Goal: Task Accomplishment & Management: Manage account settings

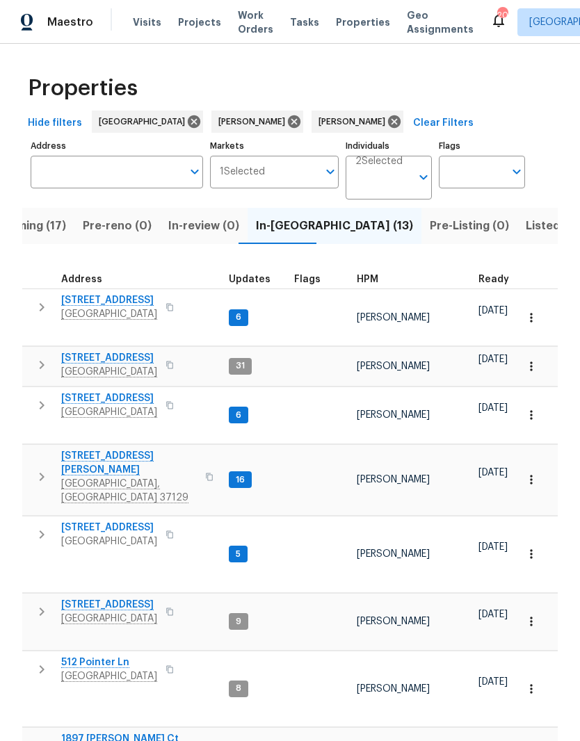
click at [525, 231] on span "Listed (60)" at bounding box center [555, 225] width 61 height 19
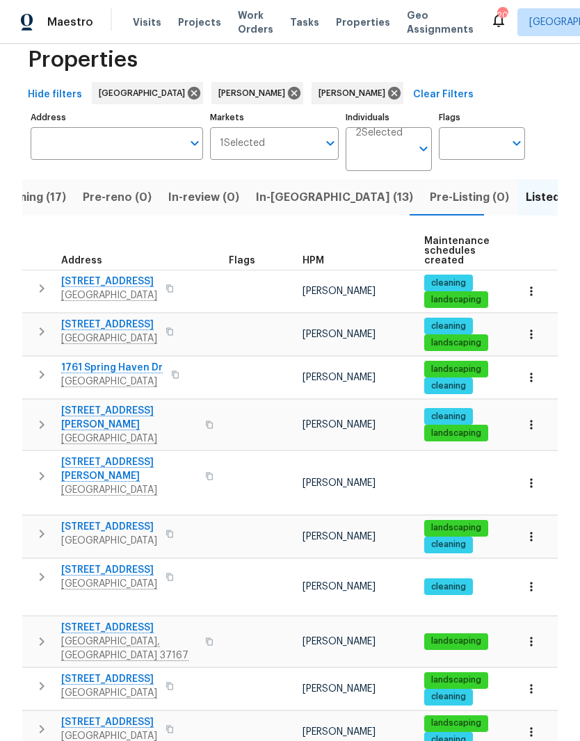
scroll to position [76, 0]
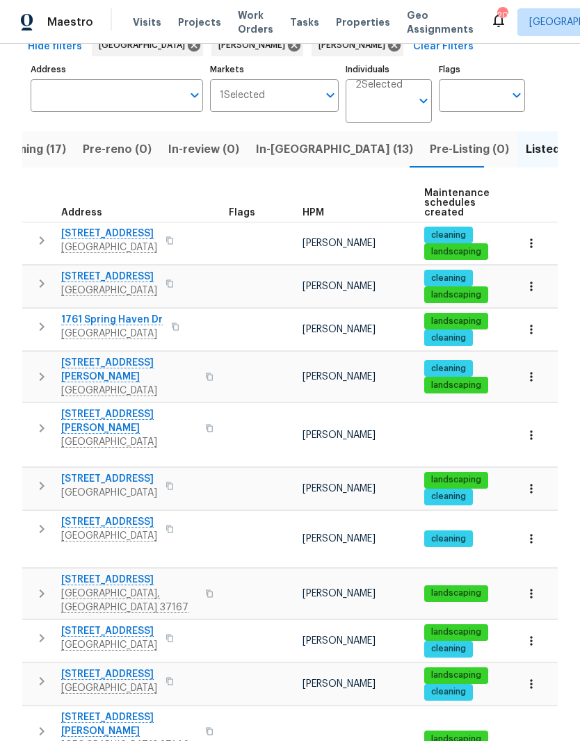
click at [112, 573] on span "107 Crestside Ct" at bounding box center [129, 580] width 136 height 14
click at [277, 151] on span "In-reno (13)" at bounding box center [334, 149] width 157 height 19
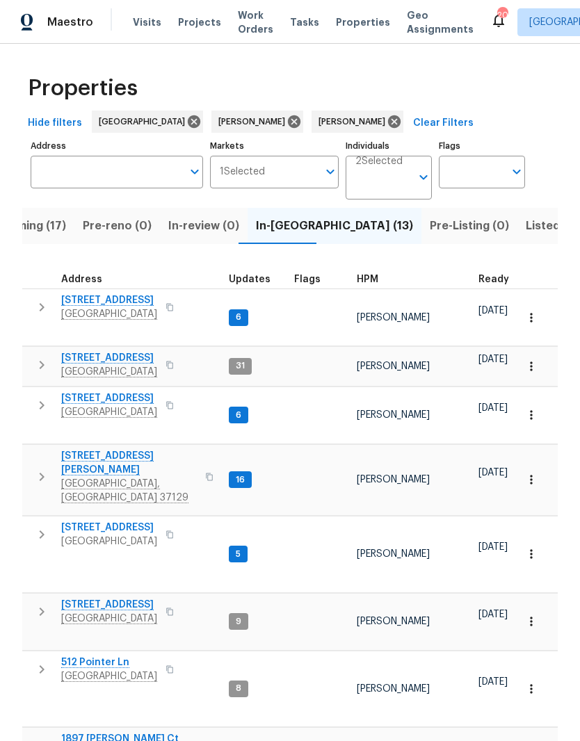
click at [131, 521] on span "2592 Emerald Ct" at bounding box center [109, 528] width 96 height 14
click at [286, 124] on icon at bounding box center [293, 121] width 15 height 15
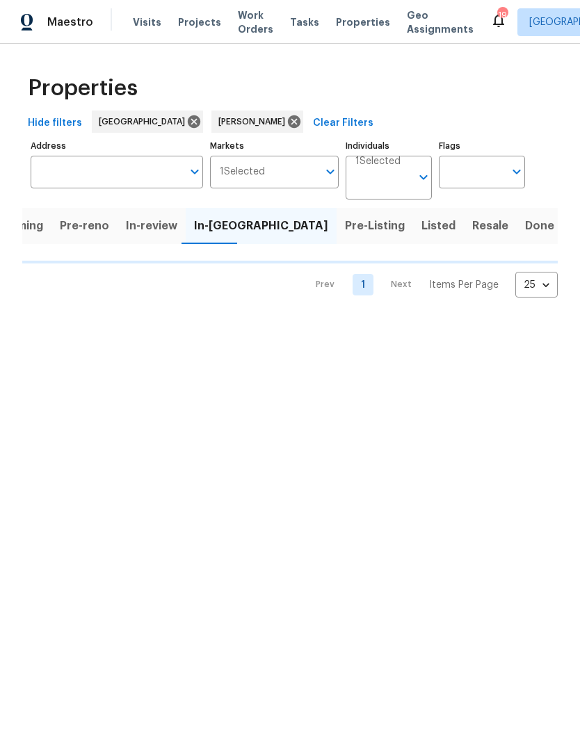
scroll to position [0, 13]
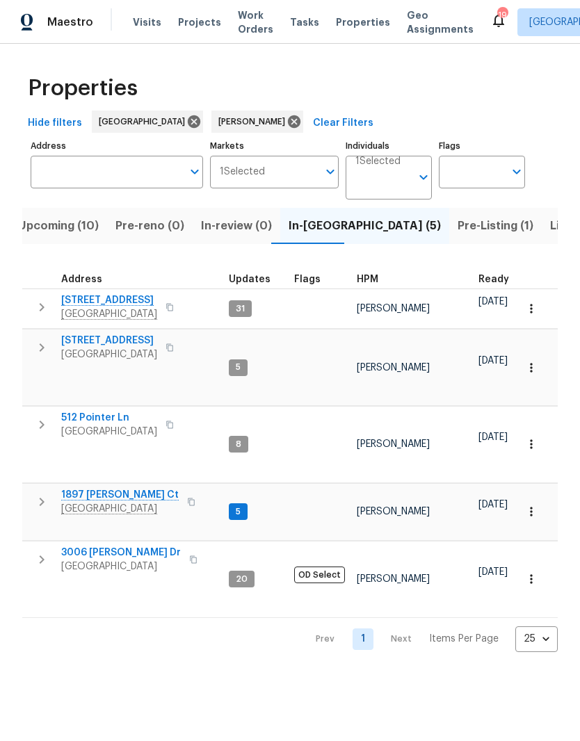
click at [550, 231] on span "Listed (21)" at bounding box center [578, 225] width 57 height 19
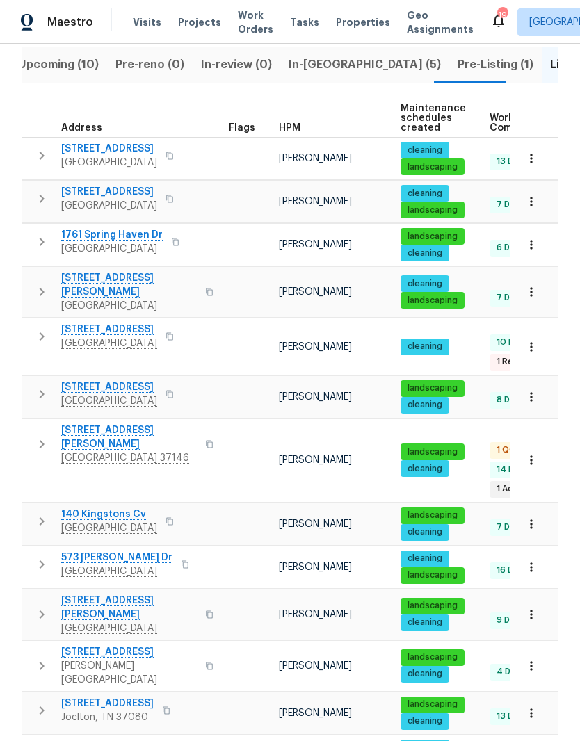
scroll to position [165, 0]
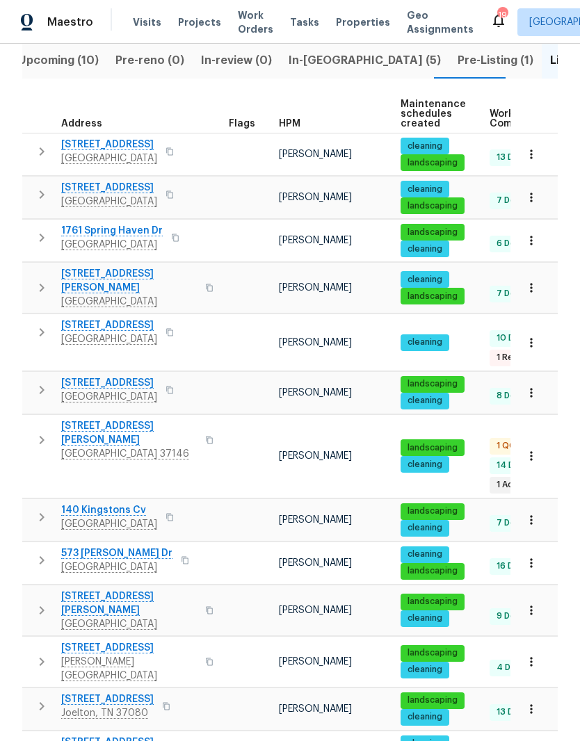
click at [120, 447] on span "[GEOGRAPHIC_DATA] 37146" at bounding box center [129, 454] width 136 height 14
click at [118, 419] on span "[STREET_ADDRESS][PERSON_NAME]" at bounding box center [129, 433] width 136 height 28
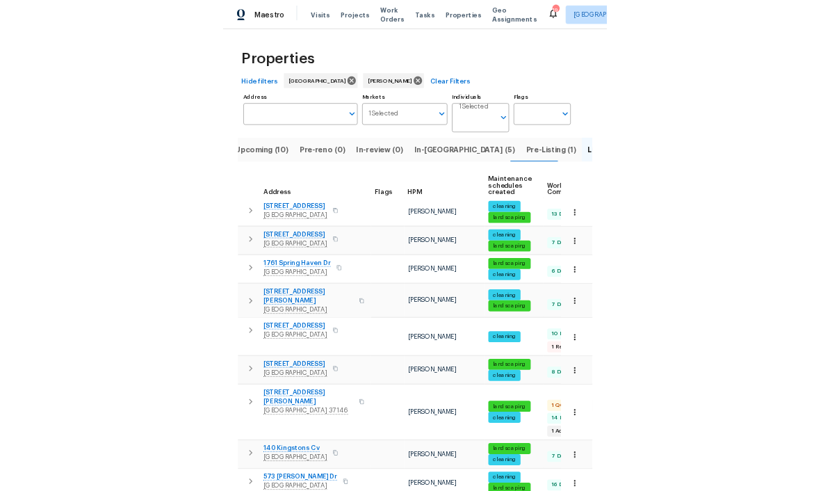
scroll to position [0, 0]
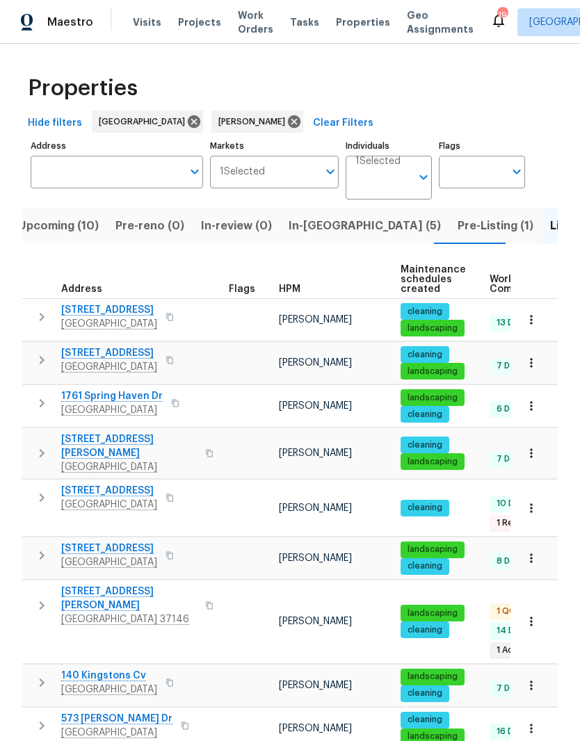
click at [246, 22] on span "Work Orders" at bounding box center [255, 22] width 35 height 28
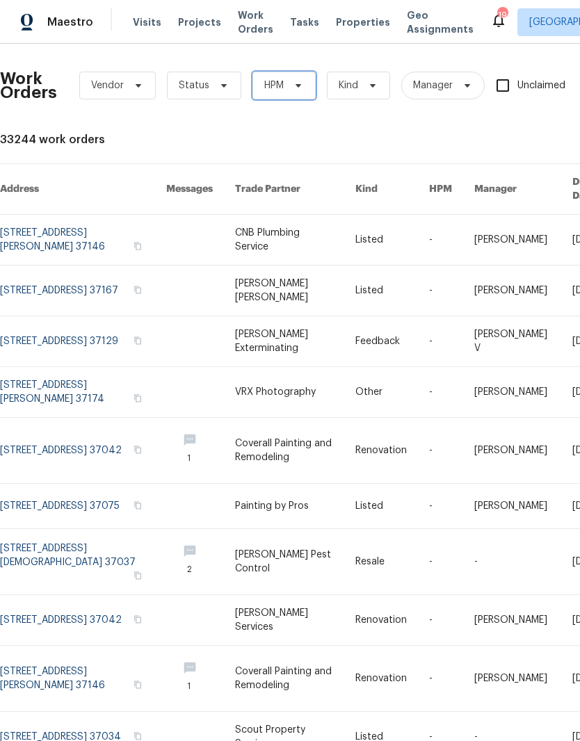
click at [291, 89] on span at bounding box center [295, 85] width 15 height 11
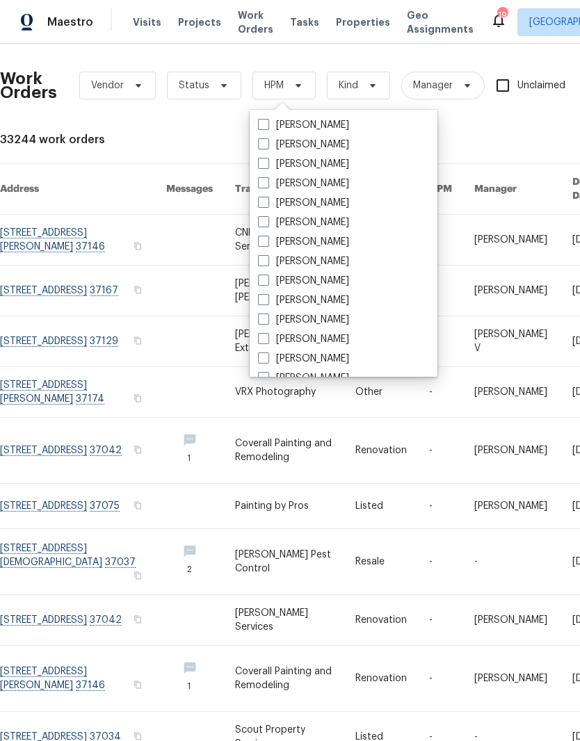
click at [337, 279] on label "[PERSON_NAME]" at bounding box center [303, 281] width 91 height 14
click at [267, 279] on input "[PERSON_NAME]" at bounding box center [262, 278] width 9 height 9
checkbox input "true"
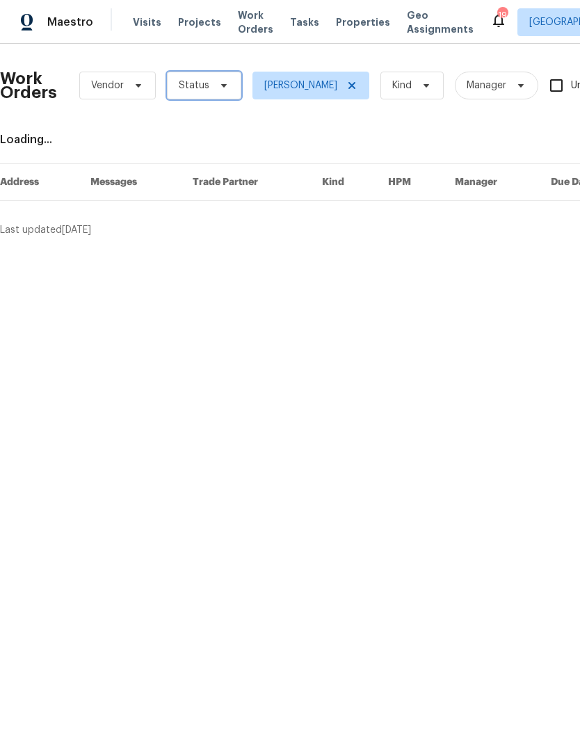
click at [221, 85] on icon at bounding box center [224, 85] width 6 height 3
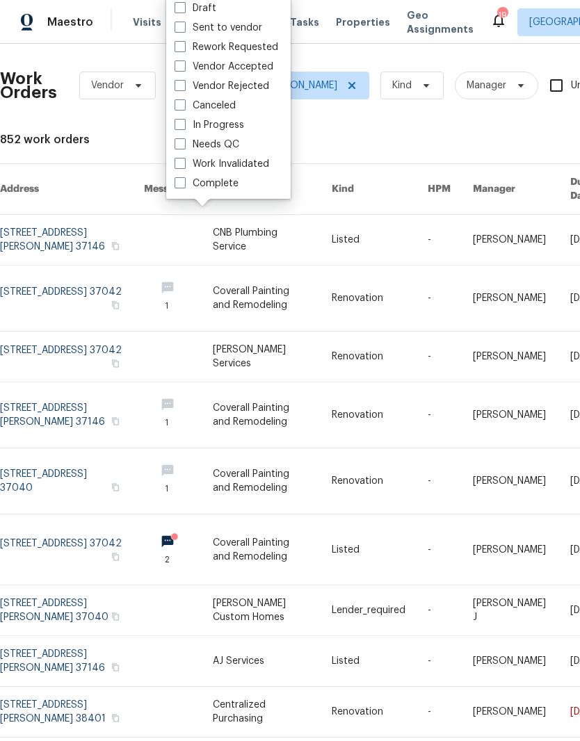
click at [238, 145] on label "Needs QC" at bounding box center [206, 145] width 65 height 14
click at [183, 145] on input "Needs QC" at bounding box center [178, 142] width 9 height 9
checkbox input "true"
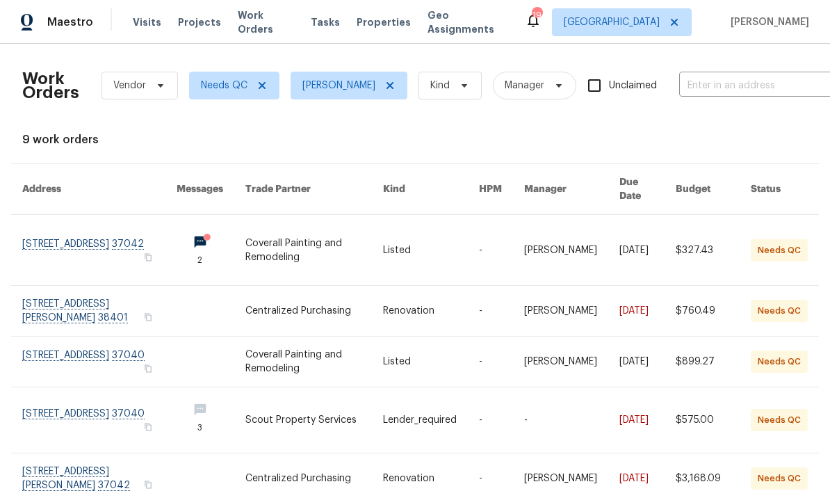
click at [67, 235] on link at bounding box center [99, 250] width 154 height 70
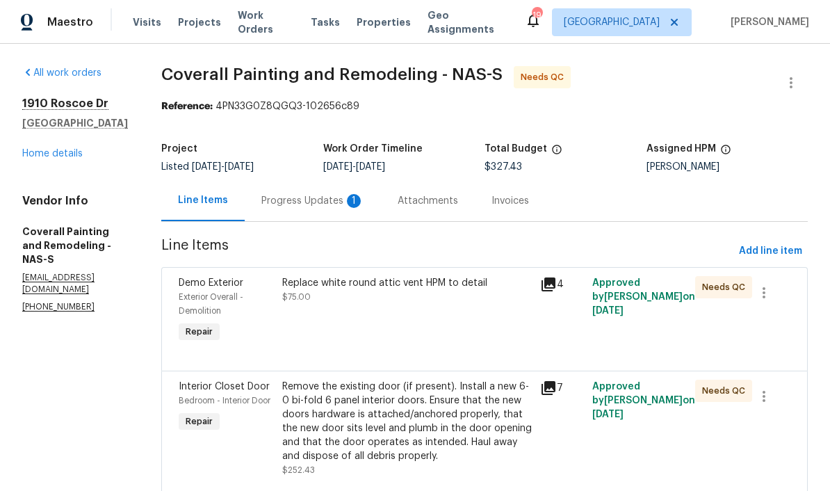
click at [364, 202] on div "Progress Updates 1" at bounding box center [312, 201] width 103 height 14
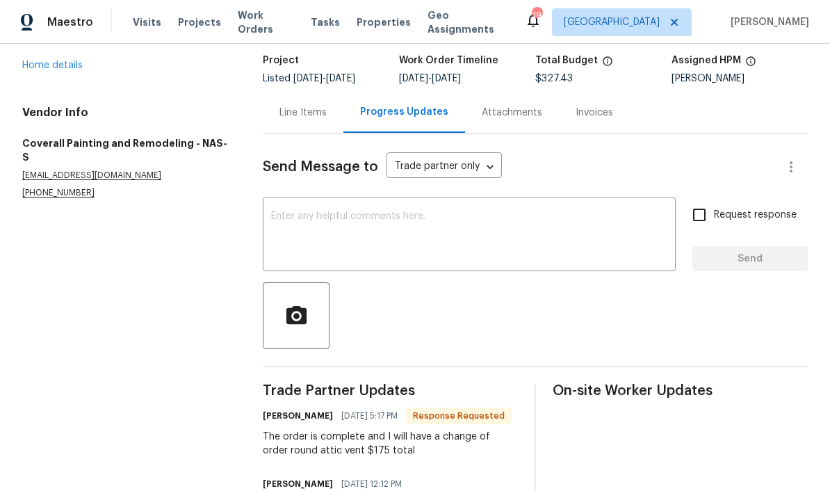
scroll to position [85, 0]
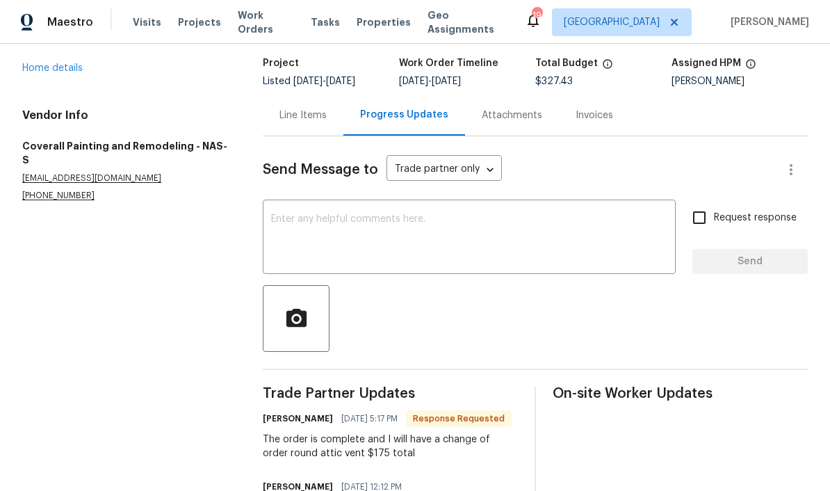
click at [316, 118] on div "Line Items" at bounding box center [302, 115] width 47 height 14
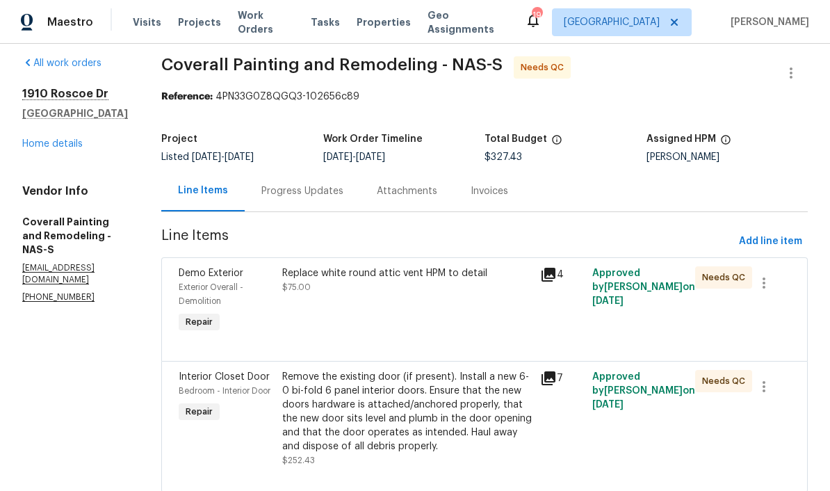
click at [401, 278] on div "Replace white round attic vent HPM to detail" at bounding box center [407, 273] width 250 height 14
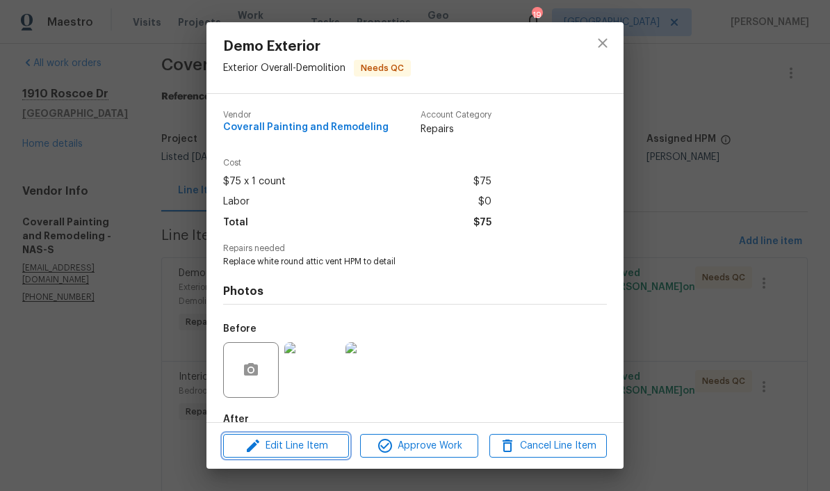
click at [329, 441] on span "Edit Line Item" at bounding box center [285, 445] width 117 height 17
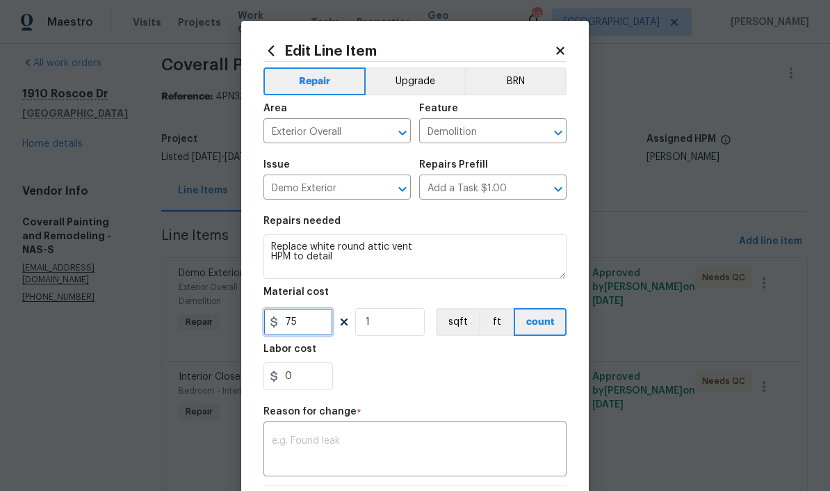
click at [288, 329] on input "75" at bounding box center [298, 322] width 70 height 28
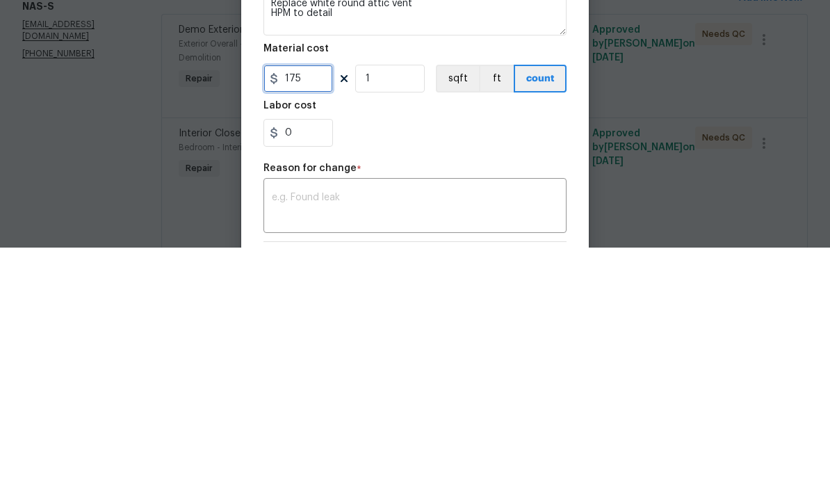
type input "175"
click at [502, 362] on div "0" at bounding box center [414, 376] width 303 height 28
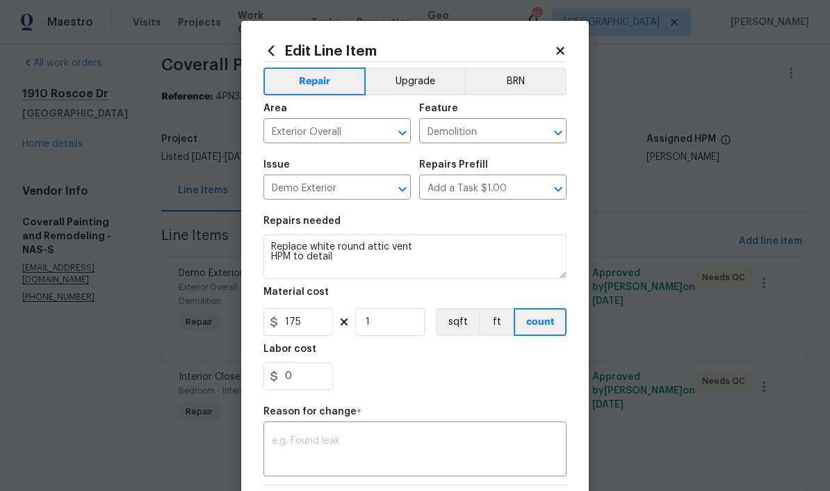
click at [416, 444] on textarea at bounding box center [415, 450] width 286 height 29
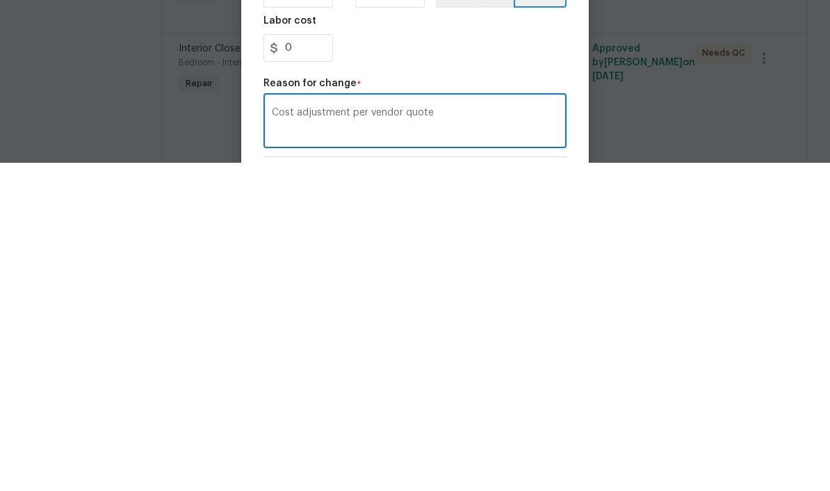
type textarea "Cost adjustment per vendor quote"
click at [527, 362] on div "0" at bounding box center [414, 376] width 303 height 28
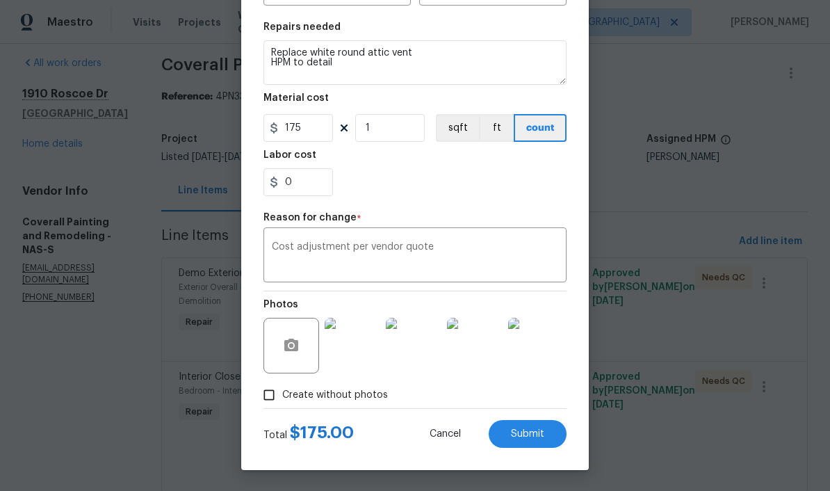
scroll to position [197, 0]
click at [541, 434] on span "Submit" at bounding box center [527, 434] width 33 height 10
type input "75"
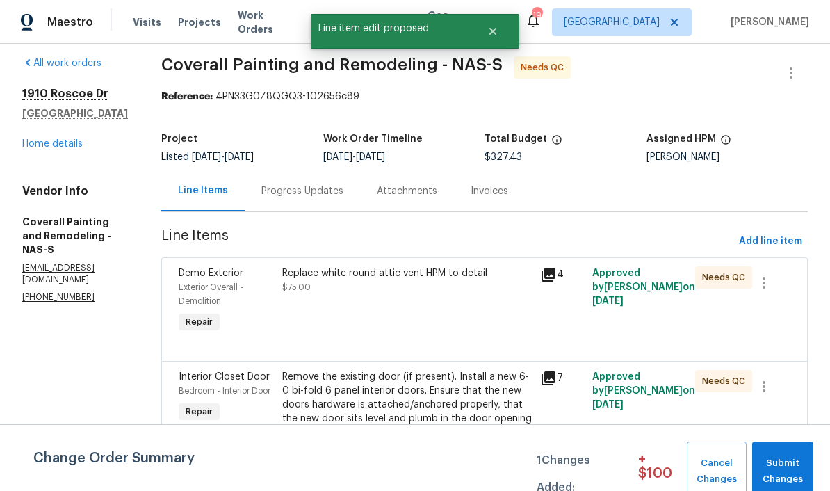
scroll to position [0, 0]
click at [579, 469] on span "Submit Changes" at bounding box center [782, 471] width 47 height 32
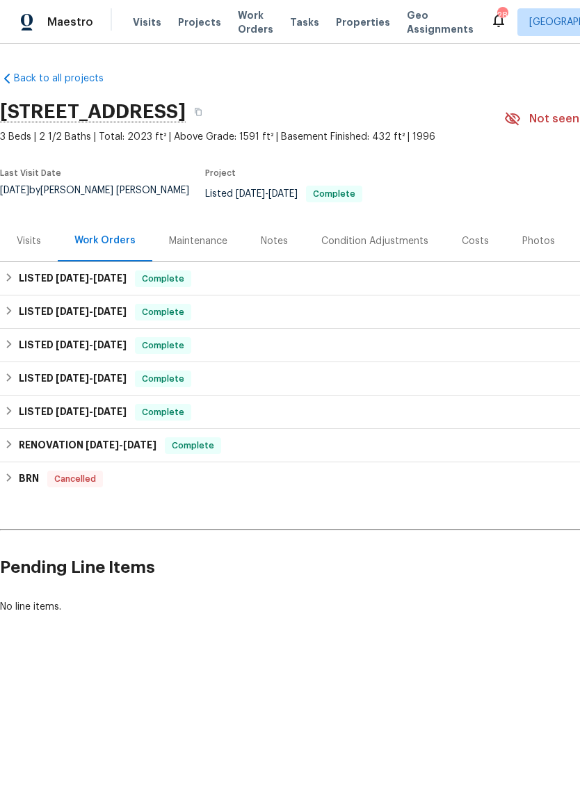
click at [535, 234] on div "Photos" at bounding box center [538, 241] width 33 height 14
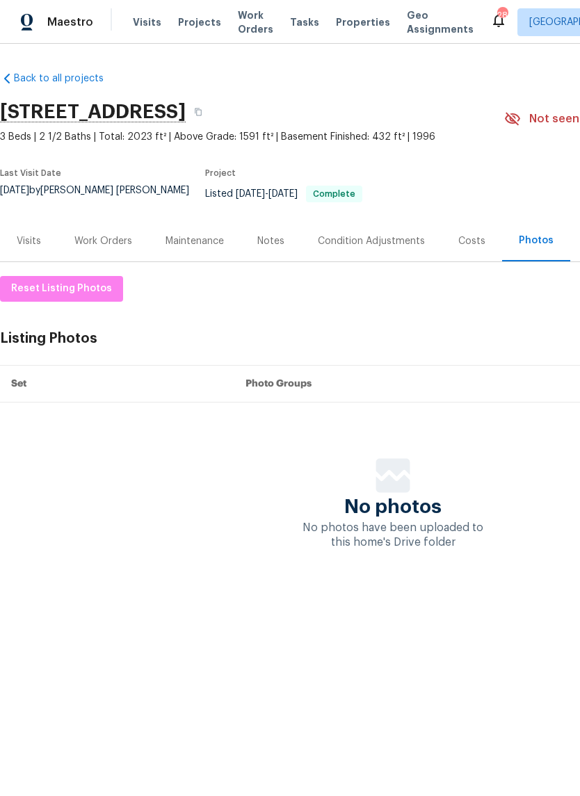
click at [280, 234] on div "Notes" at bounding box center [270, 241] width 27 height 14
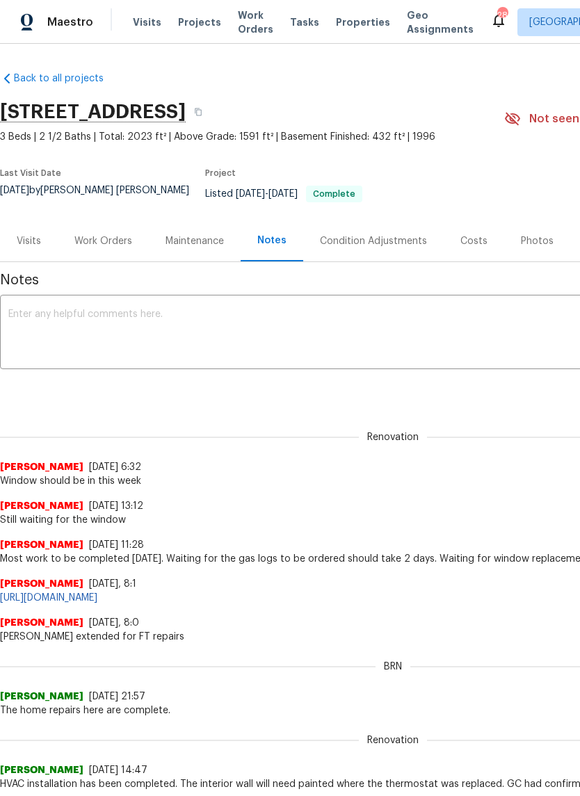
click at [233, 312] on textarea at bounding box center [392, 333] width 769 height 49
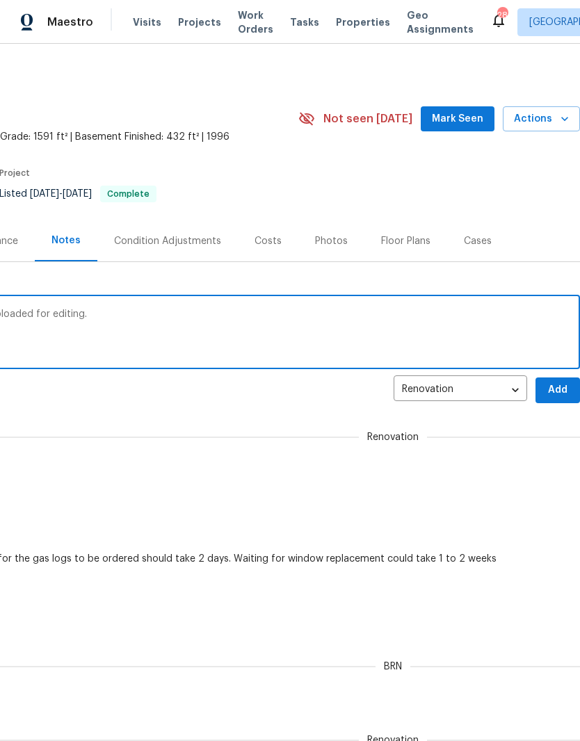
scroll to position [0, 206]
type textarea "New listing photos have been taken and uploaded for editing."
click at [552, 382] on span "Add" at bounding box center [557, 390] width 22 height 17
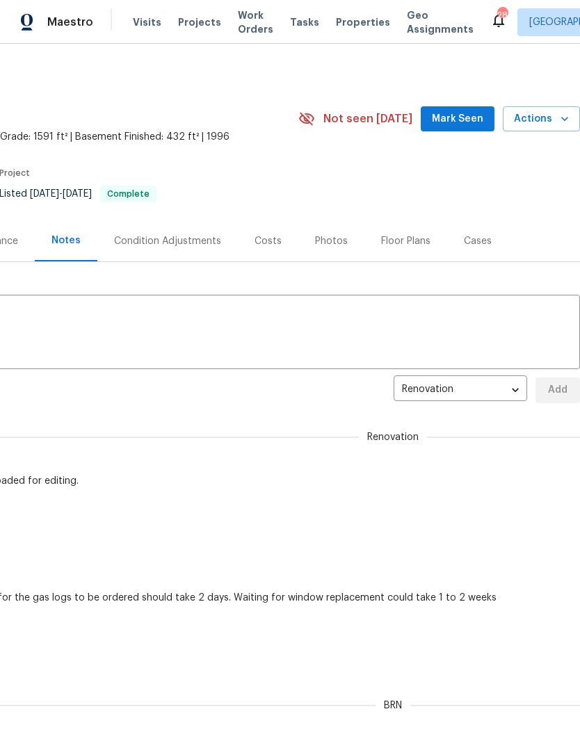
click at [472, 122] on span "Mark Seen" at bounding box center [457, 119] width 51 height 17
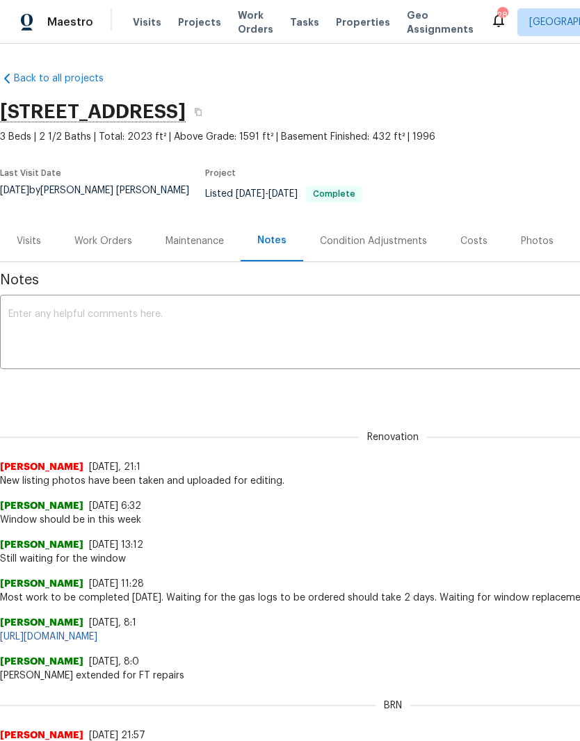
scroll to position [0, 0]
click at [116, 234] on div "Work Orders" at bounding box center [103, 241] width 58 height 14
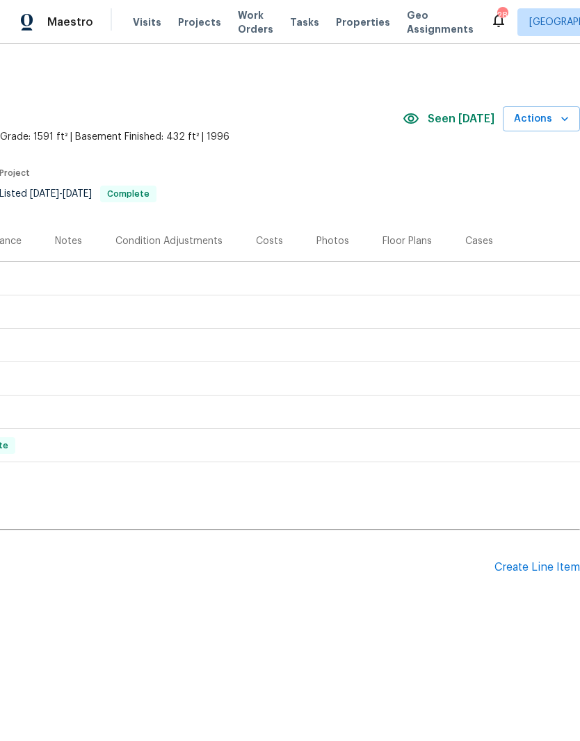
scroll to position [0, 206]
click at [536, 561] on div "Create Line Item" at bounding box center [536, 567] width 85 height 13
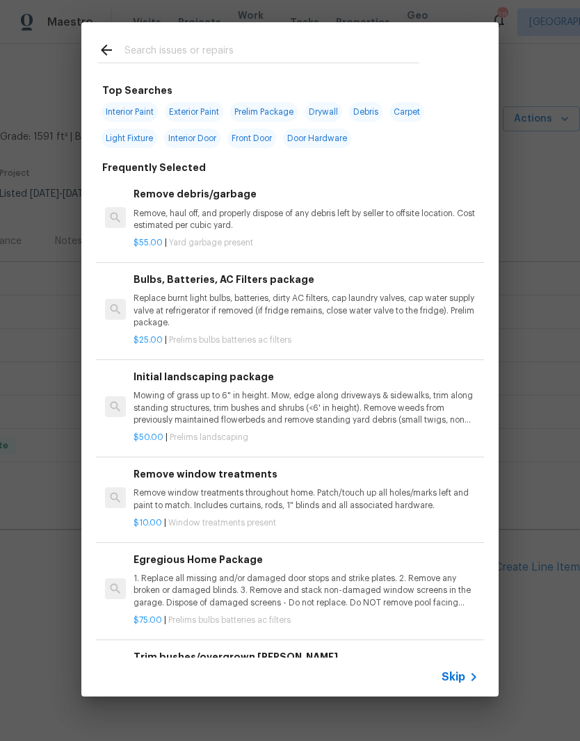
click at [250, 49] on input "text" at bounding box center [271, 52] width 295 height 21
type input "Drywall"
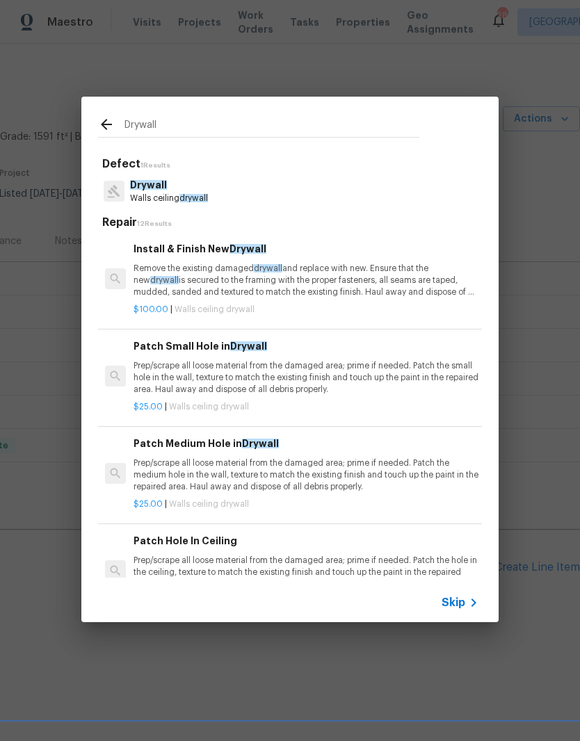
click at [165, 188] on span "Drywall" at bounding box center [148, 185] width 37 height 10
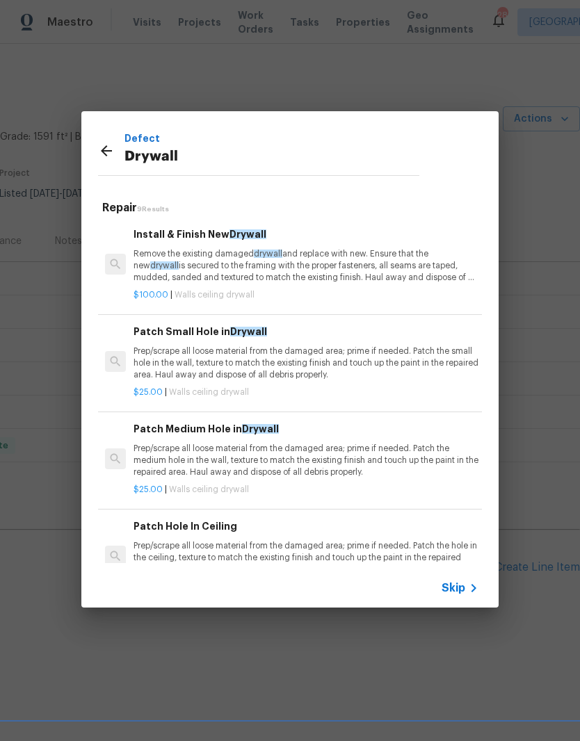
click at [265, 454] on p "Prep/scrape all loose material from the damaged area; prime if needed. Patch th…" at bounding box center [305, 460] width 345 height 35
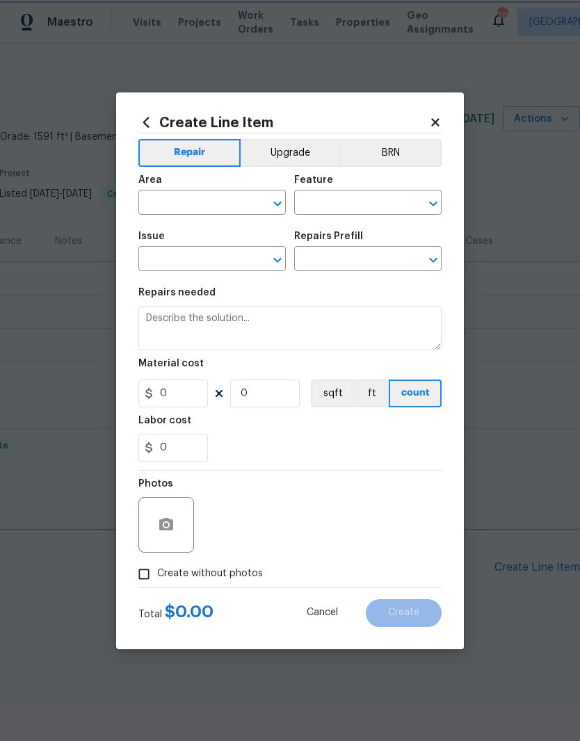
type input "Walls and Ceiling"
type input "Drywall"
type input "Patch Medium Hole in Drywall $25.00"
type textarea "Prep/scrape all loose material from the damaged area; prime if needed. Patch th…"
type input "25"
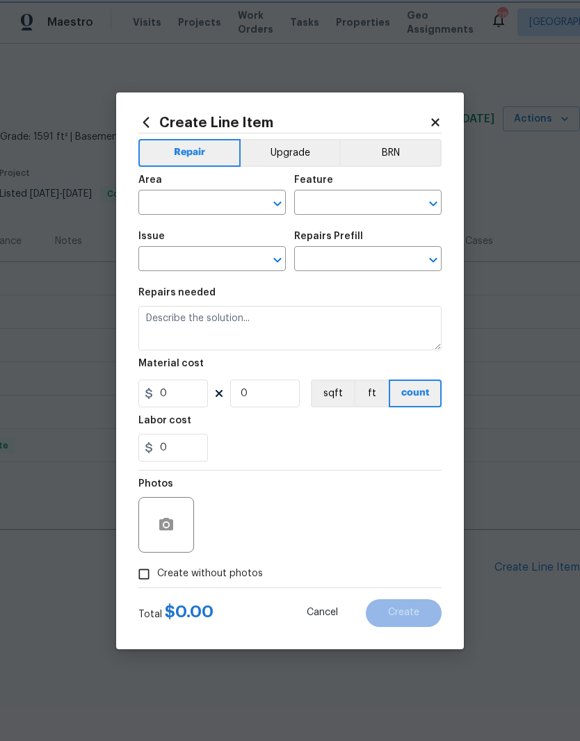
type input "1"
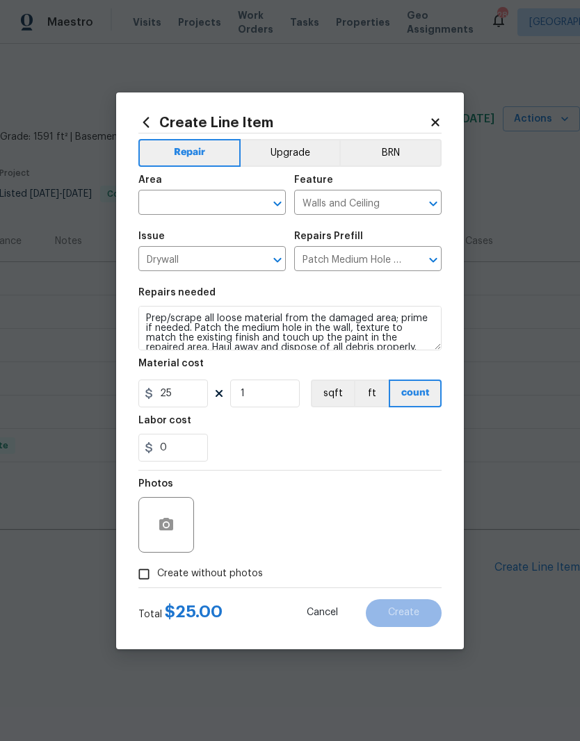
click at [235, 195] on input "text" at bounding box center [192, 204] width 108 height 22
click at [204, 238] on li "Dining Room" at bounding box center [211, 234] width 147 height 23
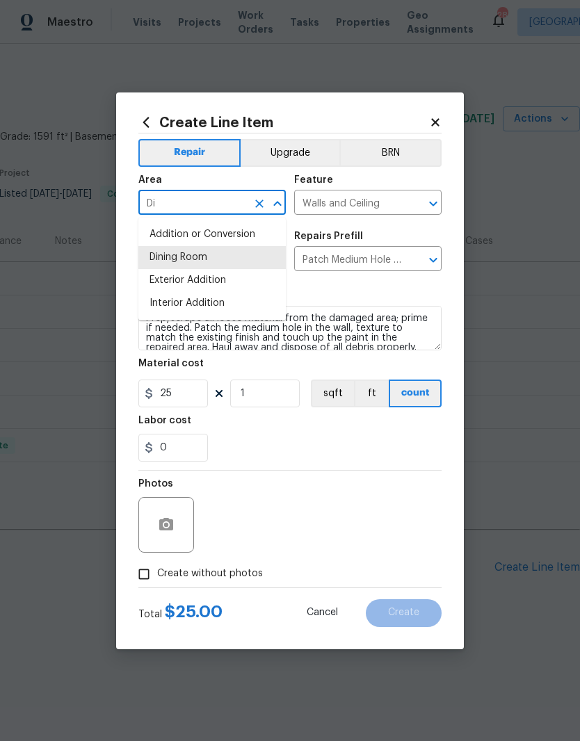
type input "D"
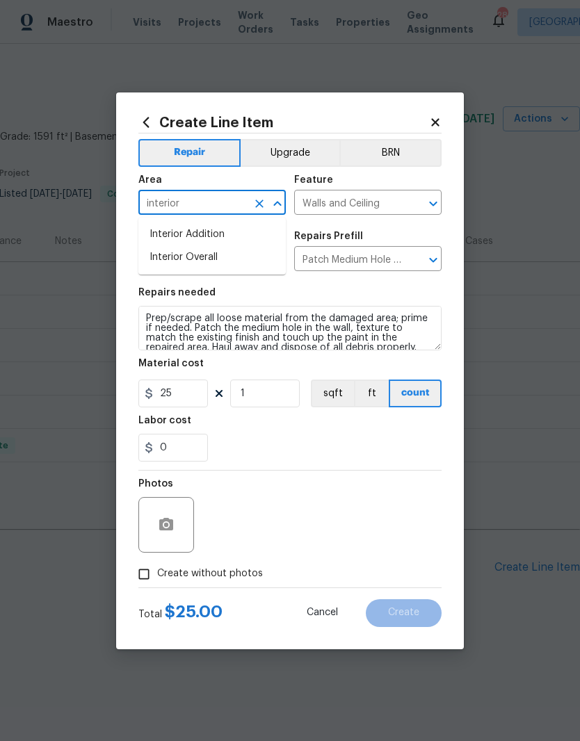
click at [216, 255] on li "Interior Overall" at bounding box center [211, 257] width 147 height 23
type input "Interior Overall"
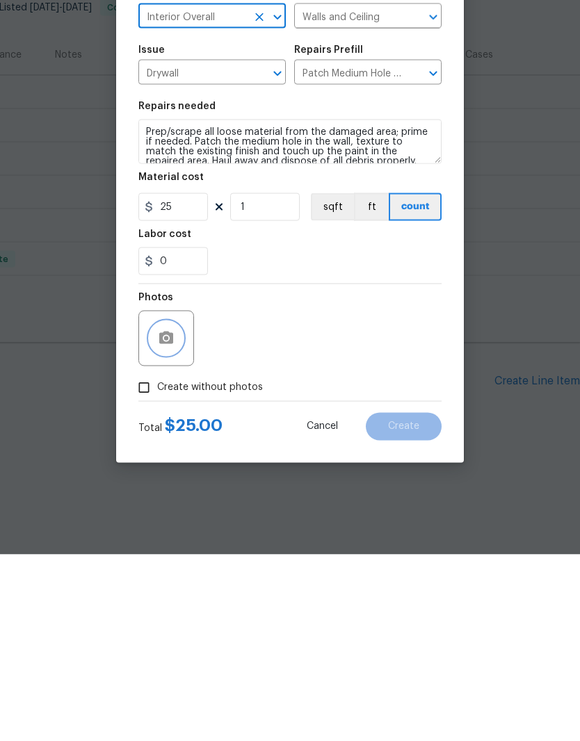
click at [176, 508] on button "button" at bounding box center [165, 524] width 33 height 33
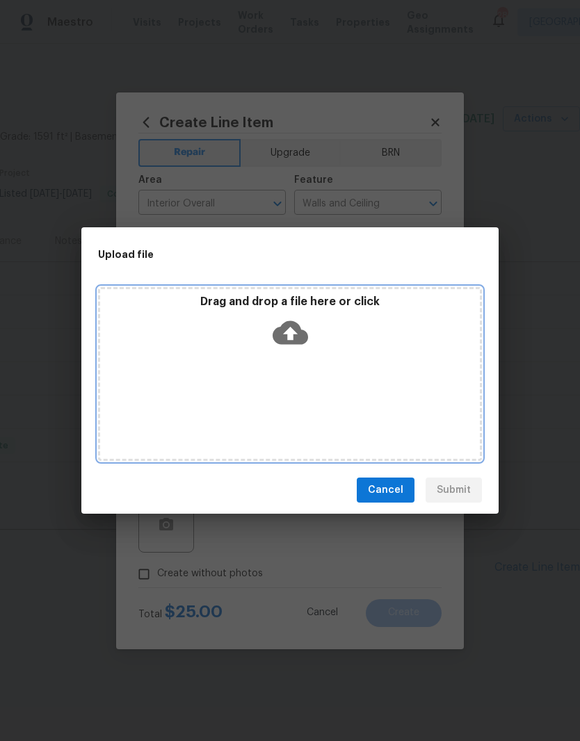
click at [363, 351] on div "Drag and drop a file here or click" at bounding box center [289, 325] width 379 height 60
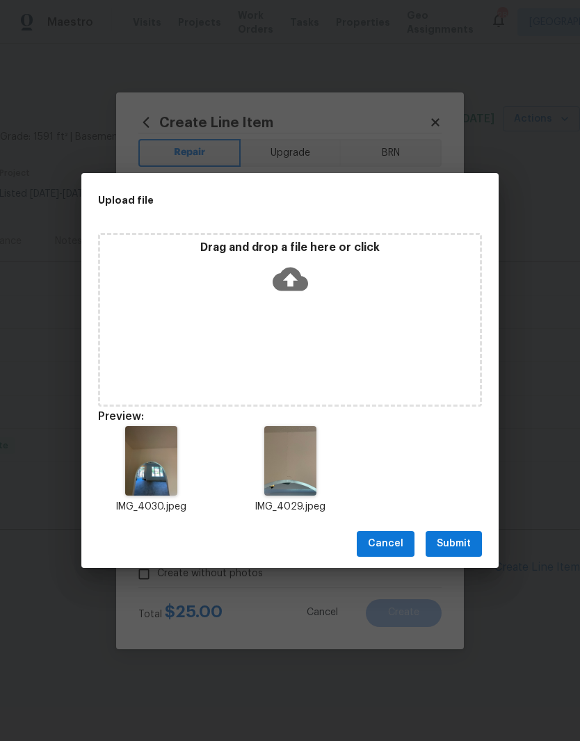
click at [464, 544] on span "Submit" at bounding box center [453, 543] width 34 height 17
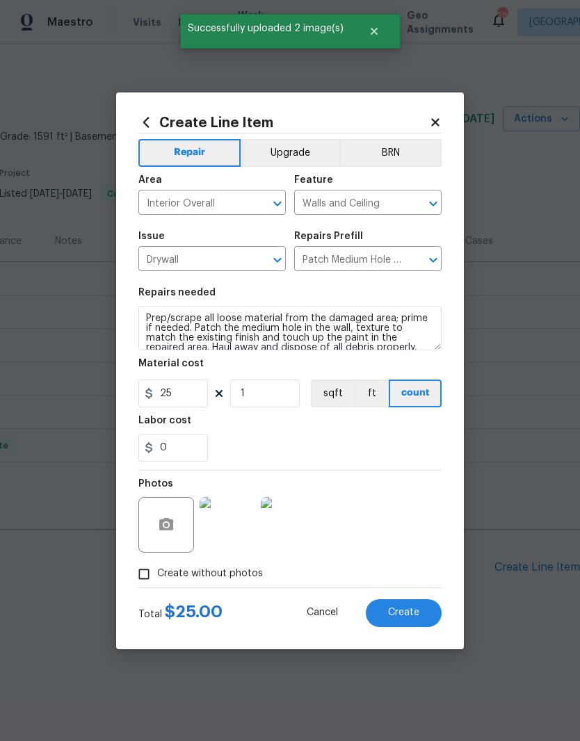
click at [242, 527] on img at bounding box center [227, 525] width 56 height 56
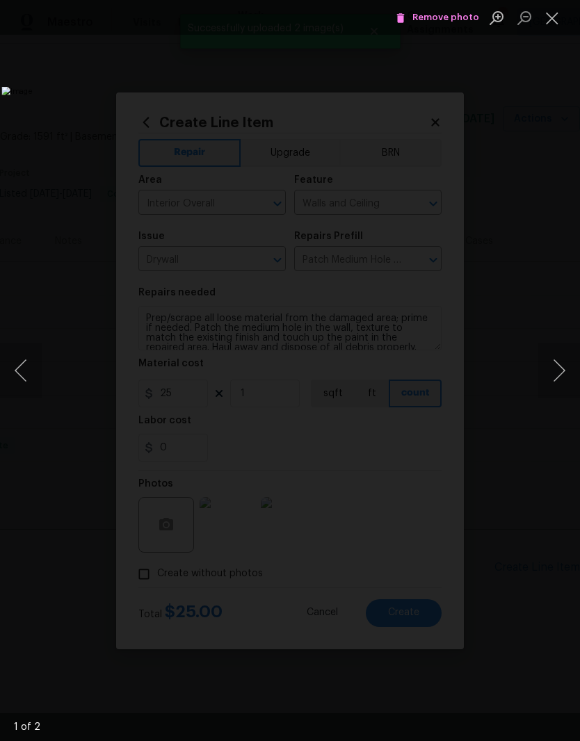
click at [560, 374] on button "Next image" at bounding box center [559, 371] width 42 height 56
click at [553, 24] on button "Close lightbox" at bounding box center [552, 18] width 28 height 24
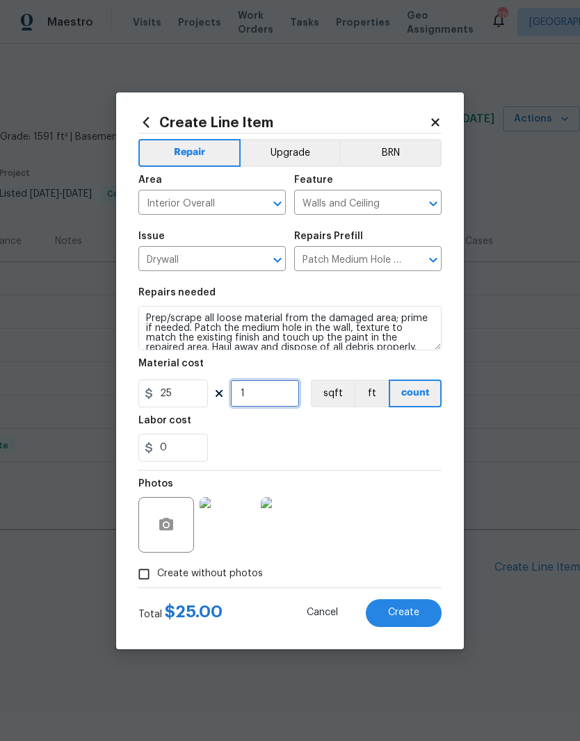
click at [274, 391] on input "1" at bounding box center [265, 393] width 70 height 28
type input "2"
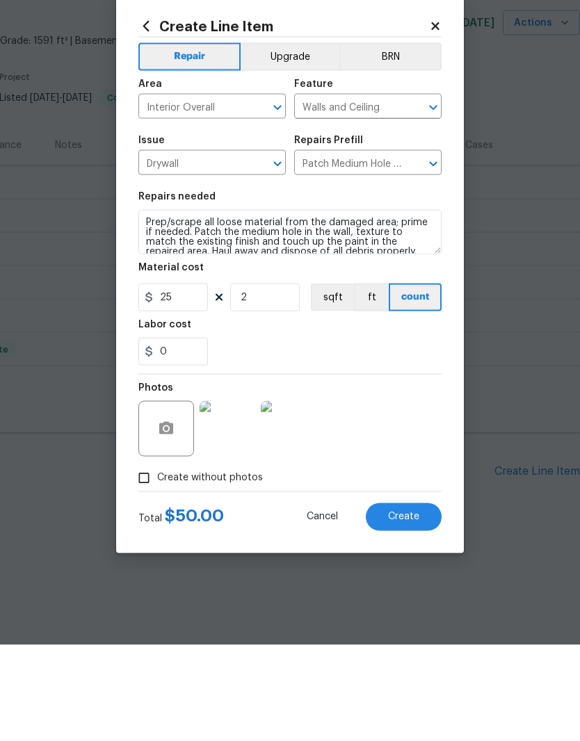
click at [149, 306] on textarea "Prep/scrape all loose material from the damaged area; prime if needed. Patch th…" at bounding box center [289, 328] width 303 height 44
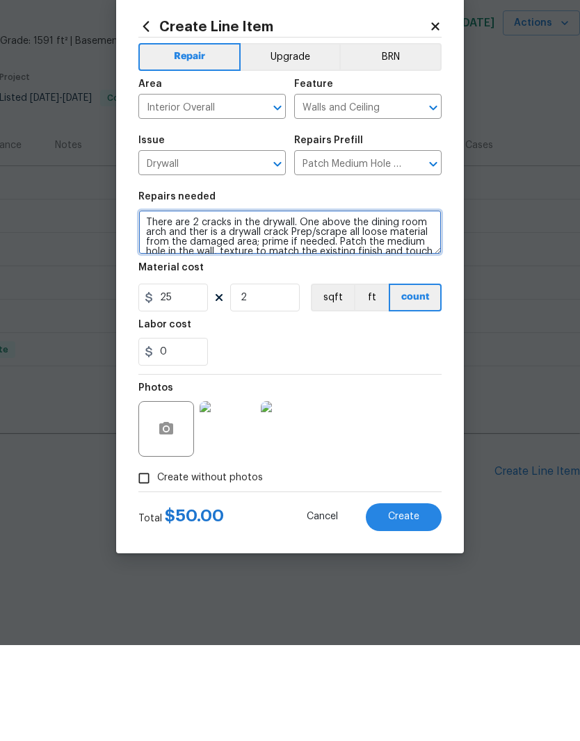
click at [198, 306] on textarea "There are 2 cracks in the drywall. One above the dining room arch and ther is a…" at bounding box center [289, 328] width 303 height 44
click at [196, 306] on textarea "There are 2 cracks in the drywall. One above the dining room arch and ther is a…" at bounding box center [289, 328] width 303 height 44
click at [219, 306] on textarea "There are 2 cracks in the drywall. One above the dining room arch and there abo…" at bounding box center [289, 328] width 303 height 44
click at [381, 306] on textarea "There are 2 cracks in the drywall. One above the dining room arch and there is …" at bounding box center [289, 328] width 303 height 44
click at [377, 306] on textarea "There are 2 cracks in the drywall. One above the dining room arch and there is …" at bounding box center [289, 328] width 303 height 44
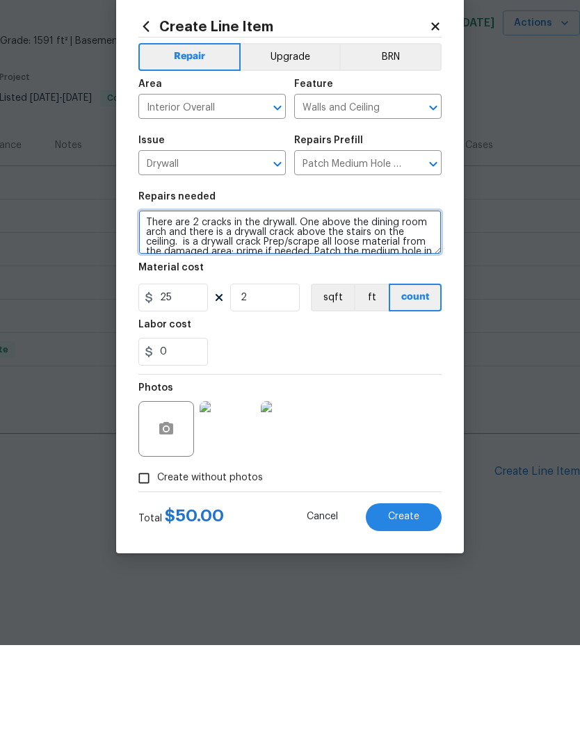
scroll to position [0, 0]
click at [270, 306] on textarea "There are 2 cracks in the drywall. One above the dining room arch and there is …" at bounding box center [289, 328] width 303 height 44
click at [201, 306] on textarea "There are 2 cracks in the drywall. One above the dining room arch and there is …" at bounding box center [289, 328] width 303 height 44
type textarea "There are 2 drywall cracks in the drywall. One above the dining room arch and t…"
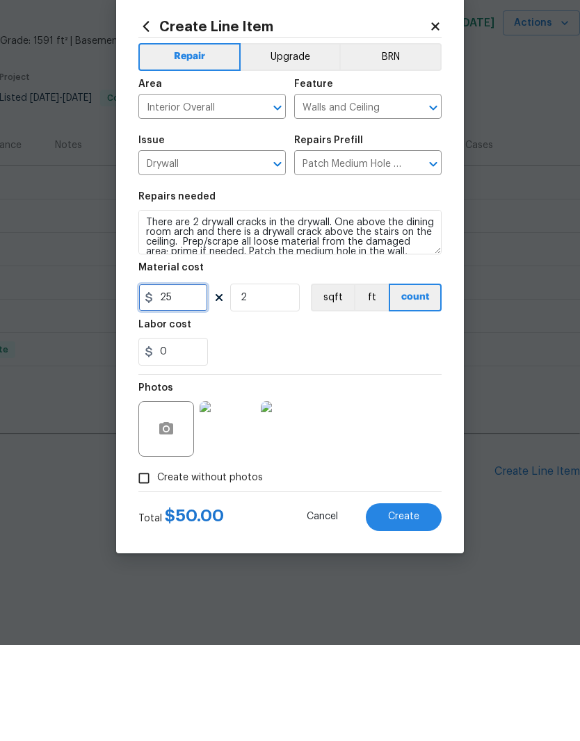
click at [190, 379] on input "25" at bounding box center [173, 393] width 70 height 28
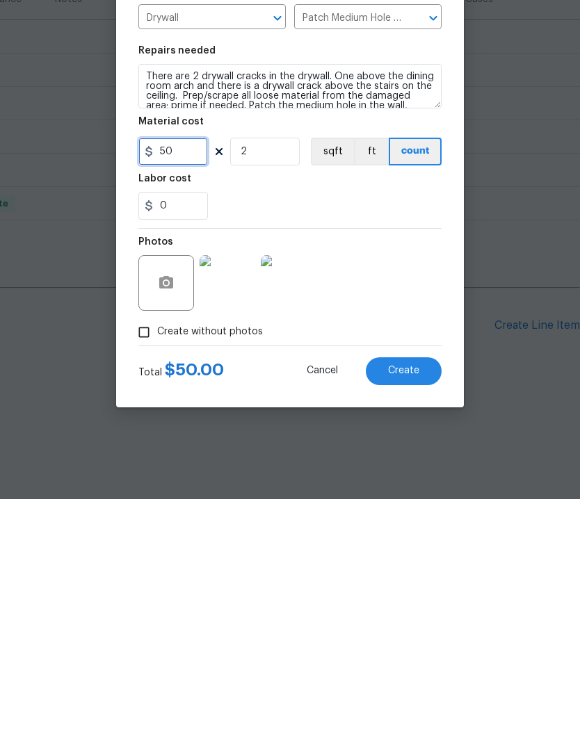
type input "50"
click at [388, 471] on div "Photos" at bounding box center [289, 516] width 303 height 90
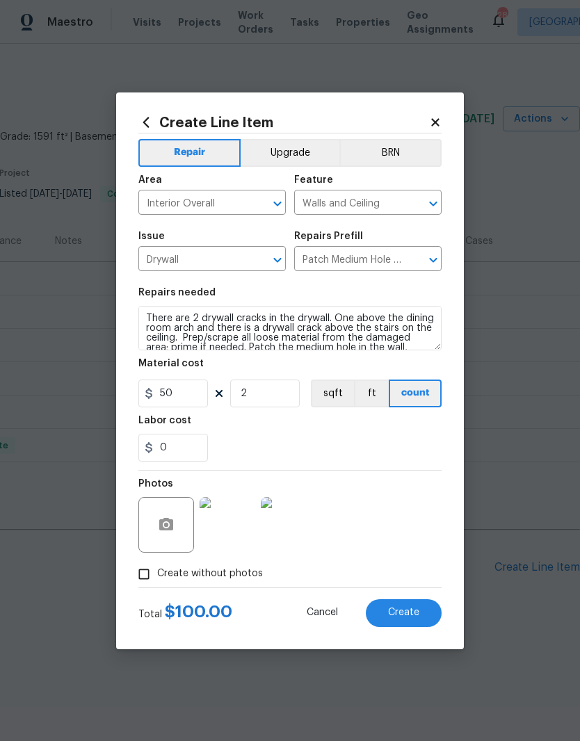
click at [406, 612] on span "Create" at bounding box center [403, 612] width 31 height 10
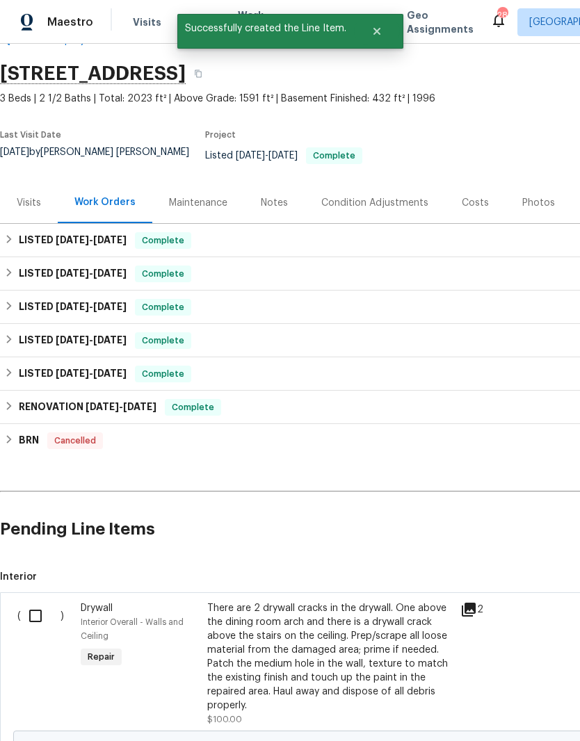
scroll to position [42, 0]
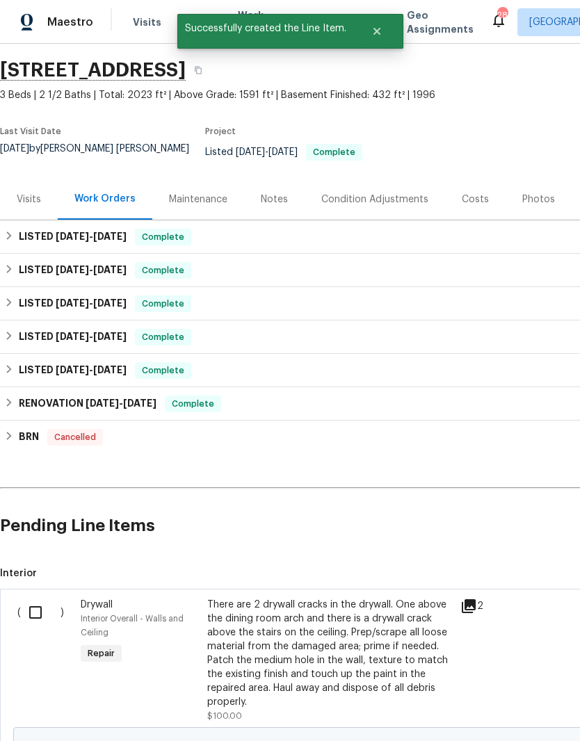
click at [32, 603] on input "checkbox" at bounding box center [41, 612] width 40 height 29
checkbox input "true"
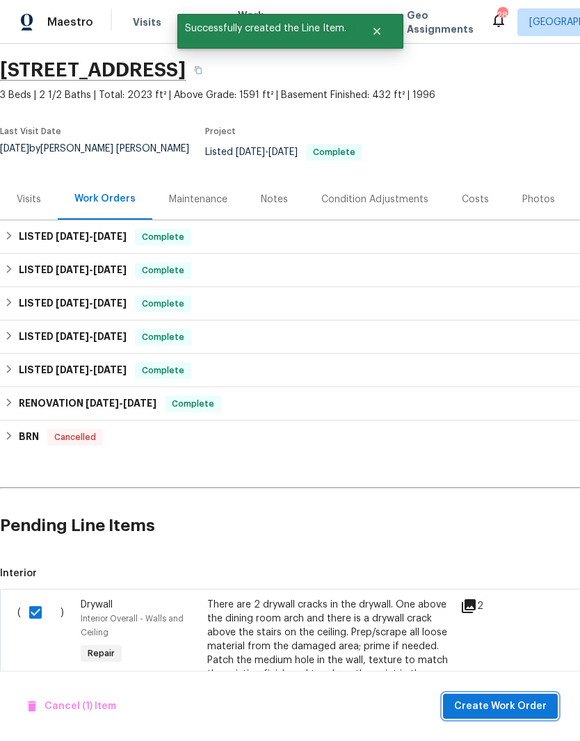
click at [521, 712] on span "Create Work Order" at bounding box center [500, 706] width 92 height 17
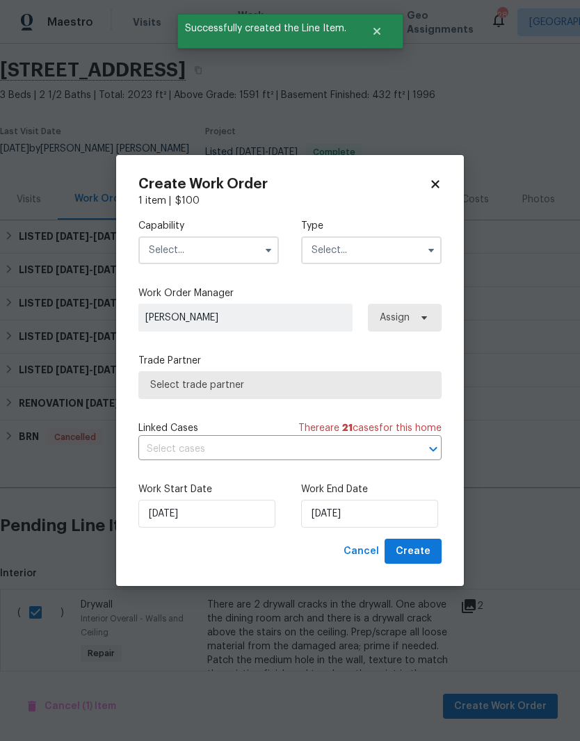
click at [263, 248] on icon "button" at bounding box center [268, 250] width 11 height 11
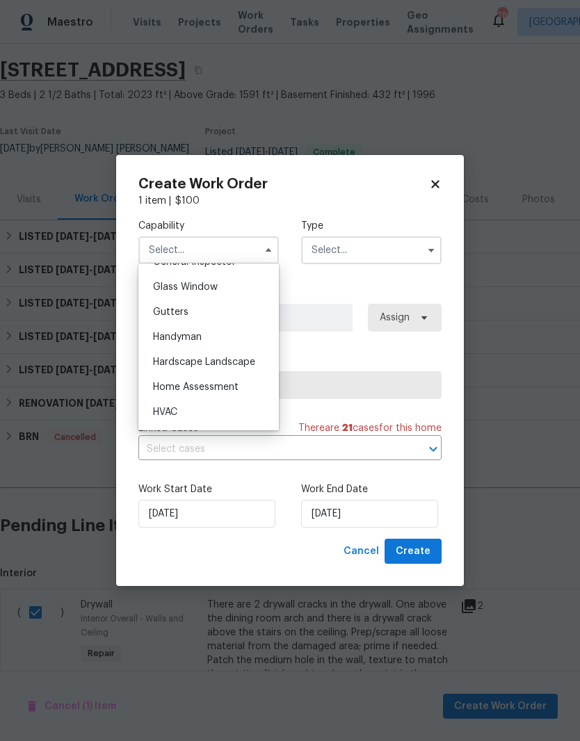
scroll to position [708, 0]
click at [199, 338] on span "Handyman" at bounding box center [177, 336] width 49 height 10
type input "Handyman"
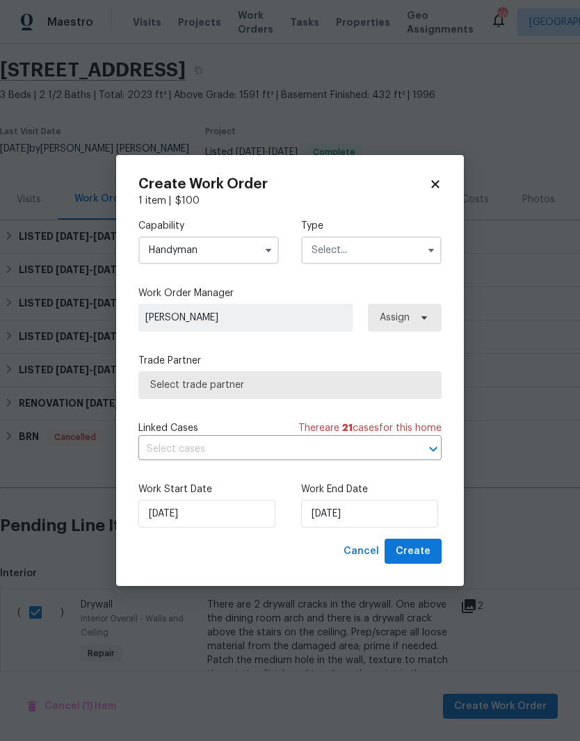
click at [386, 248] on input "text" at bounding box center [371, 250] width 140 height 28
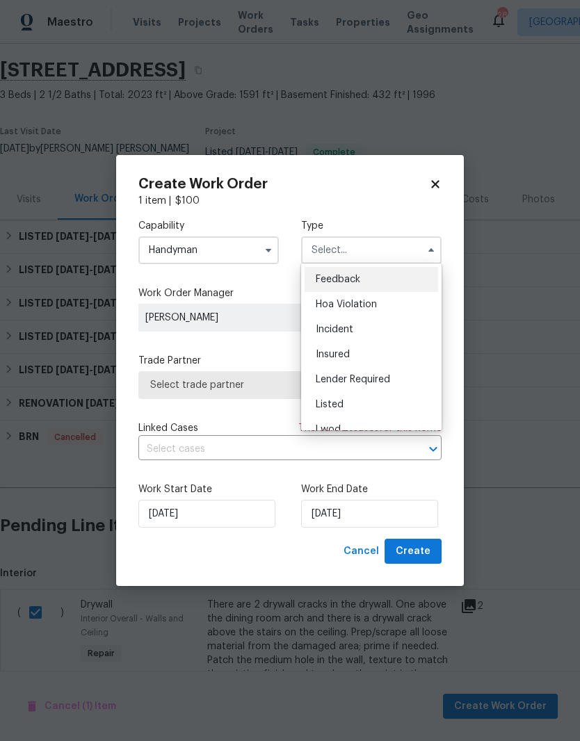
click at [340, 407] on span "Listed" at bounding box center [330, 405] width 28 height 10
type input "Listed"
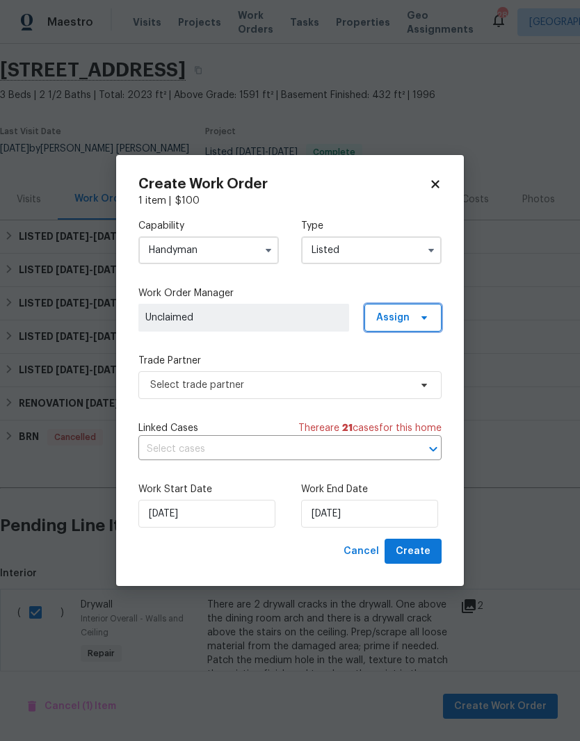
click at [422, 318] on icon at bounding box center [423, 317] width 11 height 11
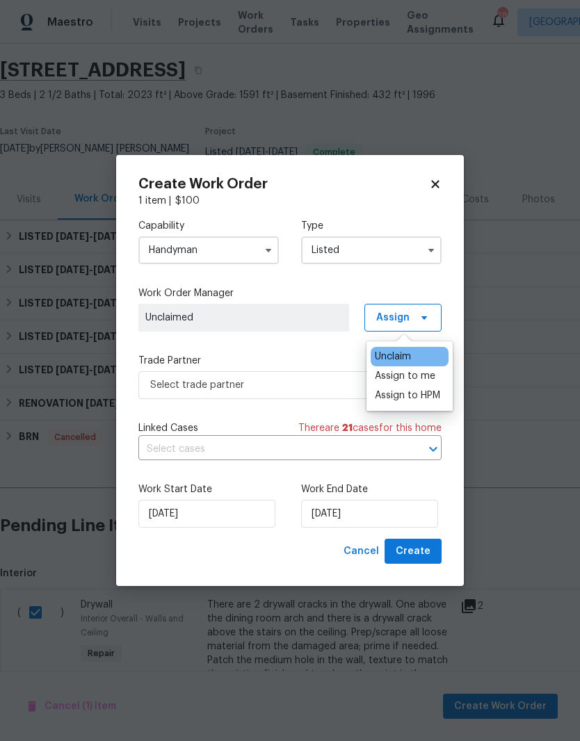
click at [413, 379] on div "Assign to me" at bounding box center [405, 376] width 60 height 14
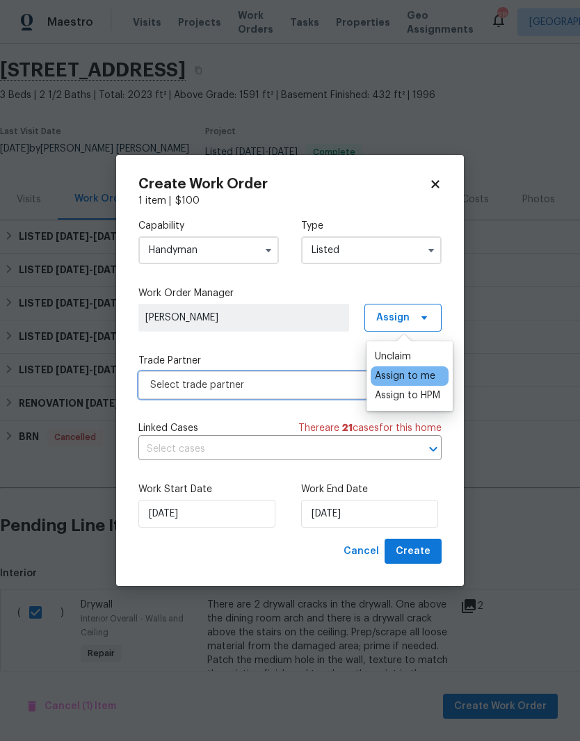
click at [258, 379] on span "Select trade partner" at bounding box center [279, 385] width 259 height 14
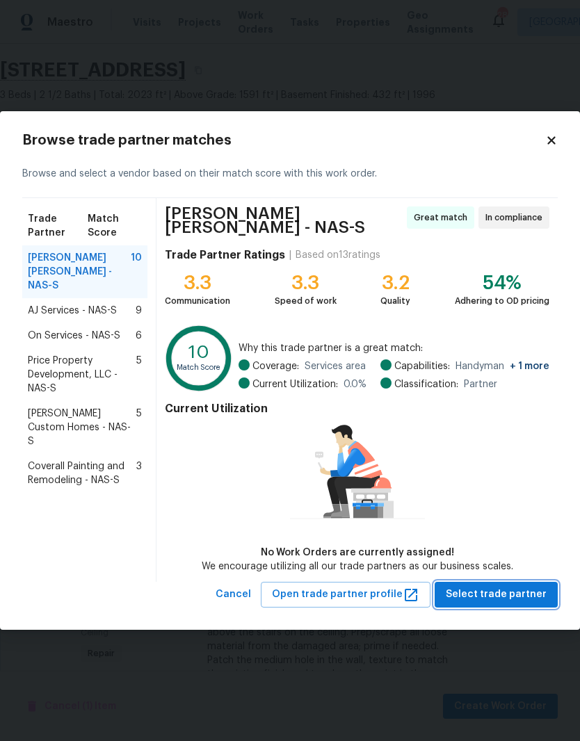
click at [507, 593] on span "Select trade partner" at bounding box center [496, 594] width 101 height 17
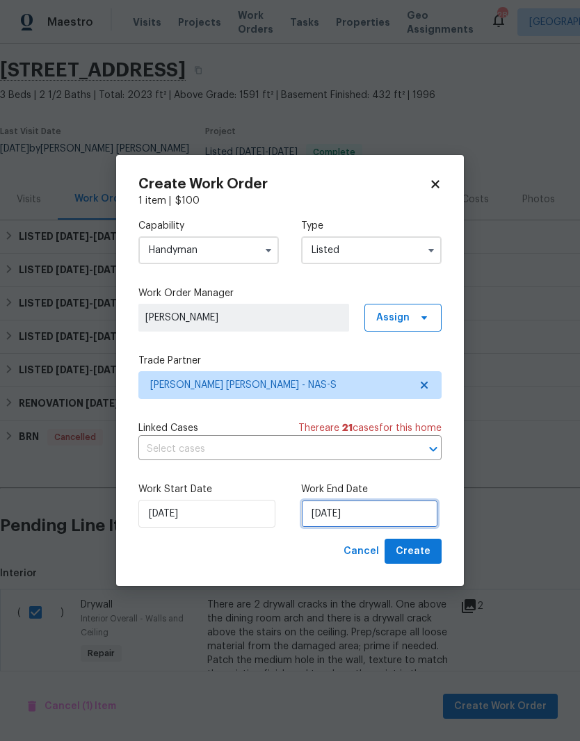
click at [379, 515] on input "[DATE]" at bounding box center [369, 514] width 137 height 28
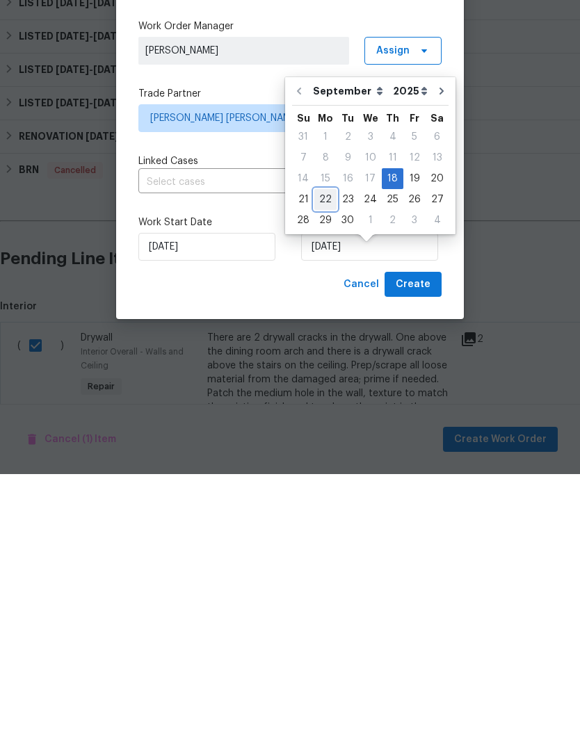
click at [326, 457] on div "22" at bounding box center [325, 466] width 22 height 19
type input "9/22/2025"
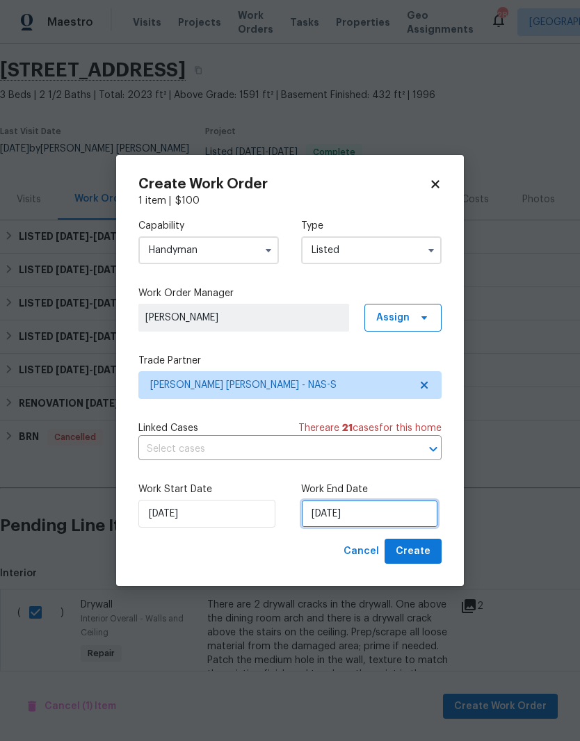
click at [398, 513] on input "9/22/2025" at bounding box center [369, 514] width 137 height 28
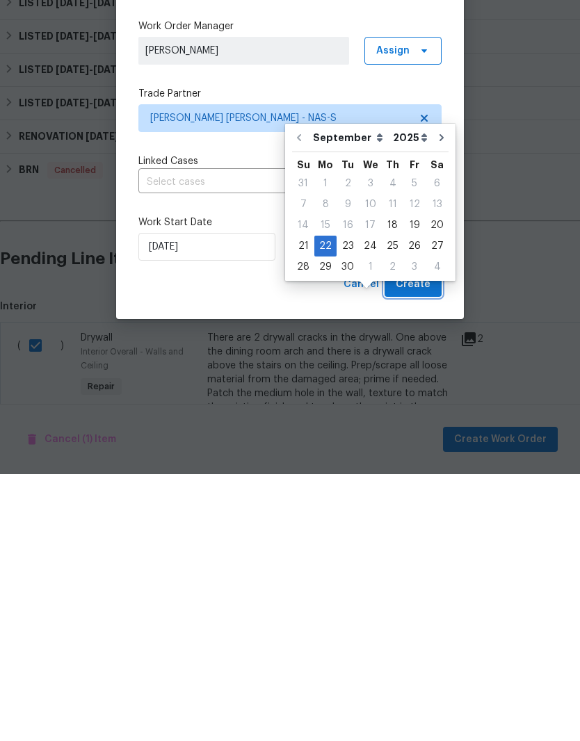
click at [420, 543] on span "Create" at bounding box center [412, 551] width 35 height 17
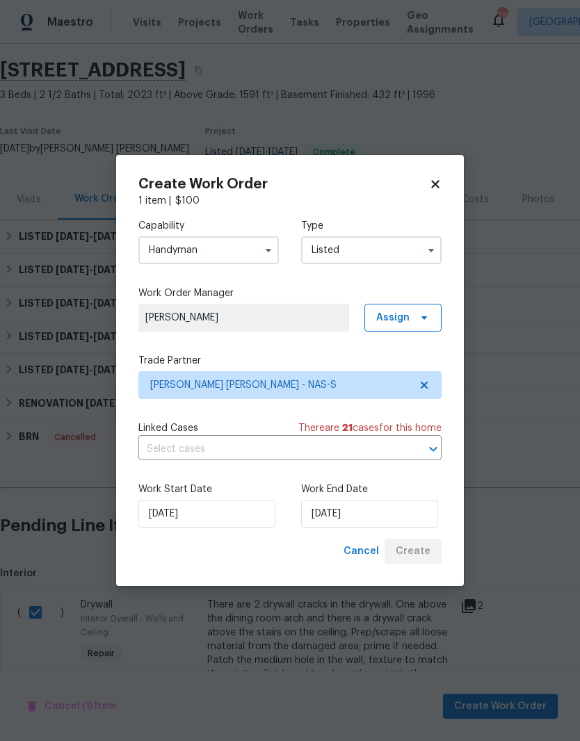
checkbox input "false"
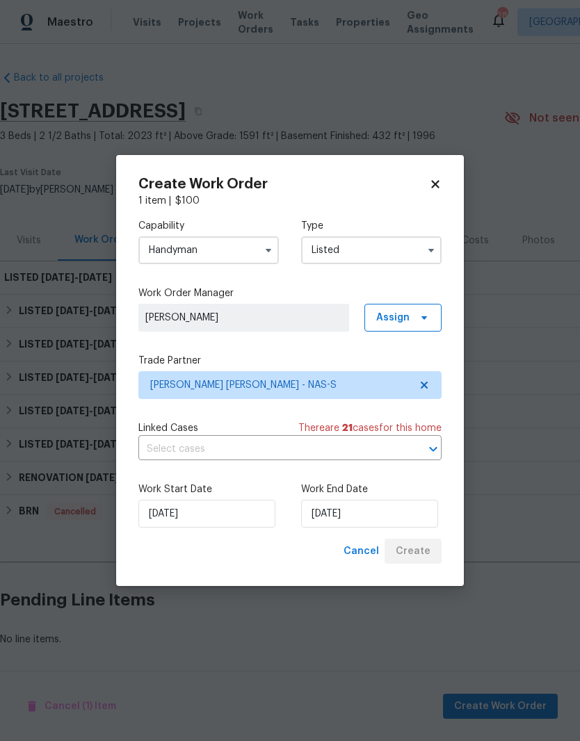
scroll to position [0, 0]
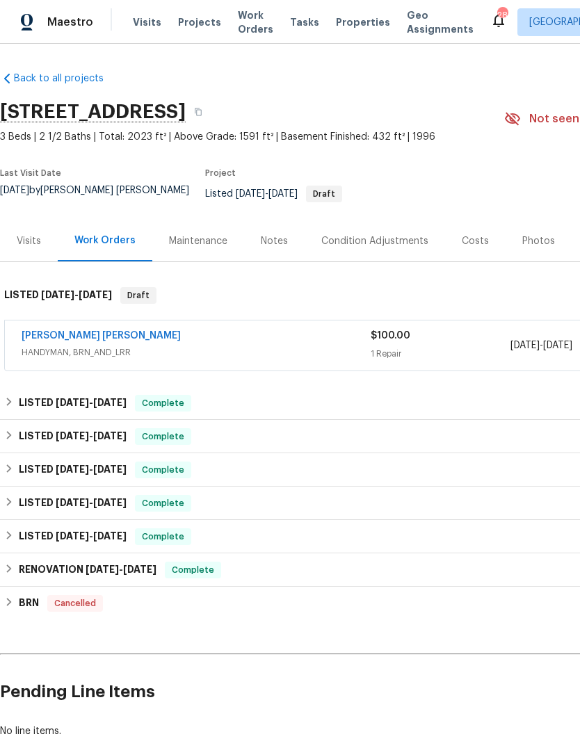
click at [104, 331] on link "[PERSON_NAME] [PERSON_NAME]" at bounding box center [101, 336] width 159 height 10
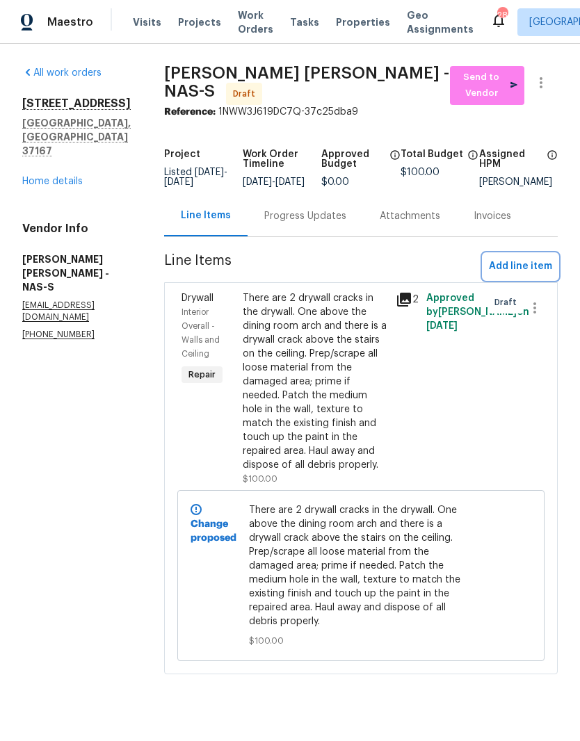
click at [535, 275] on span "Add line item" at bounding box center [520, 266] width 63 height 17
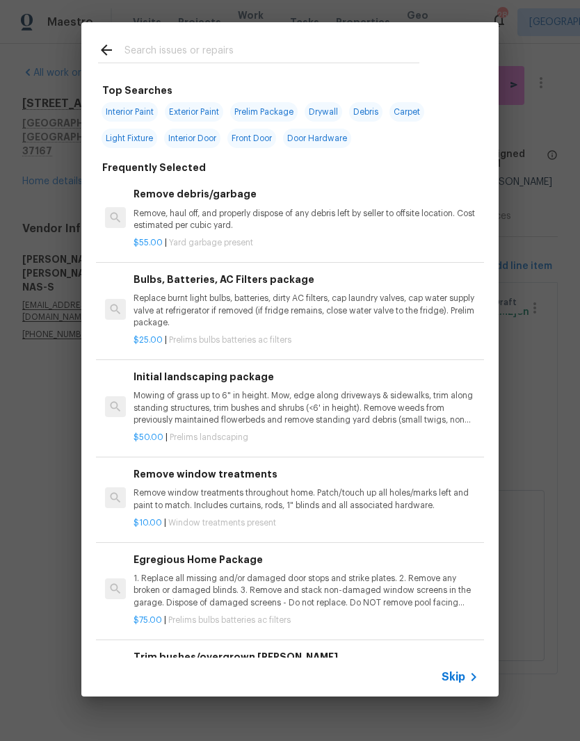
click at [240, 50] on input "text" at bounding box center [271, 52] width 295 height 21
type input "Clean"
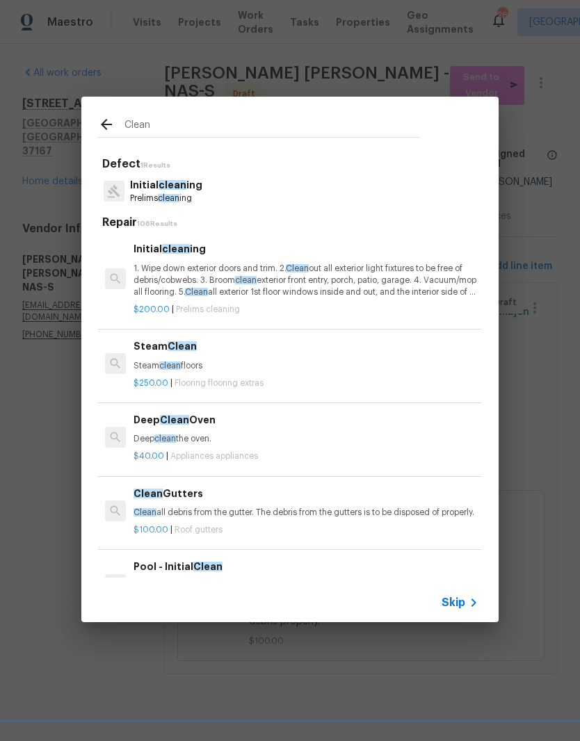
click at [178, 192] on p "Initial clean ing" at bounding box center [166, 185] width 72 height 15
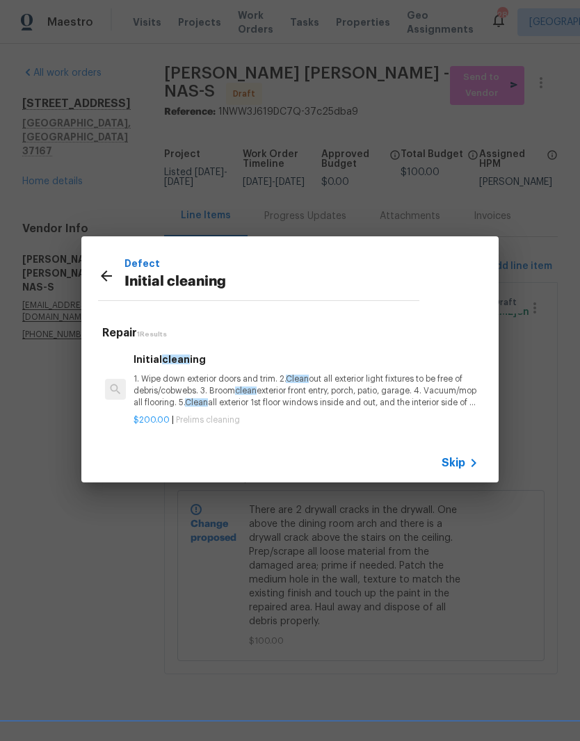
click at [196, 391] on p "1. Wipe down exterior doors and trim. 2. Clean out all exterior light fixtures …" at bounding box center [305, 390] width 345 height 35
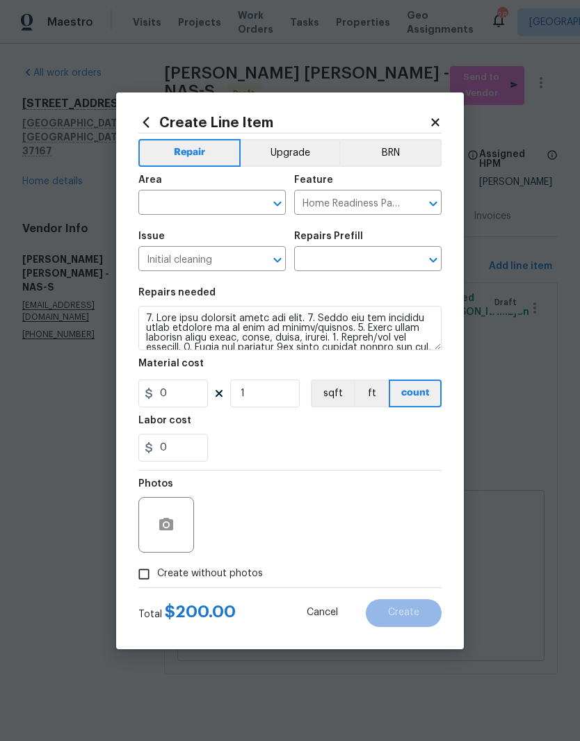
type input "Initial cleaning $200.00"
type input "200"
click at [229, 203] on input "text" at bounding box center [192, 204] width 108 height 22
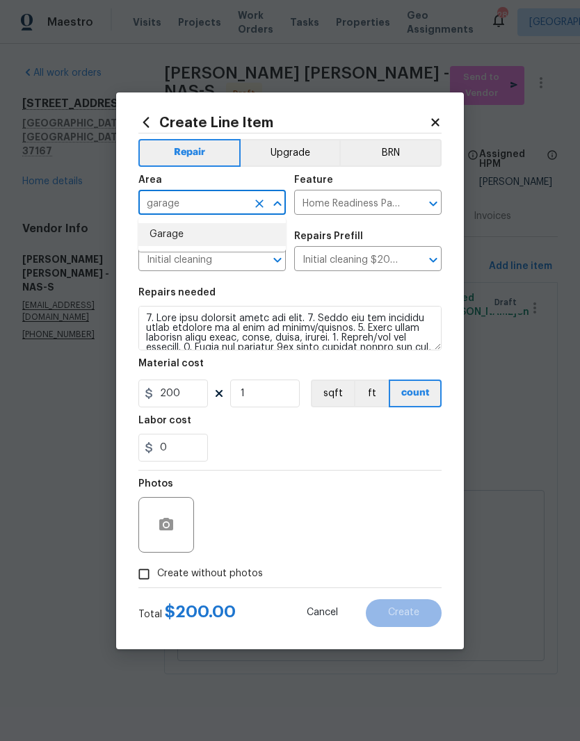
click at [176, 236] on li "Garage" at bounding box center [211, 234] width 147 height 23
type input "Garage"
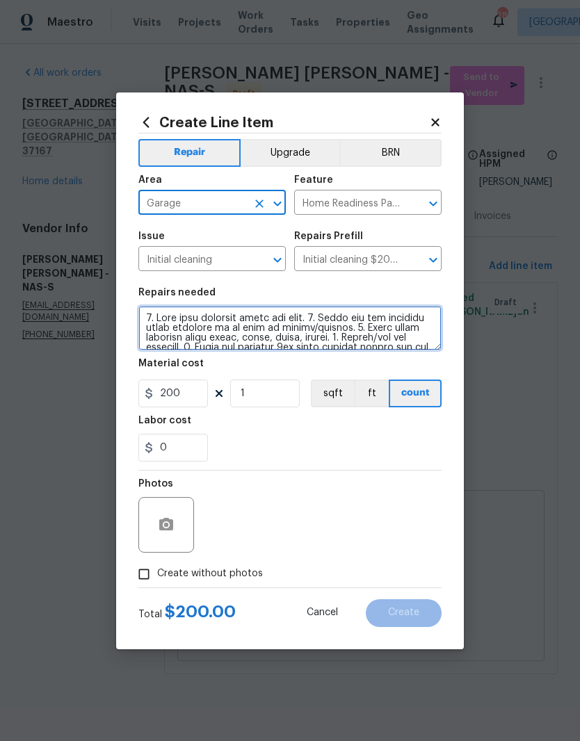
click at [153, 318] on textarea at bounding box center [289, 328] width 303 height 44
click at [152, 318] on textarea at bounding box center [289, 328] width 303 height 44
click at [149, 319] on textarea at bounding box center [289, 328] width 303 height 44
click at [148, 319] on textarea at bounding box center [289, 328] width 303 height 44
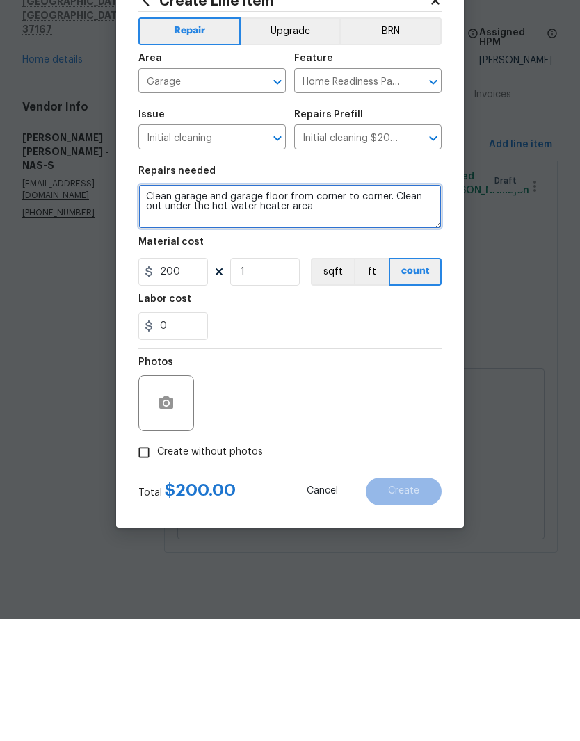
type textarea "Clean garage and garage floor from corner to corner. Clean out under the hot wa…"
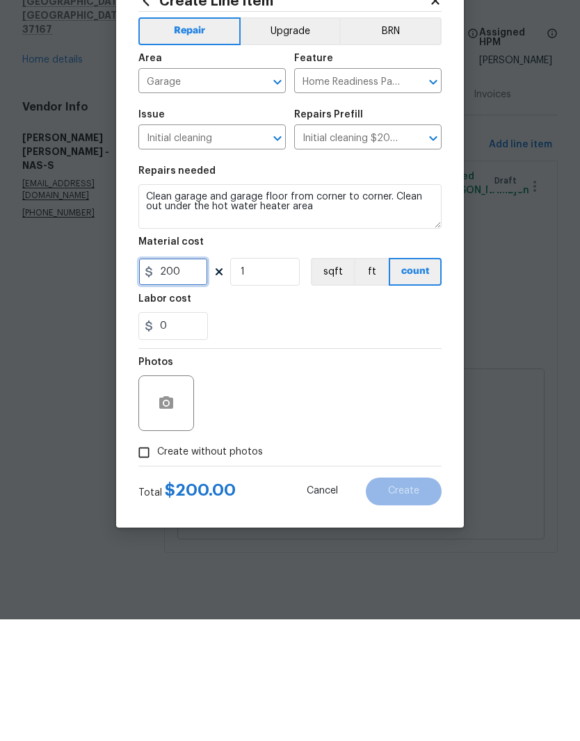
click at [191, 379] on input "200" at bounding box center [173, 393] width 70 height 28
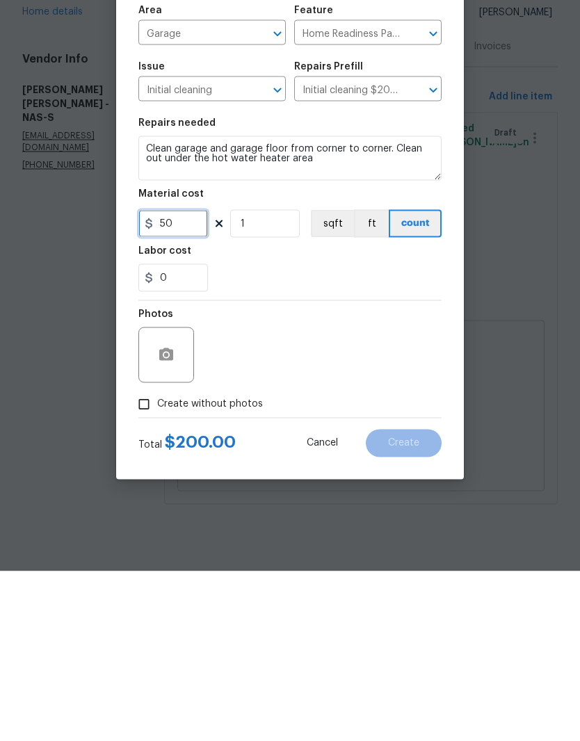
type input "50"
click at [171, 518] on icon "button" at bounding box center [166, 524] width 14 height 13
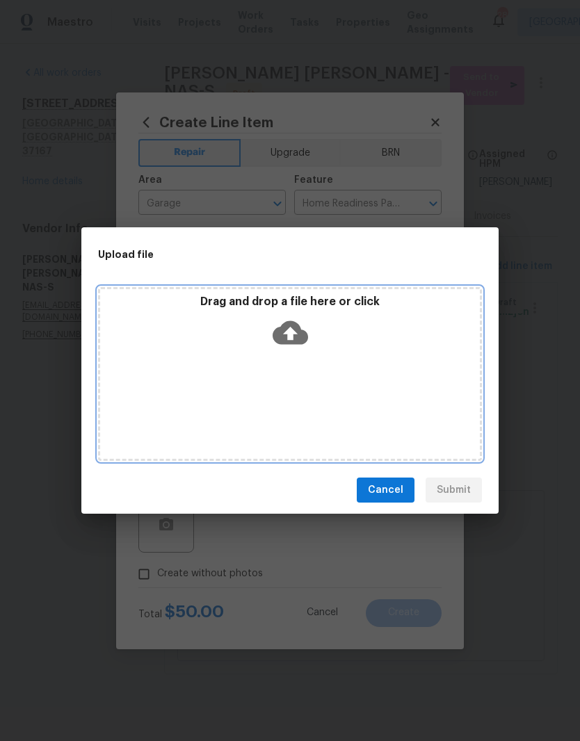
click at [314, 370] on div "Drag and drop a file here or click" at bounding box center [290, 374] width 384 height 174
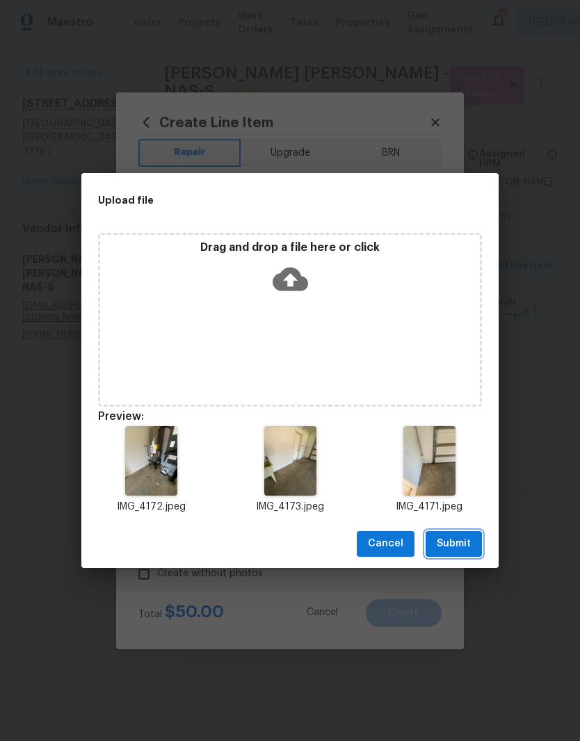
click at [459, 542] on span "Submit" at bounding box center [453, 543] width 34 height 17
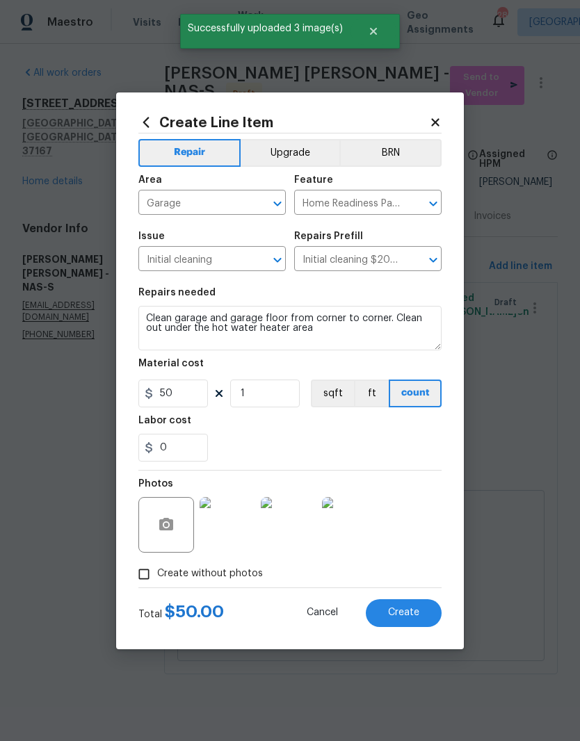
click at [239, 530] on img at bounding box center [227, 525] width 56 height 56
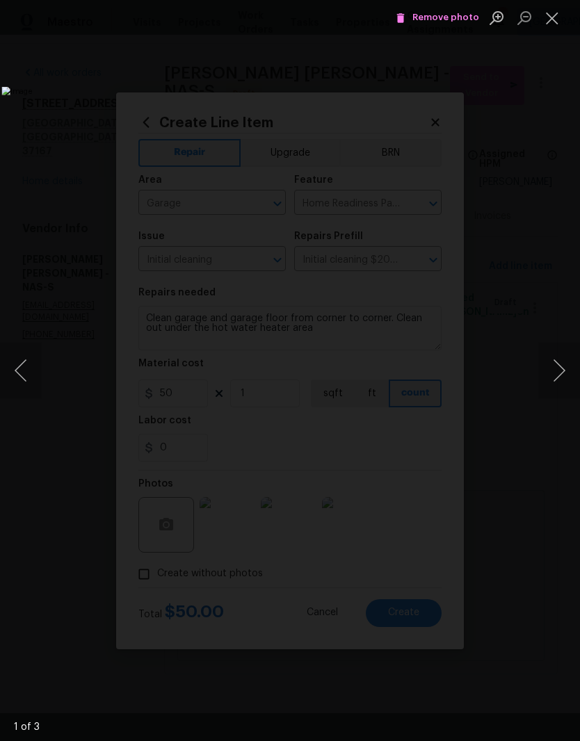
click at [559, 377] on button "Next image" at bounding box center [559, 371] width 42 height 56
click at [564, 372] on button "Next image" at bounding box center [559, 371] width 42 height 56
click at [562, 380] on button "Next image" at bounding box center [559, 371] width 42 height 56
click at [553, 24] on button "Close lightbox" at bounding box center [552, 18] width 28 height 24
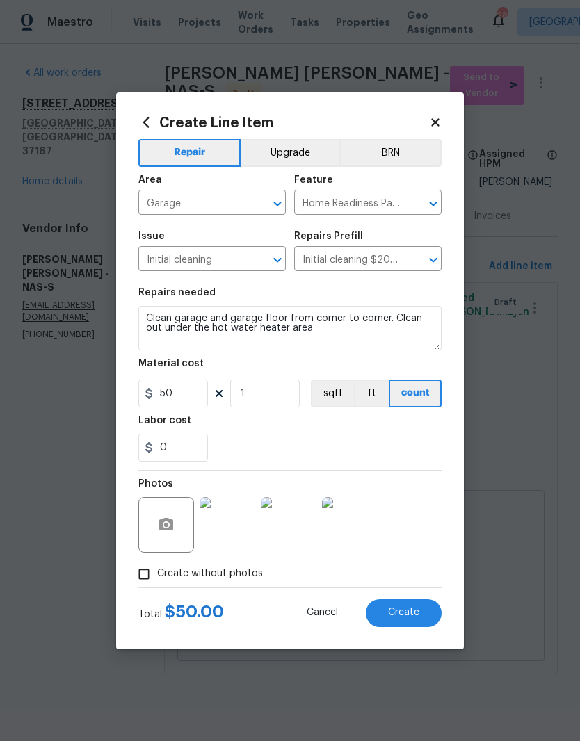
click at [417, 614] on span "Create" at bounding box center [403, 612] width 31 height 10
type input "0"
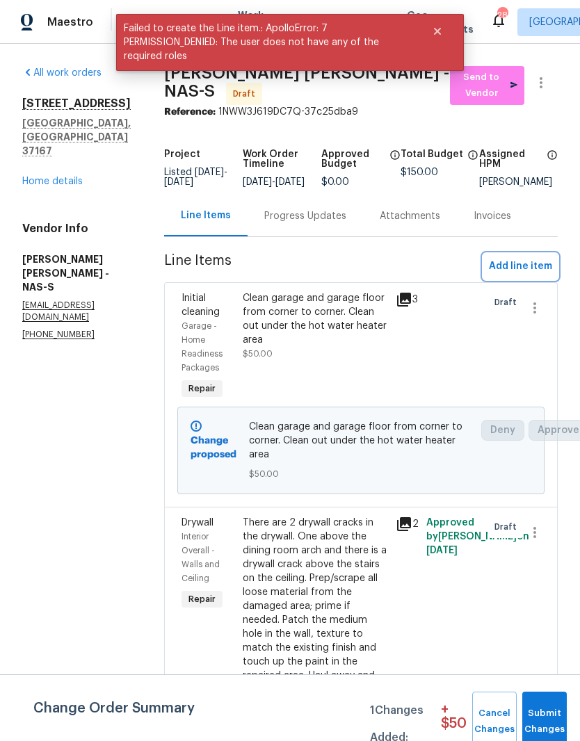
click at [541, 275] on span "Add line item" at bounding box center [520, 266] width 63 height 17
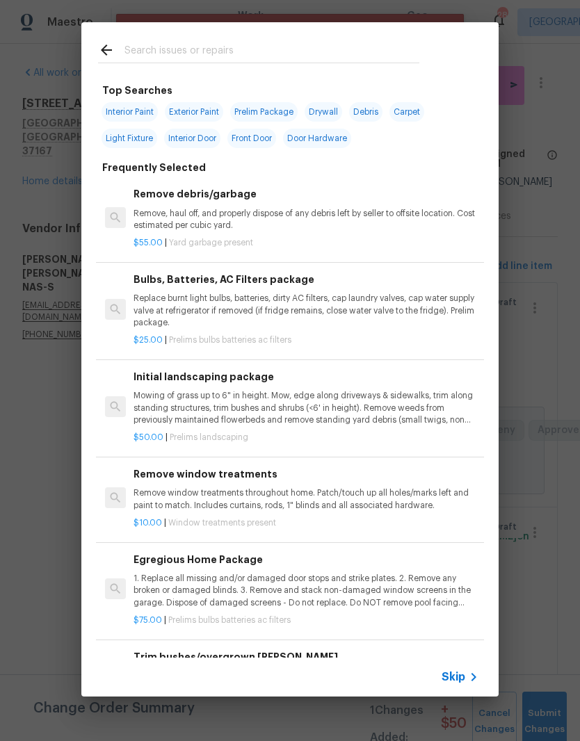
click at [303, 44] on input "text" at bounding box center [271, 52] width 295 height 21
type input "Paint"
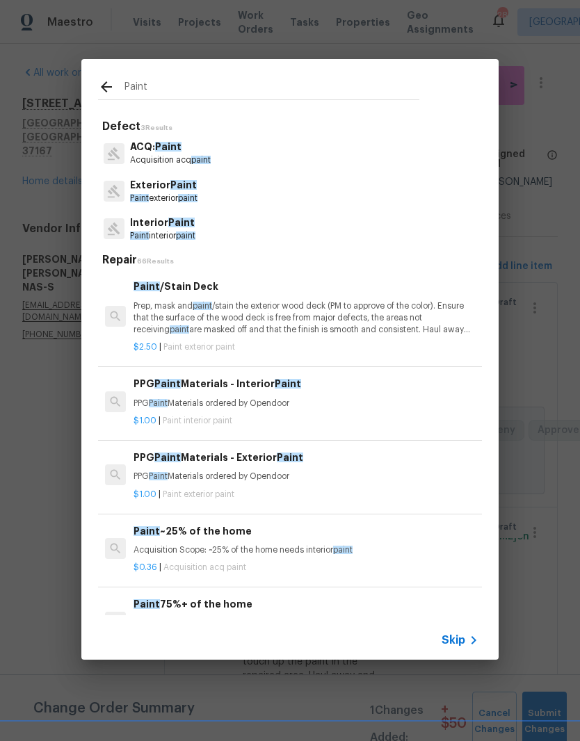
click at [191, 192] on p "Exterior Paint" at bounding box center [163, 185] width 67 height 15
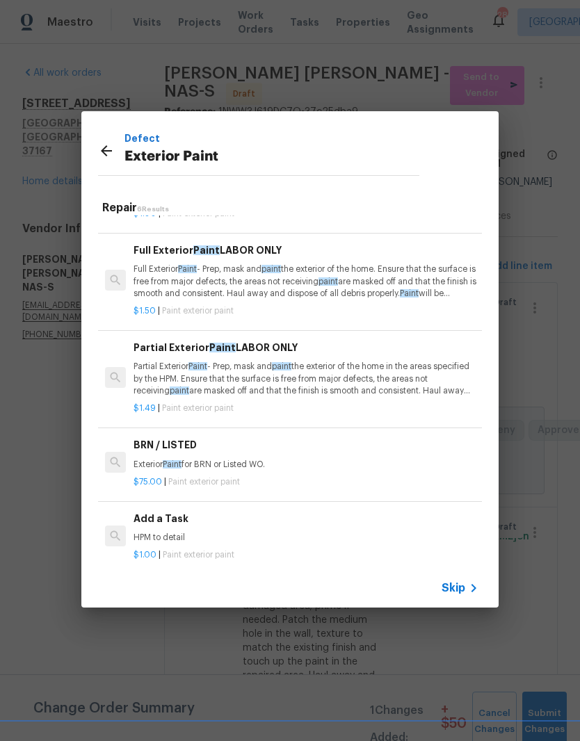
scroll to position [156, 0]
click at [239, 377] on p "Partial Exterior Paint - Prep, mask and paint the exterior of the home in the a…" at bounding box center [305, 377] width 345 height 35
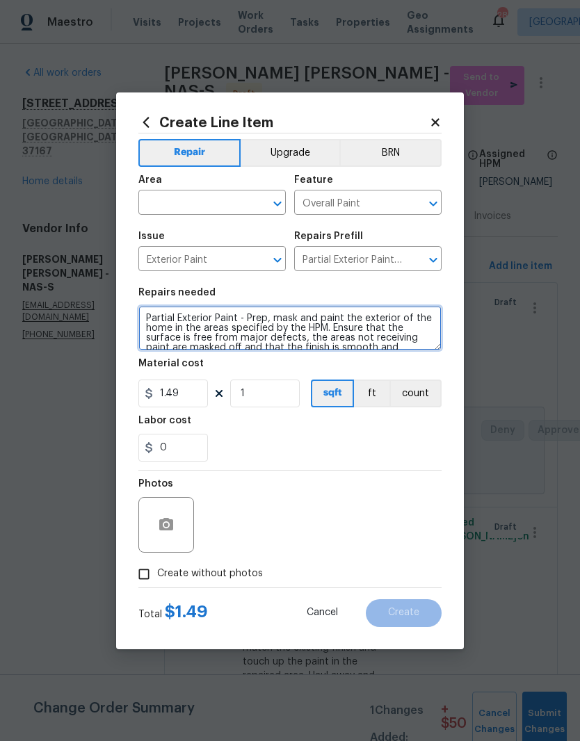
click at [151, 322] on textarea "Partial Exterior Paint - Prep, mask and paint the exterior of the home in the a…" at bounding box center [289, 328] width 303 height 44
click at [154, 316] on textarea "Partial Exterior Paint - Prep, mask and paint the exterior of the home in the a…" at bounding box center [289, 328] width 303 height 44
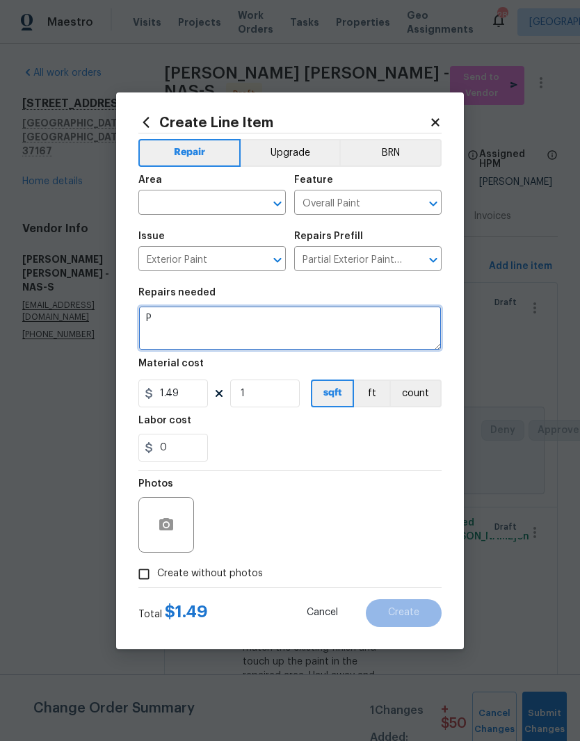
scroll to position [0, 0]
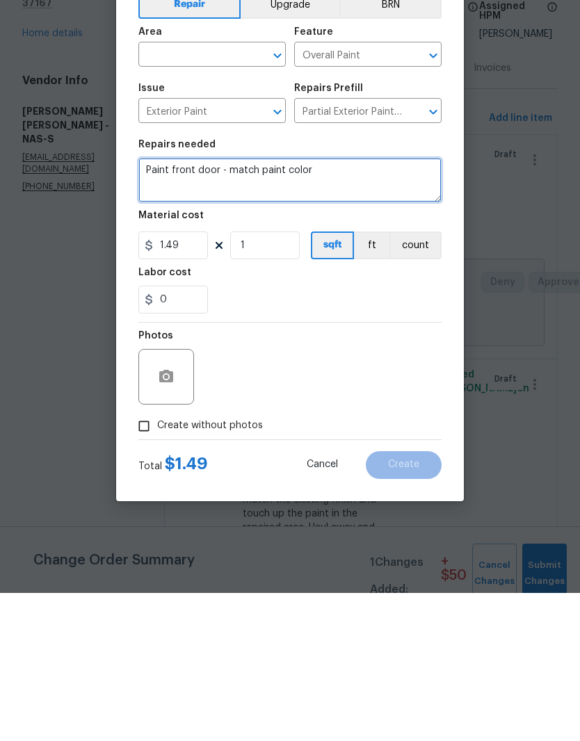
type textarea "Paint front door - match paint color"
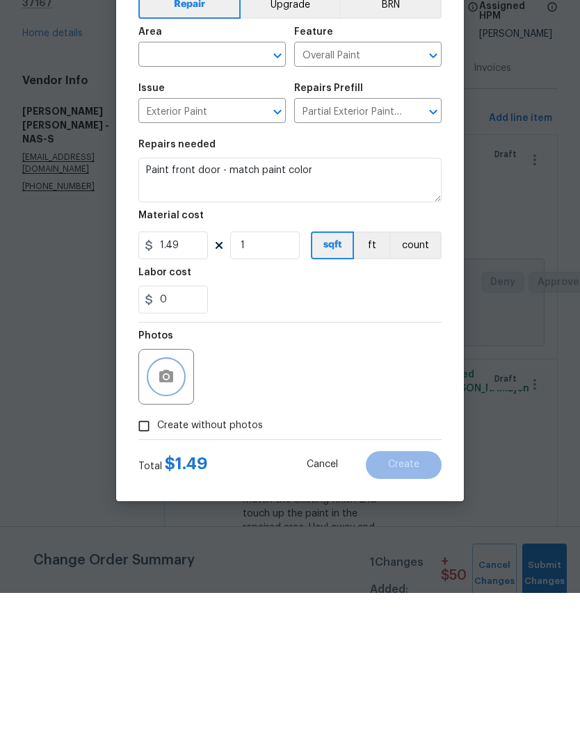
click at [171, 518] on icon "button" at bounding box center [166, 524] width 14 height 13
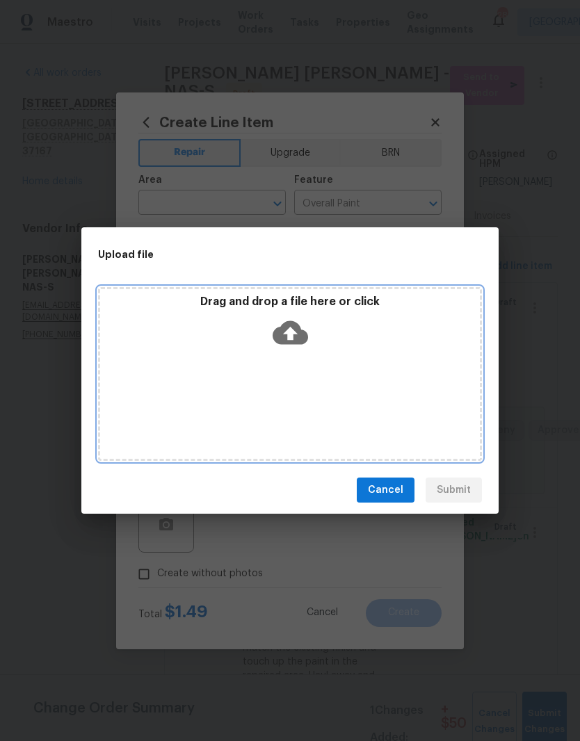
click at [314, 373] on div "Drag and drop a file here or click" at bounding box center [290, 374] width 384 height 174
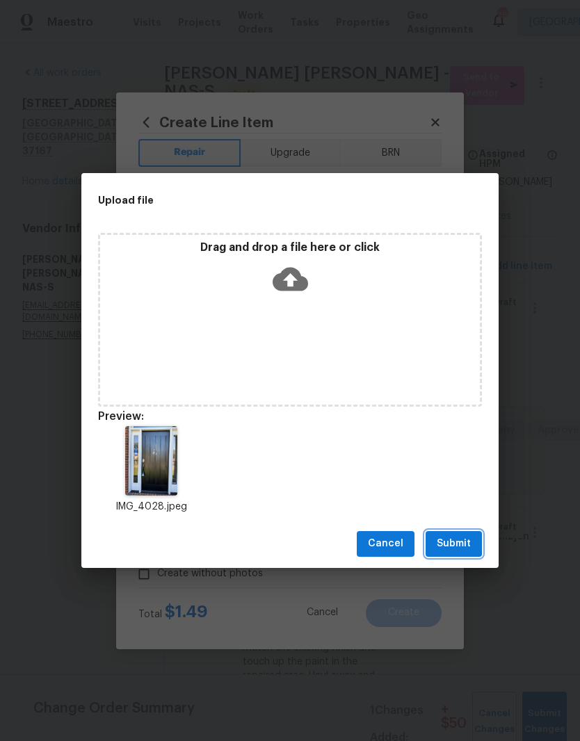
click at [463, 546] on span "Submit" at bounding box center [453, 543] width 34 height 17
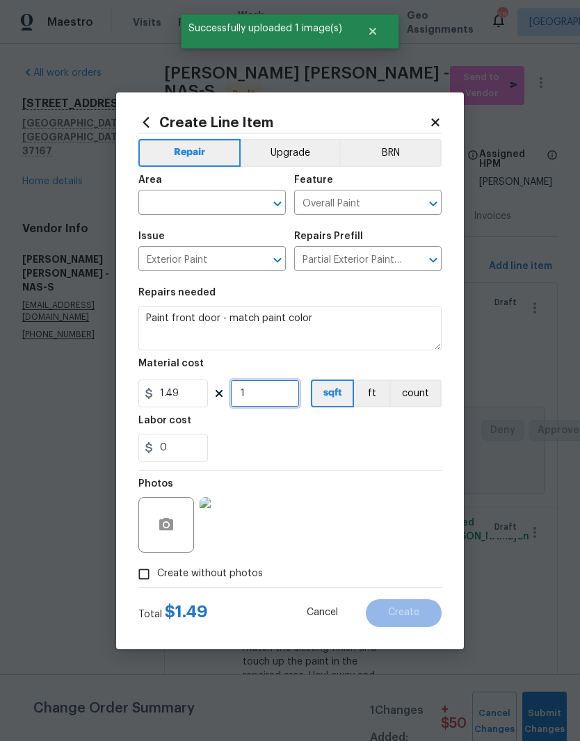
click at [275, 395] on input "1" at bounding box center [265, 393] width 70 height 28
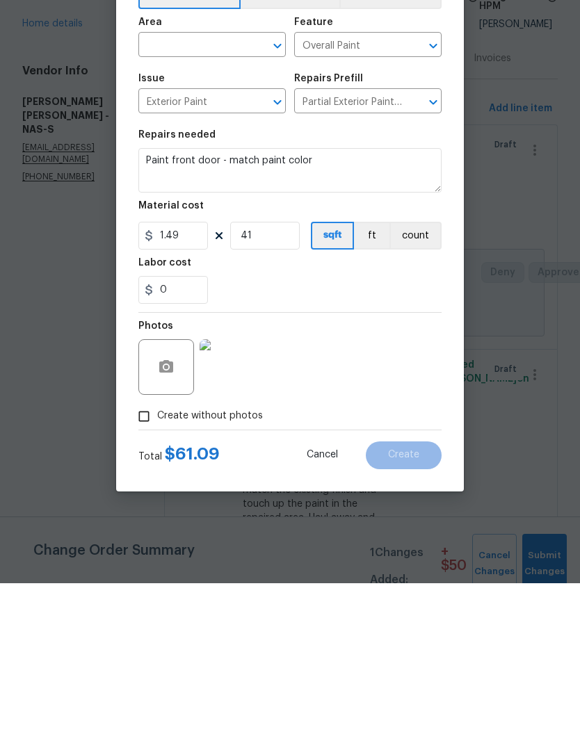
click at [236, 497] on img at bounding box center [227, 525] width 56 height 56
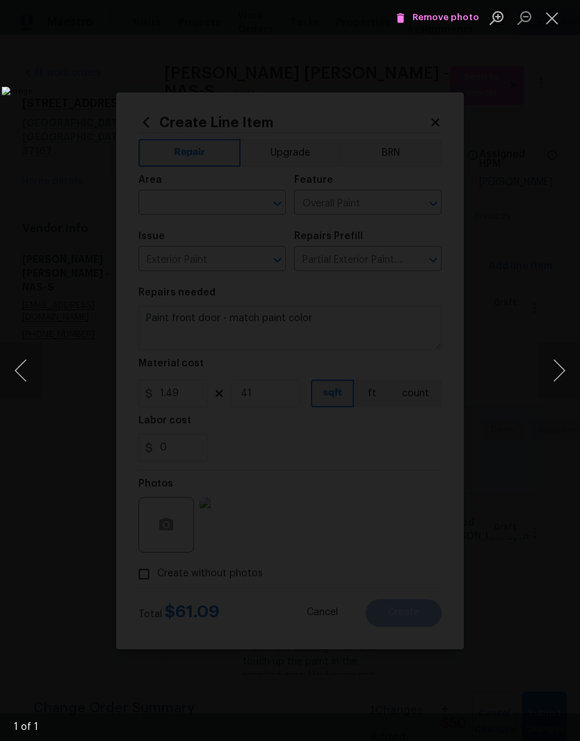
click at [552, 27] on button "Close lightbox" at bounding box center [552, 18] width 28 height 24
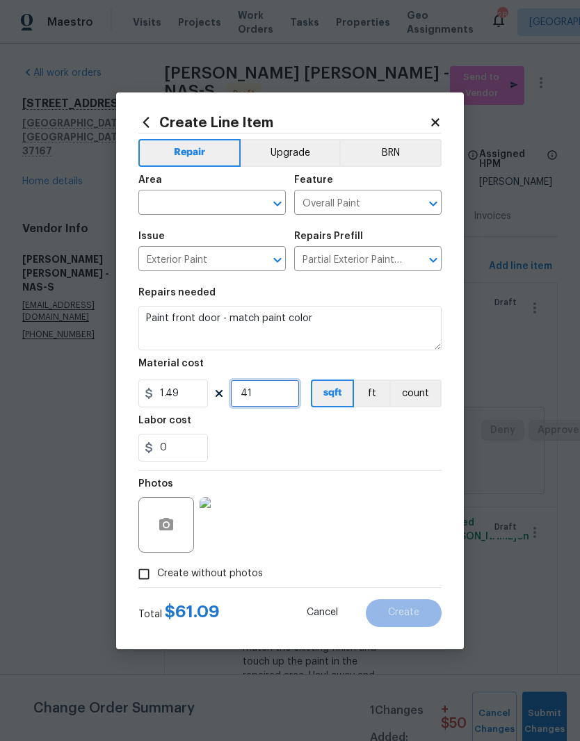
click at [278, 399] on input "41" at bounding box center [265, 393] width 70 height 28
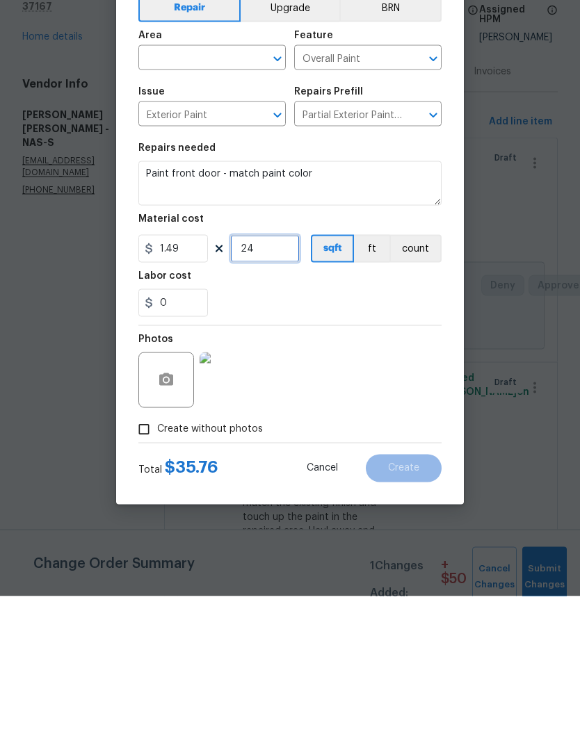
type input "24"
click at [363, 471] on div "Photos" at bounding box center [289, 516] width 303 height 90
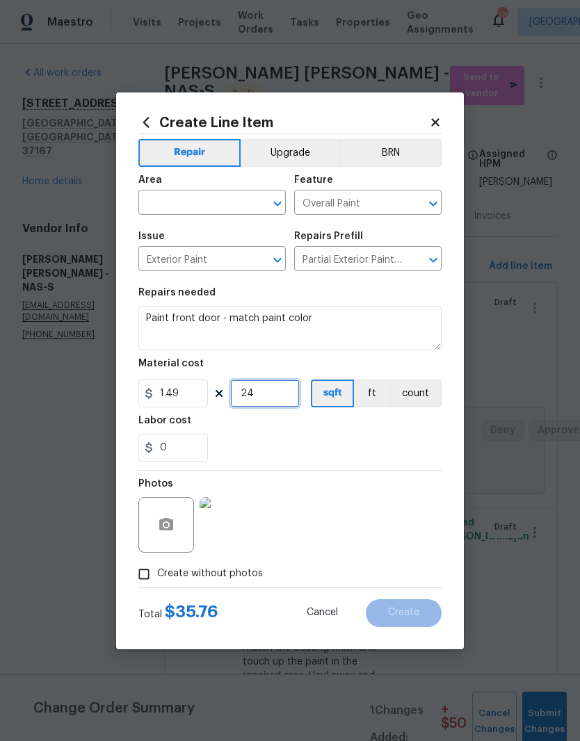
click at [282, 393] on input "24" at bounding box center [265, 393] width 70 height 28
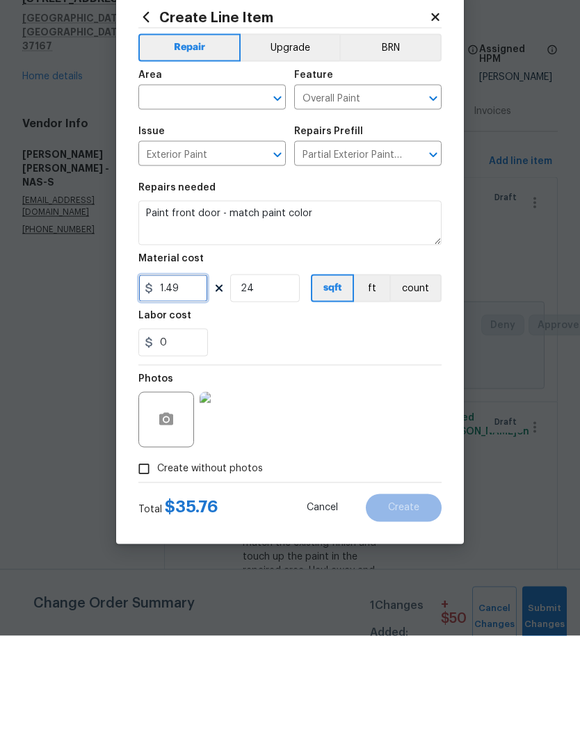
click at [193, 379] on input "1.49" at bounding box center [173, 393] width 70 height 28
type input "50"
click at [275, 379] on input "24" at bounding box center [265, 393] width 70 height 28
type input "1"
click at [354, 471] on div "Photos" at bounding box center [289, 516] width 303 height 90
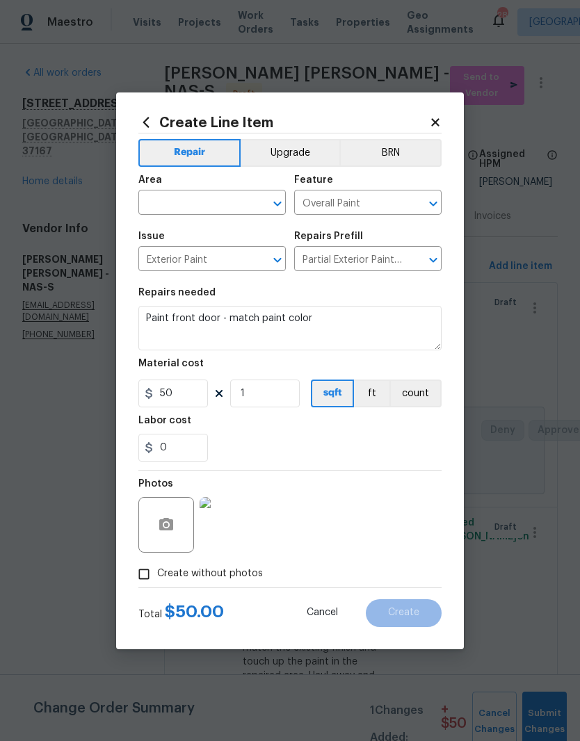
click at [248, 204] on div "​" at bounding box center [211, 204] width 147 height 22
click at [214, 303] on li "Exterior Overall" at bounding box center [211, 314] width 147 height 23
type input "Exterior Overall"
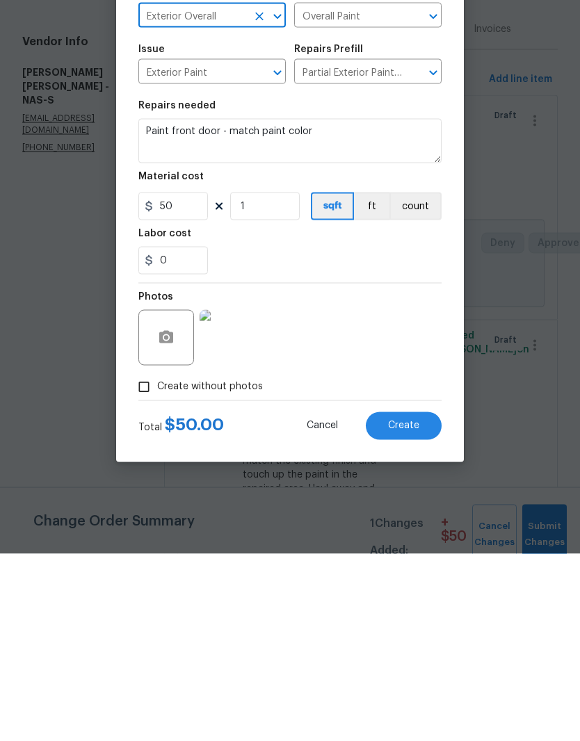
click at [414, 607] on span "Create" at bounding box center [403, 612] width 31 height 10
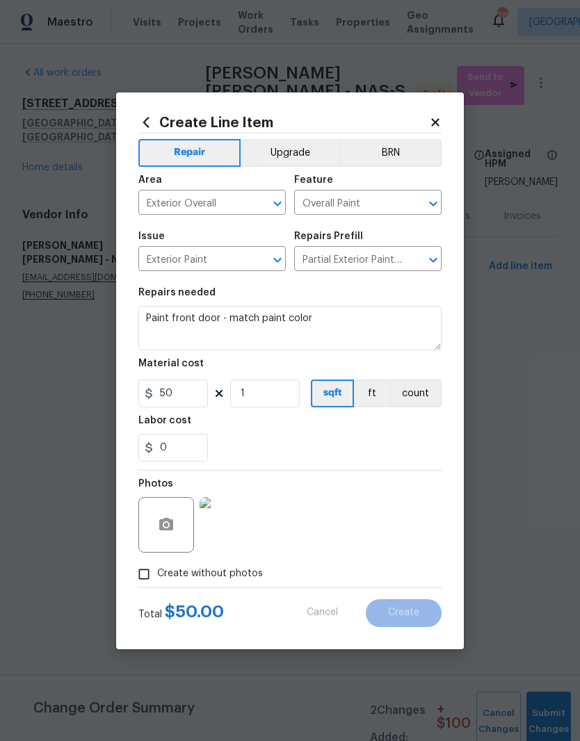
type input "0"
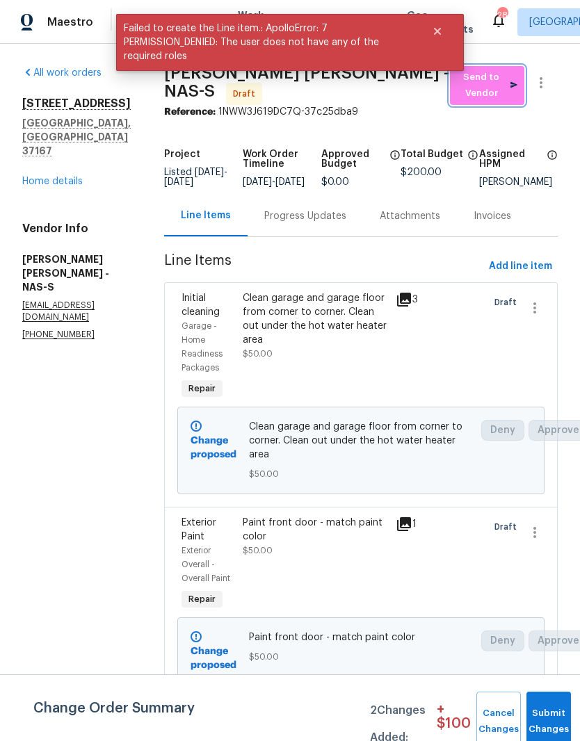
click at [498, 86] on span "Send to Vendor" at bounding box center [487, 86] width 60 height 32
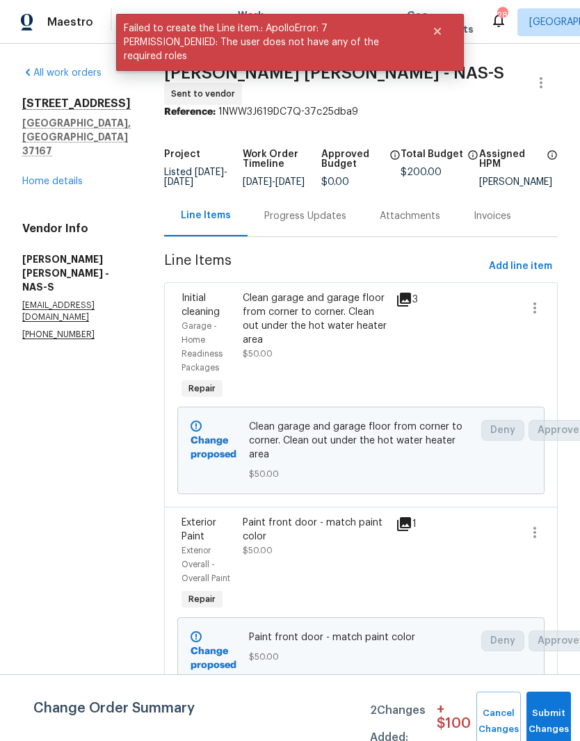
click at [342, 223] on div "Progress Updates" at bounding box center [305, 216] width 82 height 14
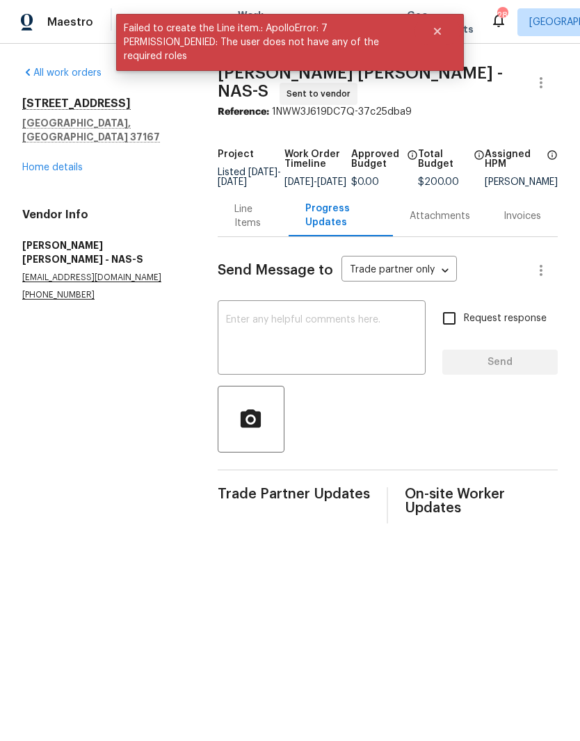
click at [315, 332] on textarea at bounding box center [321, 339] width 191 height 49
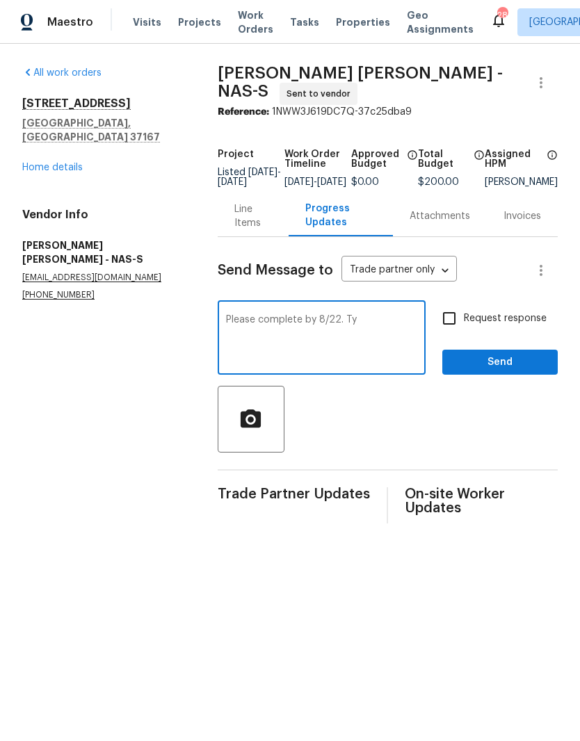
type textarea "Please complete by 8/22. Ty"
click at [513, 371] on span "Send" at bounding box center [499, 362] width 93 height 17
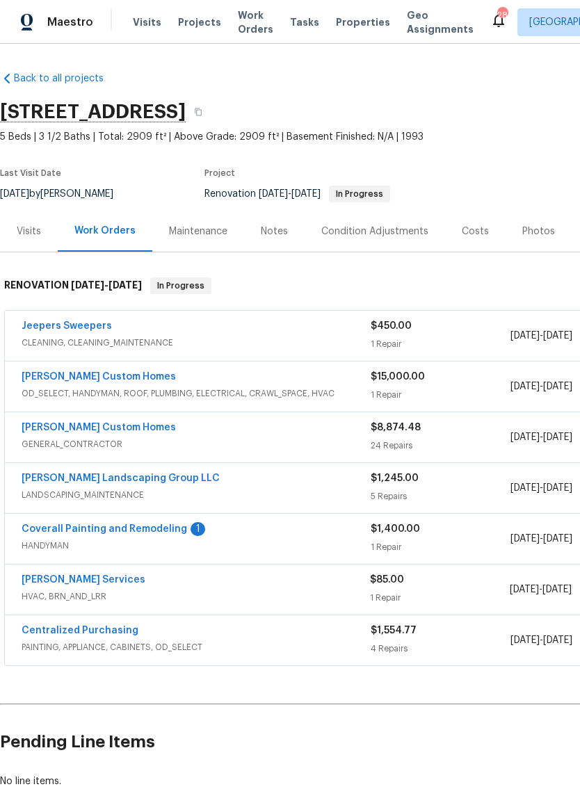
click at [165, 530] on link "Coverall Painting and Remodeling" at bounding box center [104, 529] width 165 height 10
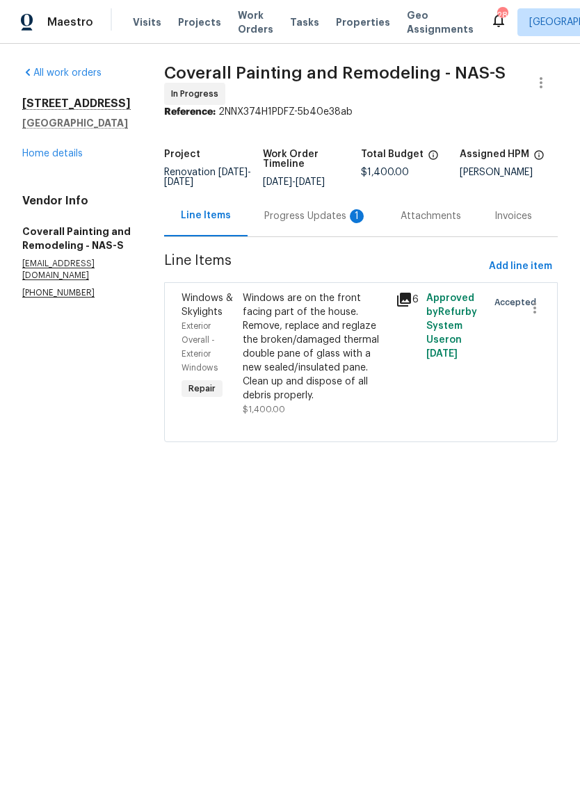
click at [339, 223] on div "Progress Updates 1" at bounding box center [315, 216] width 103 height 14
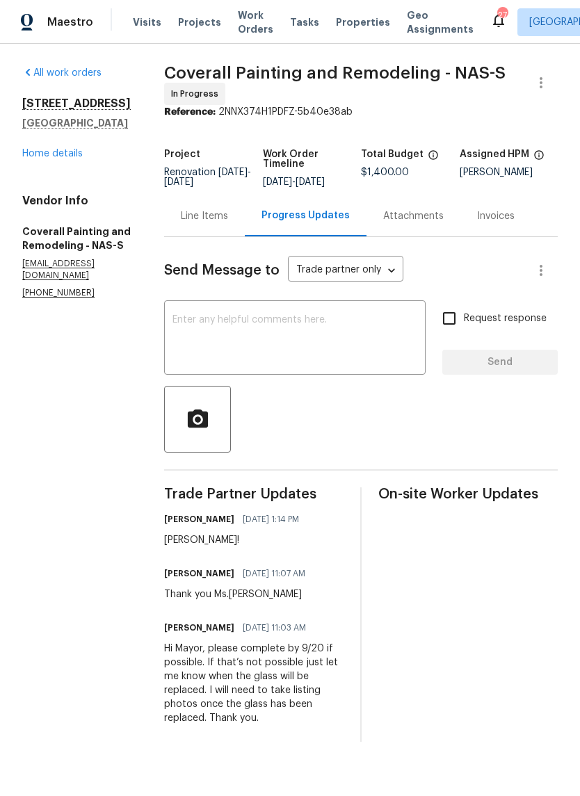
click at [228, 223] on div "Line Items" at bounding box center [204, 216] width 47 height 14
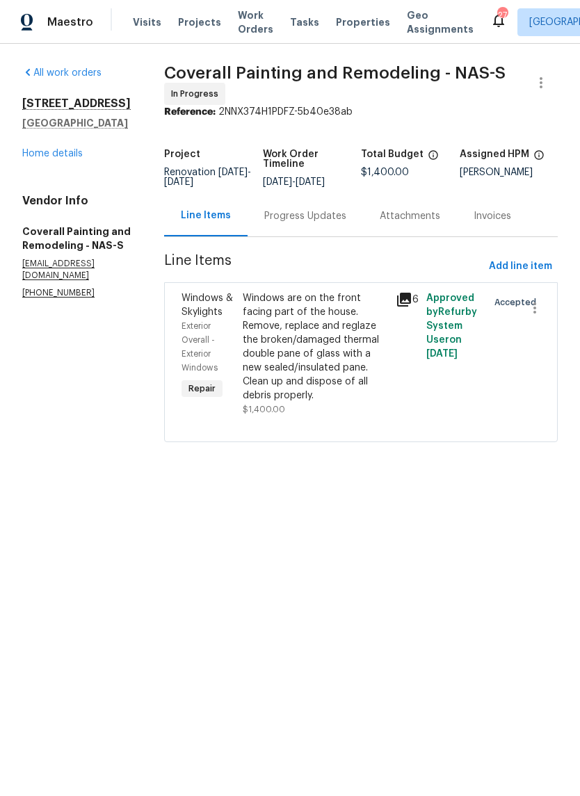
click at [365, 322] on div "Windows are on the front facing part of the house. Remove, replace and reglaze …" at bounding box center [315, 346] width 145 height 111
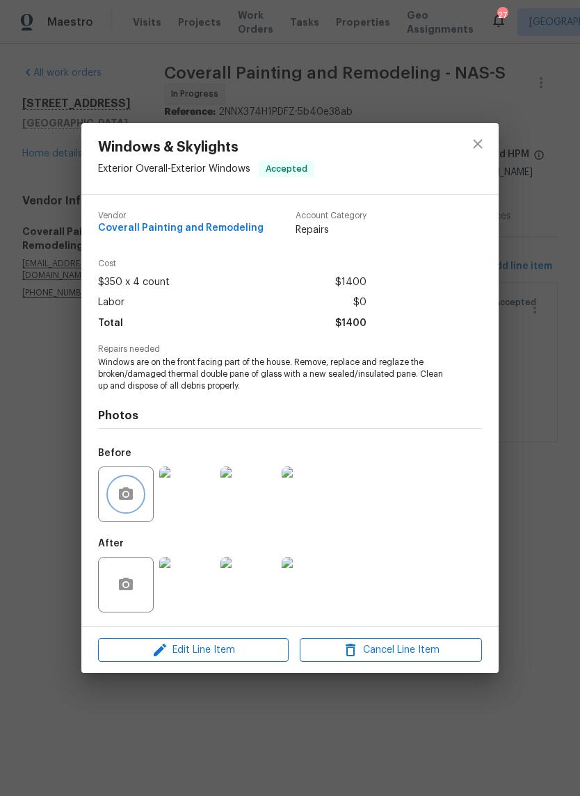
click at [136, 495] on button "button" at bounding box center [125, 493] width 33 height 33
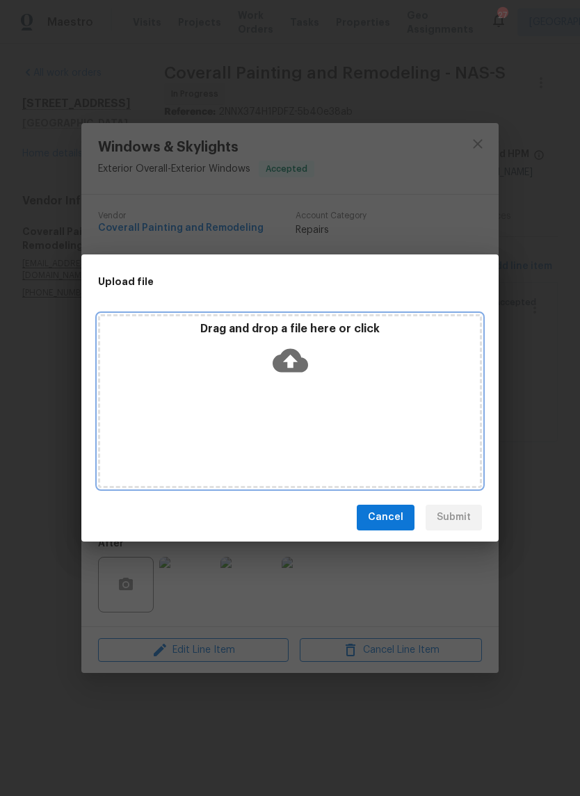
click at [354, 365] on div "Drag and drop a file here or click" at bounding box center [289, 352] width 379 height 60
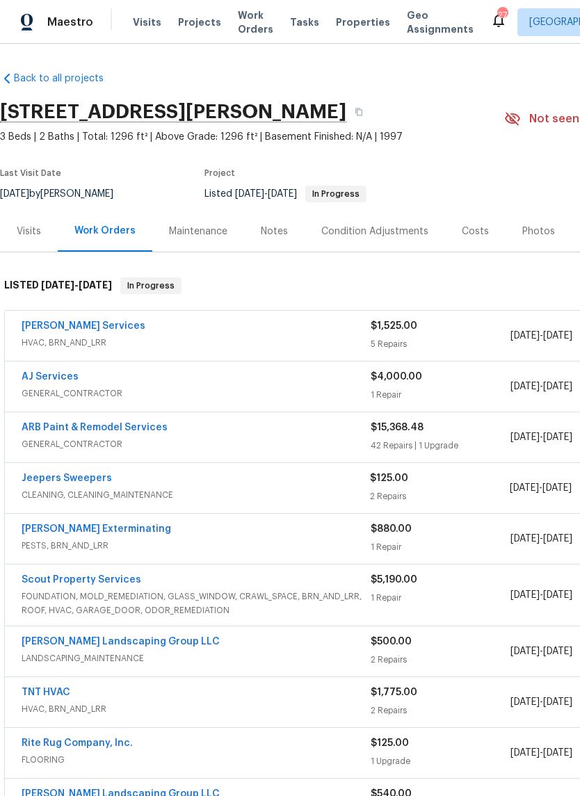
click at [144, 432] on link "ARB Paint & Remodel Services" at bounding box center [95, 428] width 146 height 10
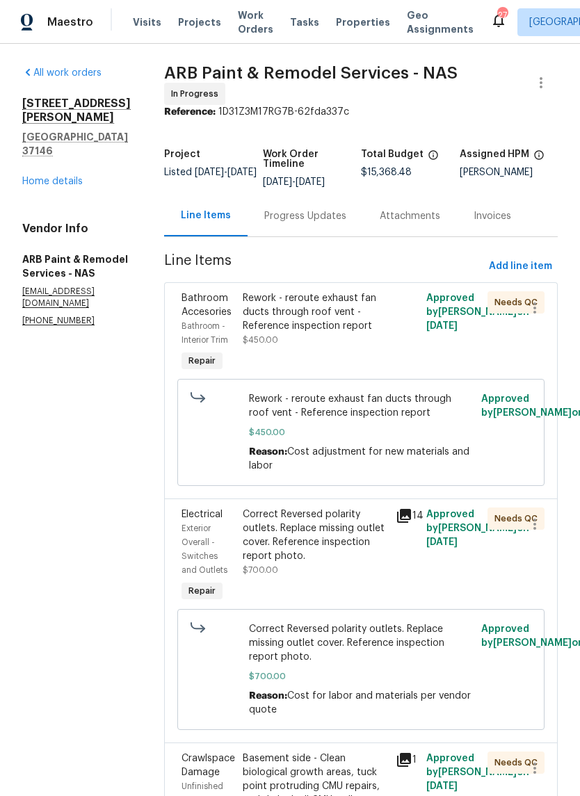
click at [331, 297] on div "Rework - reroute exhaust fan ducts through roof vent - Reference inspection rep…" at bounding box center [315, 312] width 145 height 42
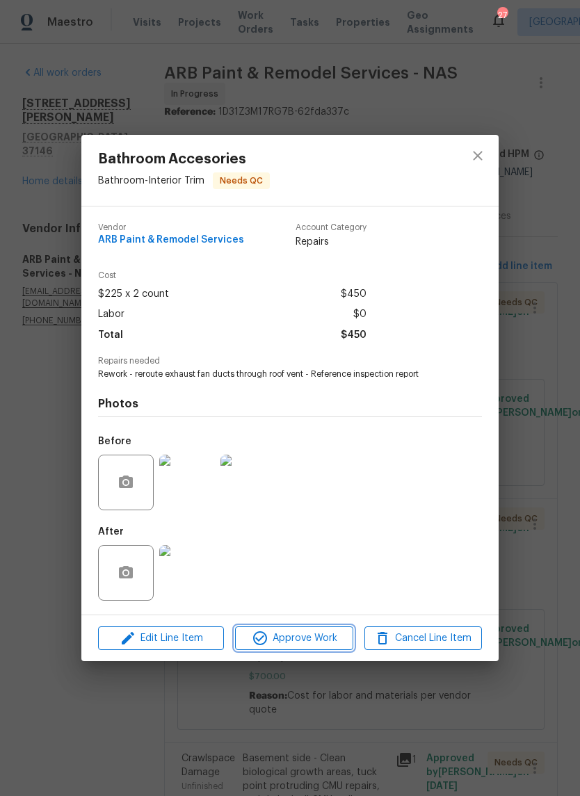
click at [322, 637] on span "Approve Work" at bounding box center [293, 638] width 109 height 17
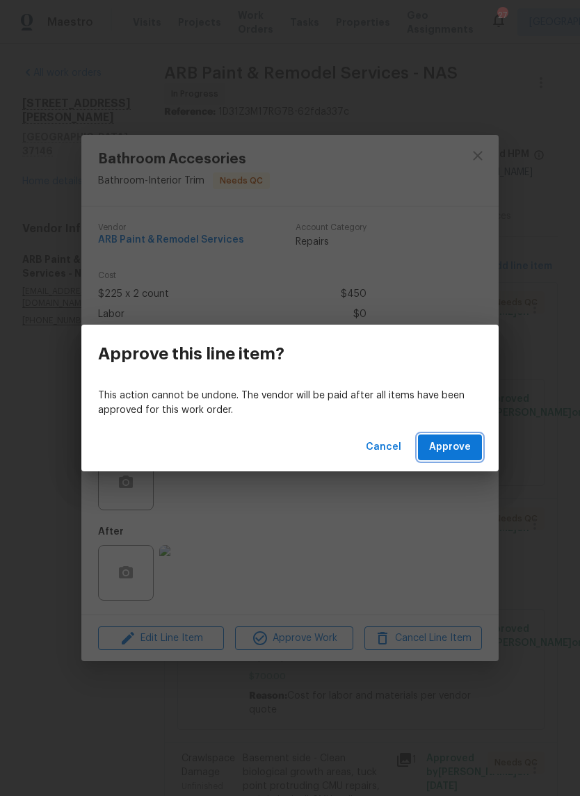
click at [467, 449] on span "Approve" at bounding box center [450, 447] width 42 height 17
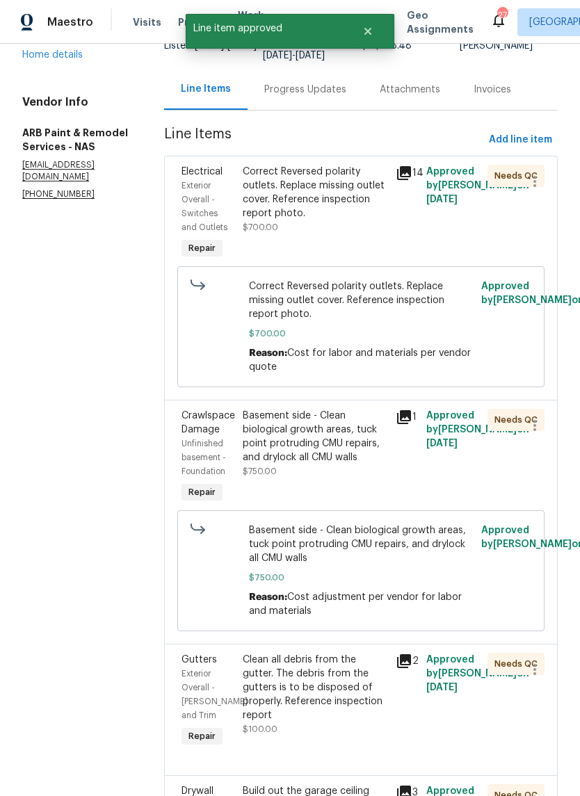
scroll to position [132, 0]
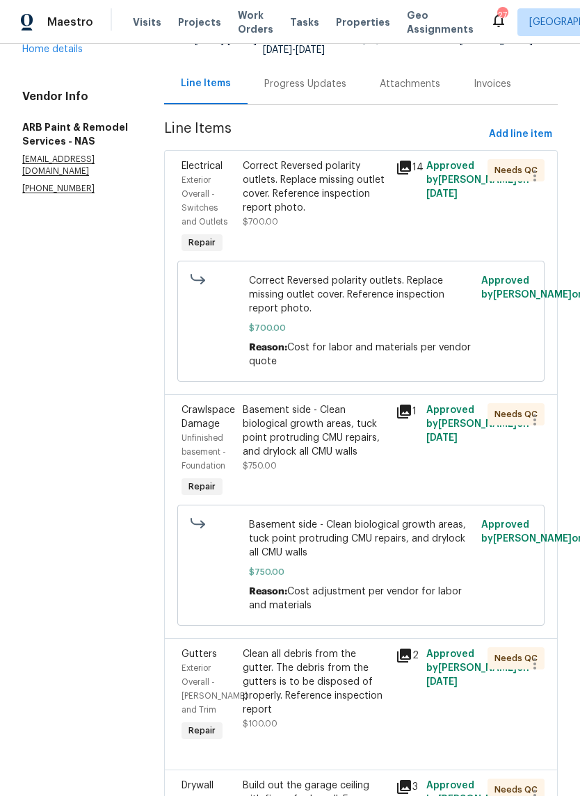
click at [332, 174] on div "Correct Reversed polarity outlets. Replace missing outlet cover. Reference insp…" at bounding box center [315, 187] width 145 height 56
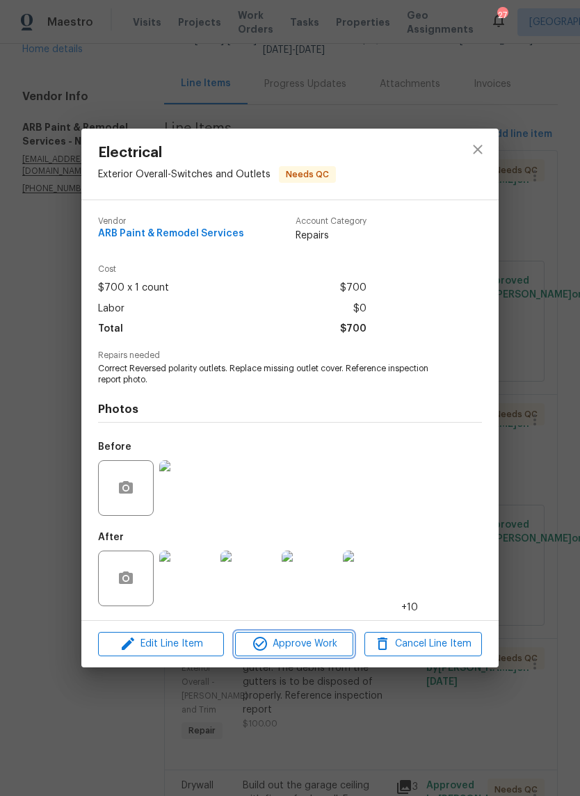
click at [325, 644] on span "Approve Work" at bounding box center [293, 643] width 109 height 17
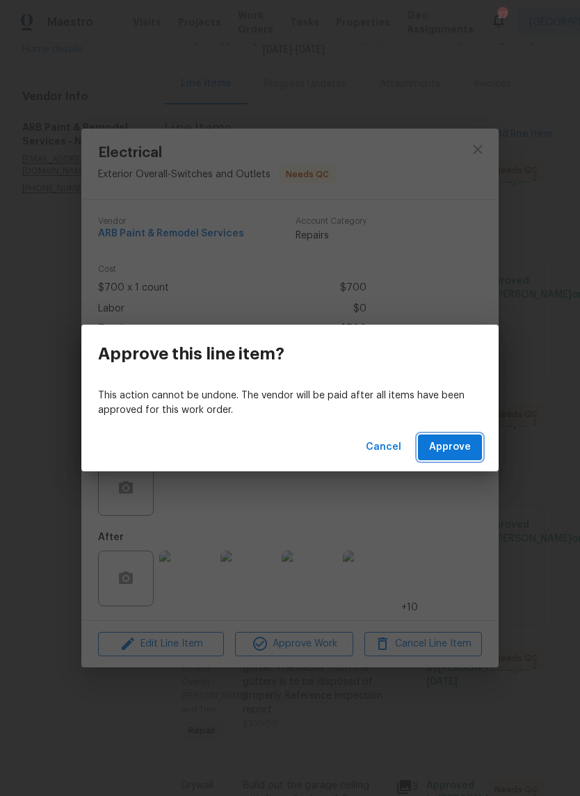
click at [459, 447] on span "Approve" at bounding box center [450, 447] width 42 height 17
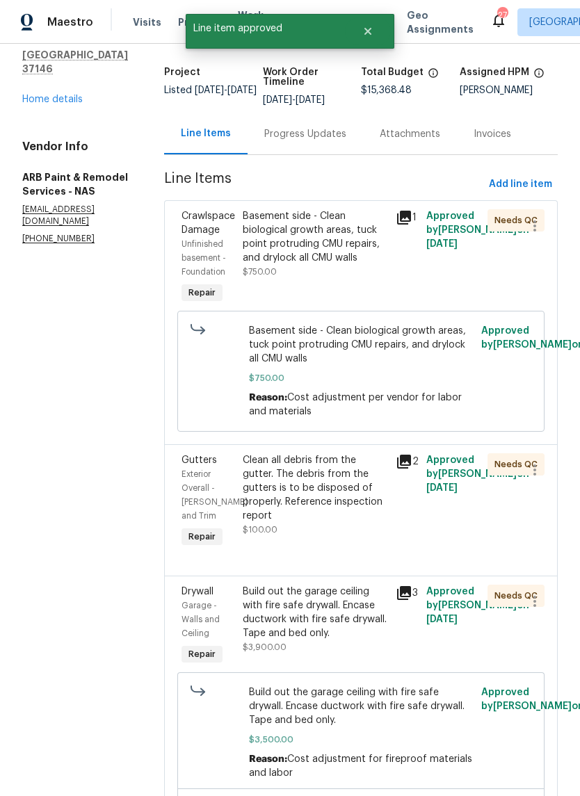
scroll to position [89, 0]
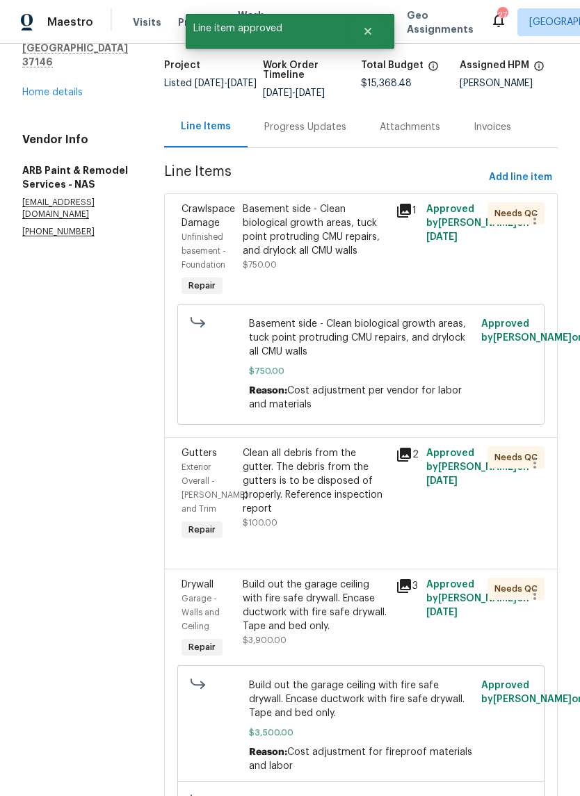
click at [342, 211] on div "Basement side - Clean biological growth areas, tuck point protruding CMU repair…" at bounding box center [315, 230] width 145 height 56
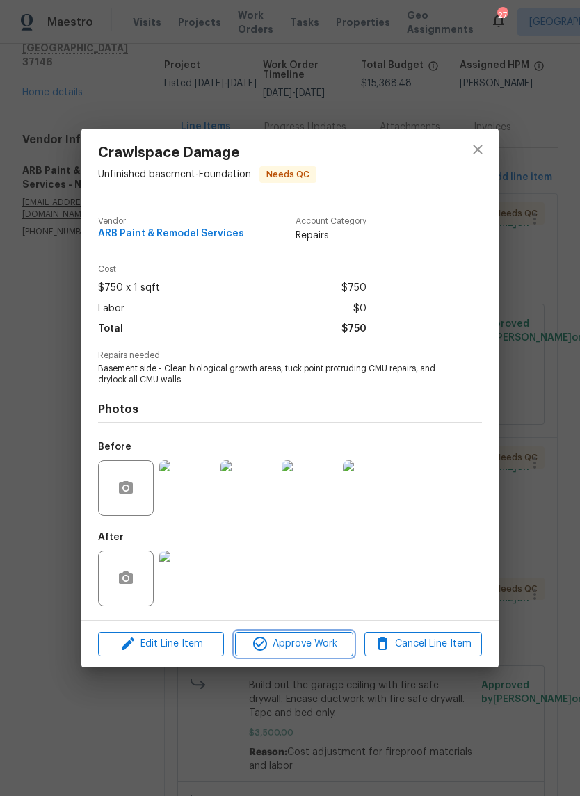
click at [329, 645] on span "Approve Work" at bounding box center [293, 643] width 109 height 17
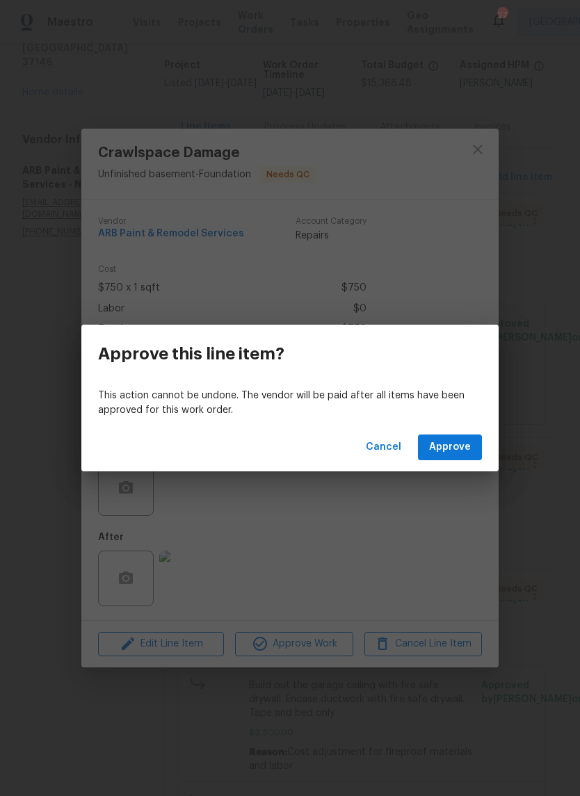
click at [457, 454] on span "Approve" at bounding box center [450, 447] width 42 height 17
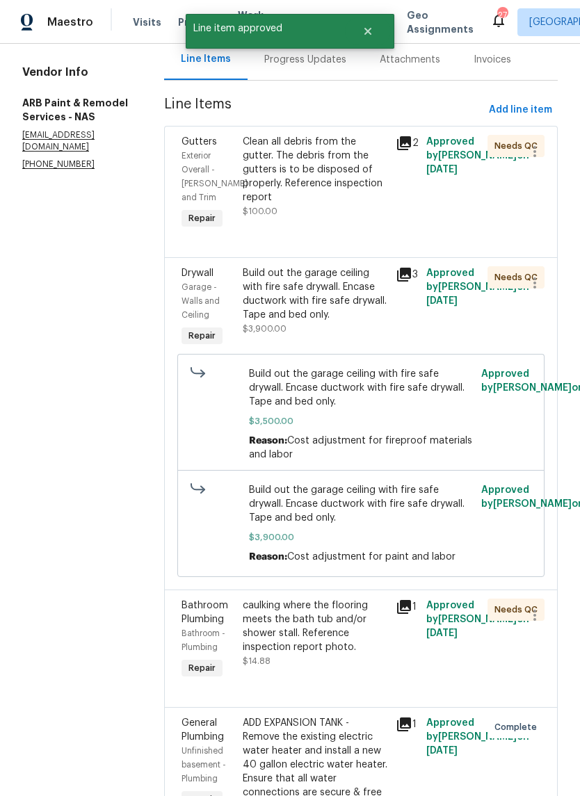
scroll to position [158, 0]
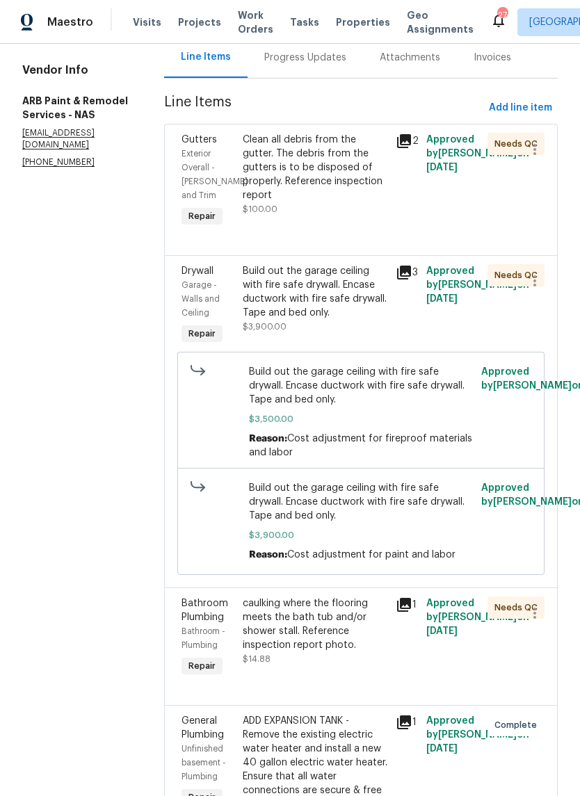
click at [343, 273] on div "Build out the garage ceiling with fire safe drywall. Encase ductwork with fire …" at bounding box center [315, 292] width 145 height 56
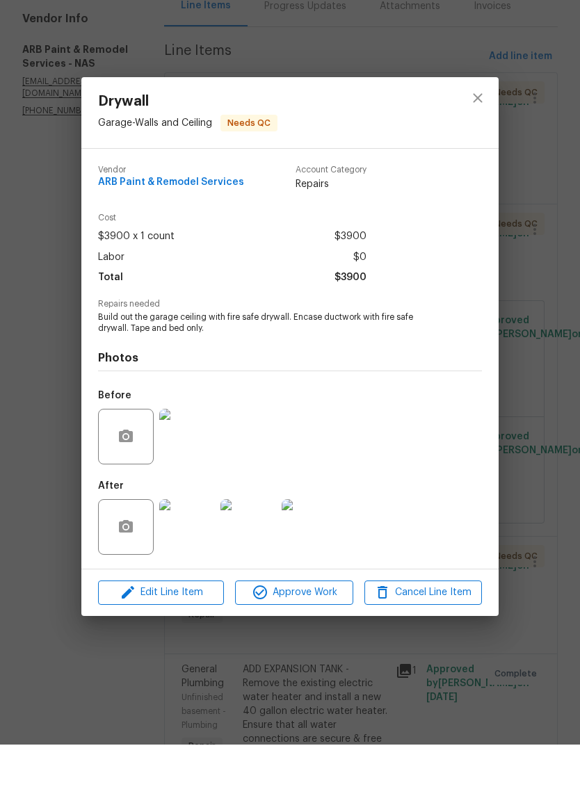
scroll to position [34, 0]
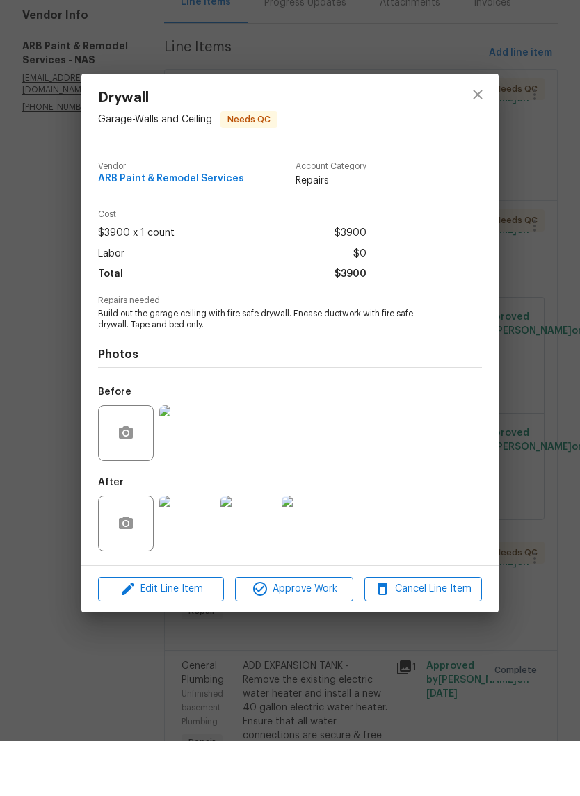
click at [201, 550] on img at bounding box center [187, 578] width 56 height 56
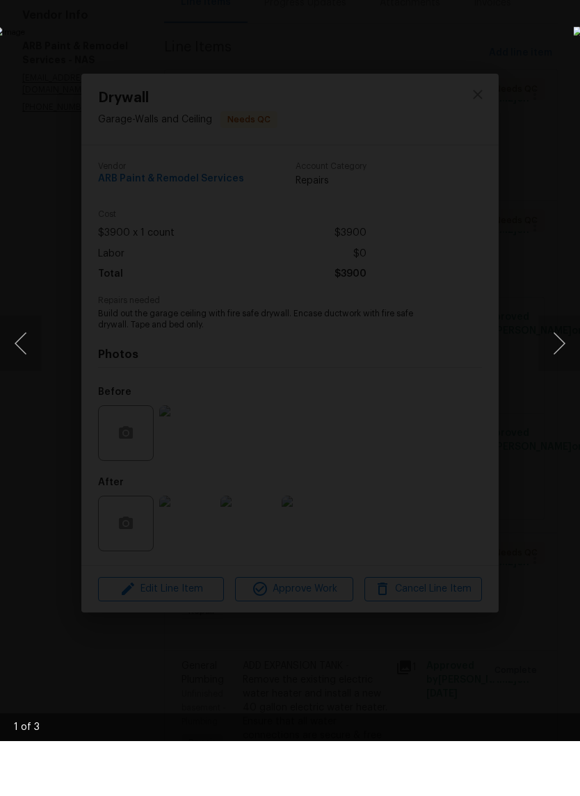
click at [559, 370] on button "Next image" at bounding box center [559, 398] width 42 height 56
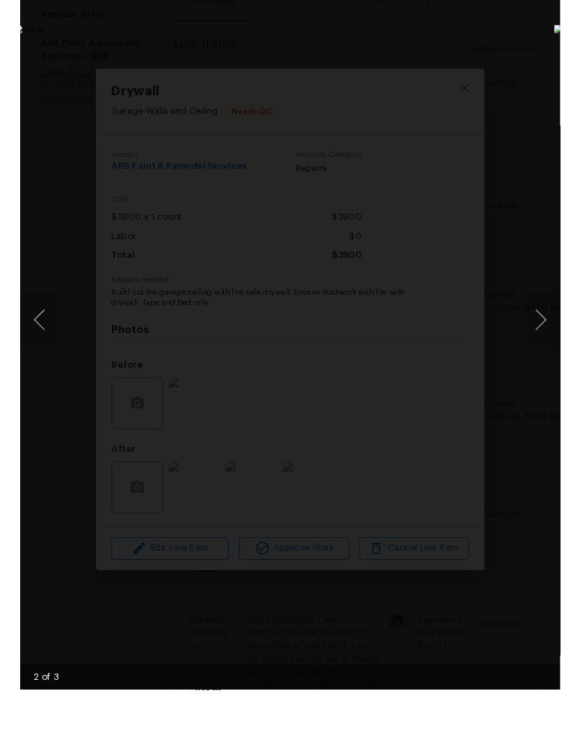
scroll to position [57, 0]
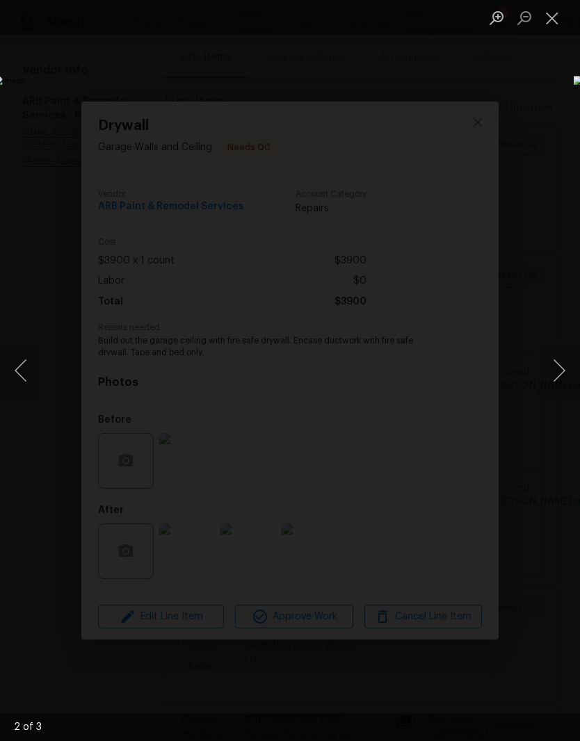
click at [555, 20] on button "Close lightbox" at bounding box center [552, 18] width 28 height 24
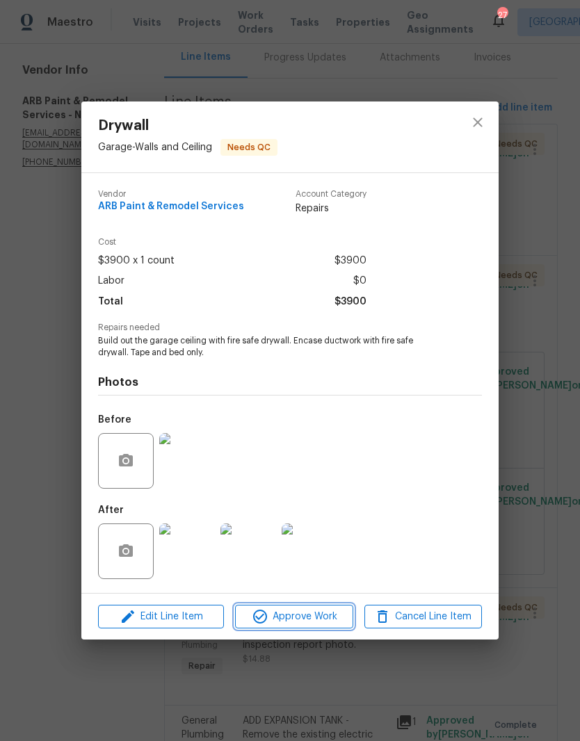
click at [319, 615] on span "Approve Work" at bounding box center [293, 616] width 109 height 17
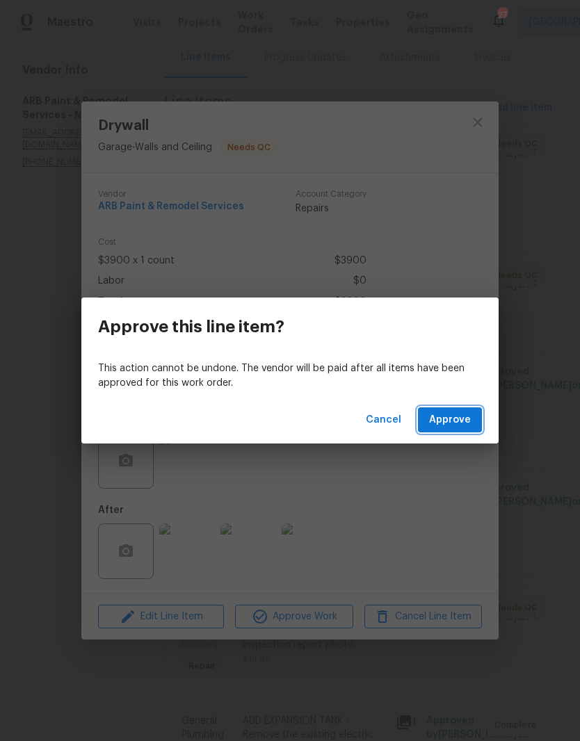
click at [459, 420] on span "Approve" at bounding box center [450, 419] width 42 height 17
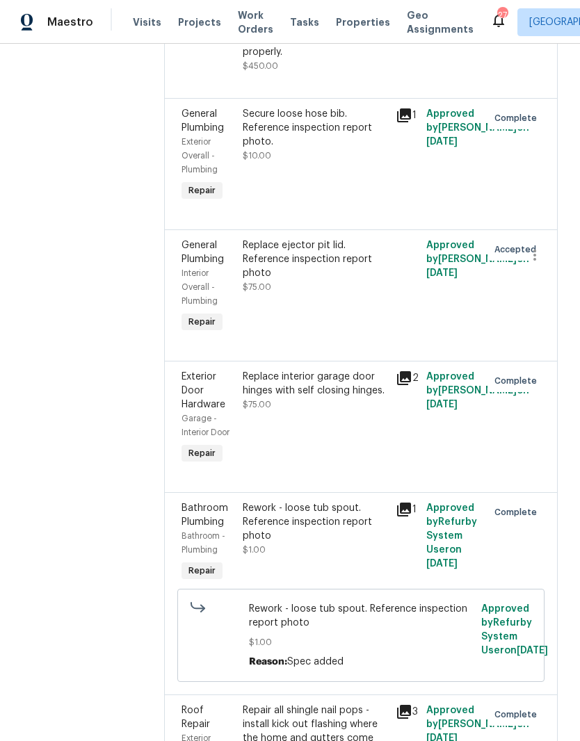
scroll to position [894, 0]
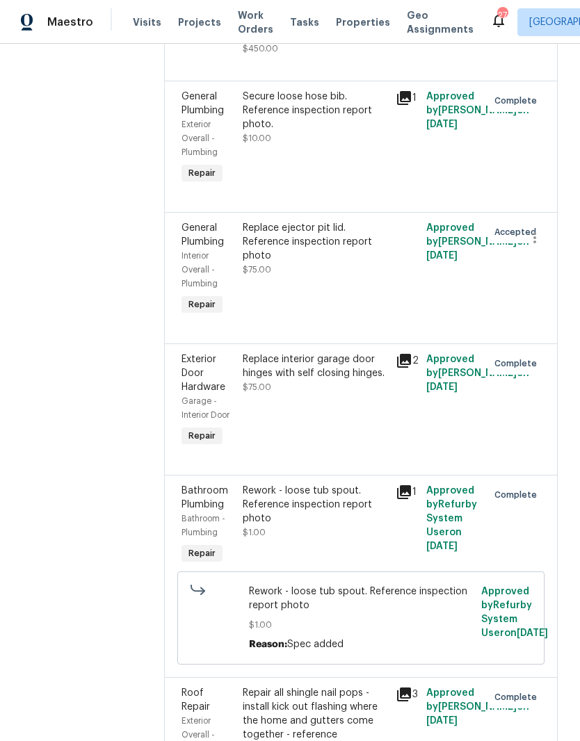
click at [311, 221] on div "Replace ejector pit lid. Reference inspection report photo" at bounding box center [315, 242] width 145 height 42
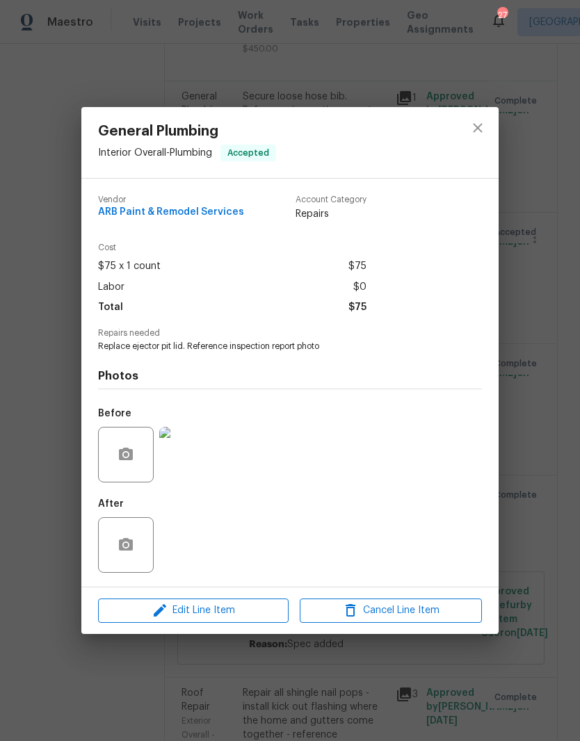
click at [199, 458] on img at bounding box center [187, 455] width 56 height 56
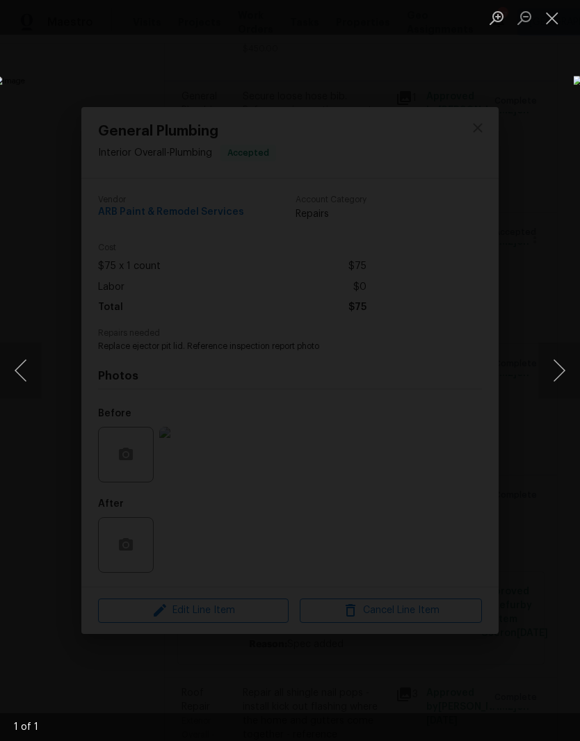
click at [557, 23] on button "Close lightbox" at bounding box center [552, 18] width 28 height 24
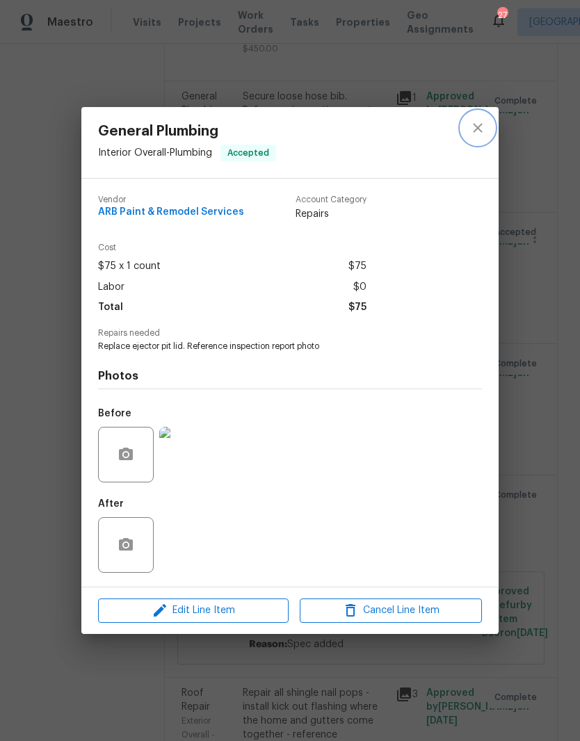
click at [477, 129] on icon "close" at bounding box center [477, 128] width 17 height 17
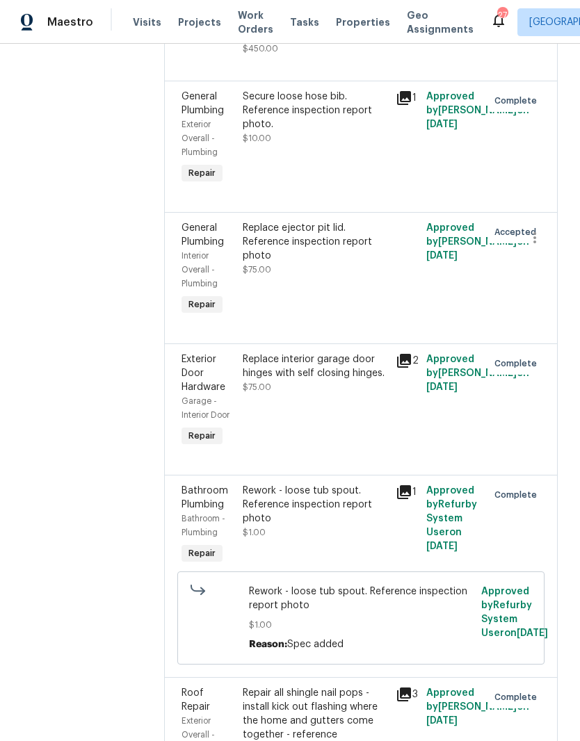
click at [533, 232] on icon "button" at bounding box center [534, 237] width 3 height 11
click at [548, 214] on li "Cancel" at bounding box center [541, 212] width 54 height 23
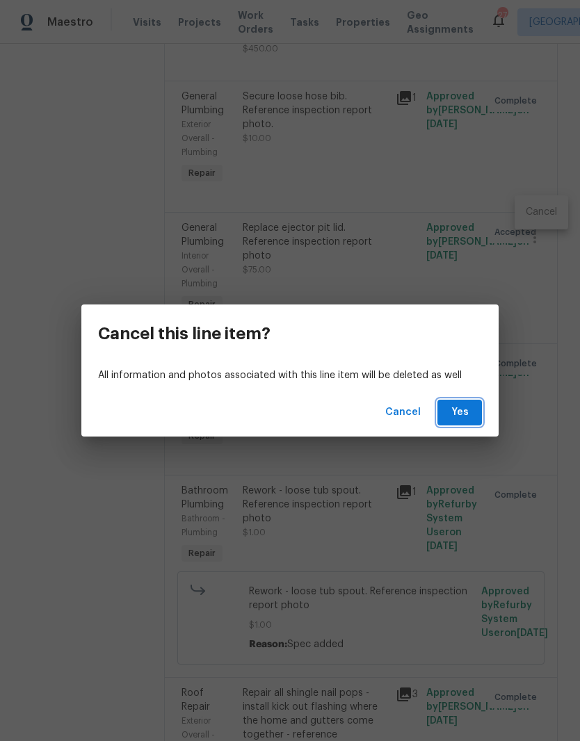
click at [464, 413] on span "Yes" at bounding box center [459, 412] width 22 height 17
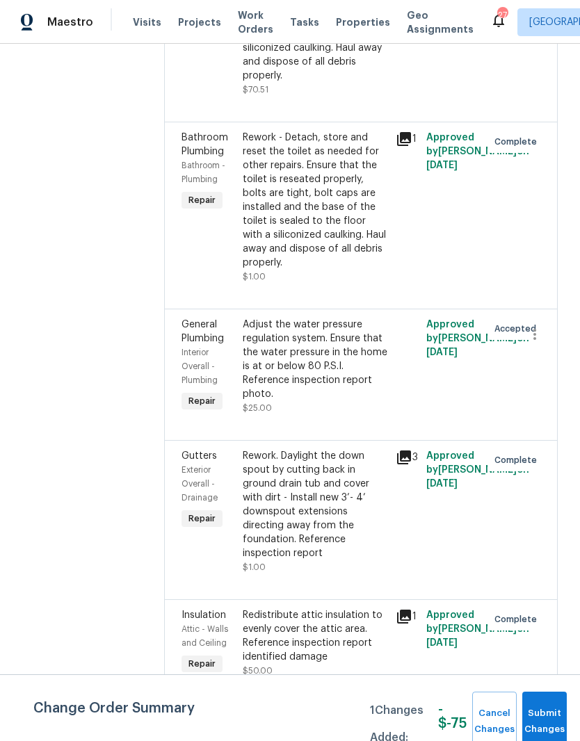
scroll to position [3267, 0]
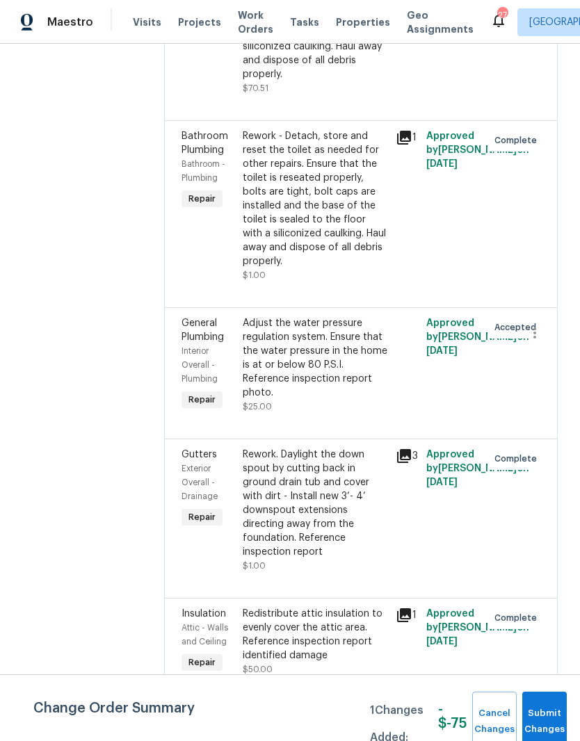
click at [318, 316] on div "Adjust the water pressure regulation system. Ensure that the water pressure in …" at bounding box center [315, 357] width 145 height 83
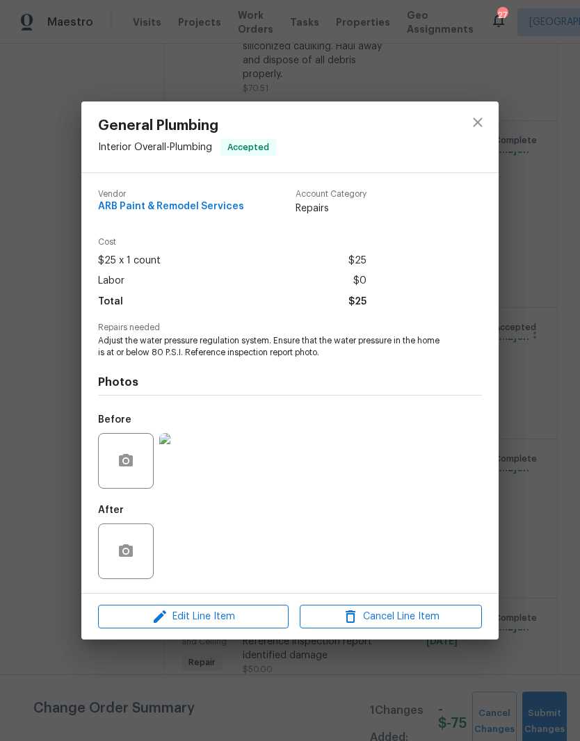
click at [201, 464] on img at bounding box center [187, 461] width 56 height 56
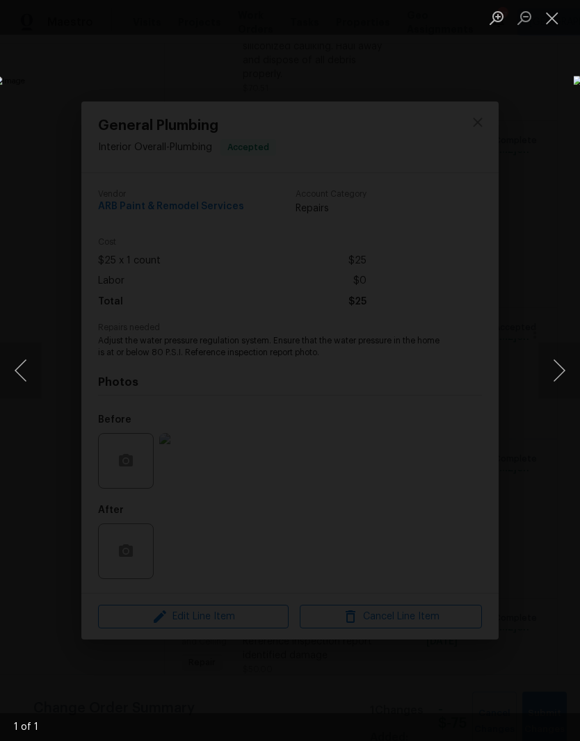
click at [554, 22] on button "Close lightbox" at bounding box center [552, 18] width 28 height 24
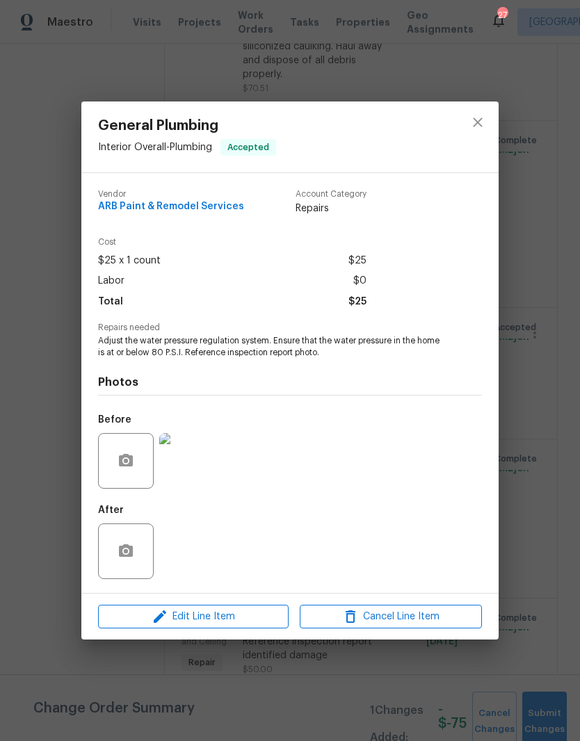
click at [111, 345] on span "Adjust the water pressure regulation system. Ensure that the water pressure in …" at bounding box center [270, 347] width 345 height 24
click at [102, 340] on span "Adjust the water pressure regulation system. Ensure that the water pressure in …" at bounding box center [270, 347] width 345 height 24
click at [108, 348] on span "Adjust the water pressure regulation system. Ensure that the water pressure in …" at bounding box center [270, 347] width 345 height 24
click at [101, 350] on span "Adjust the water pressure regulation system. Ensure that the water pressure in …" at bounding box center [270, 347] width 345 height 24
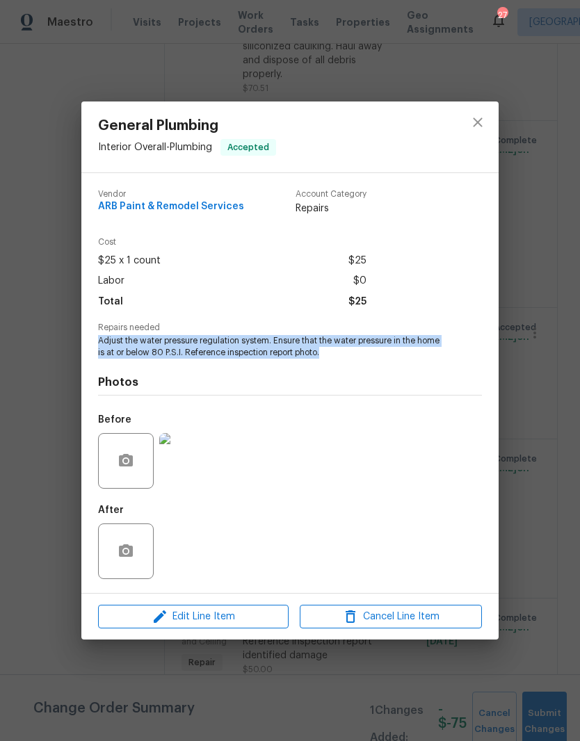
copy span "Adjust the water pressure regulation system. Ensure that the water pressure in …"
click at [482, 123] on icon "close" at bounding box center [477, 122] width 17 height 17
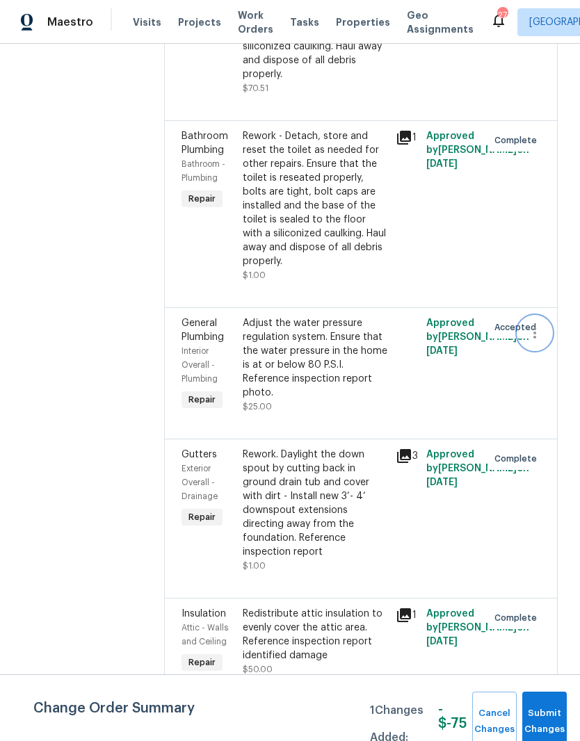
click at [537, 325] on icon "button" at bounding box center [534, 333] width 17 height 17
click at [552, 221] on li "Cancel" at bounding box center [541, 219] width 54 height 23
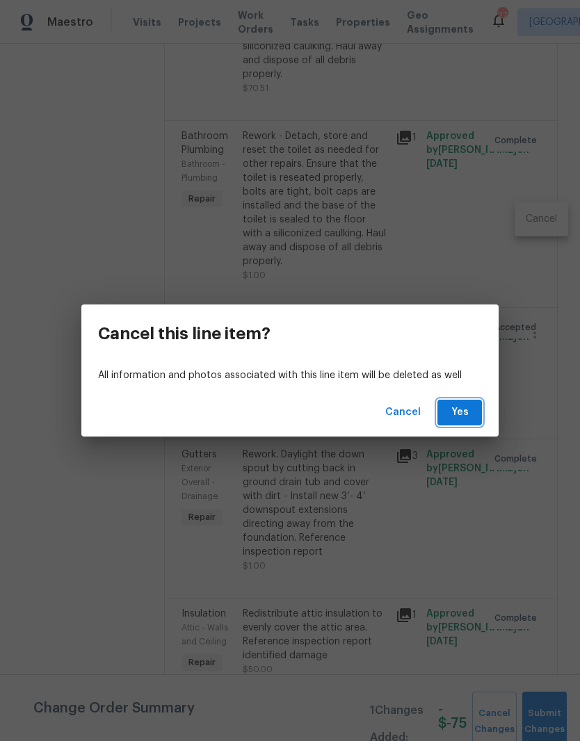
click at [470, 410] on span "Yes" at bounding box center [459, 412] width 22 height 17
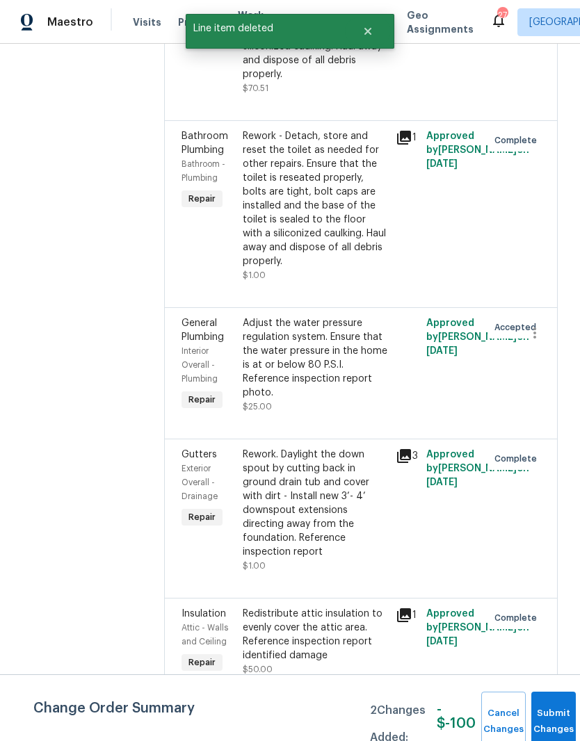
scroll to position [0, 0]
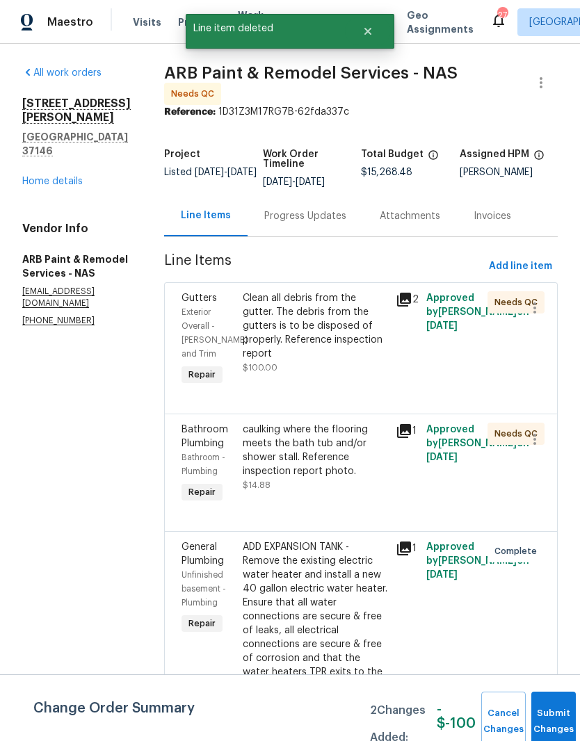
click at [336, 307] on div "Clean all debris from the gutter. The debris from the gutters is to be disposed…" at bounding box center [315, 326] width 145 height 70
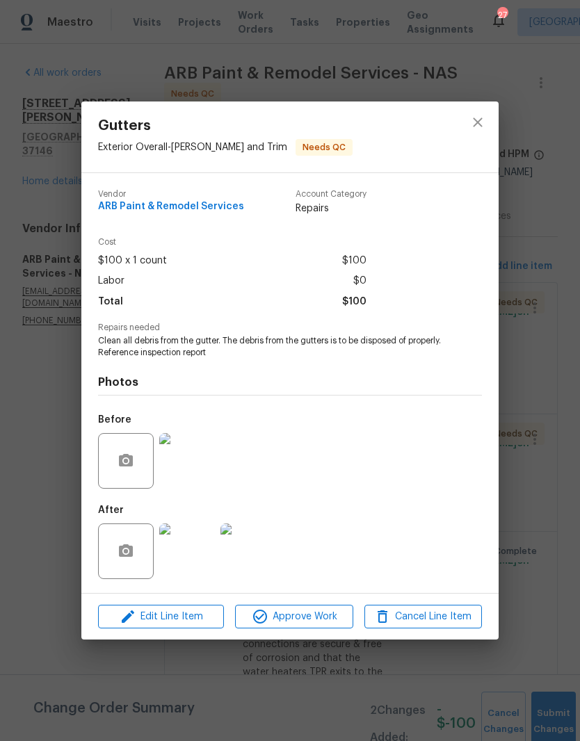
click at [262, 547] on img at bounding box center [248, 551] width 56 height 56
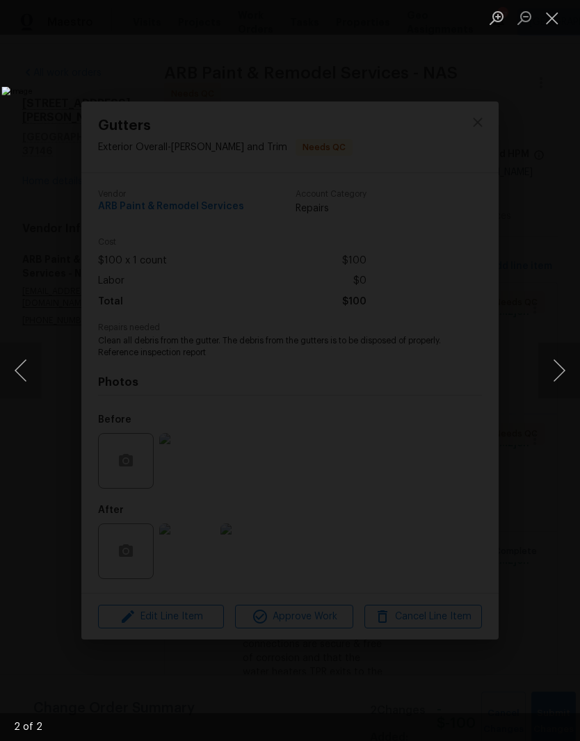
click at [558, 22] on button "Close lightbox" at bounding box center [552, 18] width 28 height 24
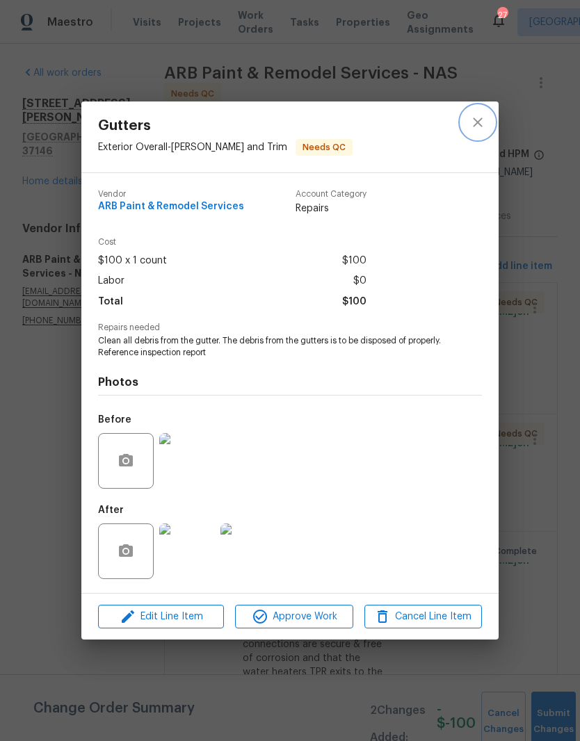
click at [486, 128] on button "close" at bounding box center [477, 122] width 33 height 33
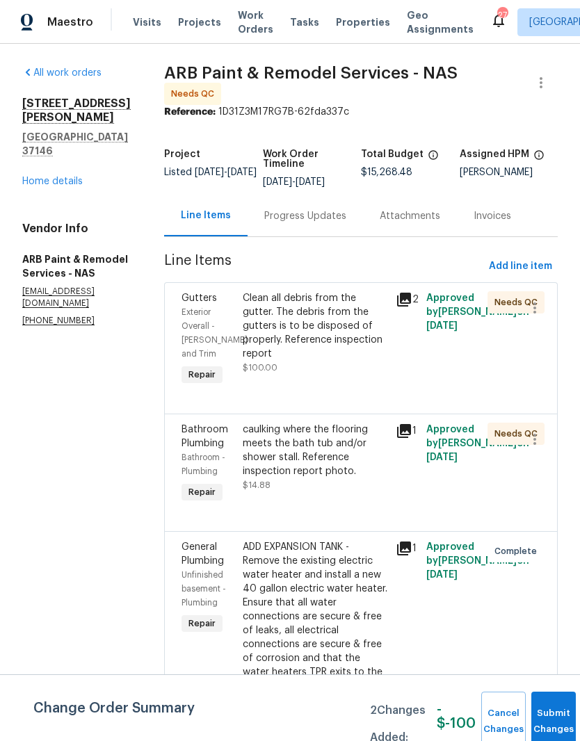
click at [317, 209] on div "Progress Updates" at bounding box center [305, 216] width 82 height 14
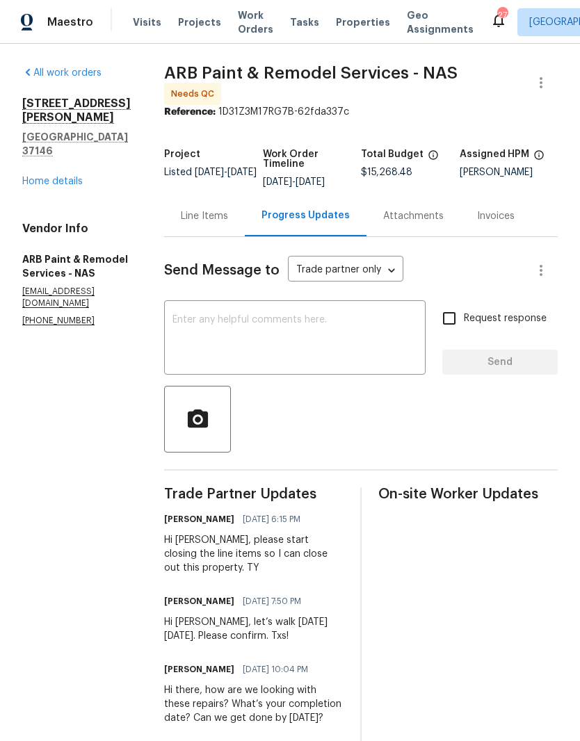
click at [293, 324] on textarea at bounding box center [294, 339] width 245 height 49
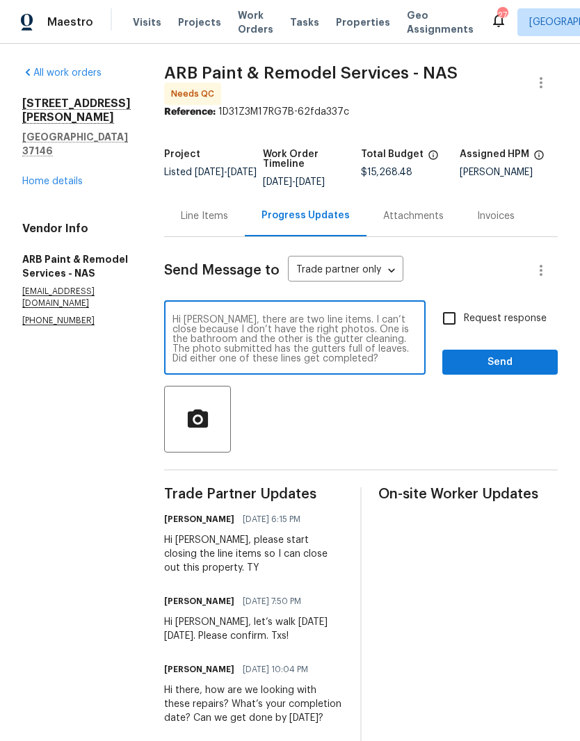
click at [307, 318] on textarea "Hi Anni, there are two line items. I can’t close because I don’t have the right…" at bounding box center [294, 339] width 245 height 49
click at [382, 325] on textarea "Hi Anni, there are two line items I can’t close because I don’t have the right …" at bounding box center [294, 339] width 245 height 49
click at [322, 336] on textarea "Hi Anni, there are two line items I can’t close because I don’t have the right …" at bounding box center [294, 339] width 245 height 49
click at [316, 334] on textarea "Hi Anni, there are two line items I can’t close because I don’t have the right …" at bounding box center [294, 339] width 245 height 49
click at [253, 357] on textarea "Hi Anni, there are two line items I can’t close because I don’t have the right …" at bounding box center [294, 339] width 245 height 49
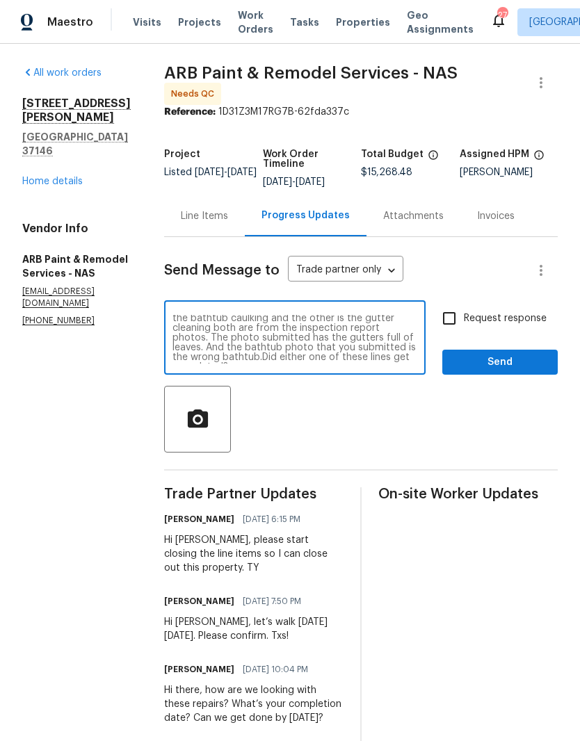
scroll to position [19, 0]
click at [283, 358] on textarea "Hi Anni, there are two line items I can’t close because I don’t have the right …" at bounding box center [294, 339] width 245 height 49
type textarea "Hi Anni, there are two line items I can’t close because I don’t have the right …"
click at [530, 354] on span "Send" at bounding box center [499, 362] width 93 height 17
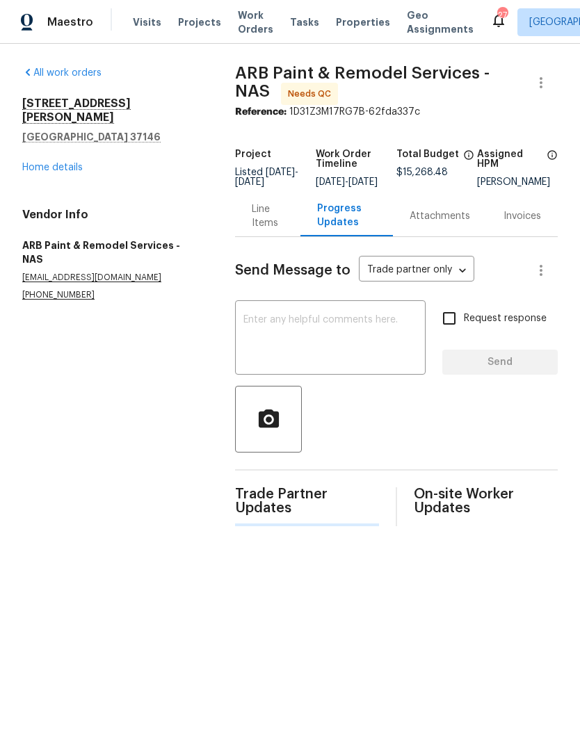
scroll to position [0, 0]
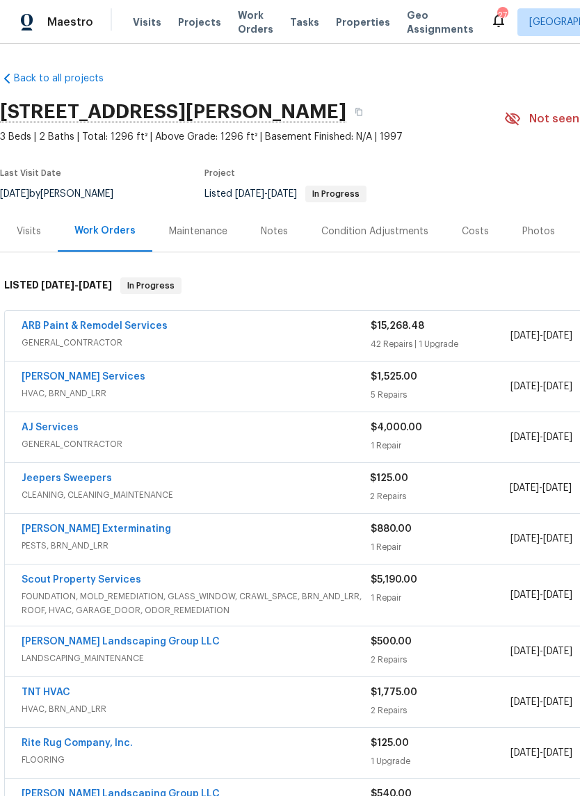
click at [136, 322] on link "ARB Paint & Remodel Services" at bounding box center [95, 326] width 146 height 10
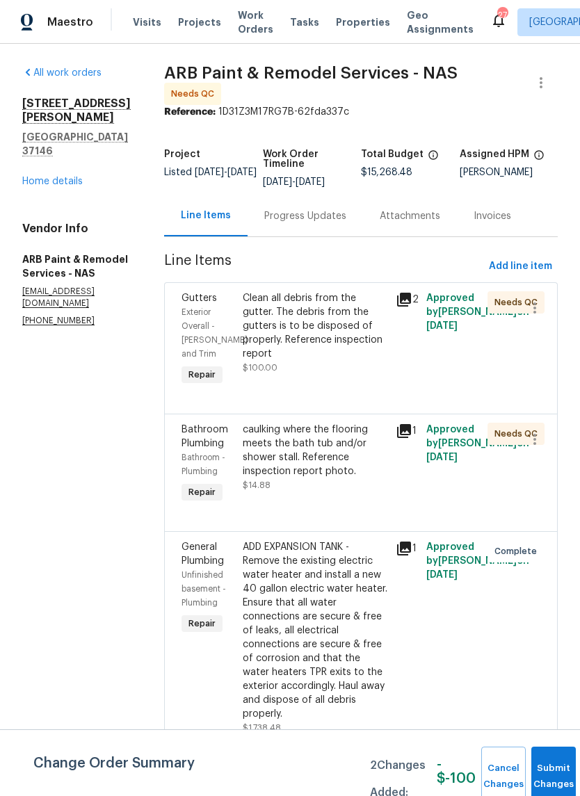
click at [330, 434] on div "caulking where the flooring meets the bath tub and/or shower stall. Reference i…" at bounding box center [315, 451] width 145 height 56
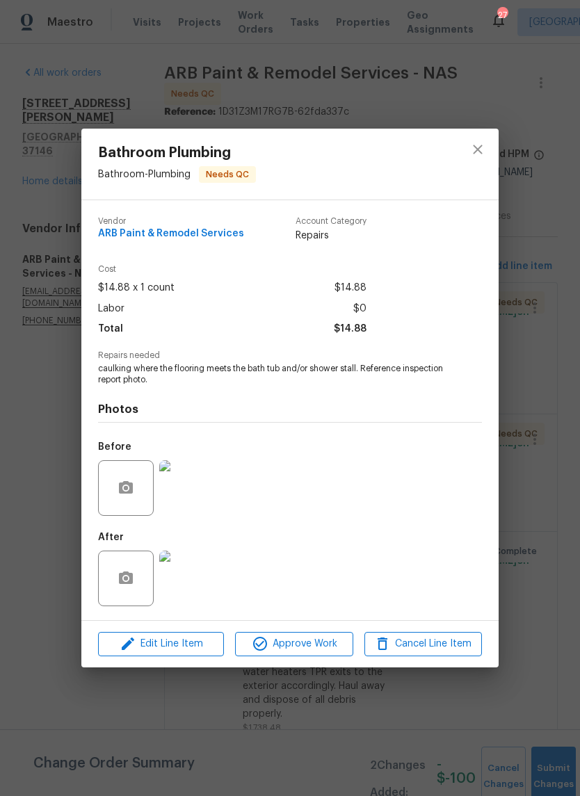
click at [199, 487] on img at bounding box center [187, 488] width 56 height 56
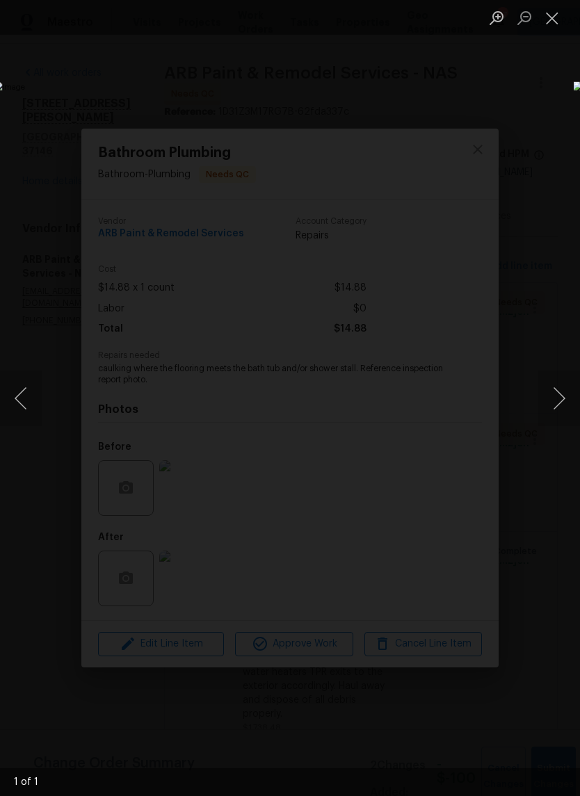
click at [555, 22] on button "Close lightbox" at bounding box center [552, 18] width 28 height 24
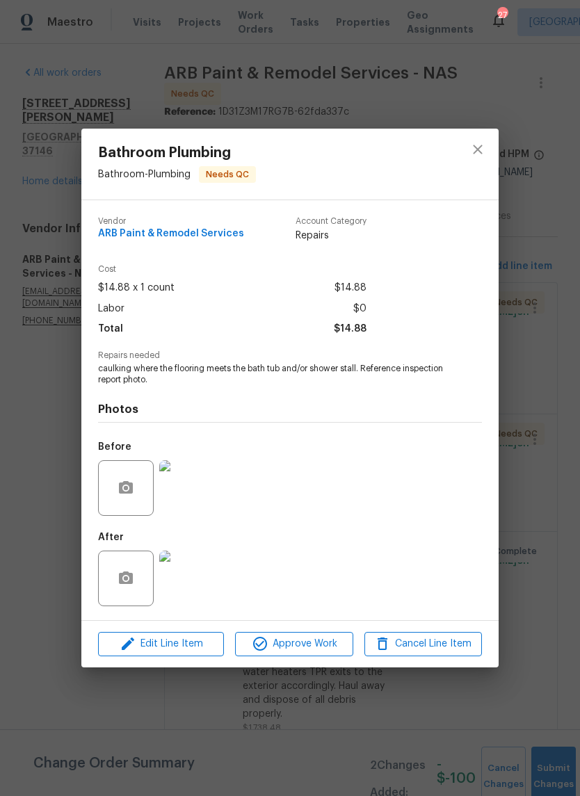
click at [201, 582] on img at bounding box center [187, 578] width 56 height 56
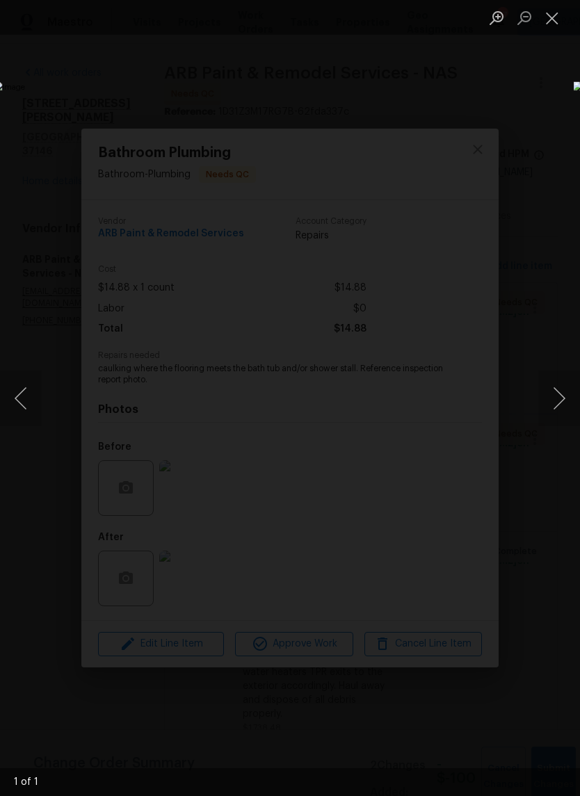
click at [556, 21] on button "Close lightbox" at bounding box center [552, 18] width 28 height 24
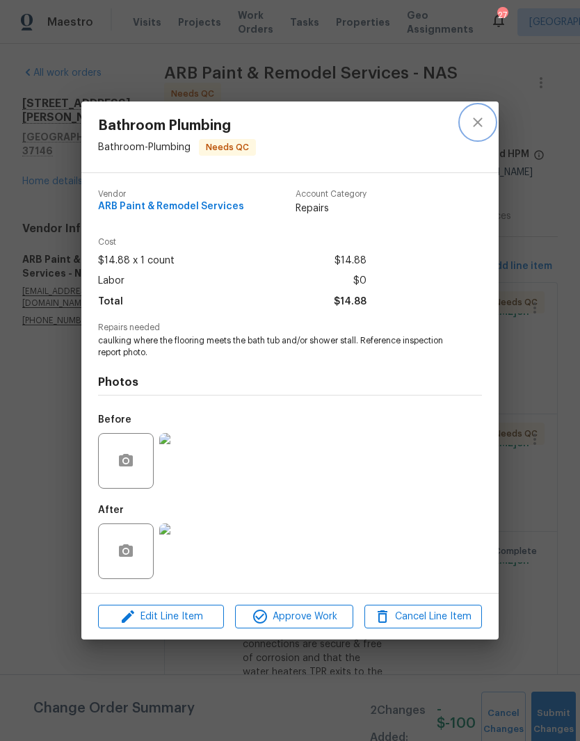
click at [483, 126] on icon "close" at bounding box center [477, 122] width 17 height 17
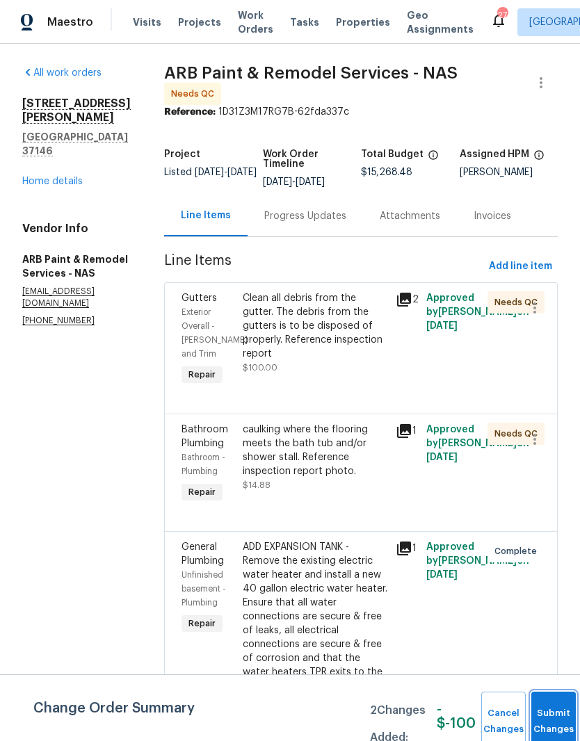
click at [546, 713] on button "Submit Changes" at bounding box center [553, 722] width 44 height 60
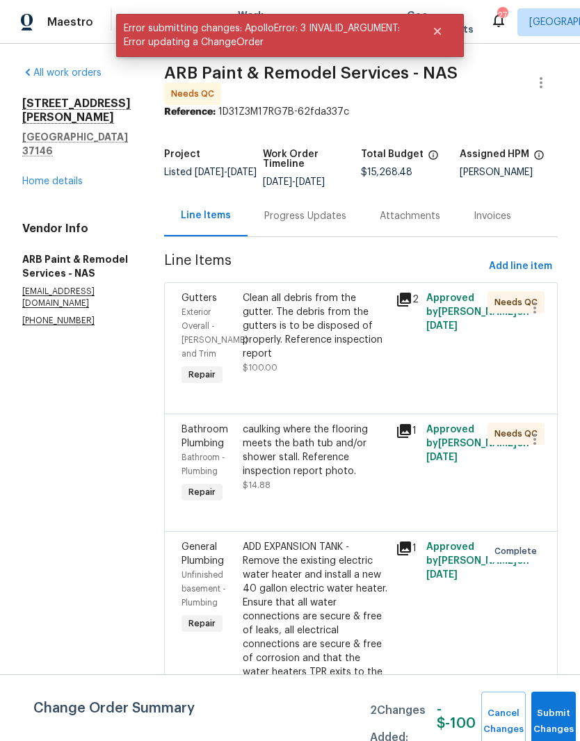
click at [65, 177] on link "Home details" at bounding box center [52, 182] width 60 height 10
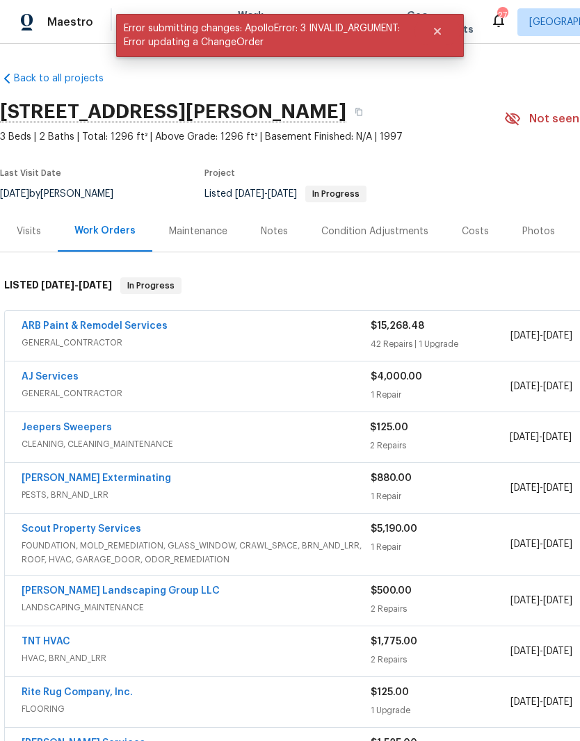
click at [156, 329] on link "ARB Paint & Remodel Services" at bounding box center [95, 326] width 146 height 10
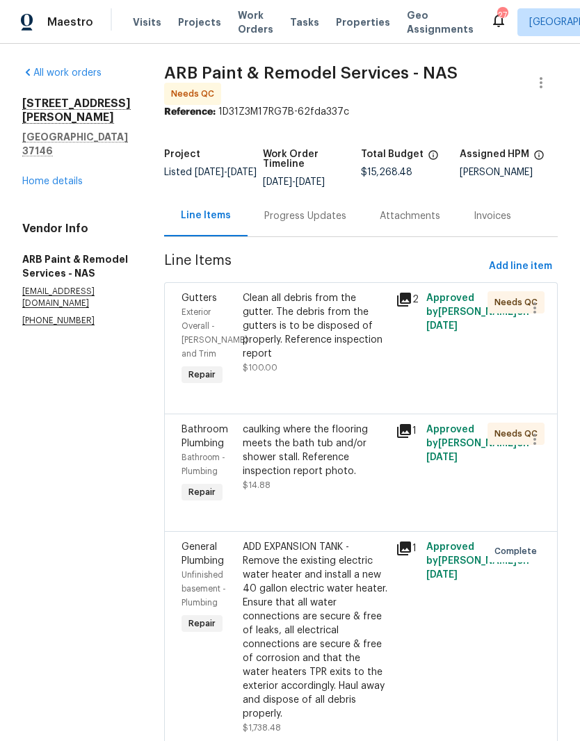
click at [76, 177] on link "Home details" at bounding box center [52, 182] width 60 height 10
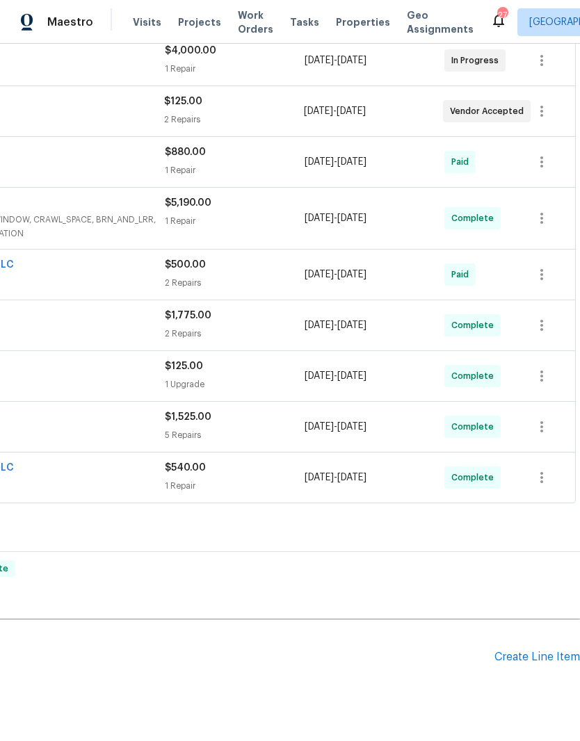
scroll to position [325, 206]
click at [535, 660] on div "Create Line Item" at bounding box center [536, 657] width 85 height 13
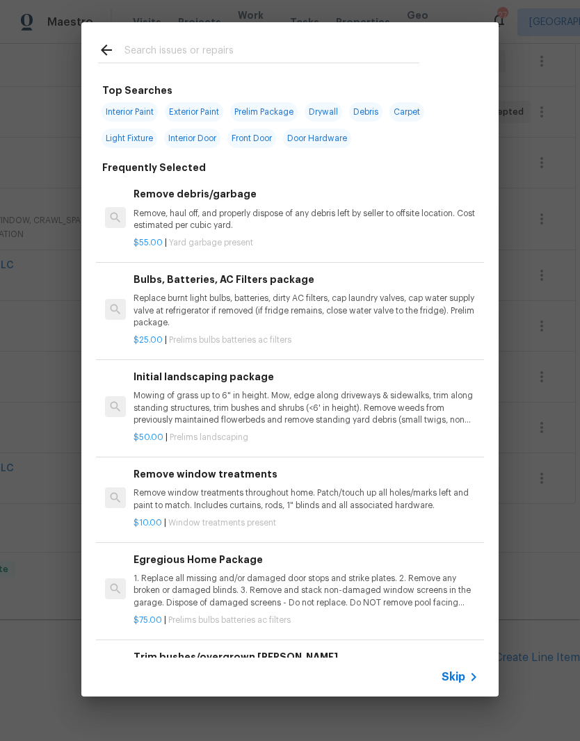
click at [206, 44] on input "text" at bounding box center [271, 52] width 295 height 21
type input "Plumb"
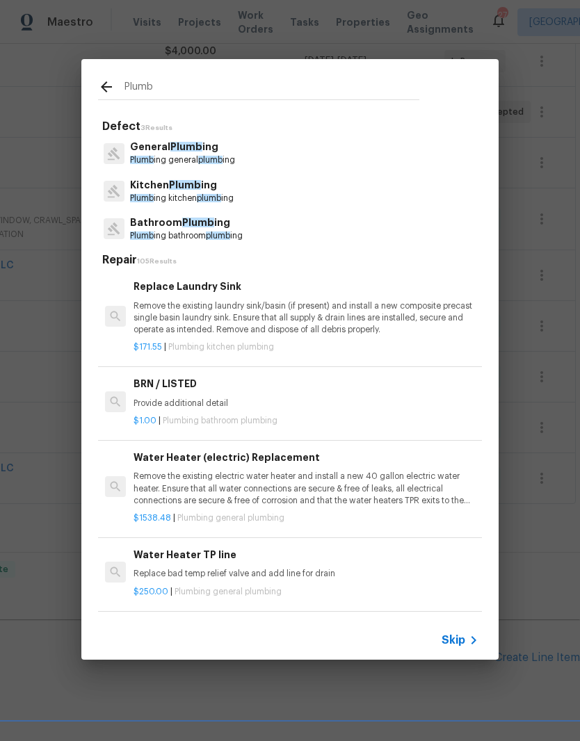
click at [207, 149] on p "General Plumb ing" at bounding box center [182, 147] width 105 height 15
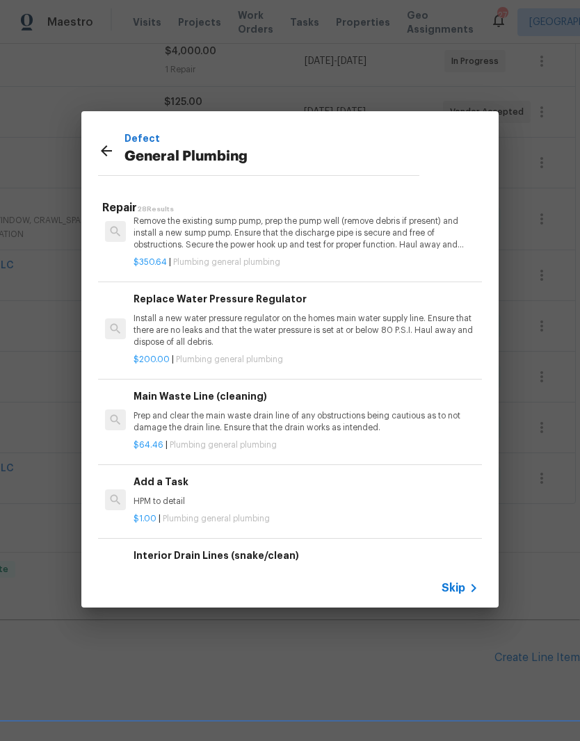
scroll to position [1398, 0]
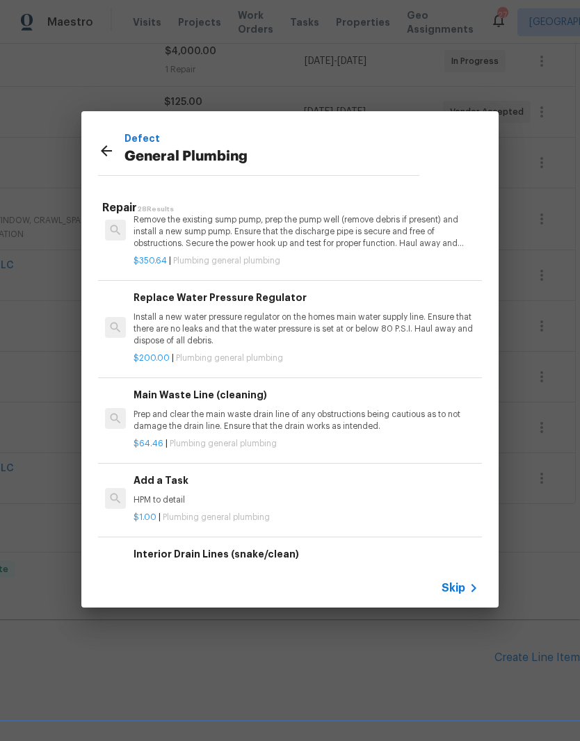
click at [179, 473] on h6 "Add a Task" at bounding box center [305, 480] width 345 height 15
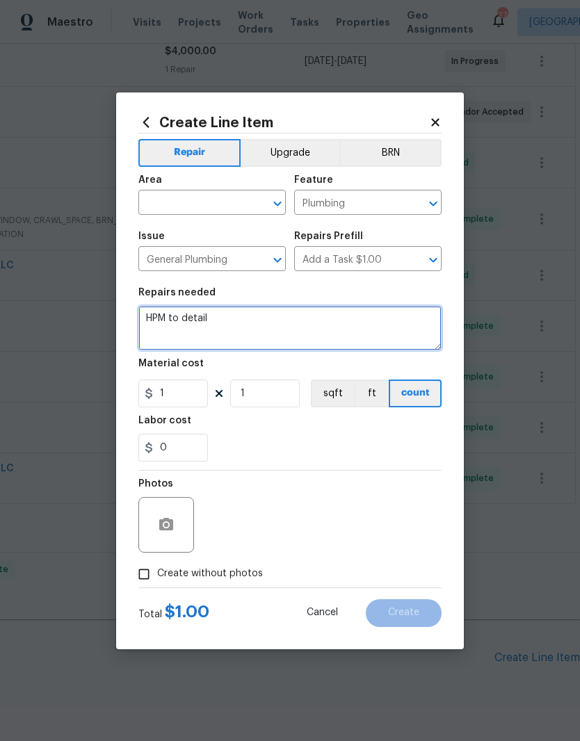
click at [229, 320] on textarea "HPM to detail" at bounding box center [289, 328] width 303 height 44
click at [231, 322] on textarea "HPM to detail" at bounding box center [289, 328] width 303 height 44
paste textarea "Adjust the water pressure regulation system. Ensure that the water pressure in …"
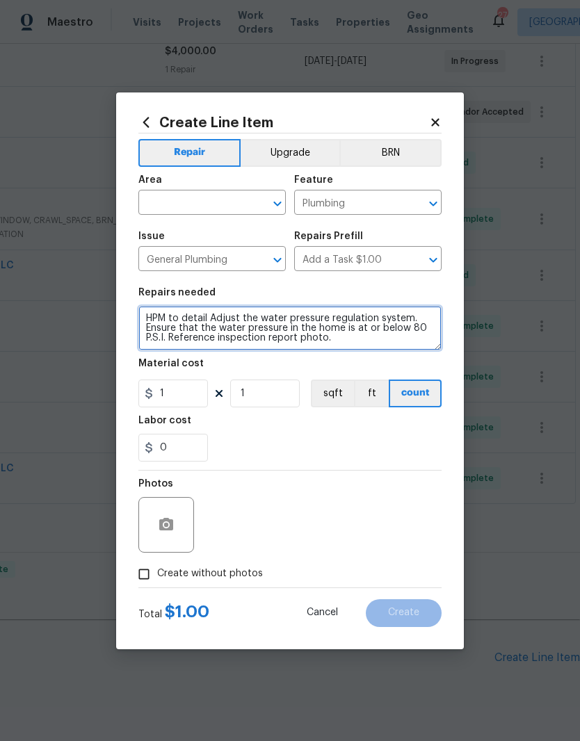
click at [213, 319] on textarea "HPM to detail Adjust the water pressure regulation system. Ensure that the wate…" at bounding box center [289, 328] width 303 height 44
type textarea "Adjust the water pressure regulation system. Ensure that the water pressure in …"
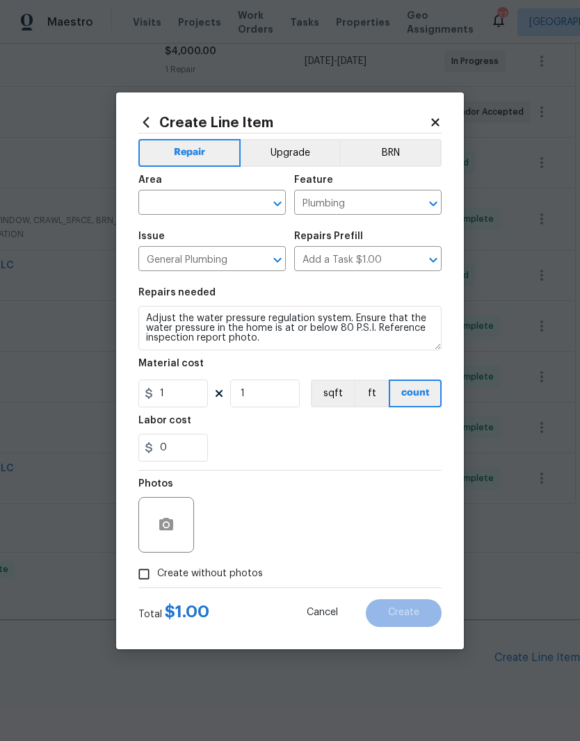
click at [245, 193] on input "text" at bounding box center [192, 204] width 108 height 22
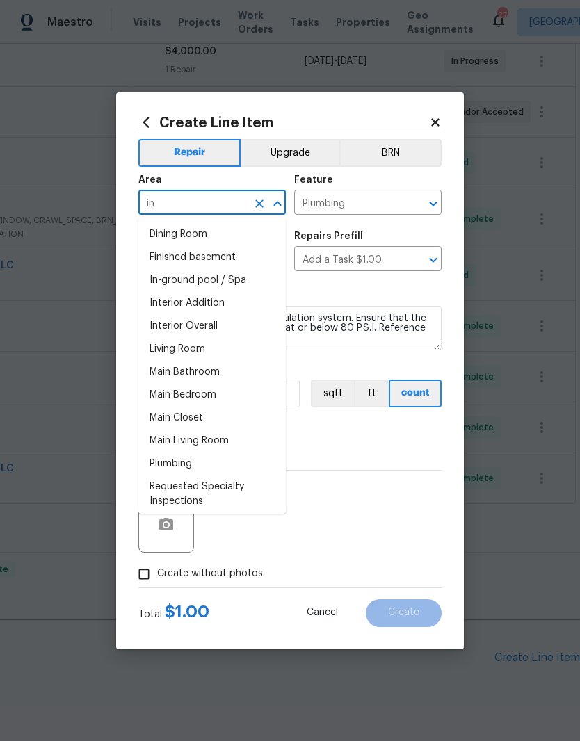
click at [216, 328] on li "Interior Overall" at bounding box center [211, 326] width 147 height 23
type input "Interior Overall"
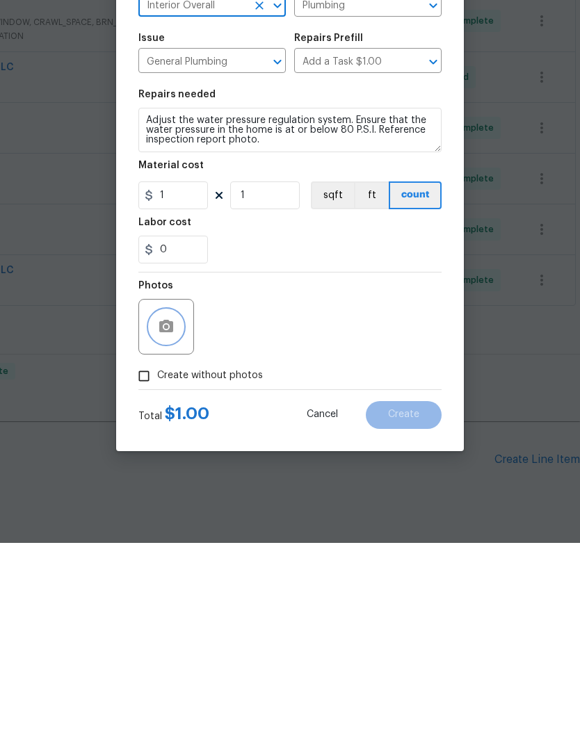
click at [174, 508] on button "button" at bounding box center [165, 524] width 33 height 33
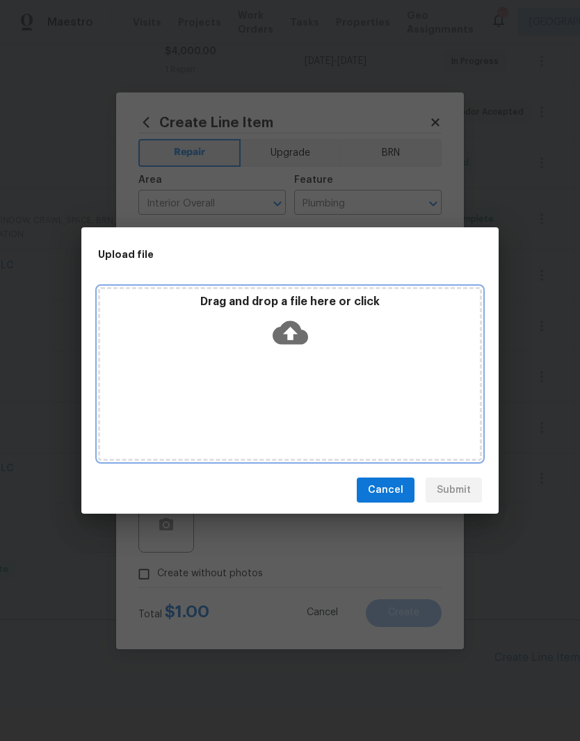
click at [339, 361] on div "Drag and drop a file here or click" at bounding box center [290, 374] width 384 height 174
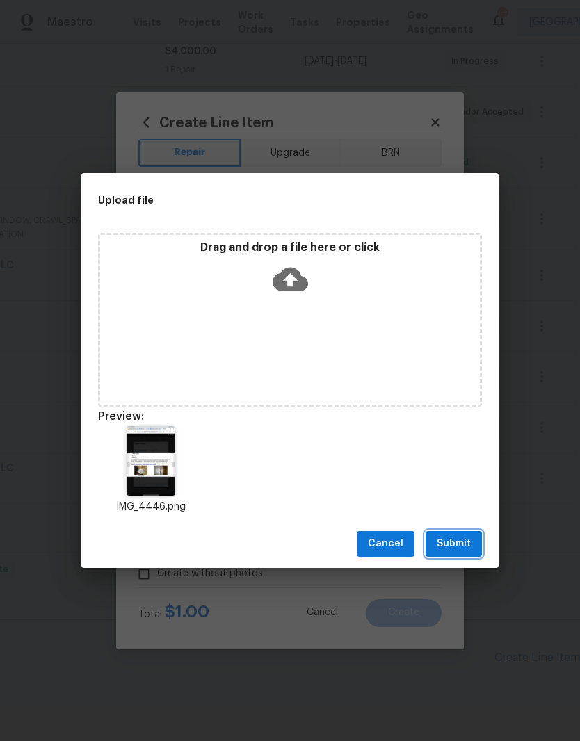
click at [466, 541] on span "Submit" at bounding box center [453, 543] width 34 height 17
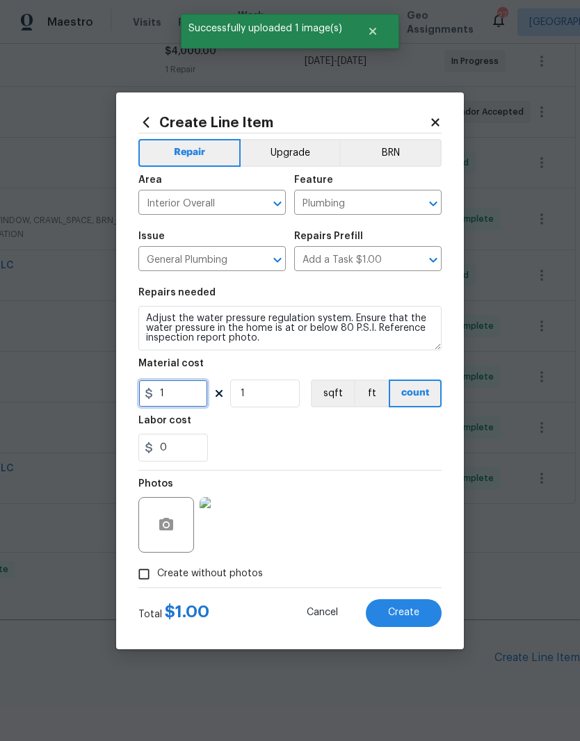
click at [191, 392] on input "1" at bounding box center [173, 393] width 70 height 28
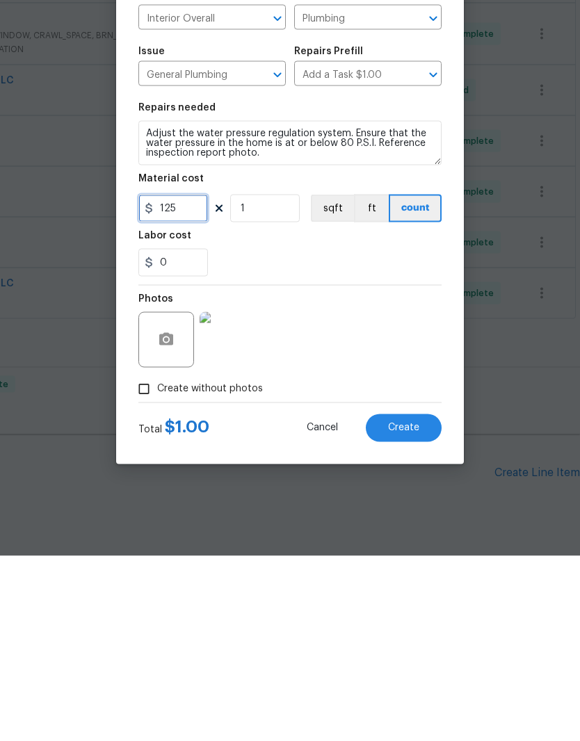
type input "125"
click at [244, 497] on img at bounding box center [227, 525] width 56 height 56
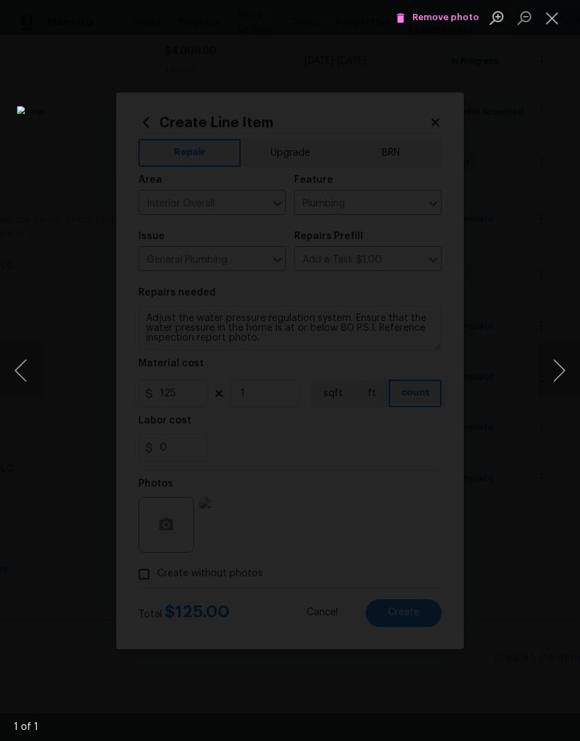
click at [556, 23] on button "Close lightbox" at bounding box center [552, 18] width 28 height 24
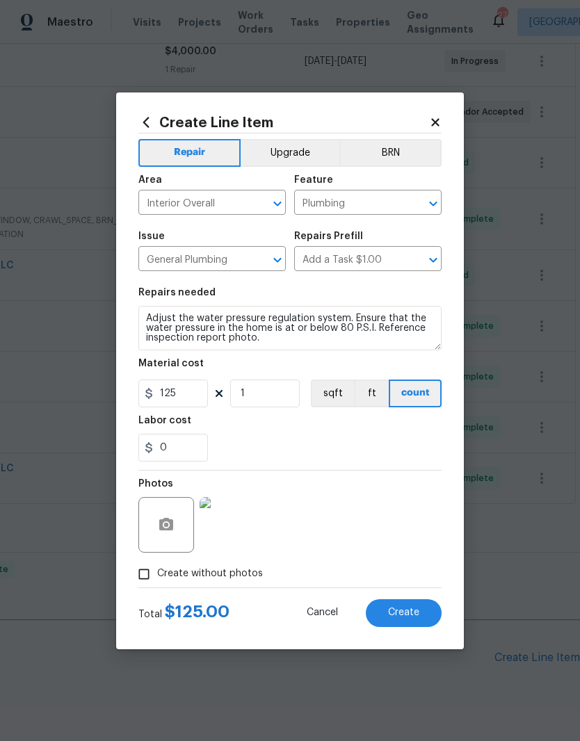
click at [408, 614] on span "Create" at bounding box center [403, 612] width 31 height 10
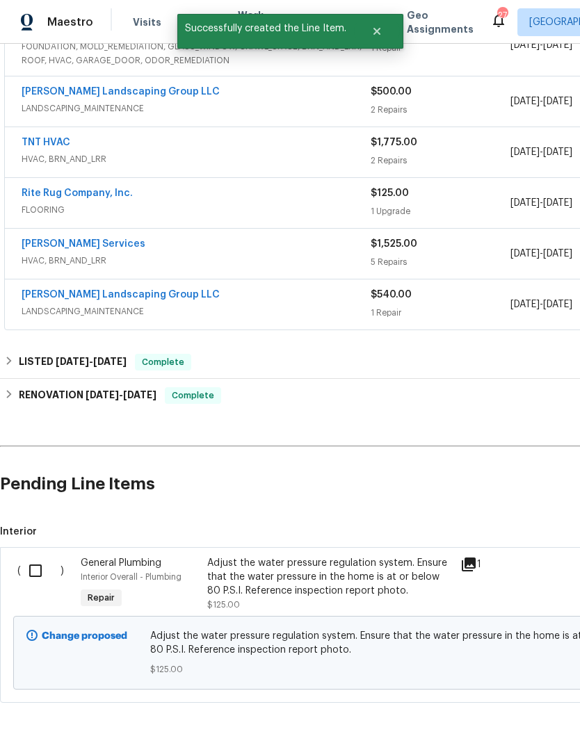
scroll to position [498, 0]
click at [44, 557] on input "checkbox" at bounding box center [41, 571] width 40 height 29
checkbox input "true"
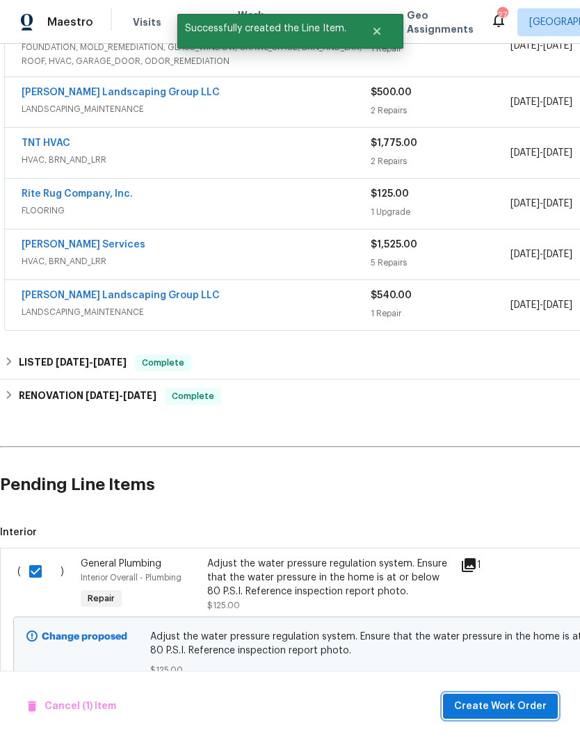
click at [534, 698] on span "Create Work Order" at bounding box center [500, 706] width 92 height 17
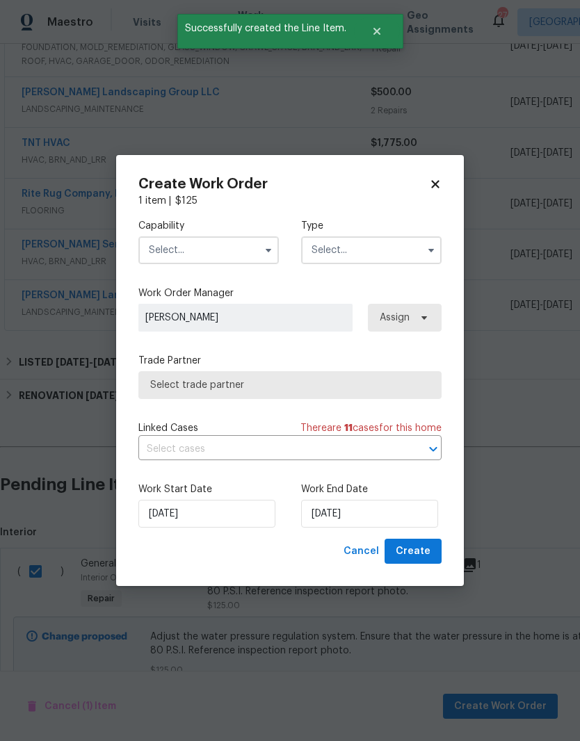
click at [252, 245] on input "text" at bounding box center [208, 250] width 140 height 28
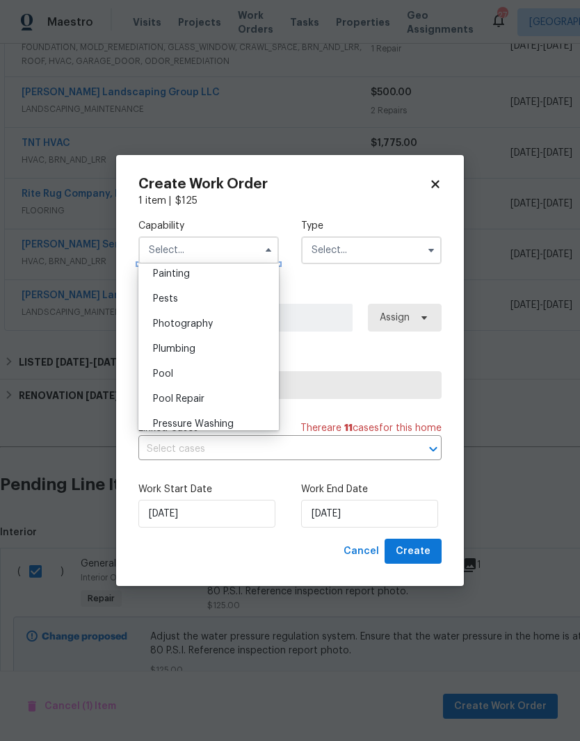
scroll to position [1175, 0]
click at [193, 354] on div "Plumbing" at bounding box center [208, 346] width 133 height 25
type input "Plumbing"
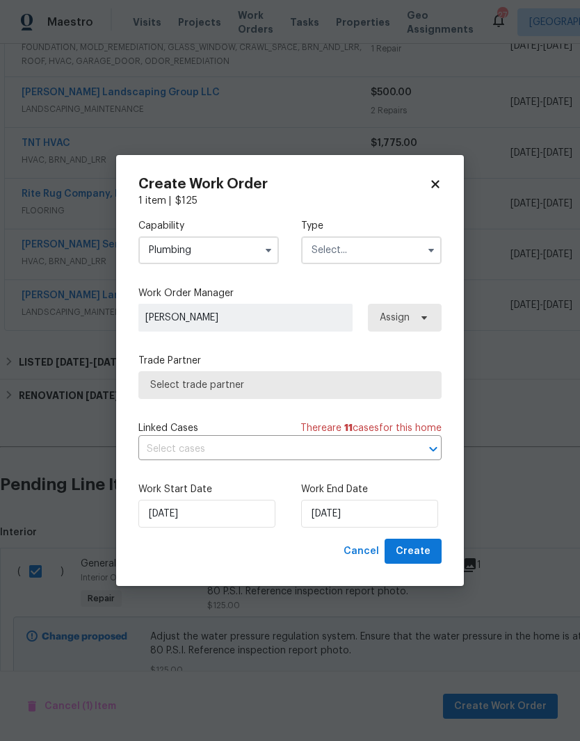
click at [379, 252] on input "text" at bounding box center [371, 250] width 140 height 28
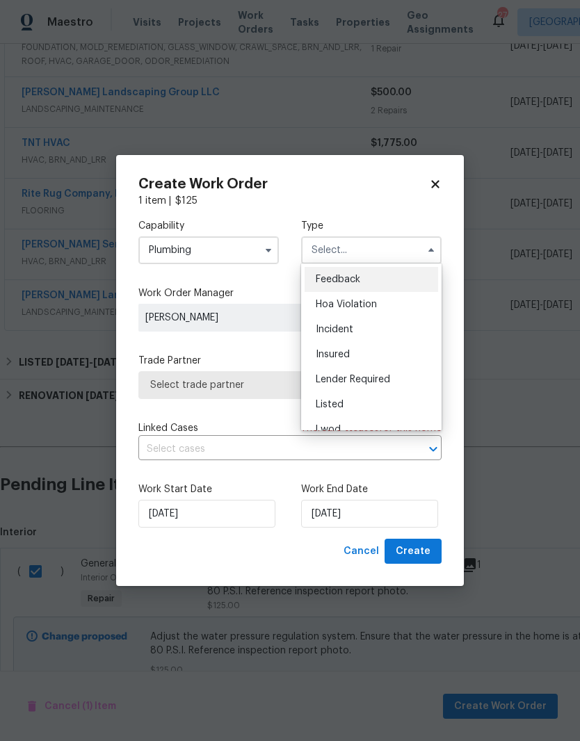
click at [339, 407] on span "Listed" at bounding box center [330, 405] width 28 height 10
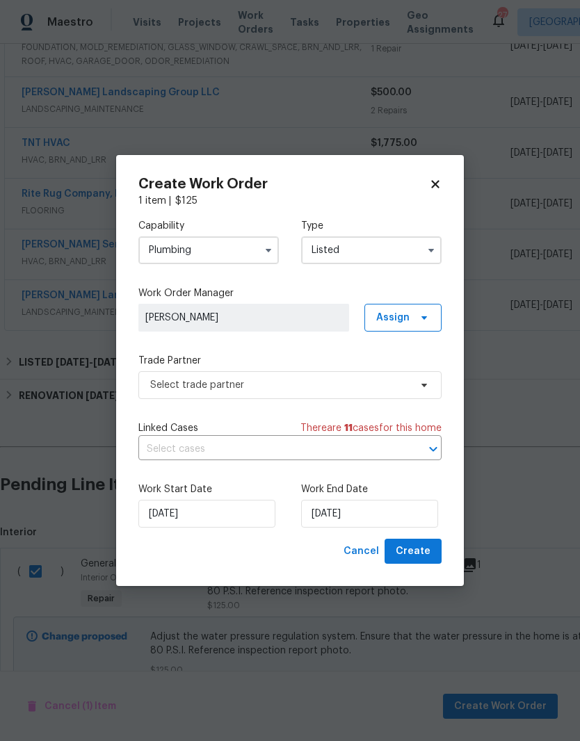
type input "Listed"
click at [423, 324] on span "Assign" at bounding box center [402, 318] width 77 height 28
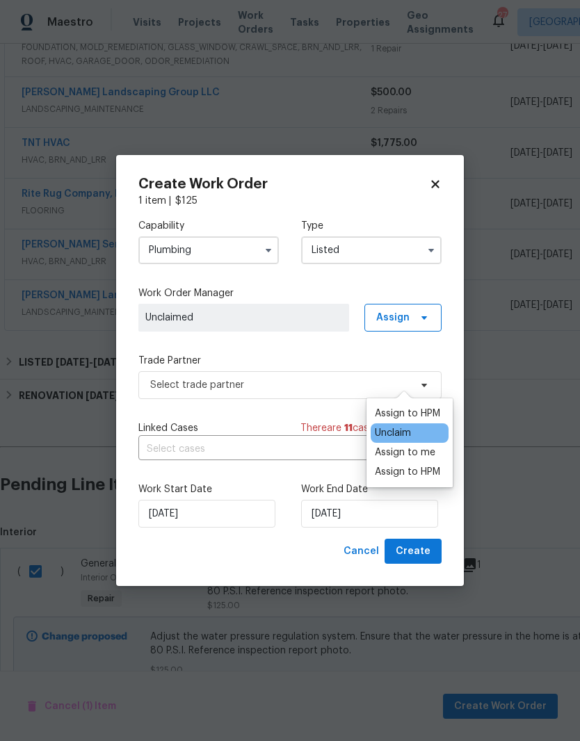
click at [418, 446] on div "Assign to me" at bounding box center [405, 453] width 60 height 14
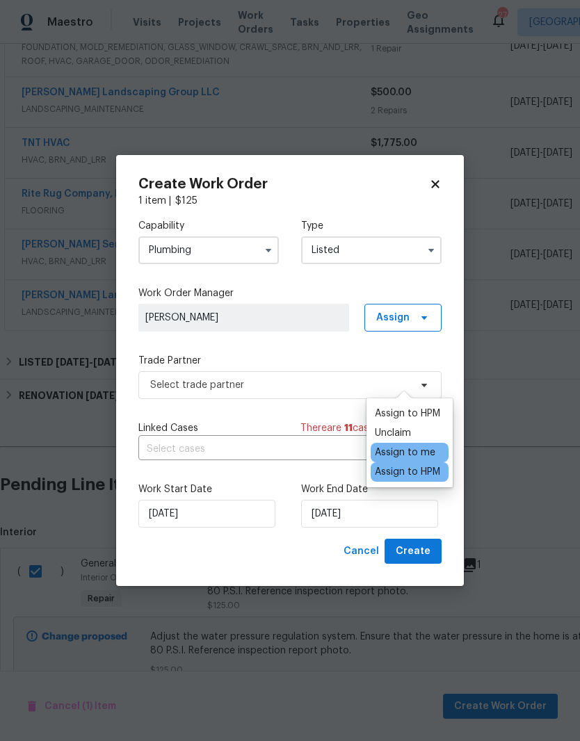
click at [303, 319] on span "[PERSON_NAME]" at bounding box center [243, 318] width 197 height 14
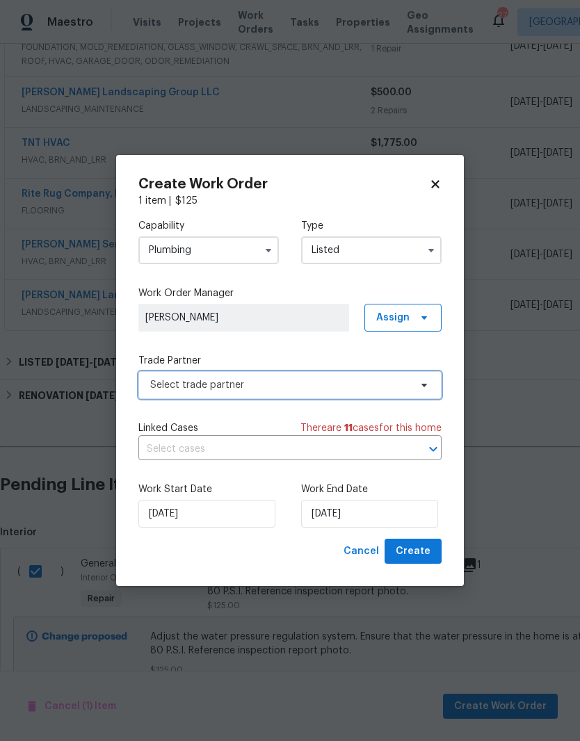
click at [409, 382] on span "Select trade partner" at bounding box center [289, 385] width 303 height 28
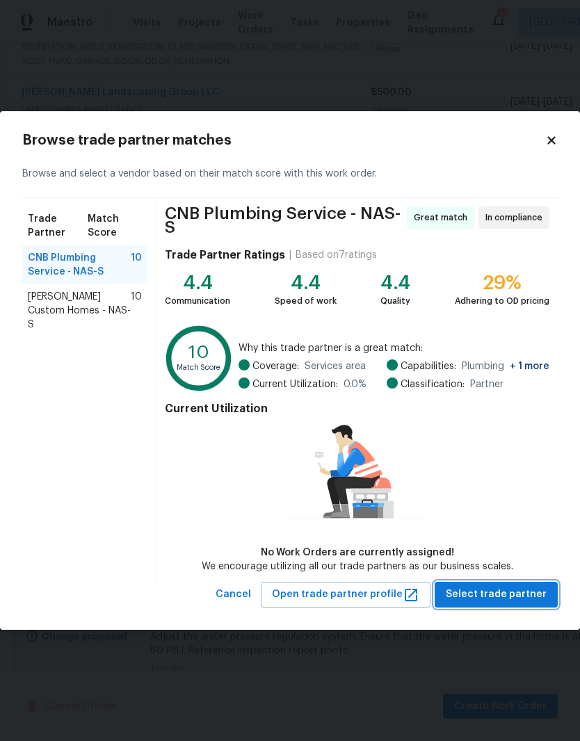
click at [518, 597] on span "Select trade partner" at bounding box center [496, 594] width 101 height 17
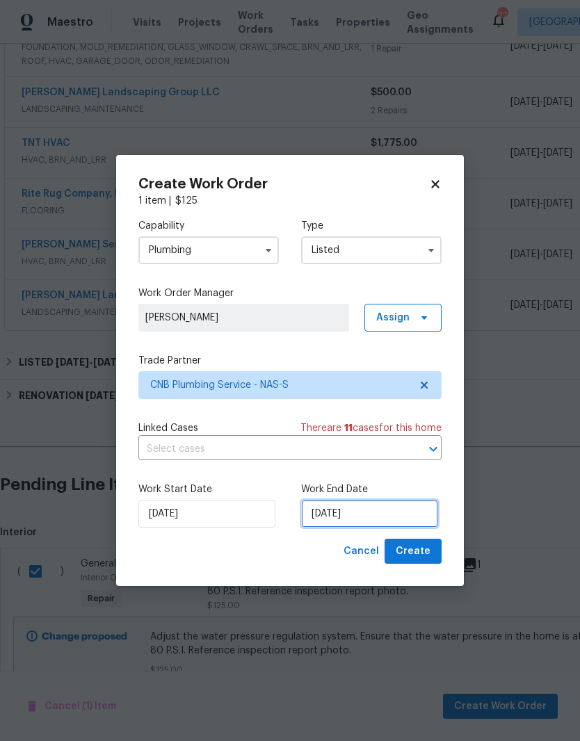
click at [393, 516] on input "[DATE]" at bounding box center [369, 514] width 137 height 28
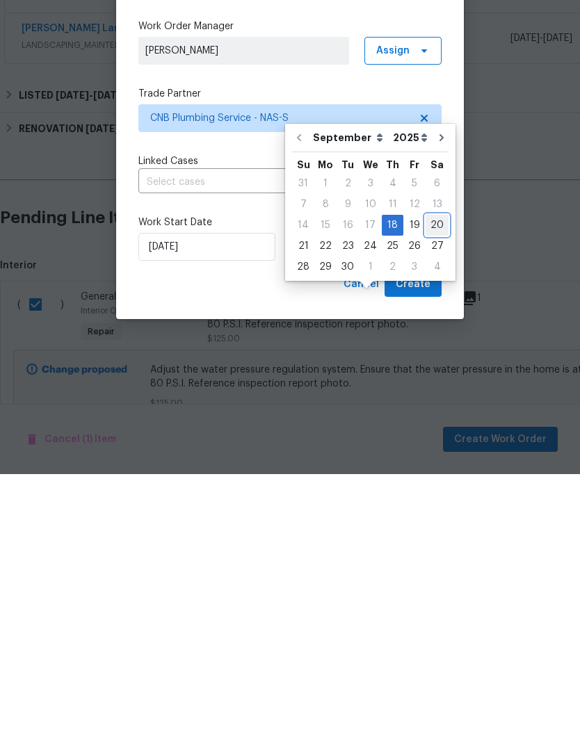
click at [434, 482] on div "20" at bounding box center [436, 491] width 23 height 19
type input "[DATE]"
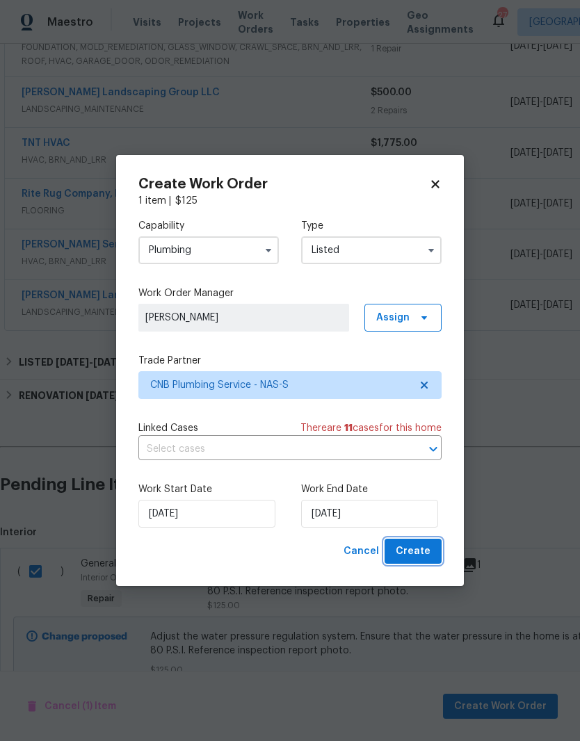
click at [427, 552] on span "Create" at bounding box center [412, 551] width 35 height 17
checkbox input "false"
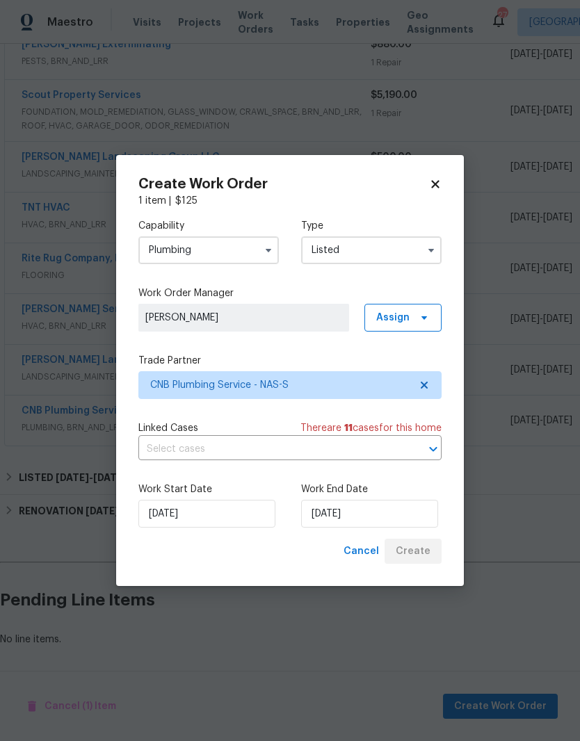
scroll to position [376, 0]
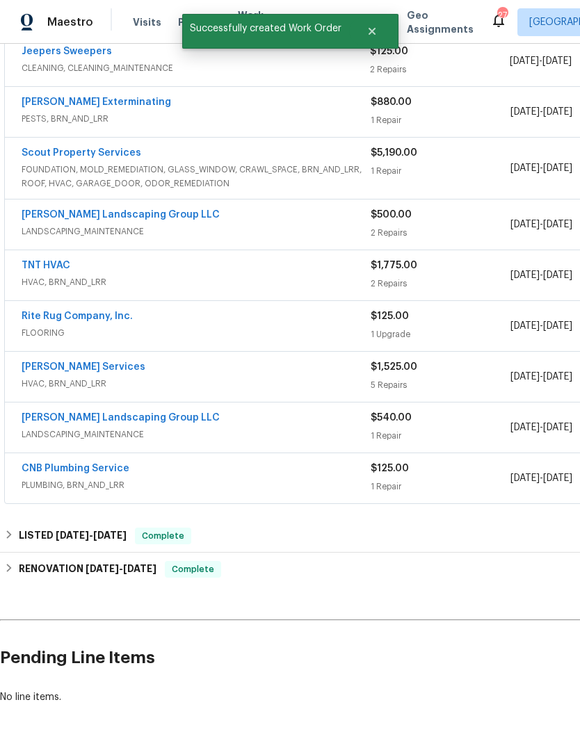
click at [98, 464] on link "CNB Plumbing Service" at bounding box center [76, 469] width 108 height 10
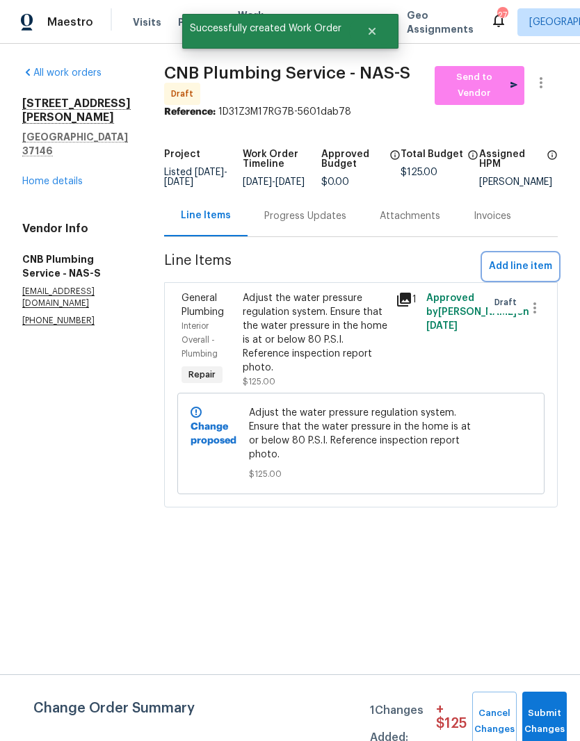
click at [536, 274] on span "Add line item" at bounding box center [520, 266] width 63 height 17
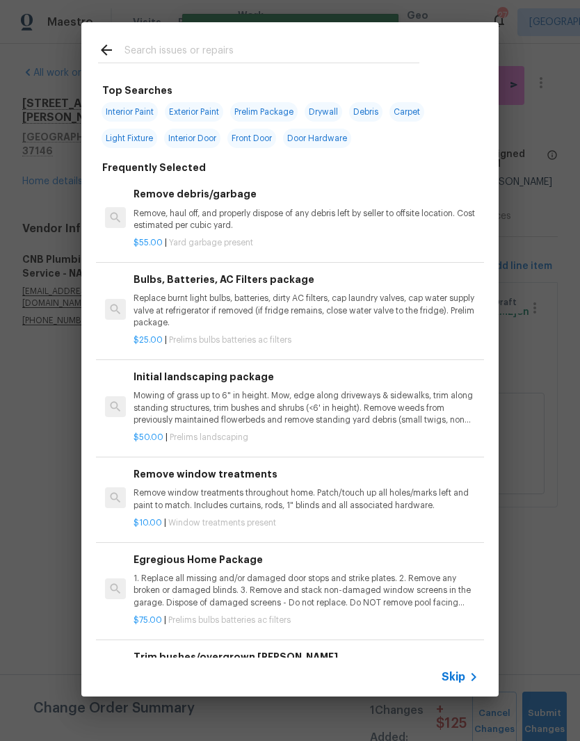
click at [204, 47] on input "text" at bounding box center [271, 52] width 295 height 21
type input "Plumb"
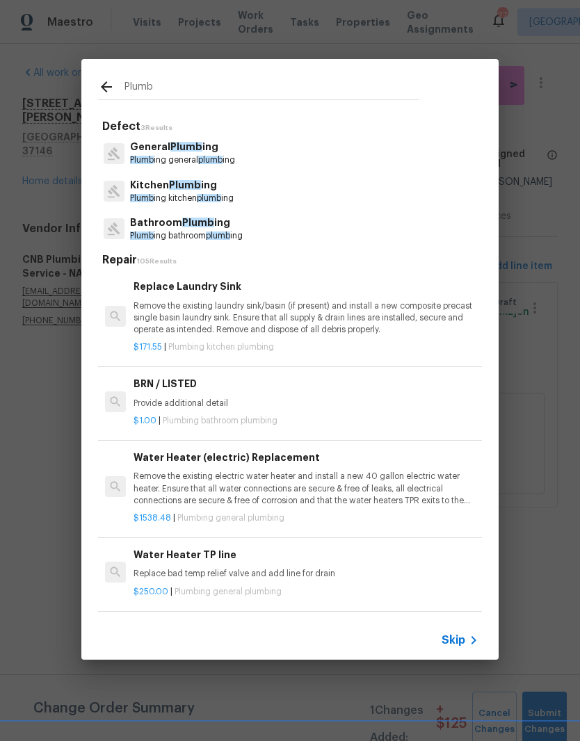
click at [202, 152] on p "General Plumb ing" at bounding box center [182, 147] width 105 height 15
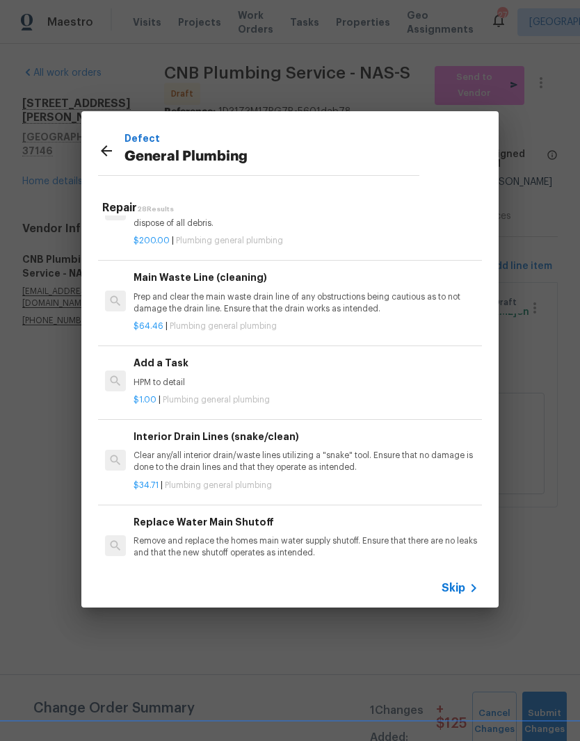
scroll to position [1516, 0]
click at [177, 377] on p "HPM to detail" at bounding box center [305, 383] width 345 height 12
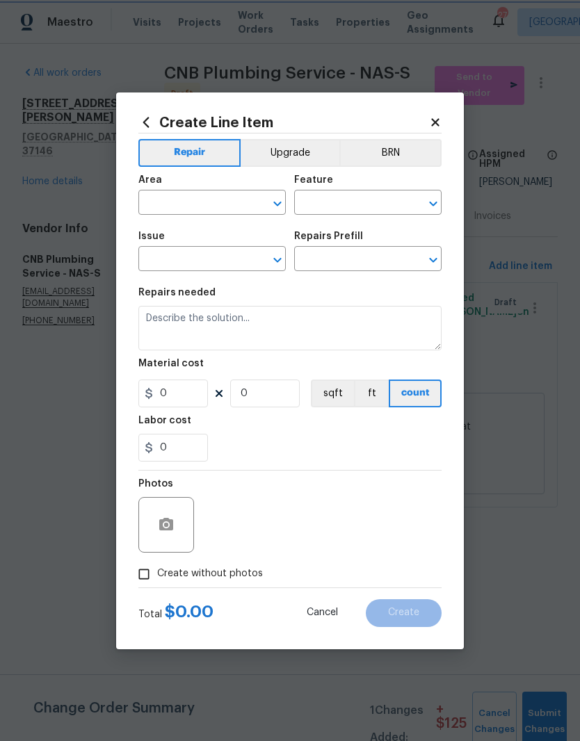
type input "Plumbing"
type input "General Plumbing"
type input "Add a Task $1.00"
type textarea "HPM to detail"
type input "1"
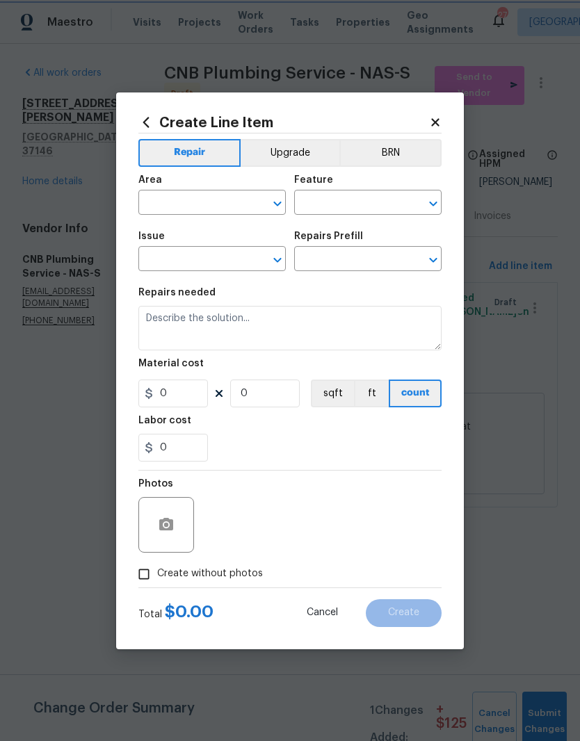
type input "1"
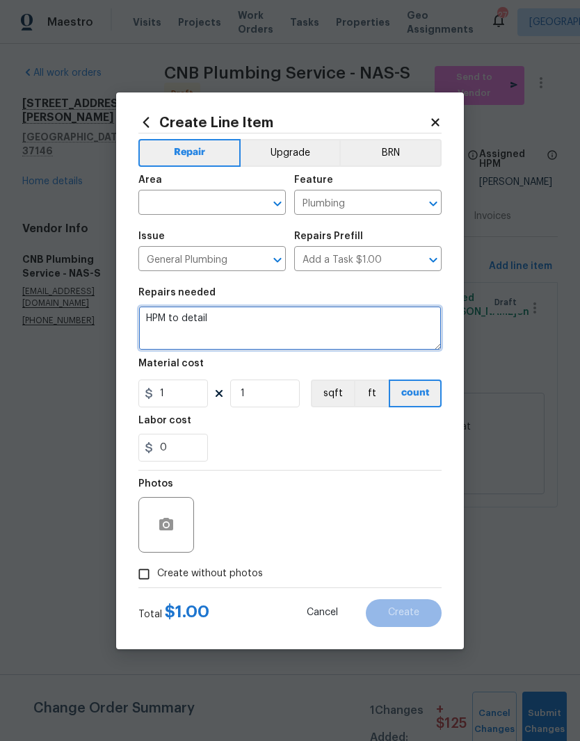
click at [234, 314] on textarea "HPM to detail" at bounding box center [289, 328] width 303 height 44
type textarea "H"
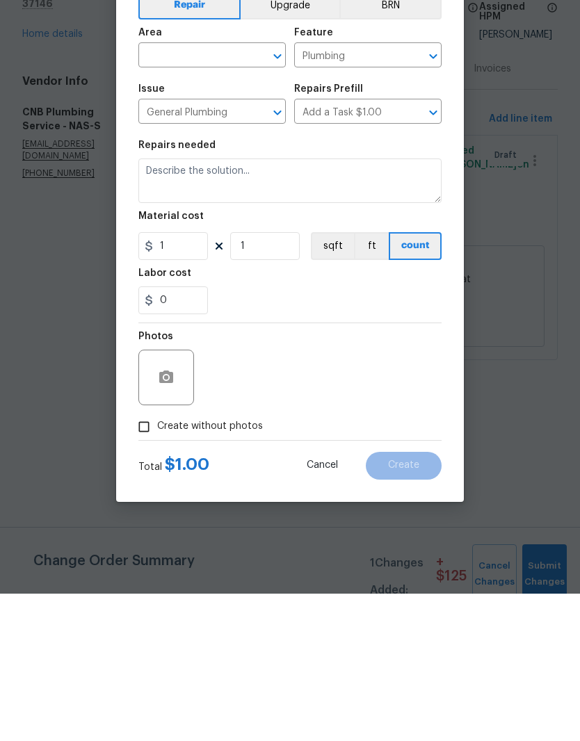
click at [179, 508] on button "button" at bounding box center [165, 524] width 33 height 33
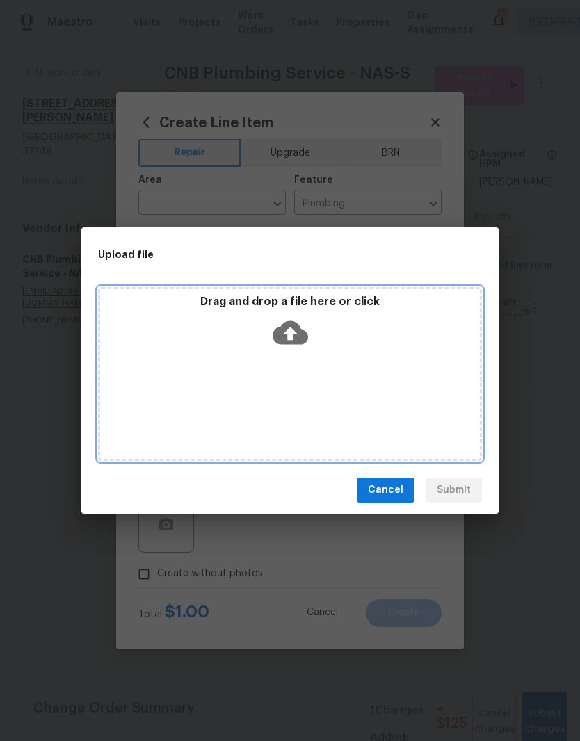
click at [327, 368] on div "Drag and drop a file here or click" at bounding box center [290, 374] width 384 height 174
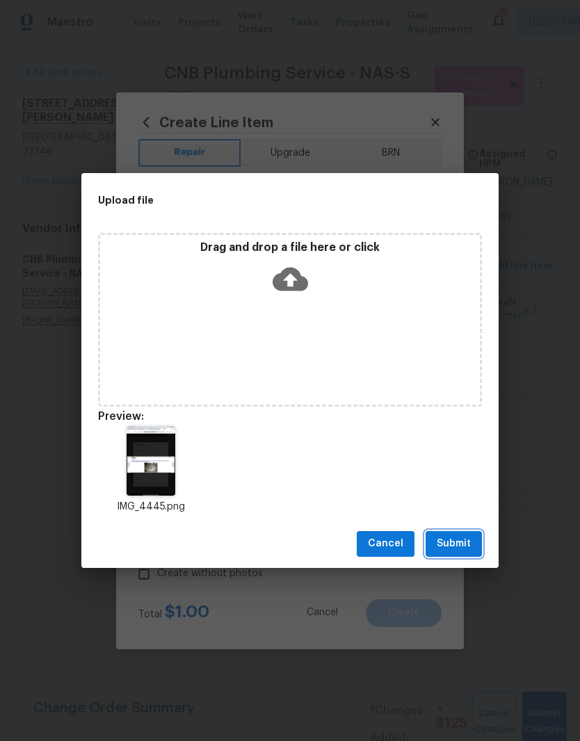
click at [468, 546] on span "Submit" at bounding box center [453, 543] width 34 height 17
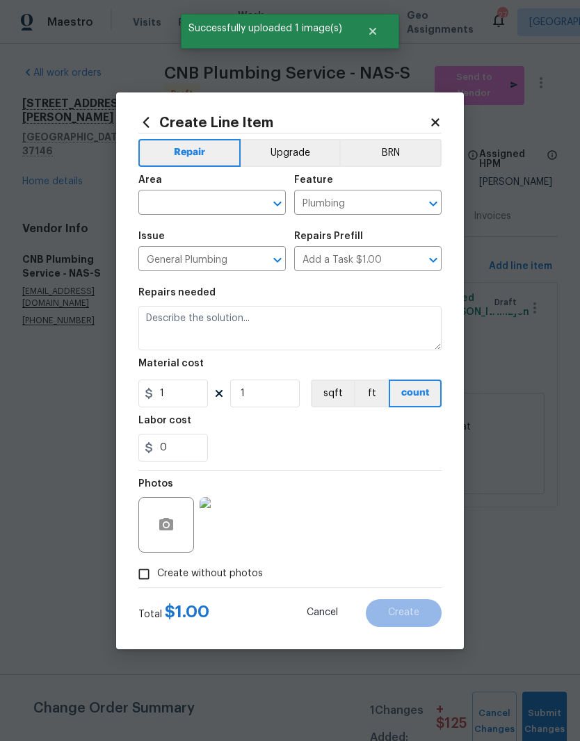
click at [238, 534] on img at bounding box center [227, 525] width 56 height 56
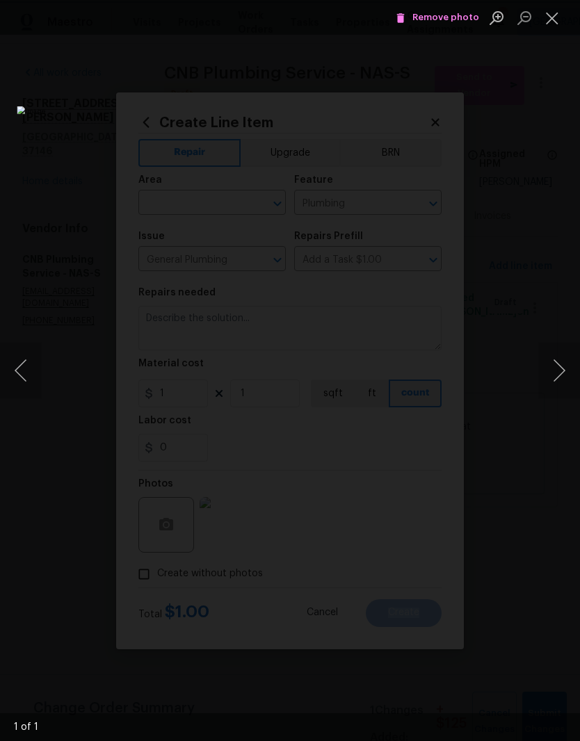
click at [106, 369] on img "Lightbox" at bounding box center [224, 370] width 414 height 529
click at [105, 369] on img "Lightbox" at bounding box center [224, 370] width 414 height 529
click at [457, 238] on img "Lightbox" at bounding box center [410, 372] width 831 height 1062
click at [555, 18] on button "Close lightbox" at bounding box center [552, 18] width 28 height 24
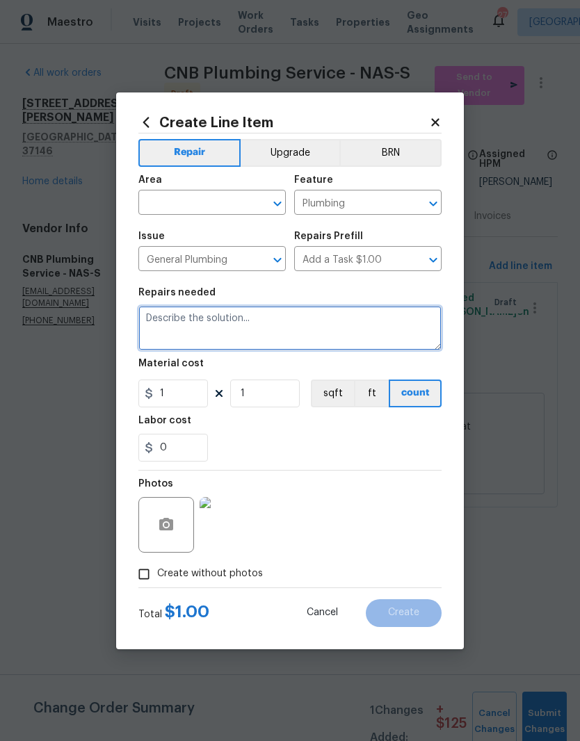
click at [271, 318] on textarea at bounding box center [289, 328] width 303 height 44
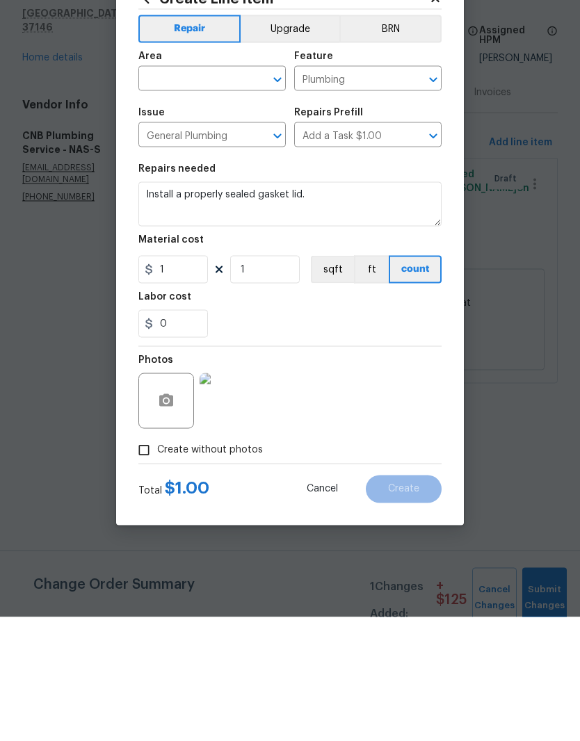
click at [239, 497] on img at bounding box center [227, 525] width 56 height 56
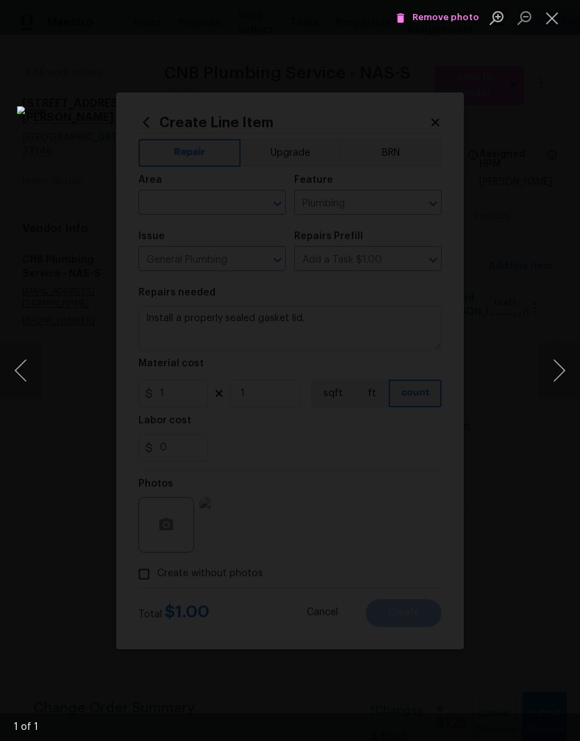
click at [554, 23] on button "Close lightbox" at bounding box center [552, 18] width 28 height 24
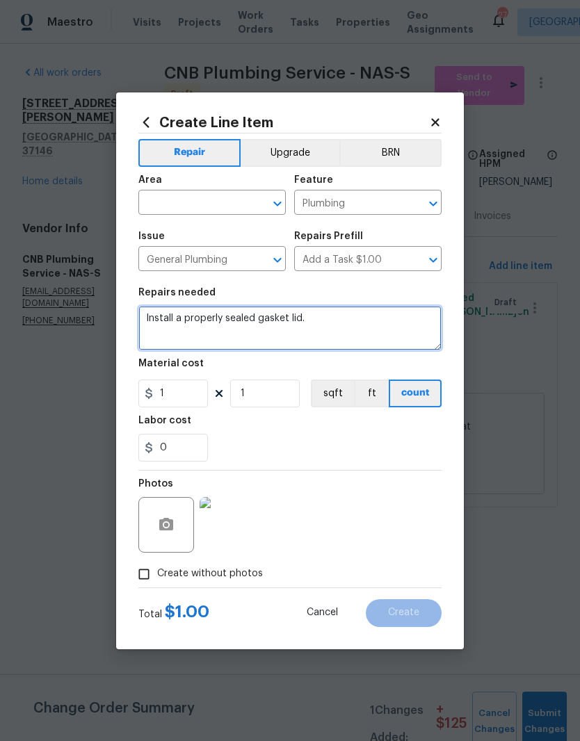
click at [264, 319] on textarea "Install a properly sealed gasket lid." at bounding box center [289, 328] width 303 height 44
click at [304, 320] on textarea "Install a properly sealed and gasket lid." at bounding box center [289, 328] width 303 height 44
click at [252, 198] on icon "Clear" at bounding box center [259, 204] width 14 height 14
type textarea "Install a properly sealed and gasketed lid."
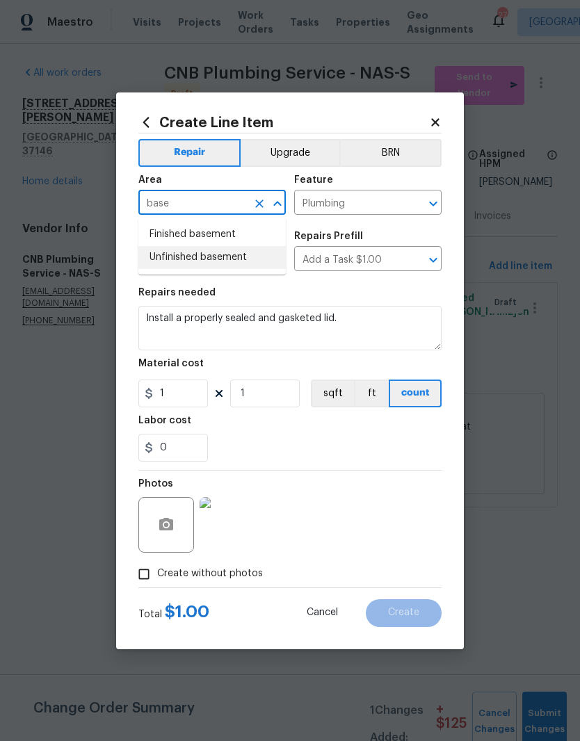
click at [238, 259] on li "Unfinished basement" at bounding box center [211, 257] width 147 height 23
type input "Unfinished basement"
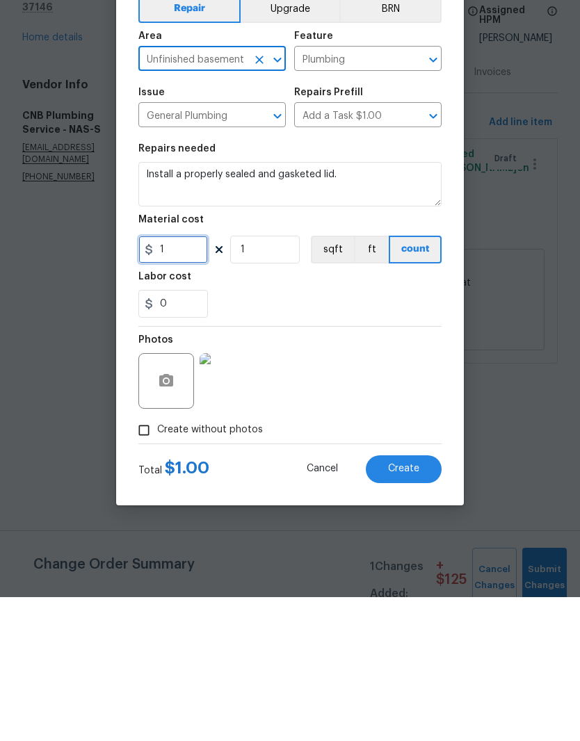
click at [185, 379] on input "1" at bounding box center [173, 393] width 70 height 28
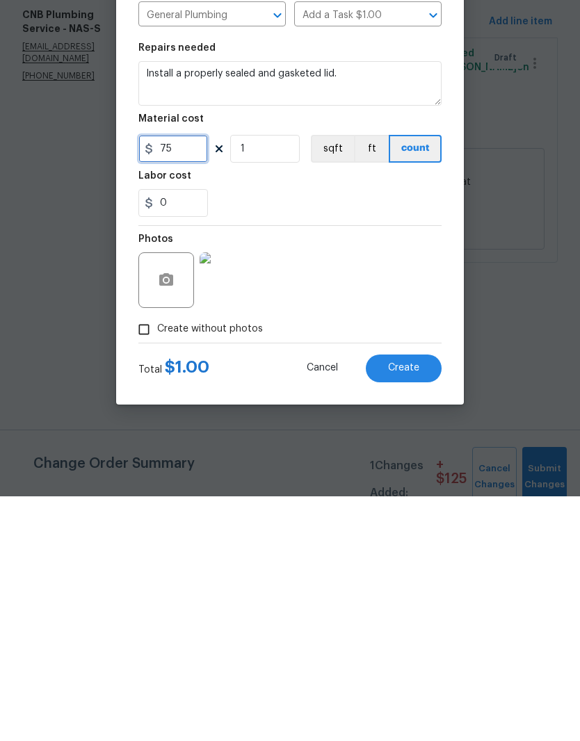
type input "75"
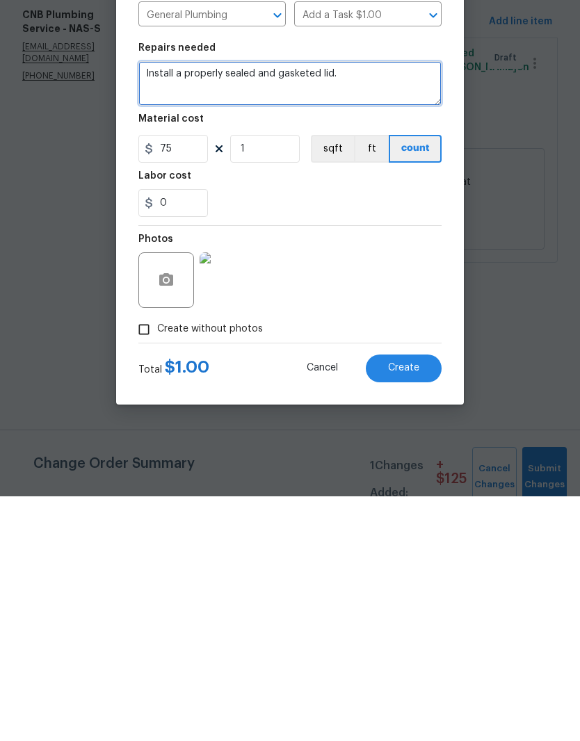
click at [379, 306] on textarea "Install a properly sealed and gasketed lid." at bounding box center [289, 328] width 303 height 44
click at [235, 306] on textarea "Install a properly sealed and gasketed lid. See inspection, report, comments, a…" at bounding box center [289, 328] width 303 height 44
click at [182, 306] on textarea "Install a properly sealed and gasketed lid. See inspection, report, comments an…" at bounding box center [289, 328] width 303 height 44
type textarea "Install a properly sealed and gasketed lid. See inspection, report comments and…"
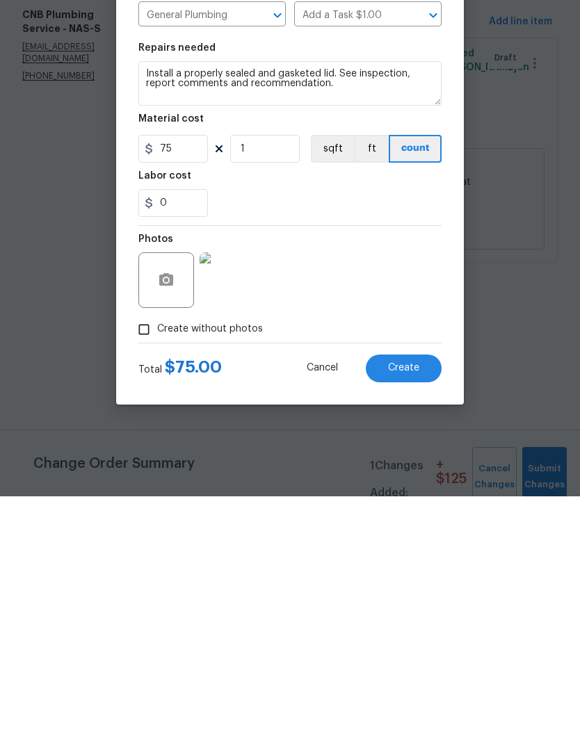
click at [419, 599] on button "Create" at bounding box center [404, 613] width 76 height 28
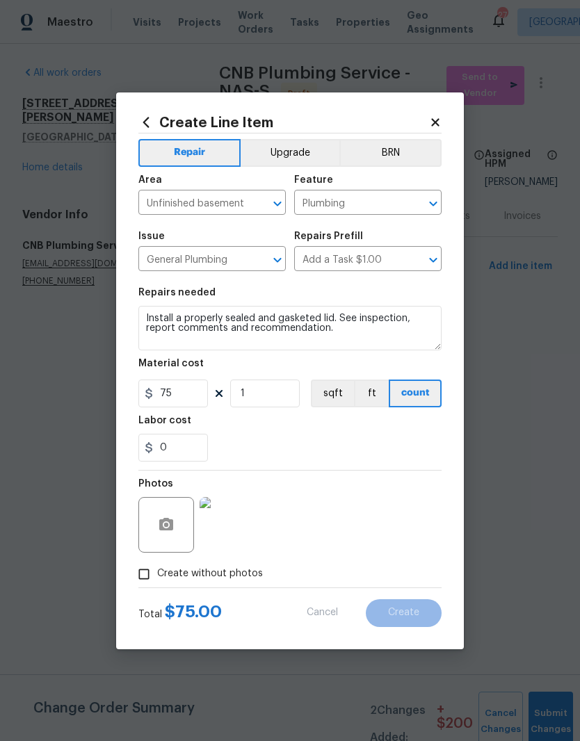
type input "0"
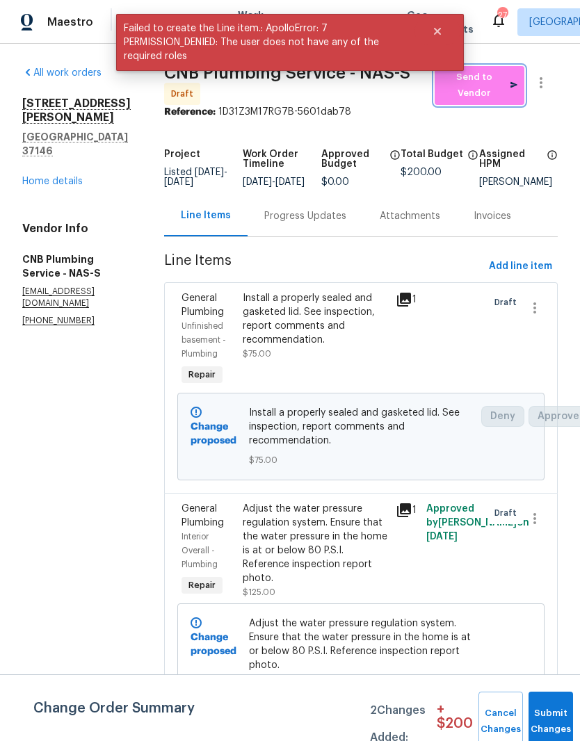
click at [493, 90] on span "Send to Vendor" at bounding box center [479, 86] width 76 height 32
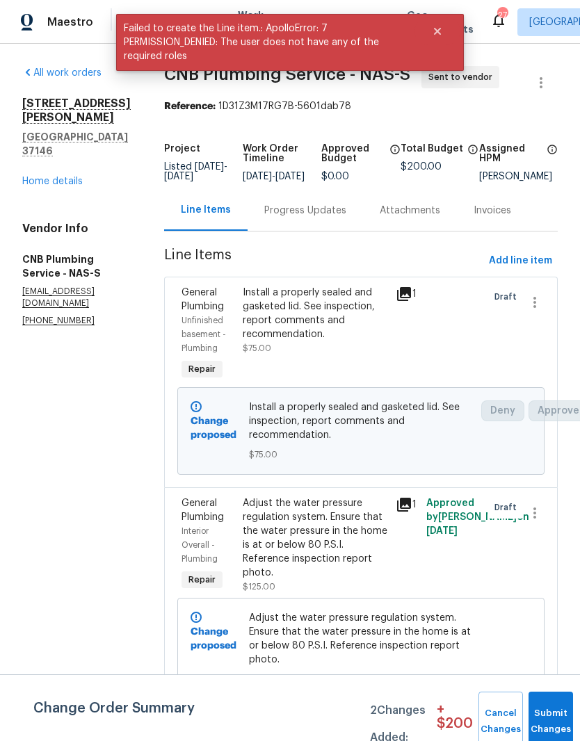
click at [346, 218] on div "Progress Updates" at bounding box center [305, 211] width 82 height 14
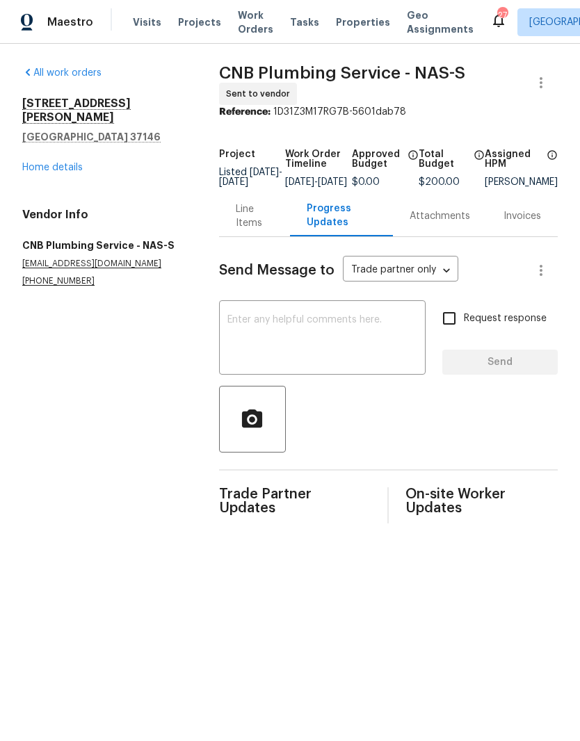
click at [329, 331] on textarea at bounding box center [322, 339] width 190 height 49
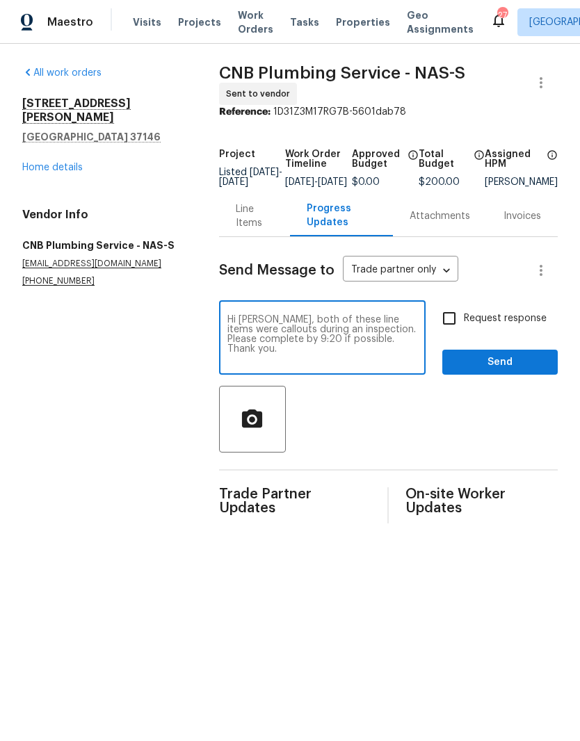
click at [291, 352] on textarea "Hi Byron, both of these line items were callouts during an inspection. Please c…" at bounding box center [322, 339] width 190 height 49
click at [403, 352] on textarea "Hi Byron, both of these line items were callouts during an inspection. Please c…" at bounding box center [322, 339] width 190 height 49
type textarea "Hi Byron, both of these line items were callouts during an inspection. Please c…"
click at [509, 371] on span "Send" at bounding box center [499, 362] width 93 height 17
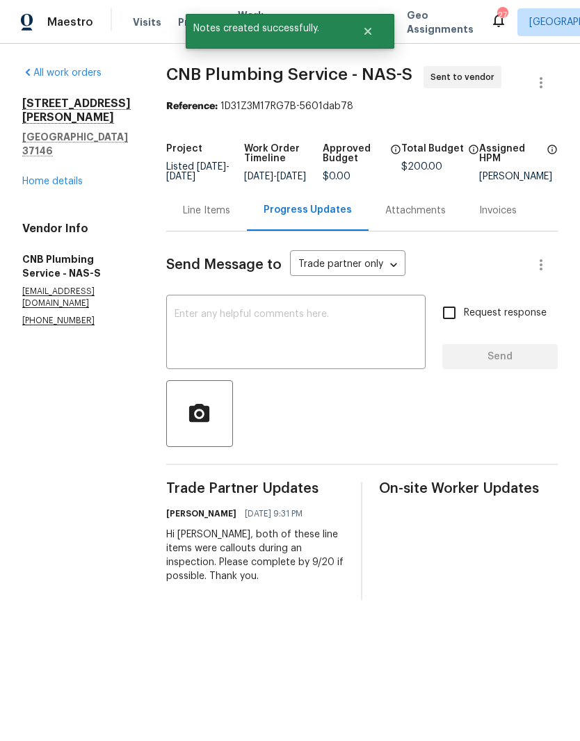
click at [73, 177] on link "Home details" at bounding box center [52, 182] width 60 height 10
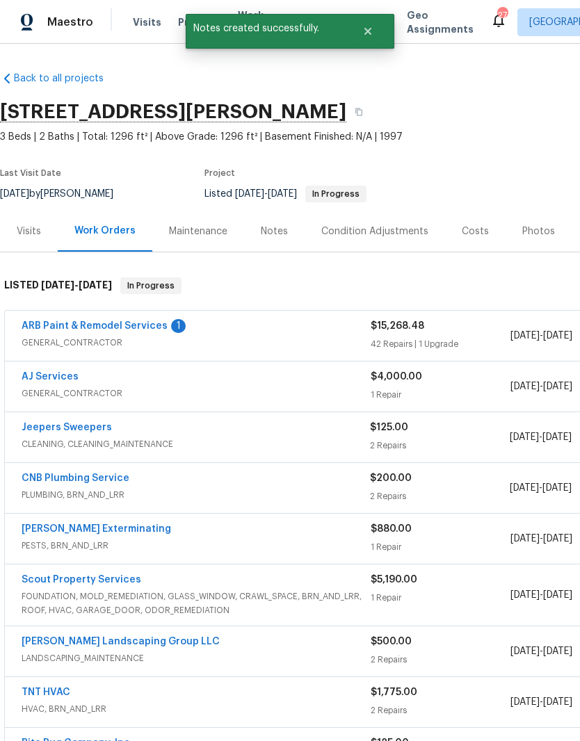
click at [138, 327] on link "ARB Paint & Remodel Services" at bounding box center [95, 326] width 146 height 10
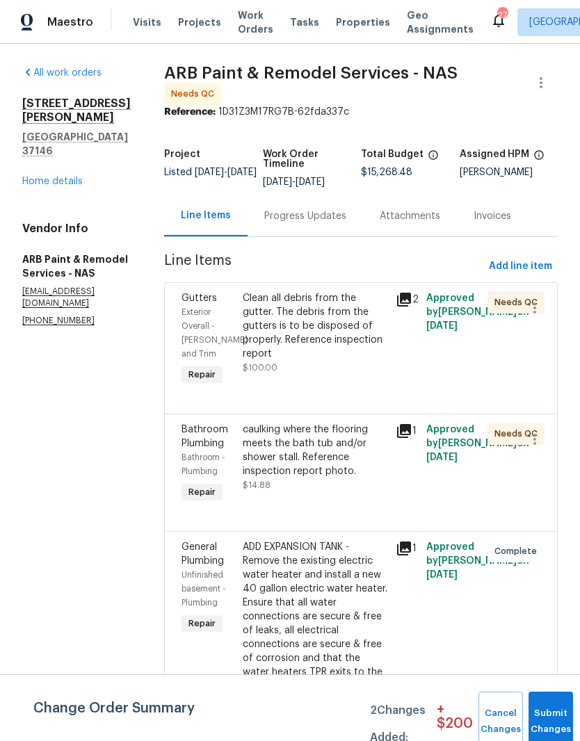
click at [322, 214] on div "Progress Updates" at bounding box center [305, 216] width 82 height 14
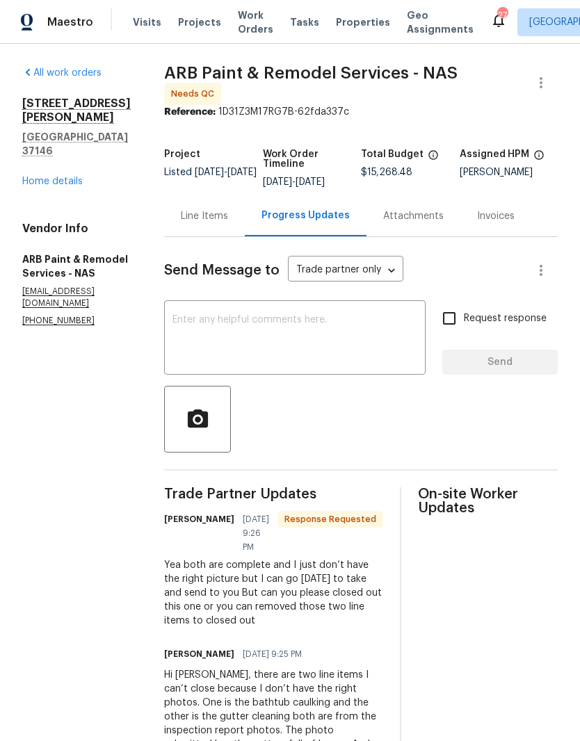
click at [226, 325] on textarea at bounding box center [294, 339] width 245 height 49
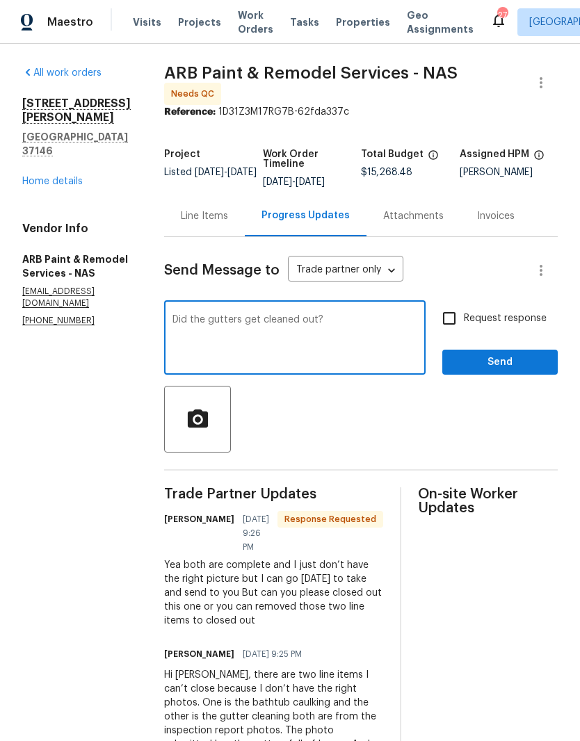
type textarea "Did the gutters get cleaned out?"
click at [521, 355] on span "Send" at bounding box center [499, 362] width 93 height 17
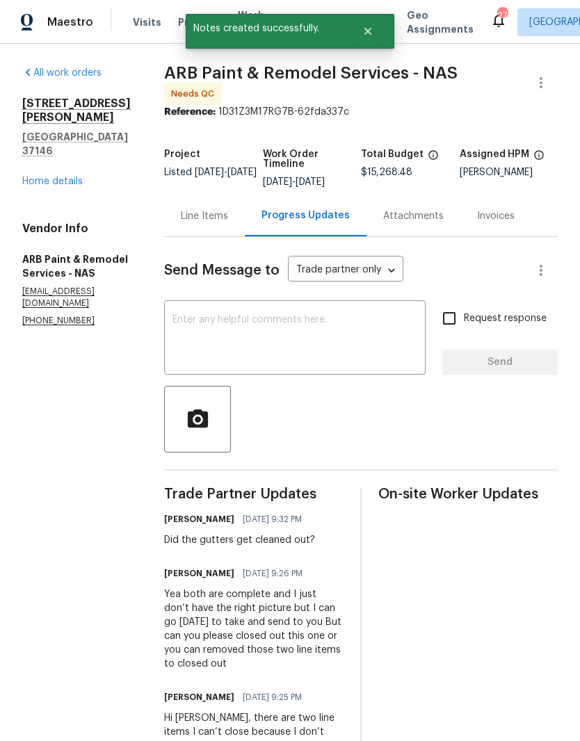
click at [293, 320] on textarea at bounding box center [294, 339] width 245 height 49
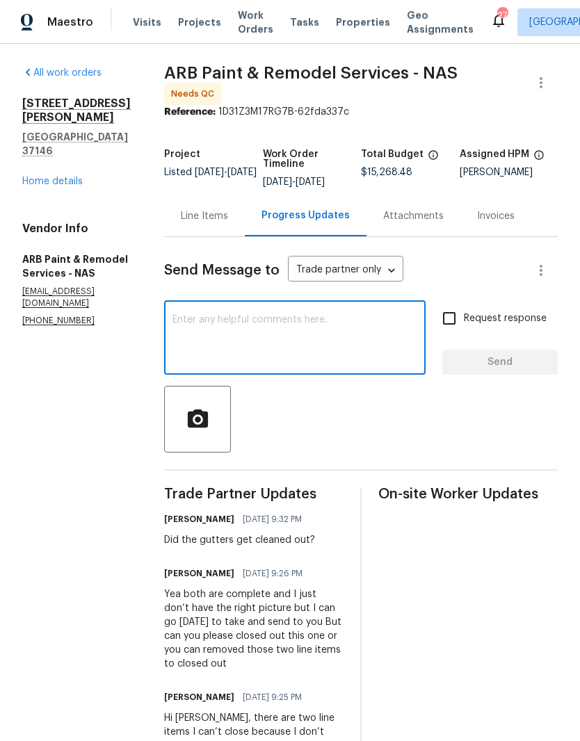
click at [69, 177] on link "Home details" at bounding box center [52, 182] width 60 height 10
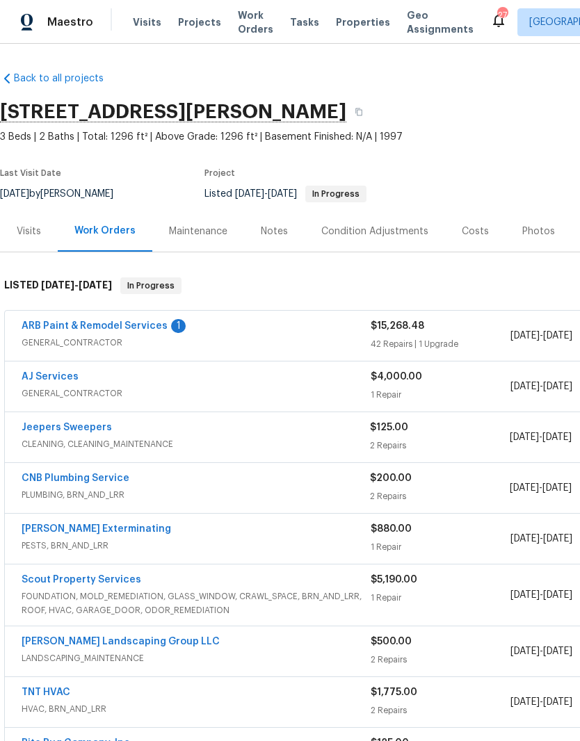
click at [142, 330] on link "ARB Paint & Remodel Services" at bounding box center [95, 326] width 146 height 10
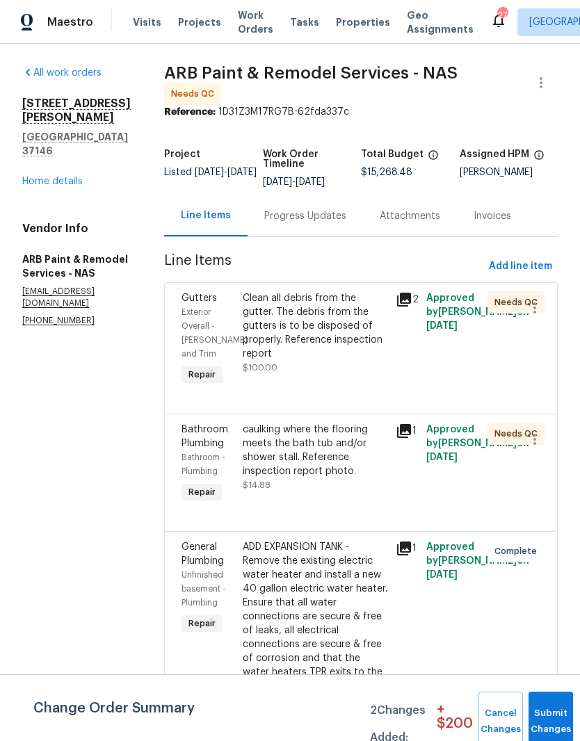
click at [306, 212] on div "Progress Updates" at bounding box center [305, 216] width 82 height 14
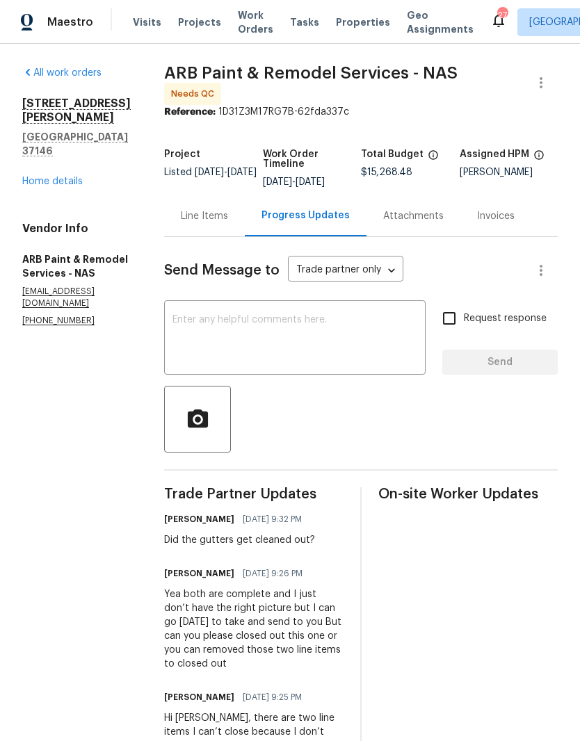
click at [65, 177] on link "Home details" at bounding box center [52, 182] width 60 height 10
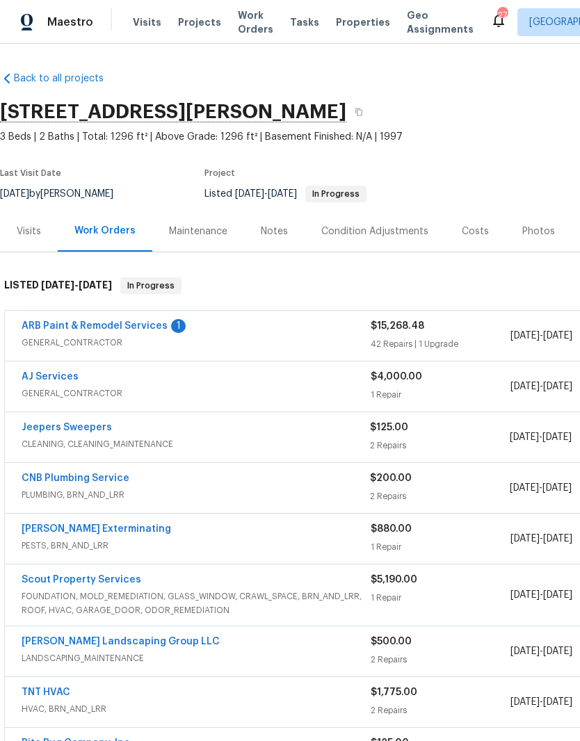
click at [133, 329] on link "ARB Paint & Remodel Services" at bounding box center [95, 326] width 146 height 10
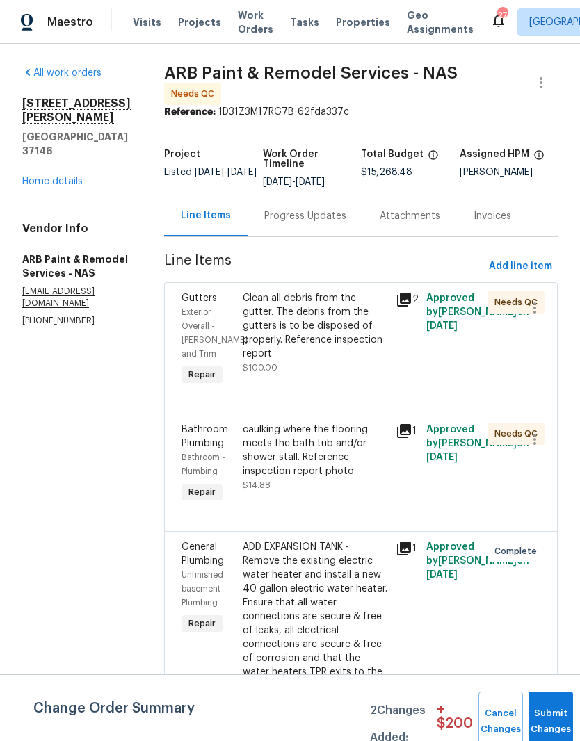
click at [319, 437] on div "caulking where the flooring meets the bath tub and/or shower stall. Reference i…" at bounding box center [315, 451] width 145 height 56
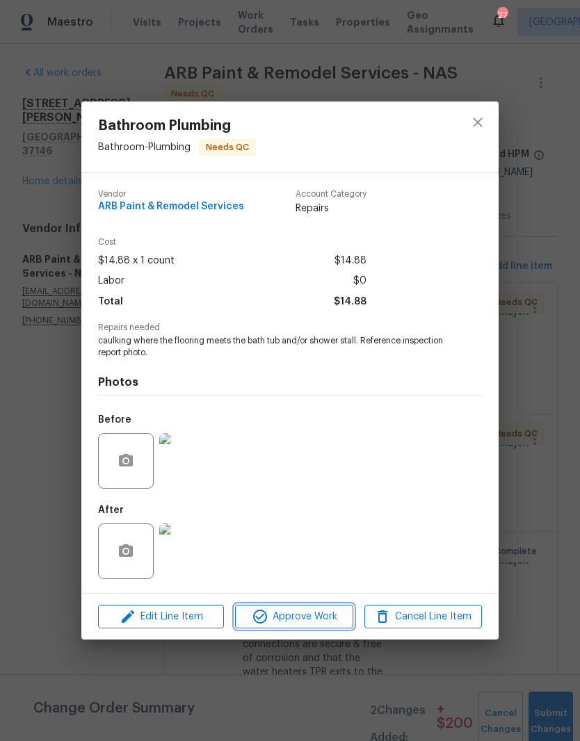
click at [321, 620] on span "Approve Work" at bounding box center [293, 616] width 109 height 17
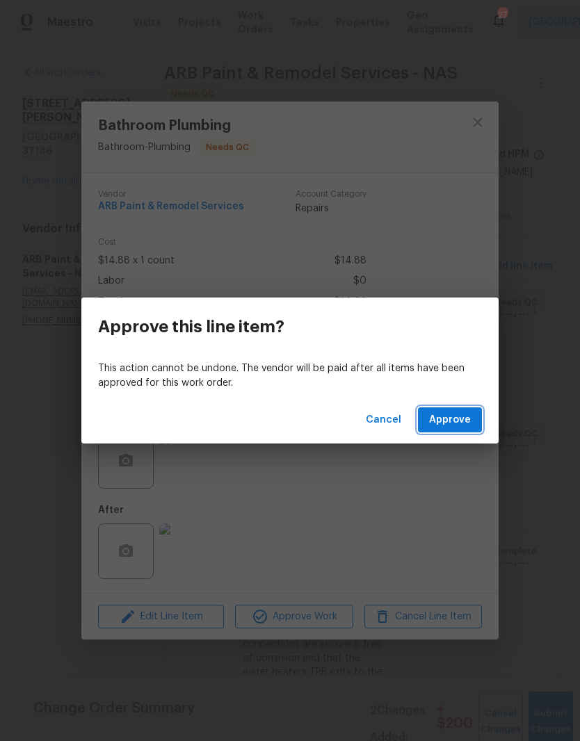
click at [457, 420] on span "Approve" at bounding box center [450, 419] width 42 height 17
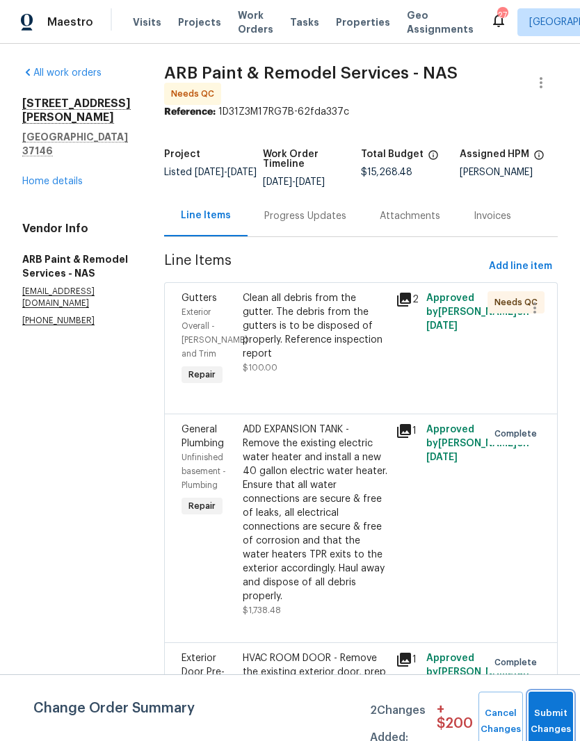
click at [548, 713] on button "Submit Changes" at bounding box center [550, 722] width 44 height 60
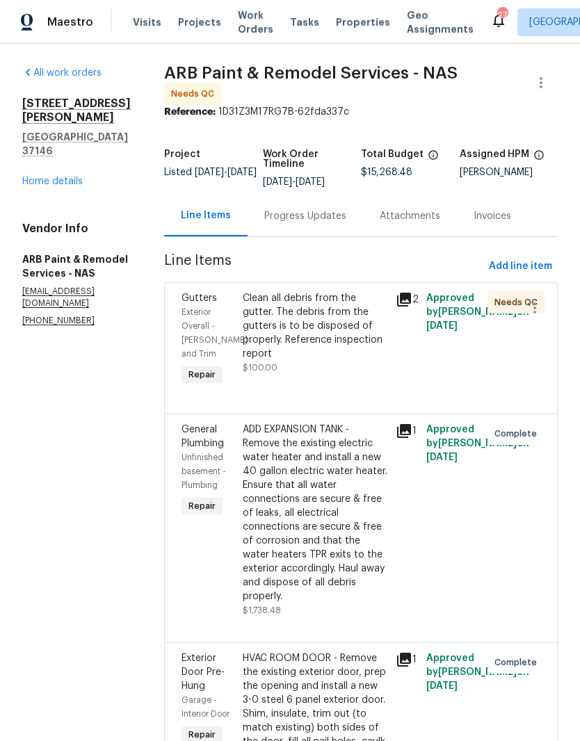
click at [322, 304] on div "Clean all debris from the gutter. The debris from the gutters is to be disposed…" at bounding box center [315, 326] width 145 height 70
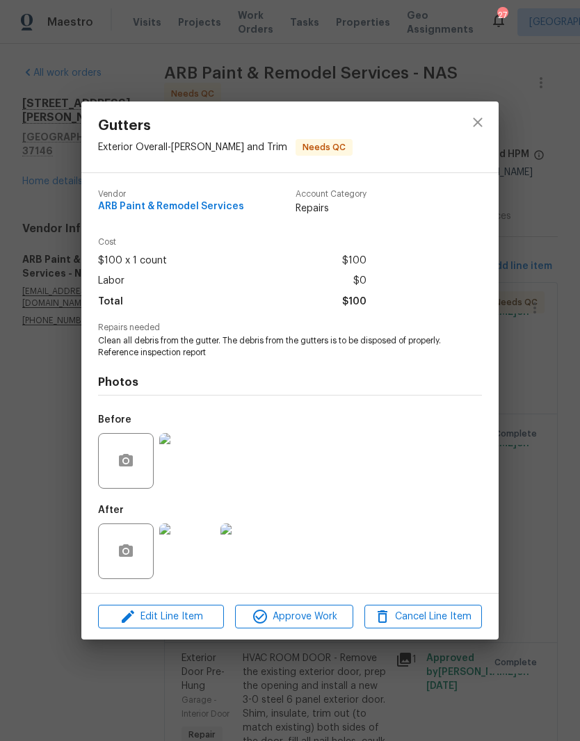
click at [195, 464] on img at bounding box center [187, 461] width 56 height 56
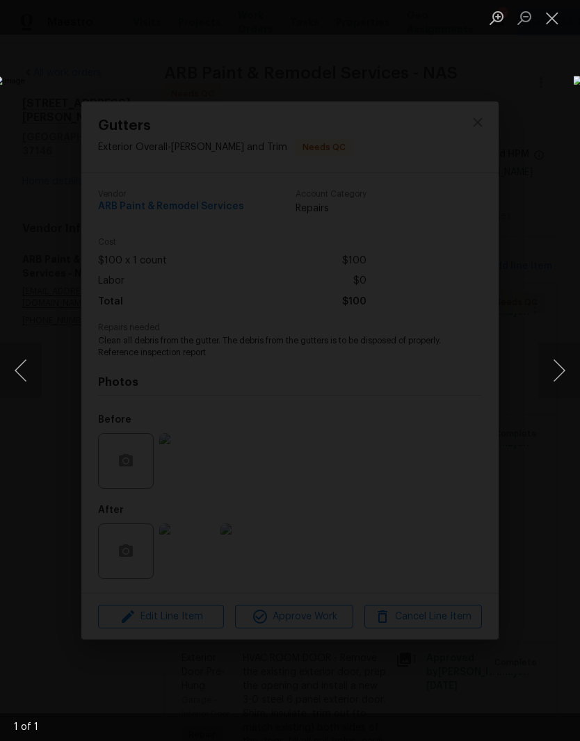
click at [550, 26] on button "Close lightbox" at bounding box center [552, 18] width 28 height 24
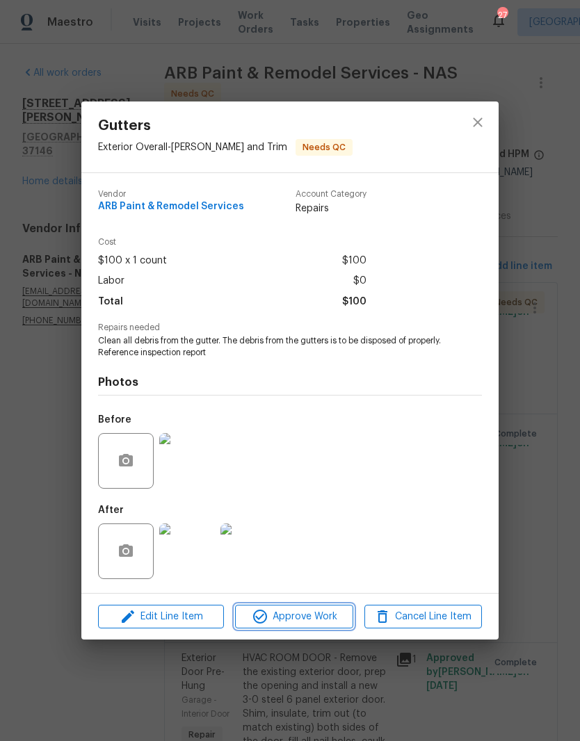
click at [314, 616] on span "Approve Work" at bounding box center [293, 616] width 109 height 17
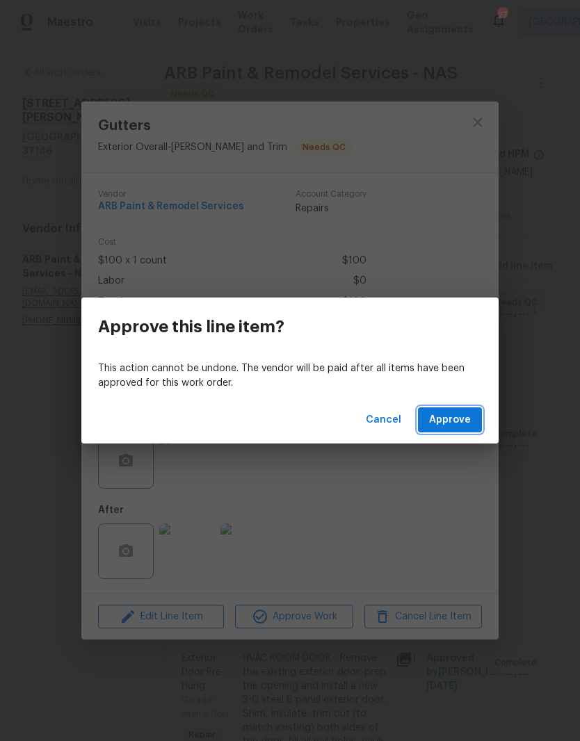
click at [463, 420] on span "Approve" at bounding box center [450, 419] width 42 height 17
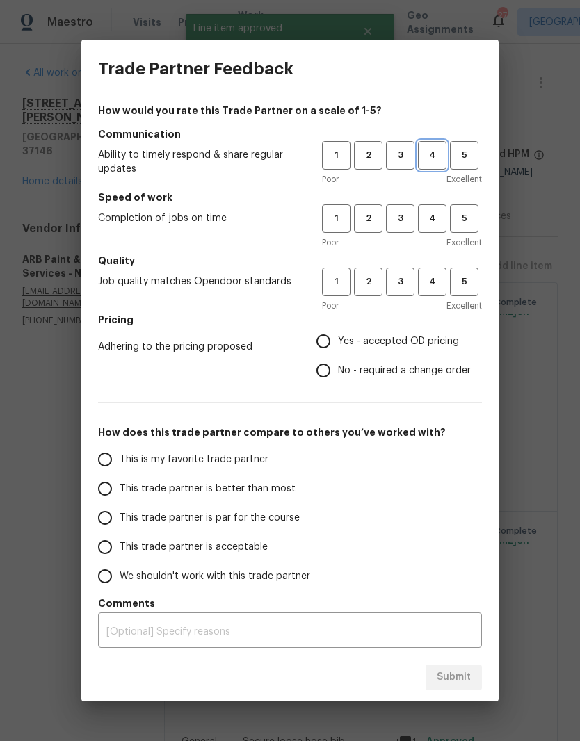
click at [436, 161] on span "4" at bounding box center [432, 155] width 26 height 16
click at [402, 223] on span "3" at bounding box center [400, 219] width 26 height 16
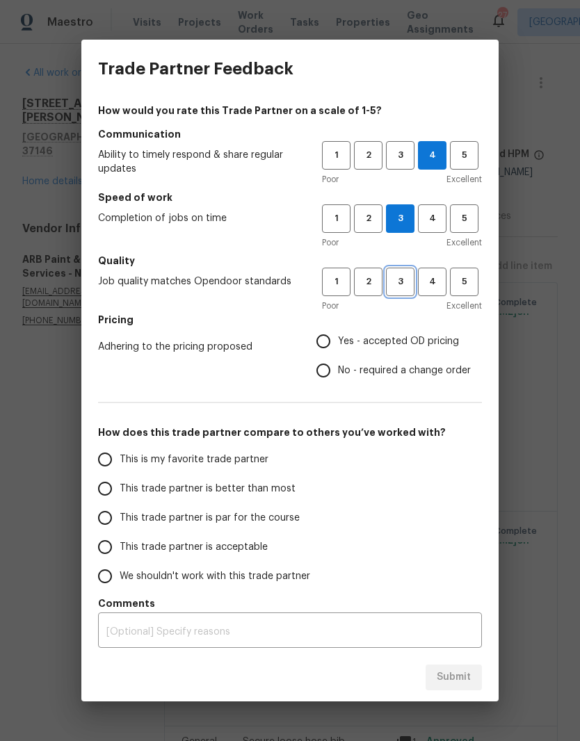
click at [404, 290] on button "3" at bounding box center [400, 282] width 28 height 28
click at [334, 376] on input "No - required a change order" at bounding box center [323, 370] width 29 height 29
radio input "true"
click at [111, 564] on input "We shouldn't work with this trade partner" at bounding box center [104, 576] width 29 height 29
radio input "false"
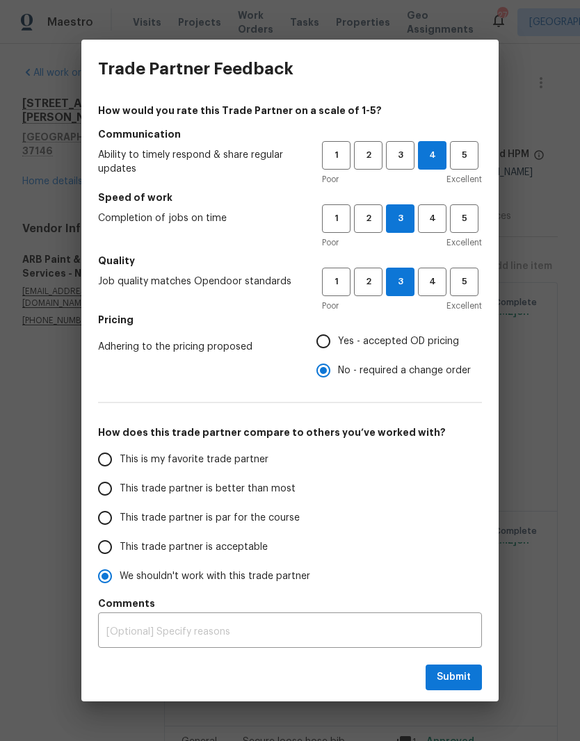
click at [115, 549] on input "This trade partner is acceptable" at bounding box center [104, 546] width 29 height 29
click at [464, 667] on button "Submit" at bounding box center [453, 677] width 56 height 26
radio input "true"
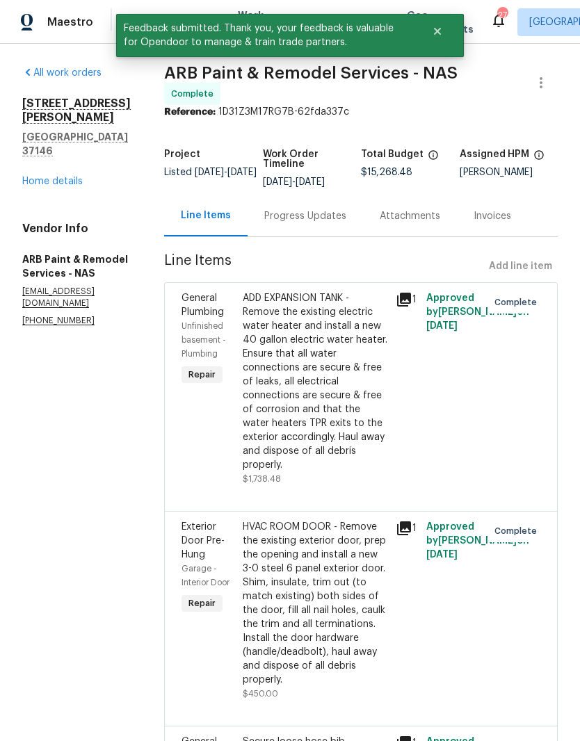
click at [70, 177] on link "Home details" at bounding box center [52, 182] width 60 height 10
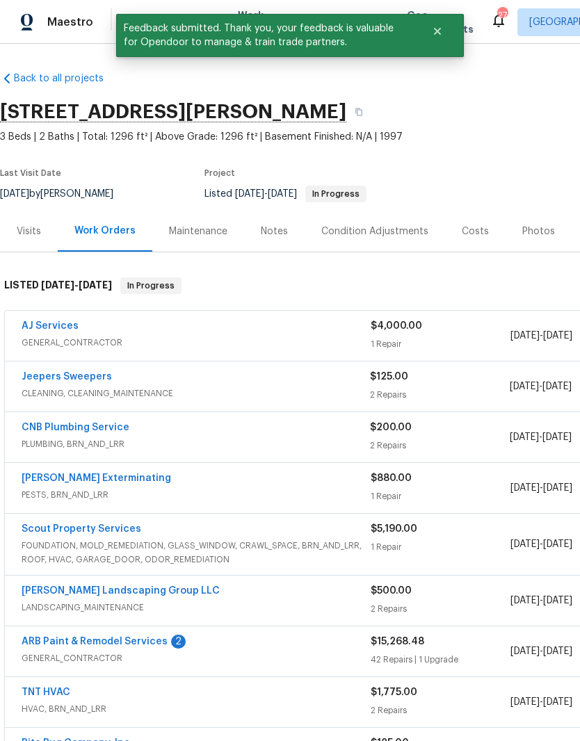
click at [138, 639] on link "ARB Paint & Remodel Services" at bounding box center [95, 642] width 146 height 10
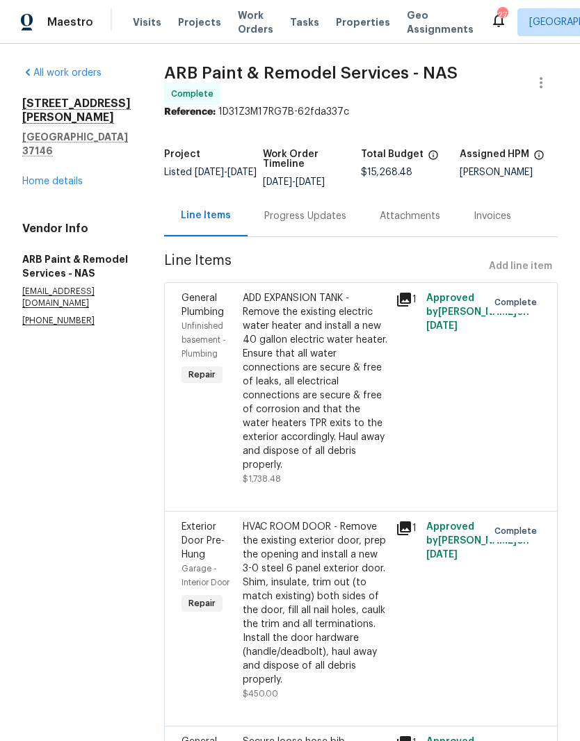
click at [316, 211] on div "Progress Updates" at bounding box center [305, 216] width 82 height 14
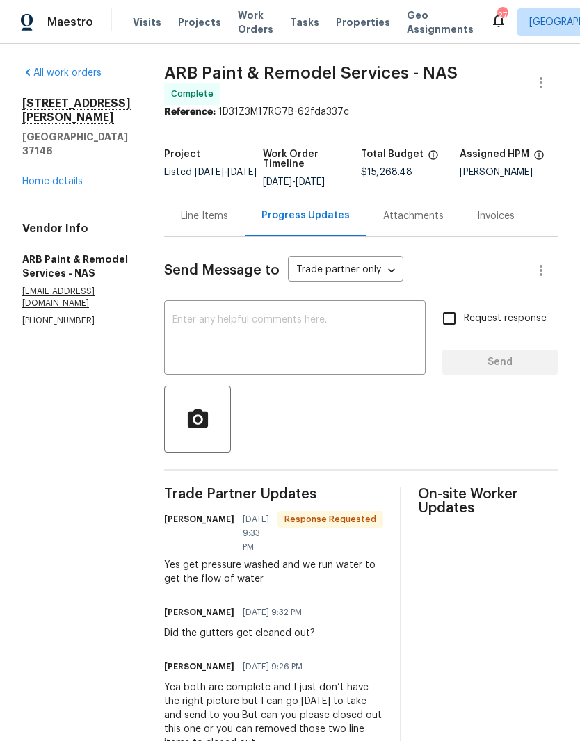
click at [268, 323] on textarea at bounding box center [294, 339] width 245 height 49
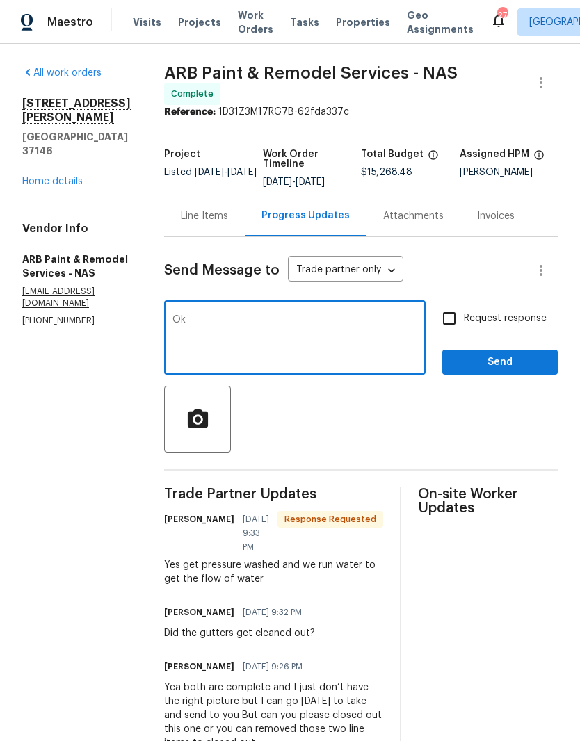
type textarea "O"
click at [70, 177] on link "Home details" at bounding box center [52, 182] width 60 height 10
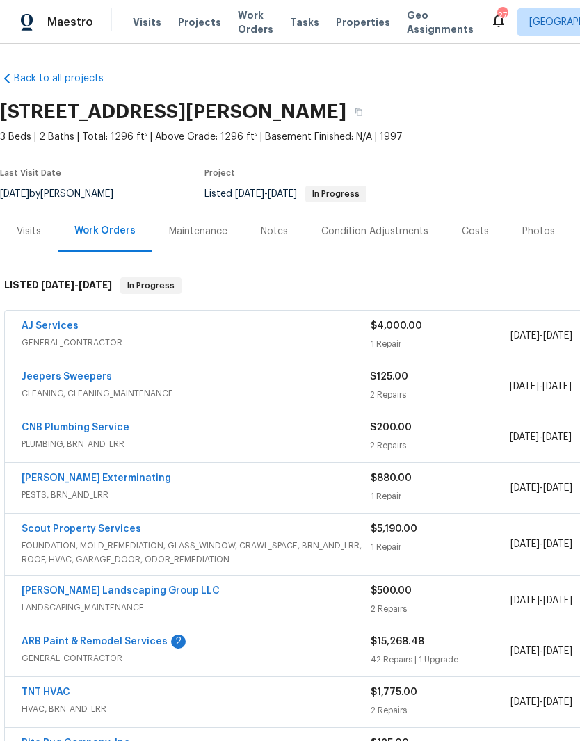
click at [145, 637] on link "ARB Paint & Remodel Services" at bounding box center [95, 642] width 146 height 10
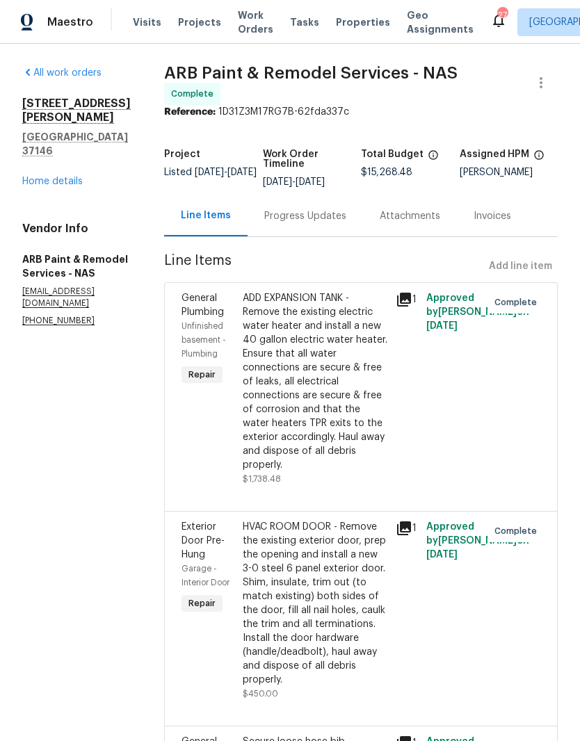
click at [66, 177] on link "Home details" at bounding box center [52, 182] width 60 height 10
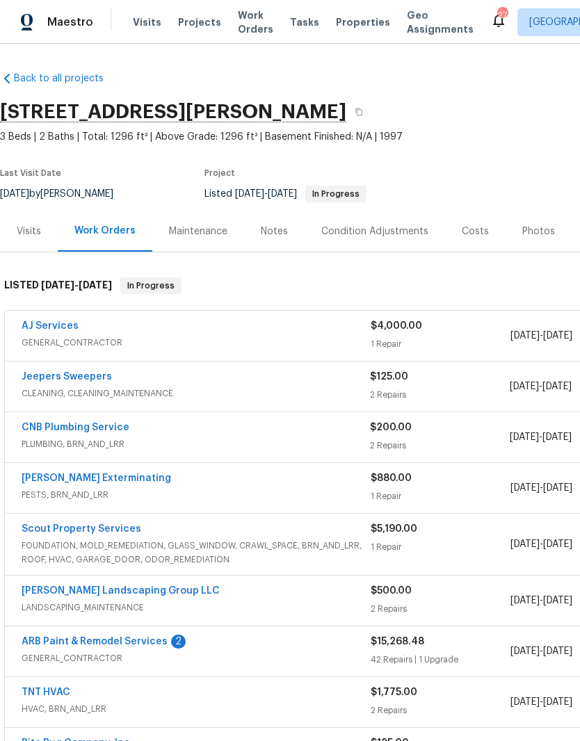
click at [278, 229] on div "Notes" at bounding box center [274, 231] width 27 height 14
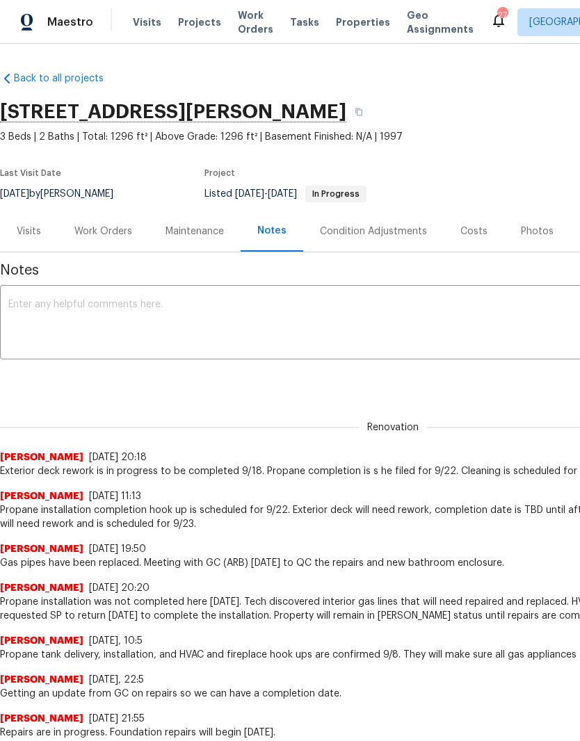
click at [99, 307] on textarea at bounding box center [392, 324] width 769 height 49
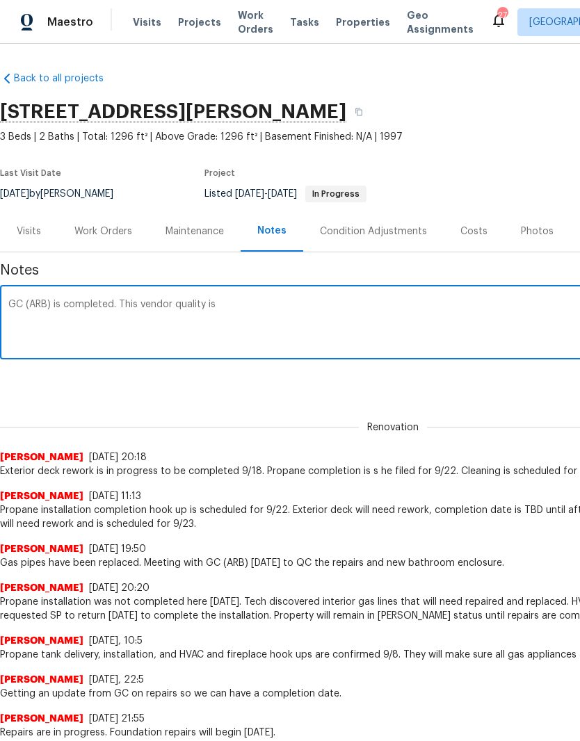
click at [179, 301] on textarea "GC (ARB) is completed. This vendor quality is" at bounding box center [392, 324] width 769 height 49
click at [334, 307] on textarea "GC (ARB) is completed. This vendor communication and quality is" at bounding box center [392, 324] width 769 height 49
click at [252, 301] on textarea "GC (ARB) is completed. This vendor communication and quality is" at bounding box center [392, 324] width 769 height 49
click at [325, 309] on textarea "GC (ARB) is completed. This vendor communication and quality is" at bounding box center [392, 324] width 769 height 49
click at [441, 305] on textarea "GC (ARB) is completed. This vendor communication and quality was poor throughou…" at bounding box center [392, 324] width 769 height 49
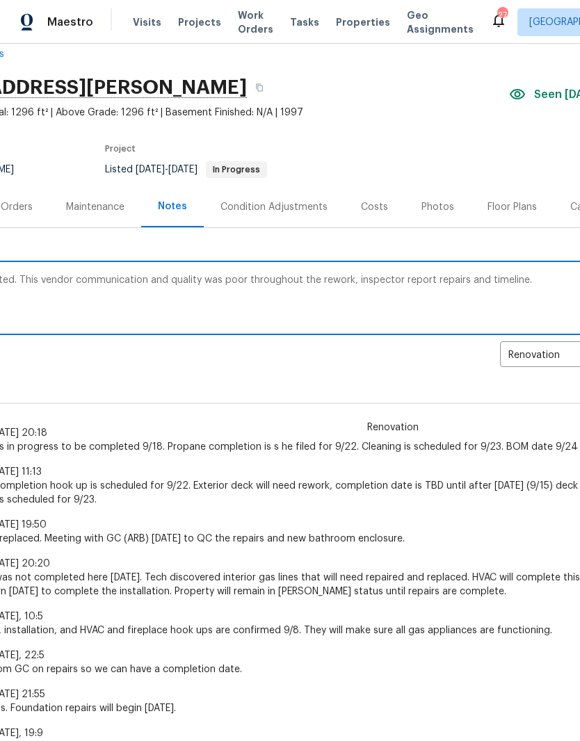
scroll to position [25, 101]
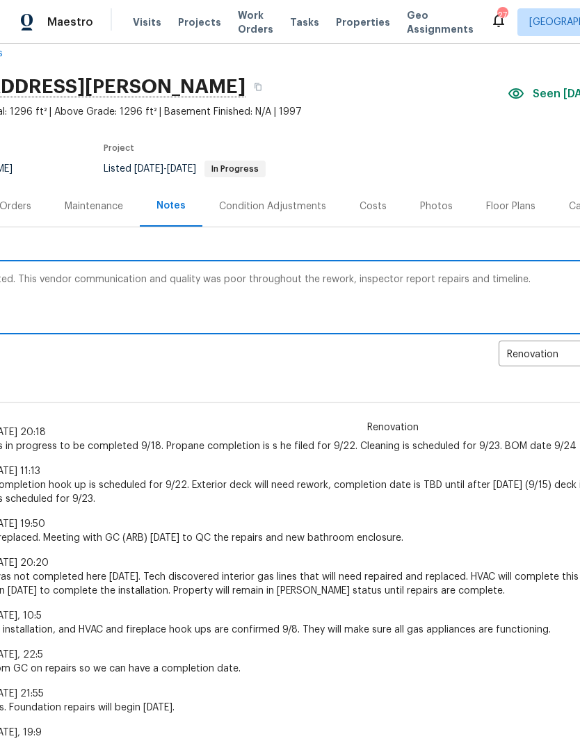
click at [551, 281] on textarea "GC (ARB) is completed. This vendor communication and quality was poor throughou…" at bounding box center [292, 299] width 769 height 49
click at [151, 272] on div "GC (ARB) is completed. This vendor communication and quality was poor throughou…" at bounding box center [291, 298] width 785 height 71
click at [146, 278] on textarea "GC (ARB) is completed. This vendor communication and quality was poor throughou…" at bounding box center [292, 299] width 769 height 49
click at [468, 277] on textarea "GC (ARB) is completed. This vendor communication was challenging to get an hone…" at bounding box center [292, 299] width 769 height 49
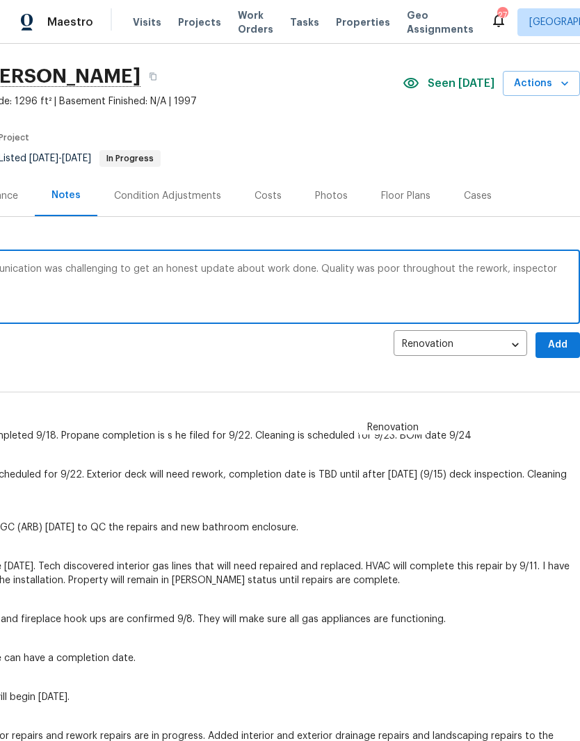
scroll to position [35, 206]
click at [391, 269] on textarea "GC (ARB) is completed. This vendor communication was challenging to get an hone…" at bounding box center [187, 288] width 769 height 49
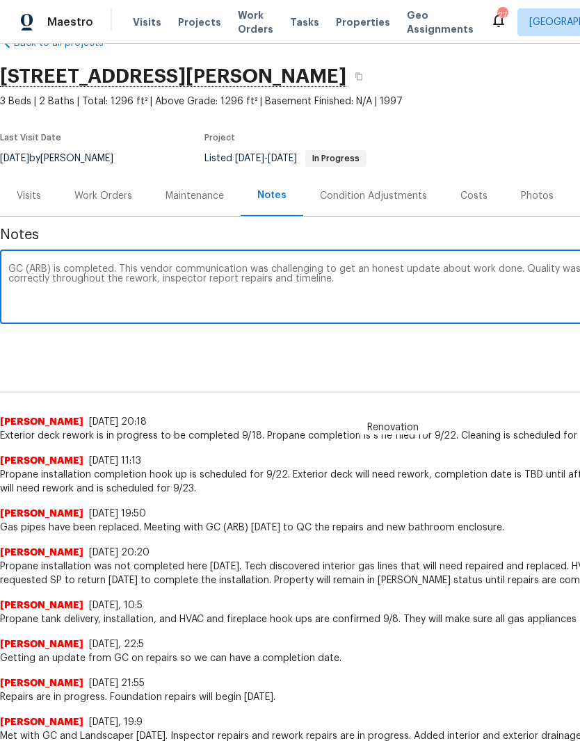
click at [363, 289] on textarea "GC (ARB) is completed. This vendor communication was challenging to get an hone…" at bounding box center [392, 288] width 769 height 49
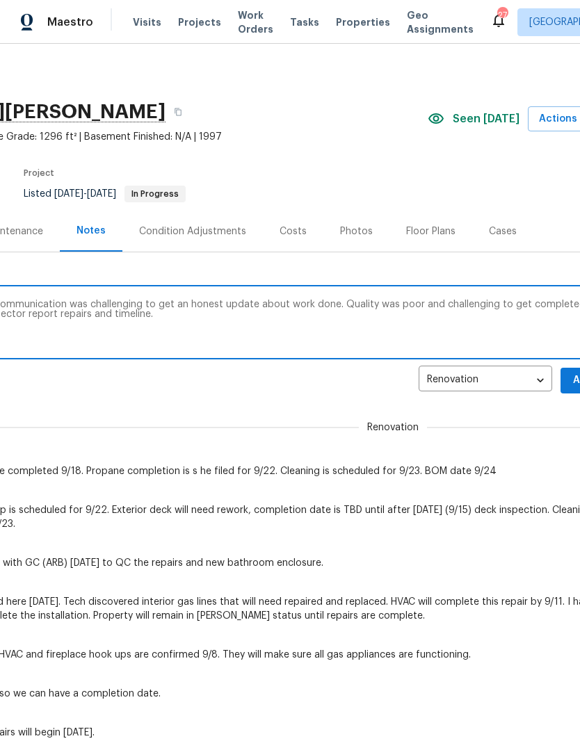
scroll to position [0, 181]
click at [323, 304] on textarea "GC (ARB) is completed. This vendor communication was challenging to get an hone…" at bounding box center [211, 324] width 769 height 49
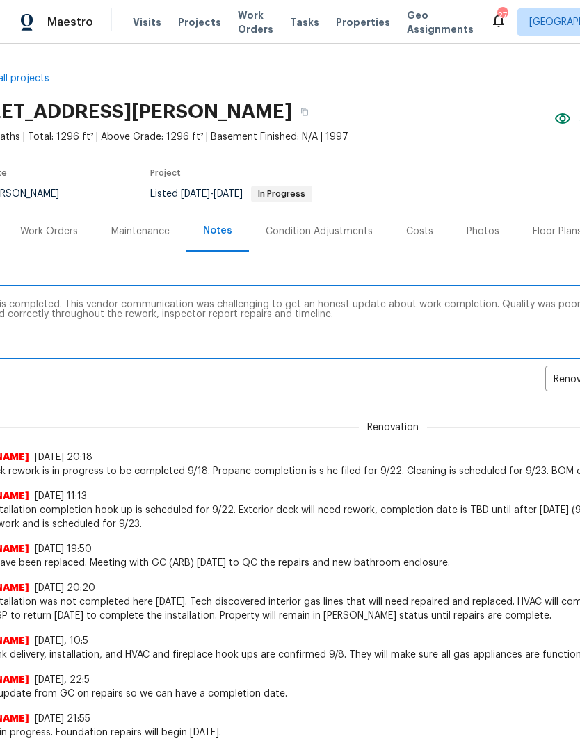
scroll to position [0, 56]
click at [115, 306] on textarea "GC (ARB) is completed. This vendor communication was challenging to get an hone…" at bounding box center [336, 324] width 769 height 49
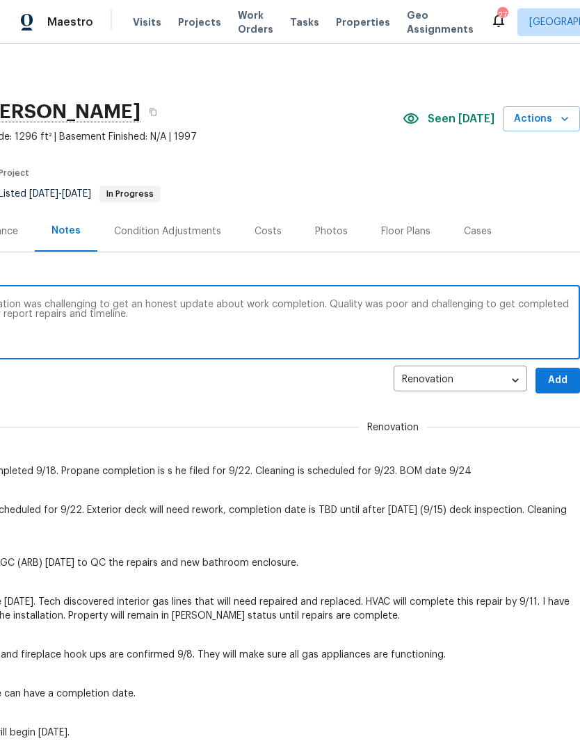
scroll to position [0, 206]
click at [416, 302] on textarea "GC (ARB) is completed. Vendor communication was challenging to get an honest up…" at bounding box center [187, 324] width 769 height 49
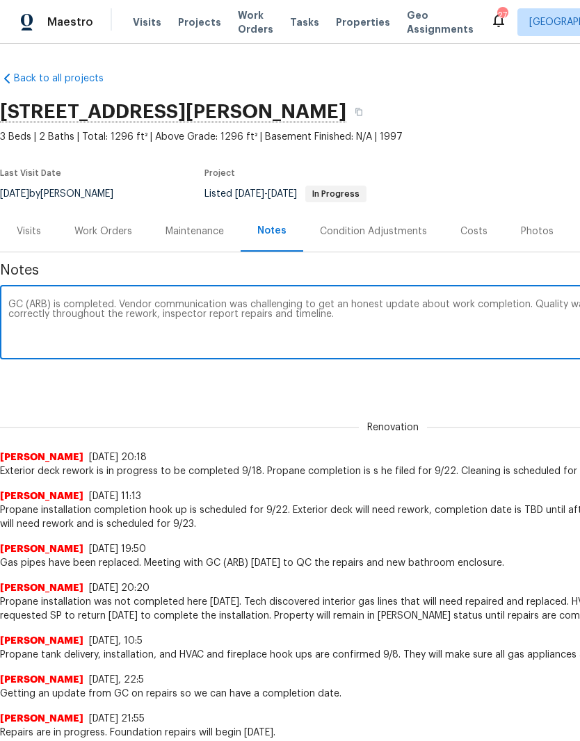
scroll to position [0, 0]
click at [155, 315] on textarea "GC (ARB) is completed. Vendor communication was challenging to get an honest up…" at bounding box center [392, 324] width 769 height 49
click at [344, 317] on textarea "GC (ARB) is completed. Vendor communication was challenging to get an honest up…" at bounding box center [392, 324] width 769 height 49
click at [450, 320] on textarea "GC (ARB) is completed. Vendor communication was challenging to get an honest up…" at bounding box center [392, 324] width 769 height 49
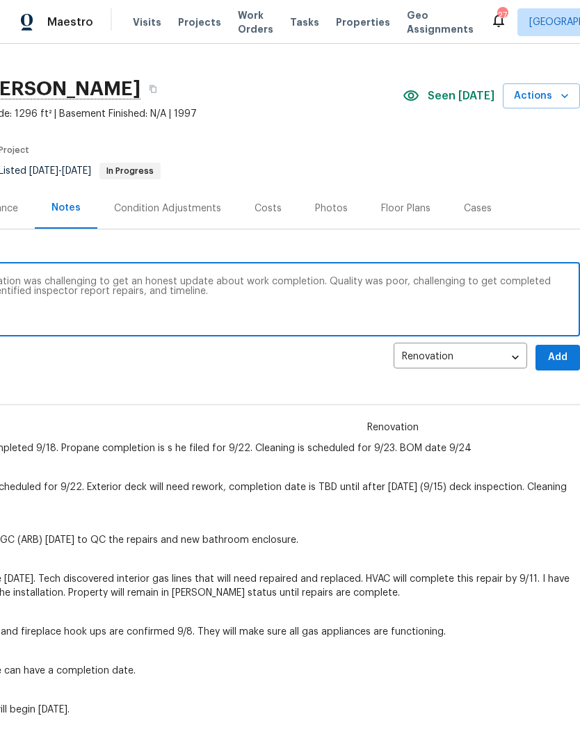
scroll to position [23, 206]
type textarea "GC (ARB) is completed. Vendor communication was challenging to get an honest up…"
click at [559, 355] on span "Add" at bounding box center [557, 357] width 22 height 17
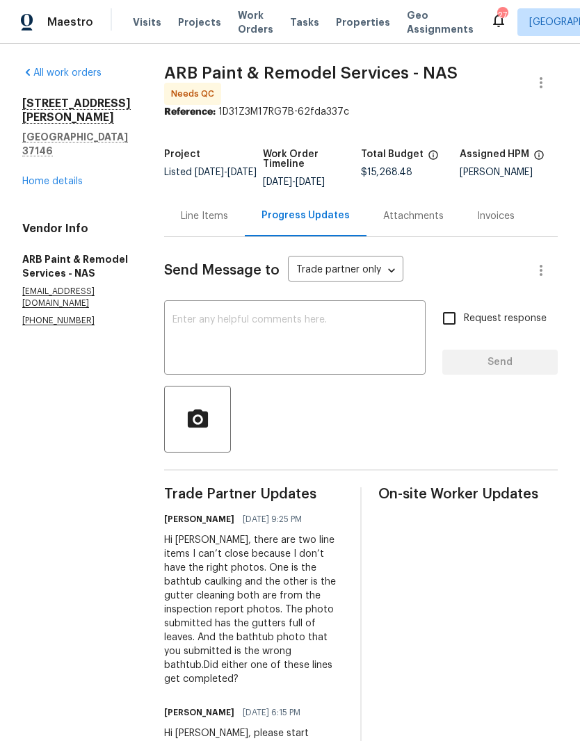
click at [68, 177] on link "Home details" at bounding box center [52, 182] width 60 height 10
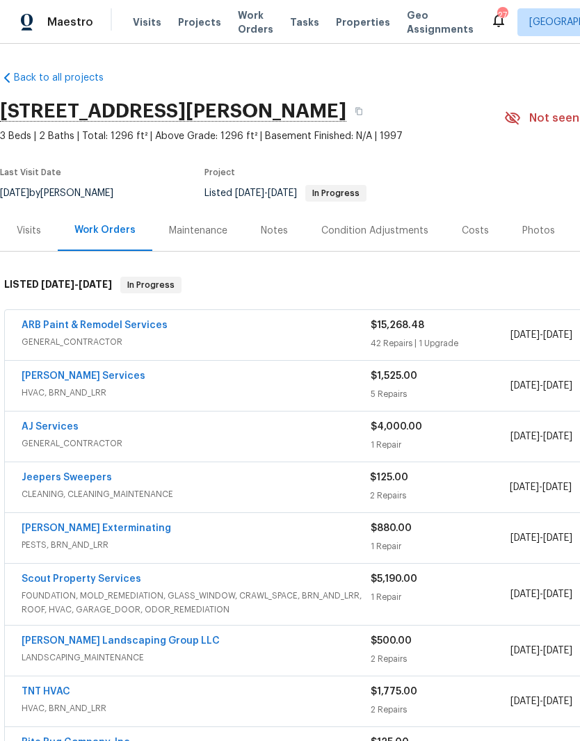
scroll to position [1, 0]
click at [98, 378] on link "[PERSON_NAME] Services" at bounding box center [84, 376] width 124 height 10
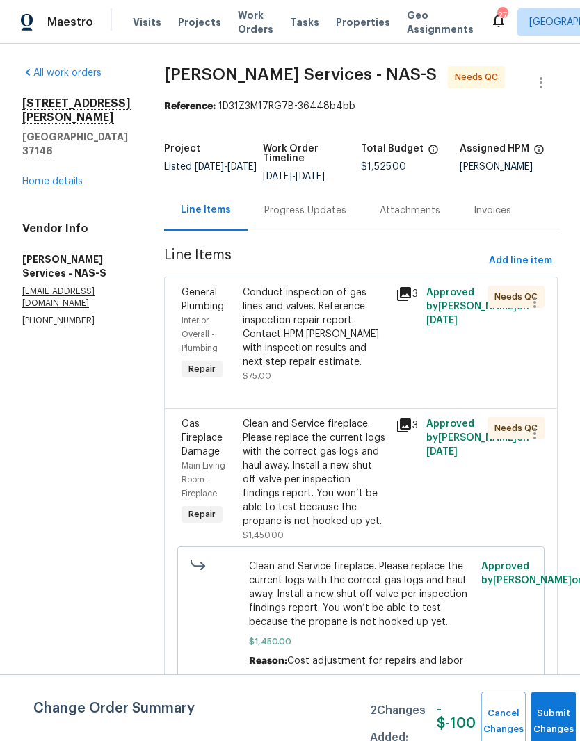
click at [313, 215] on div "Progress Updates" at bounding box center [305, 211] width 82 height 14
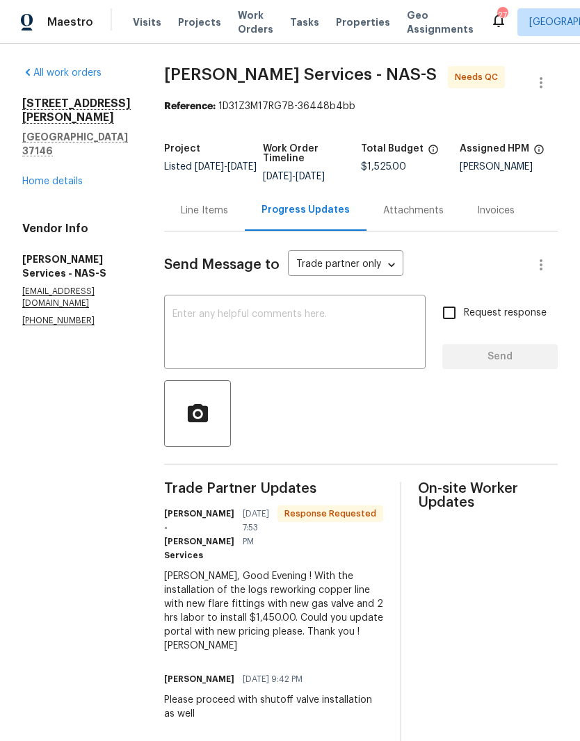
click at [213, 210] on div "Line Items" at bounding box center [204, 211] width 47 height 14
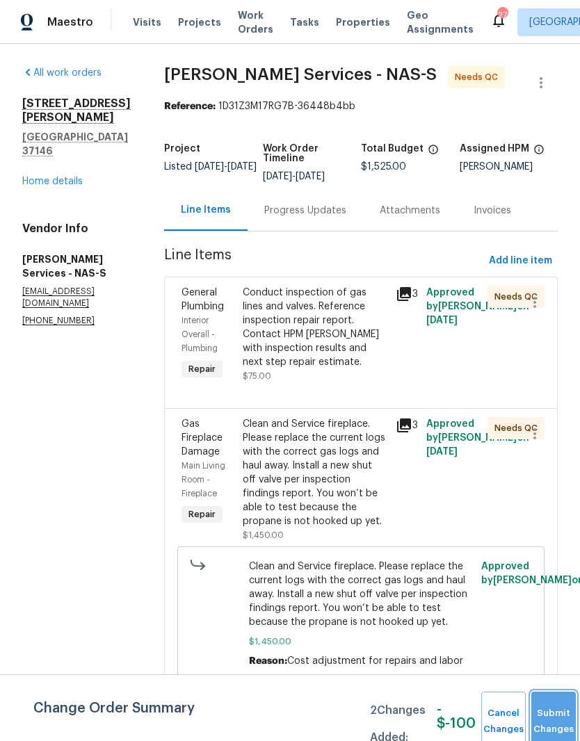
click at [552, 718] on button "Submit Changes" at bounding box center [553, 722] width 44 height 60
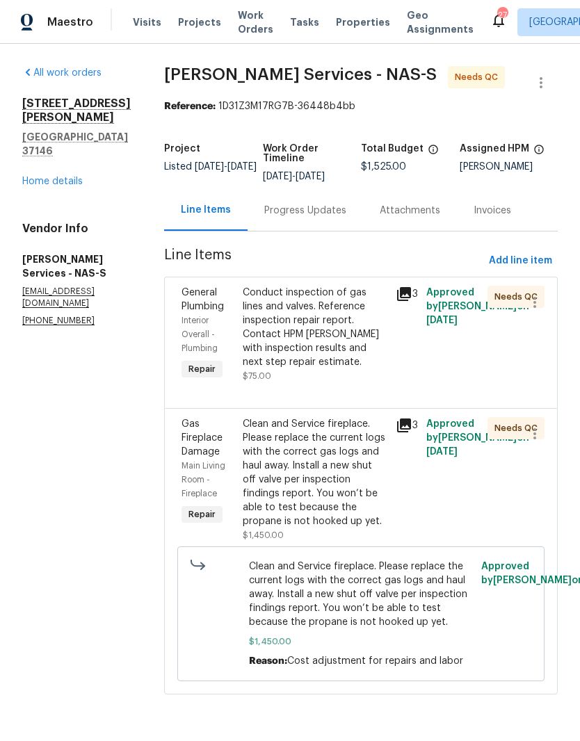
click at [337, 430] on div "Clean and Service fireplace. Please replace the current logs with the correct g…" at bounding box center [315, 472] width 145 height 111
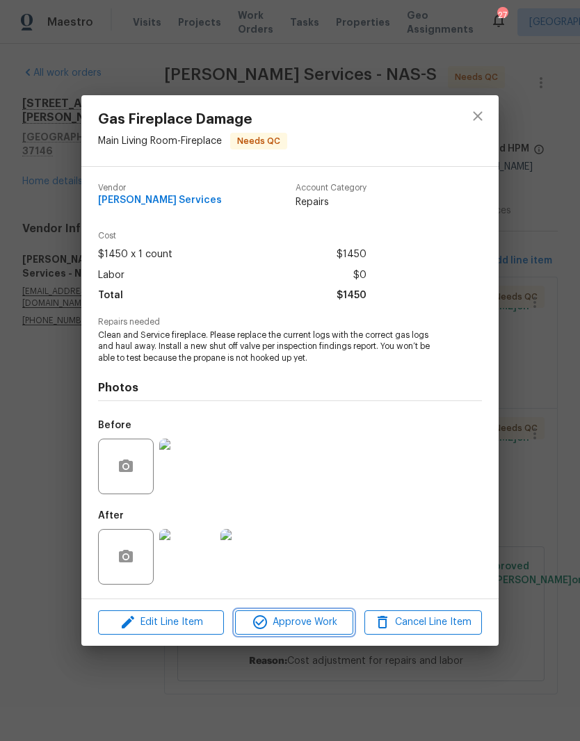
click at [341, 623] on span "Approve Work" at bounding box center [293, 622] width 109 height 17
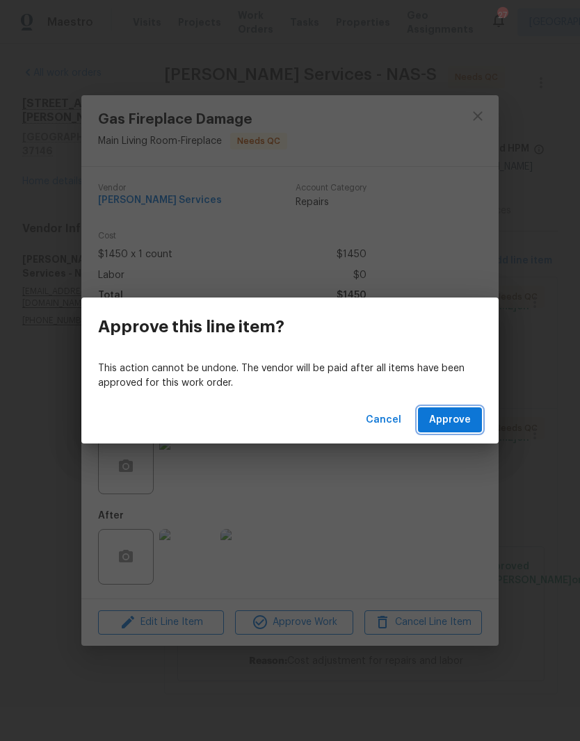
click at [464, 420] on span "Approve" at bounding box center [450, 419] width 42 height 17
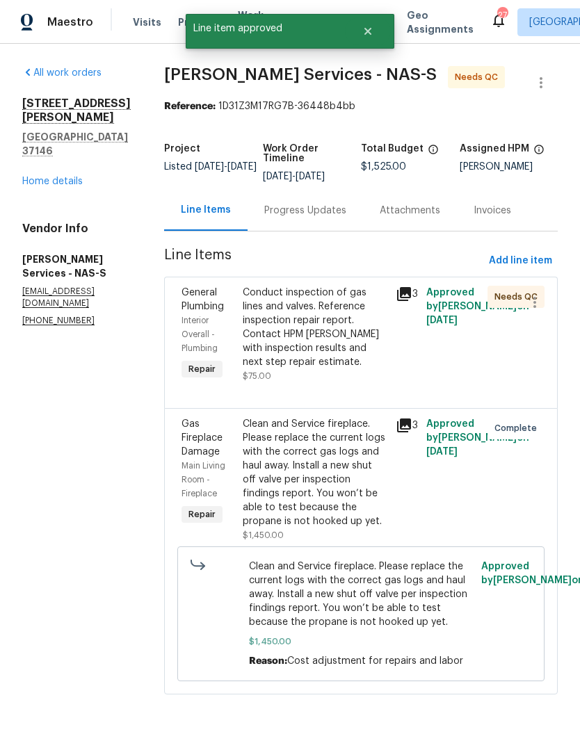
click at [340, 300] on div "Conduct inspection of gas lines and valves. Reference inspection repair report.…" at bounding box center [315, 327] width 145 height 83
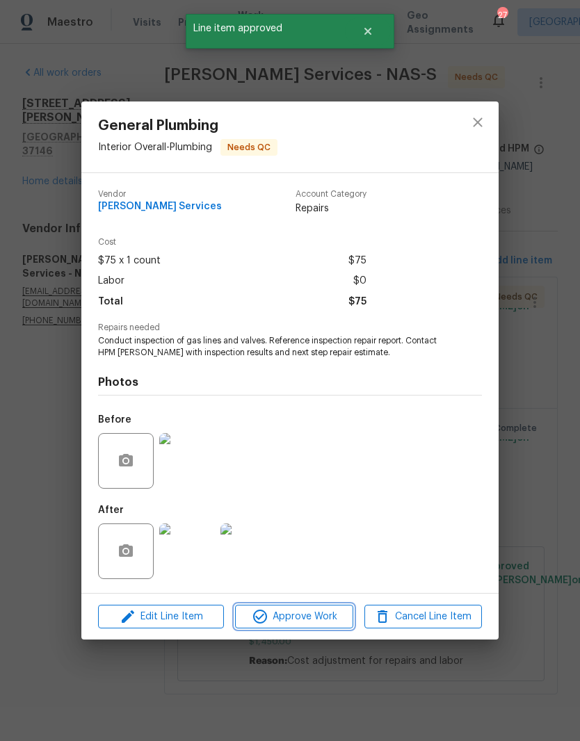
click at [335, 616] on span "Approve Work" at bounding box center [293, 616] width 109 height 17
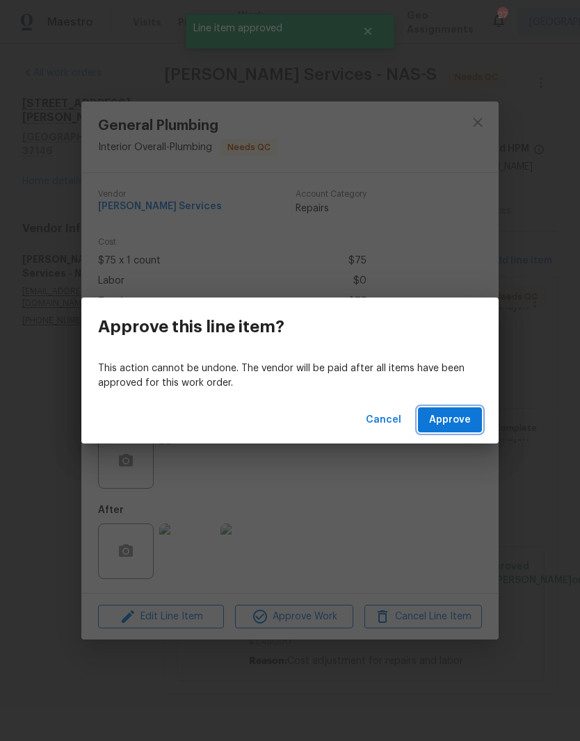
click at [463, 419] on span "Approve" at bounding box center [450, 419] width 42 height 17
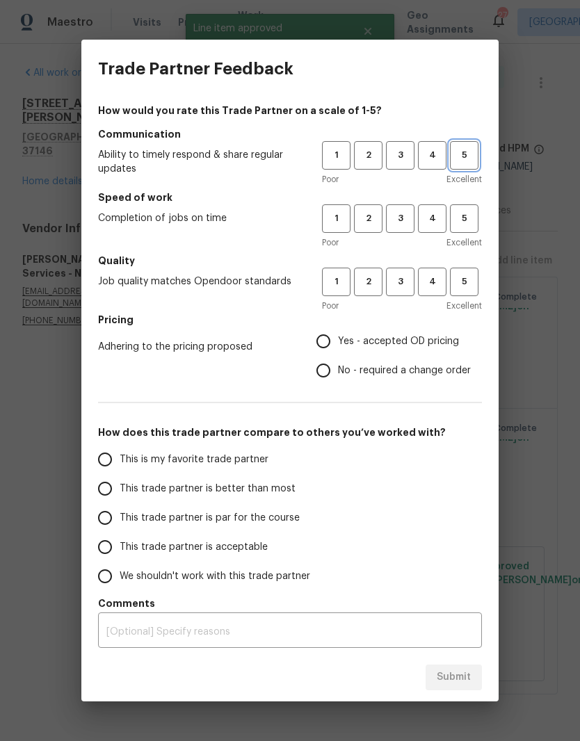
click at [471, 164] on button "5" at bounding box center [464, 155] width 28 height 28
click at [466, 224] on span "5" at bounding box center [464, 219] width 26 height 16
click at [436, 287] on span "4" at bounding box center [432, 282] width 26 height 16
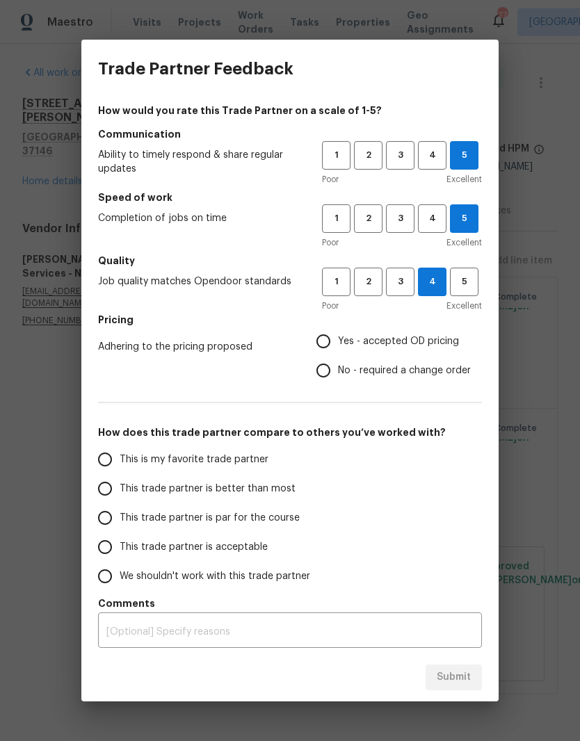
click at [329, 377] on input "No - required a change order" at bounding box center [323, 370] width 29 height 29
radio input "true"
click at [111, 464] on input "This is my favorite trade partner" at bounding box center [104, 459] width 29 height 29
click at [470, 667] on button "Submit" at bounding box center [453, 677] width 56 height 26
radio input "true"
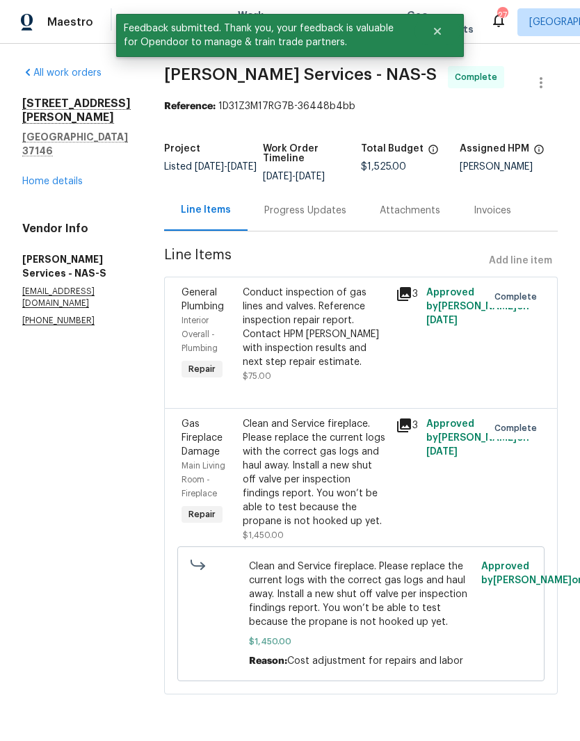
click at [64, 177] on link "Home details" at bounding box center [52, 182] width 60 height 10
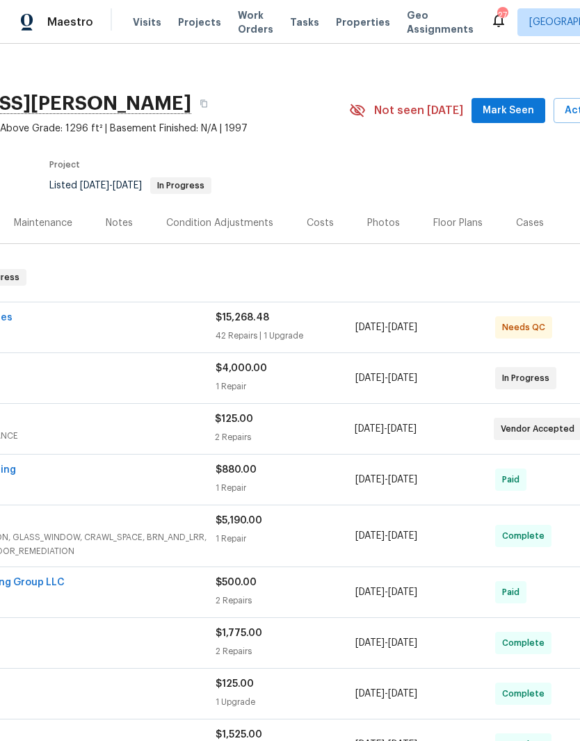
scroll to position [8, 154]
click at [494, 115] on span "Mark Seen" at bounding box center [508, 111] width 51 height 17
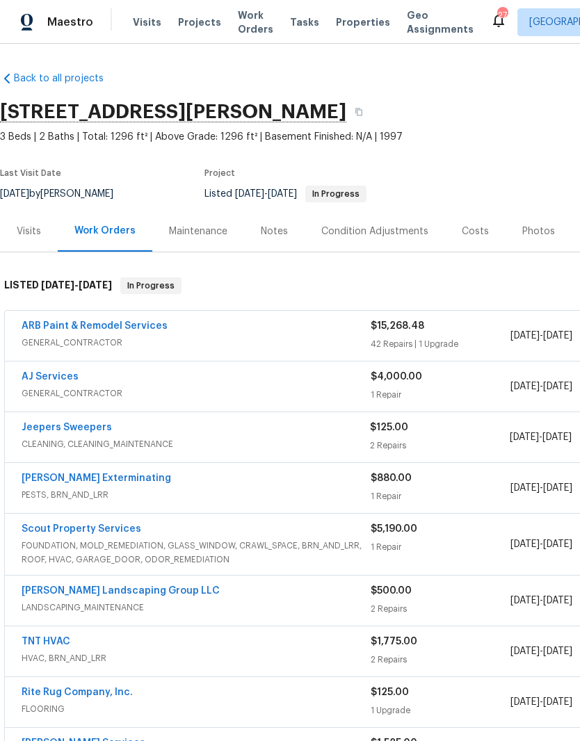
scroll to position [0, 0]
click at [281, 229] on div "Notes" at bounding box center [274, 231] width 27 height 14
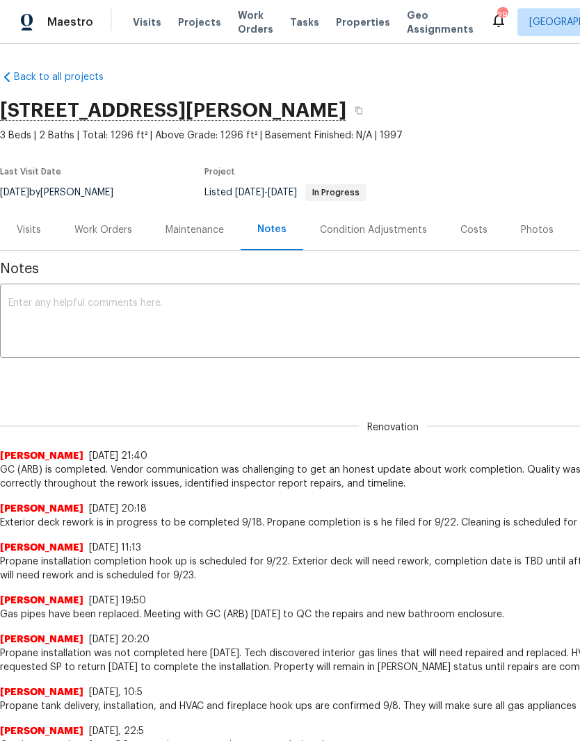
scroll to position [1, 0]
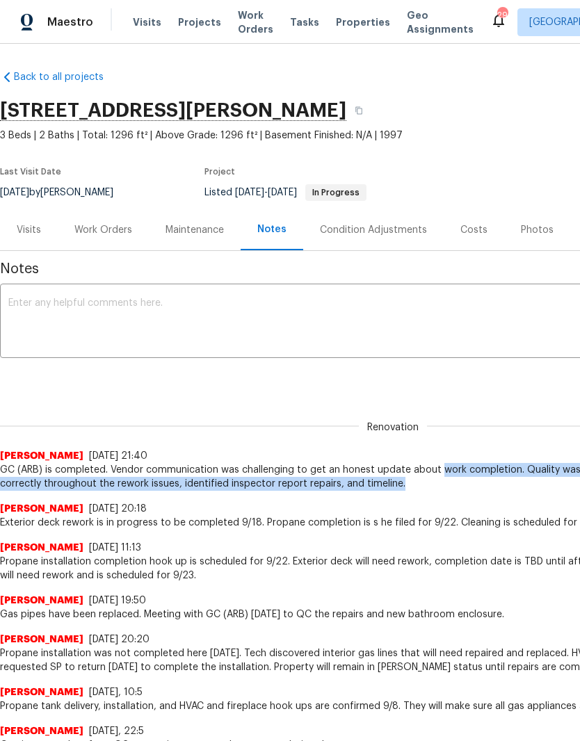
click at [444, 487] on span "GC (ARB) is completed. Vendor communication was challenging to get an honest up…" at bounding box center [392, 477] width 785 height 28
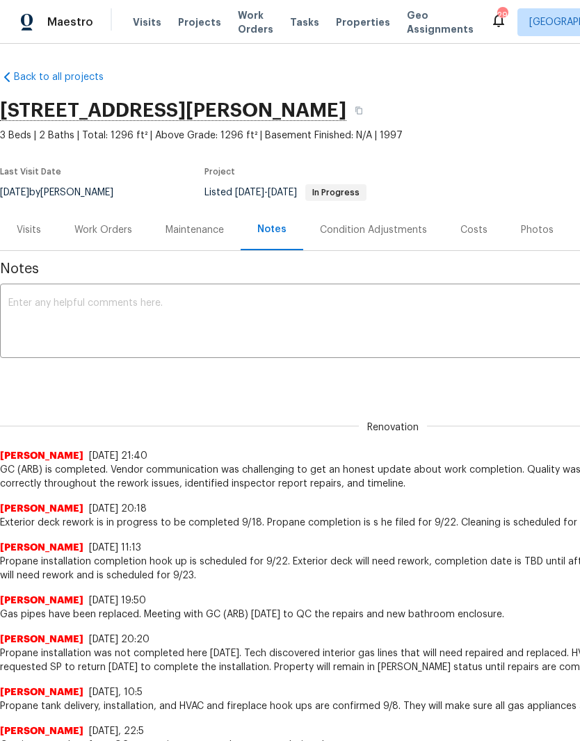
click at [376, 487] on span "GC (ARB) is completed. Vendor communication was challenging to get an honest up…" at bounding box center [392, 477] width 785 height 28
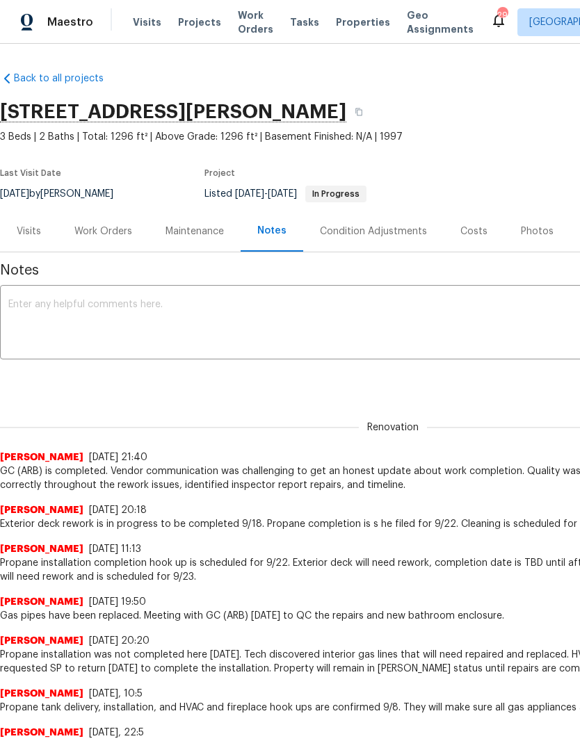
scroll to position [0, 0]
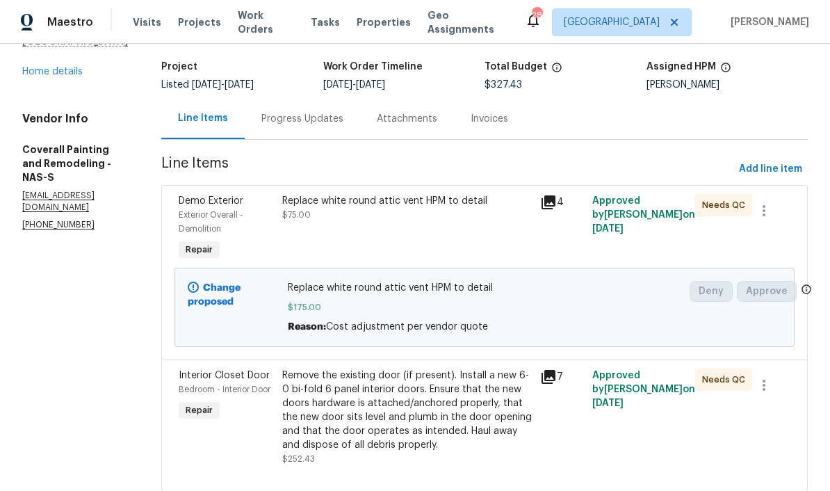
scroll to position [81, 0]
click at [436, 386] on div "Remove the existing door (if present). Install a new 6-0 bi-fold 6 panel interi…" at bounding box center [407, 410] width 250 height 83
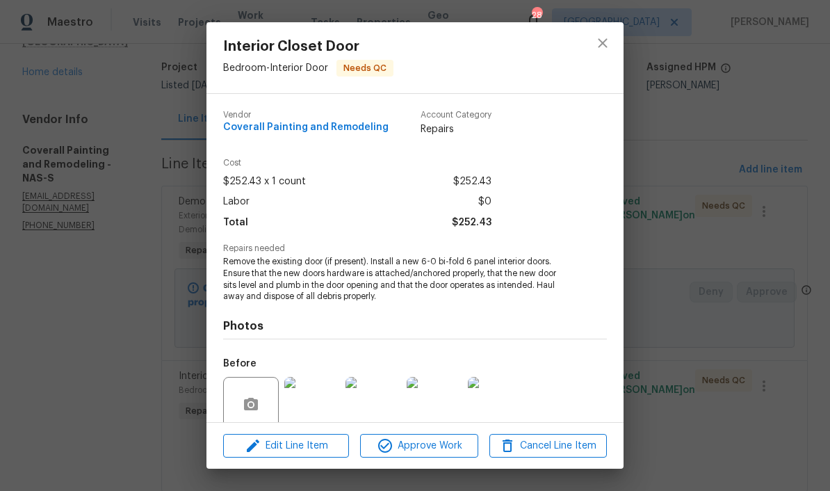
click at [326, 400] on img at bounding box center [312, 405] width 56 height 56
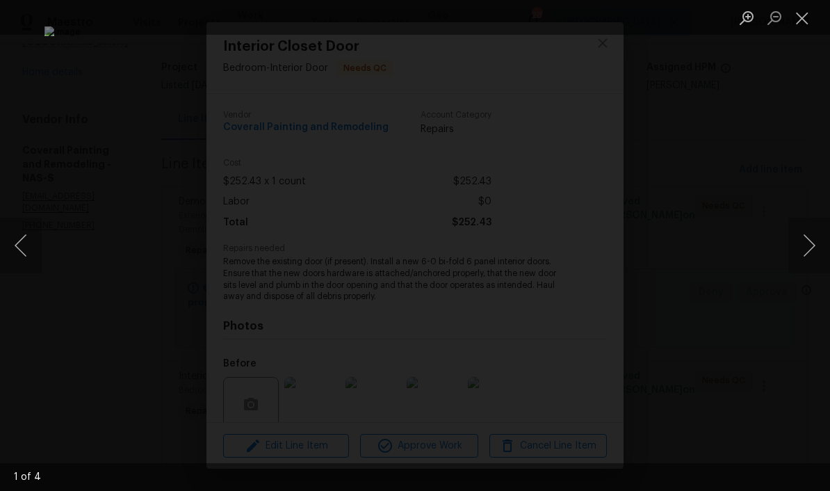
click at [808, 250] on button "Next image" at bounding box center [809, 246] width 42 height 56
click at [802, 250] on button "Next image" at bounding box center [809, 246] width 42 height 56
click at [804, 23] on button "Close lightbox" at bounding box center [802, 18] width 28 height 24
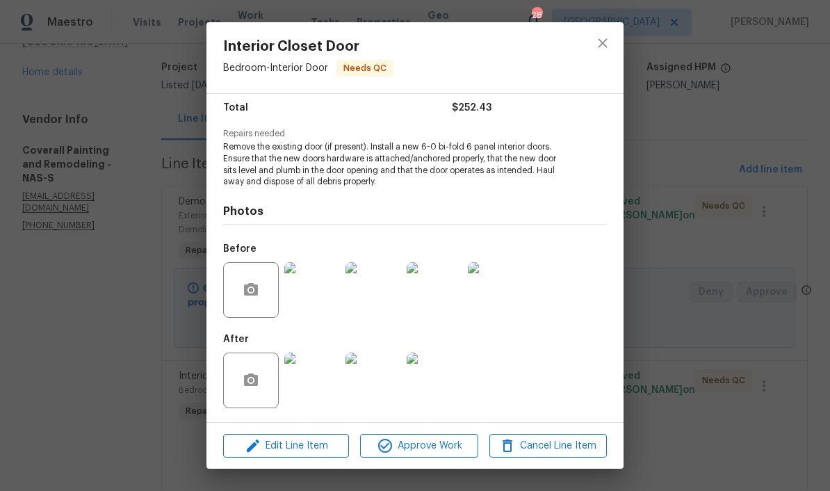
scroll to position [116, 0]
click at [326, 384] on img at bounding box center [312, 380] width 56 height 56
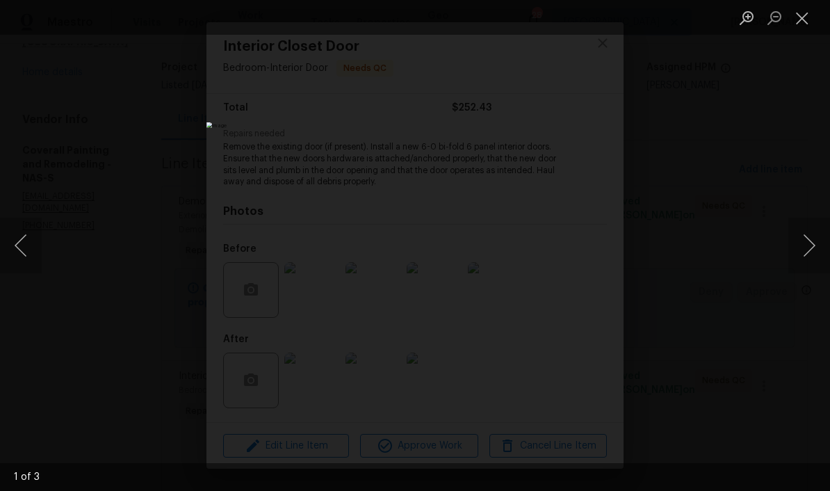
click at [820, 239] on button "Next image" at bounding box center [809, 246] width 42 height 56
click at [812, 271] on button "Next image" at bounding box center [809, 246] width 42 height 56
click at [802, 27] on button "Close lightbox" at bounding box center [802, 18] width 28 height 24
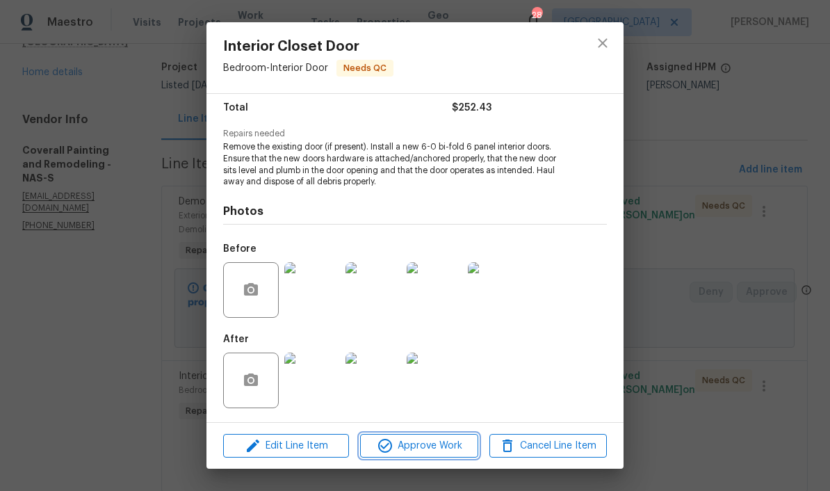
click at [446, 450] on span "Approve Work" at bounding box center [418, 445] width 109 height 17
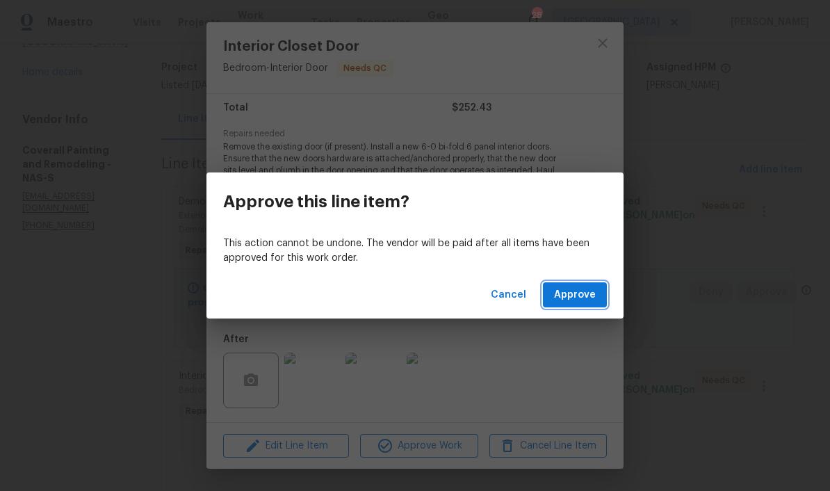
click at [585, 298] on span "Approve" at bounding box center [575, 294] width 42 height 17
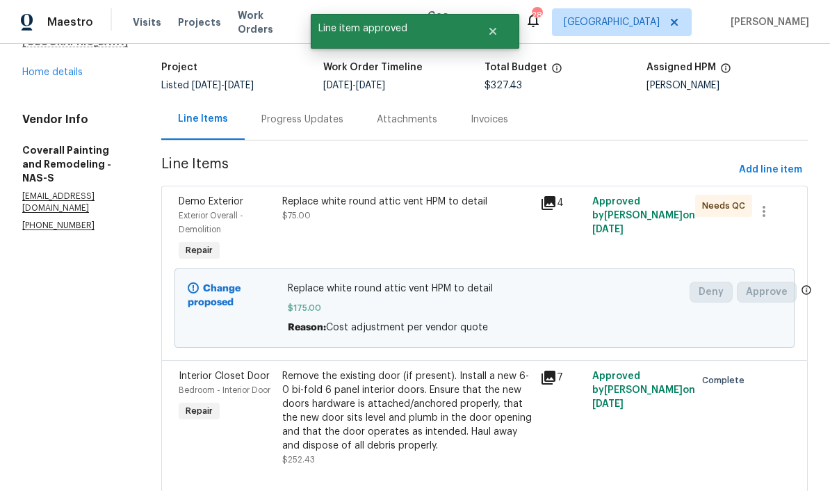
click at [276, 22] on span "Work Orders" at bounding box center [266, 22] width 56 height 28
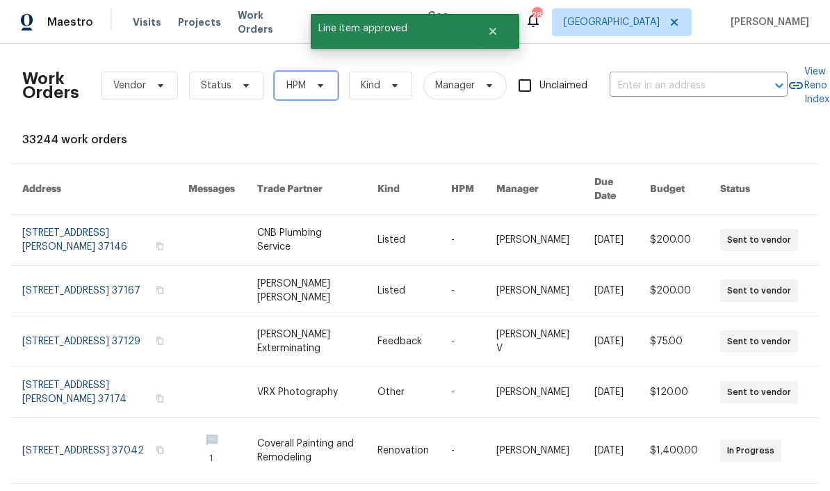
click at [322, 85] on icon at bounding box center [320, 85] width 11 height 11
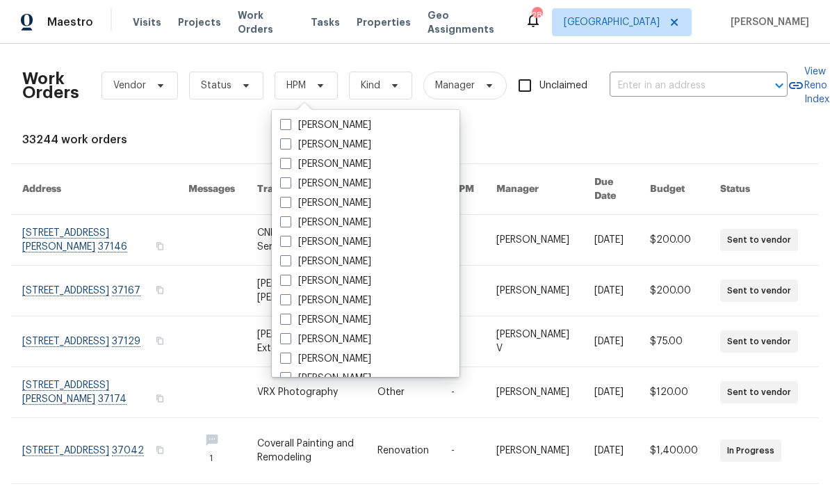
click at [362, 284] on label "[PERSON_NAME]" at bounding box center [325, 281] width 91 height 14
click at [289, 283] on input "[PERSON_NAME]" at bounding box center [284, 278] width 9 height 9
checkbox input "true"
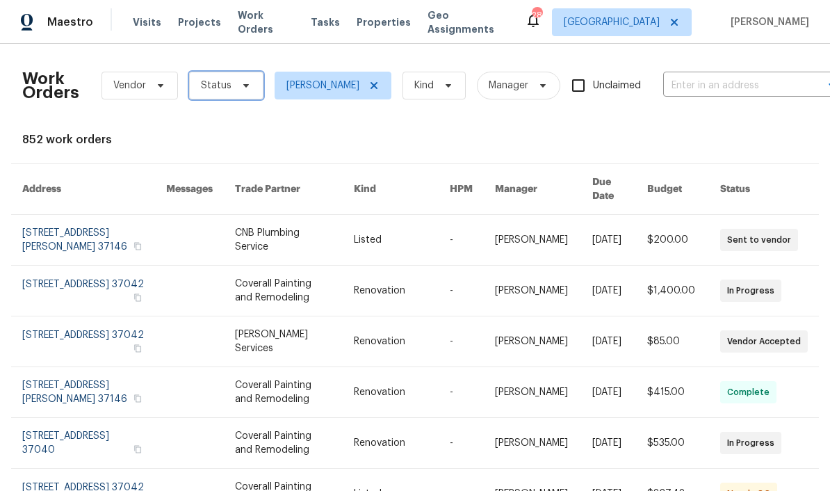
click at [242, 89] on icon at bounding box center [245, 85] width 11 height 11
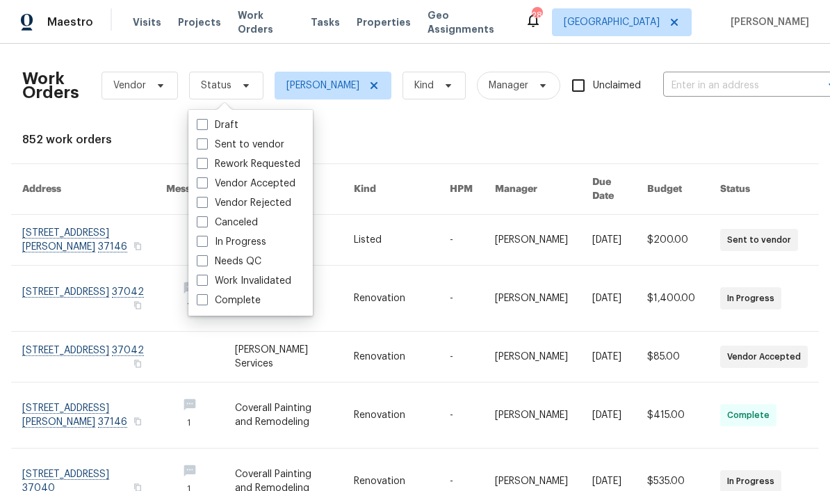
click at [261, 263] on label "Needs QC" at bounding box center [229, 261] width 65 height 14
click at [206, 263] on input "Needs QC" at bounding box center [201, 258] width 9 height 9
checkbox input "true"
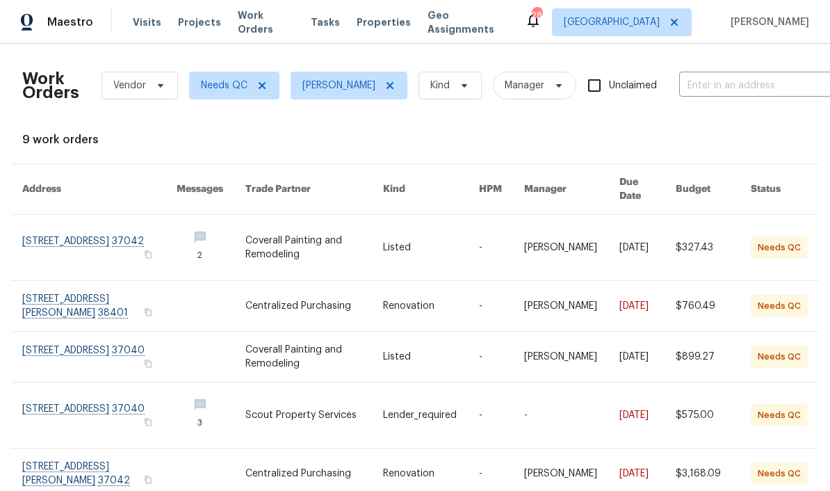
click at [52, 334] on link at bounding box center [99, 357] width 154 height 50
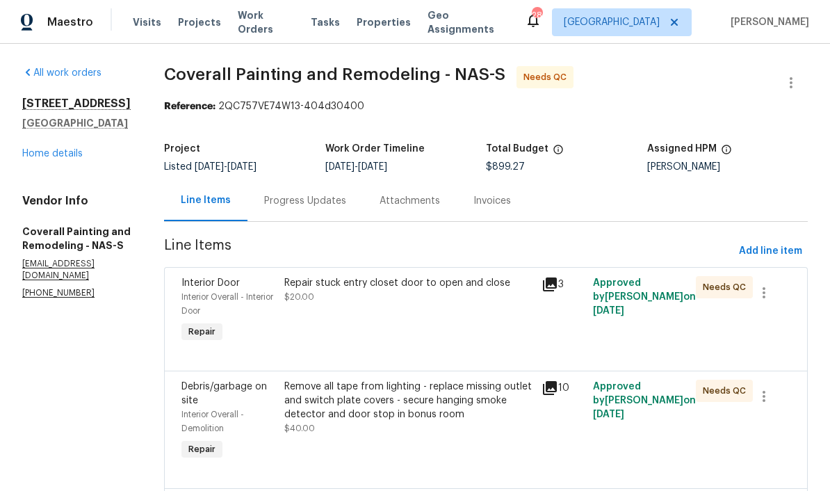
click at [430, 287] on div "Repair stuck entry closet door to open and close" at bounding box center [408, 283] width 249 height 14
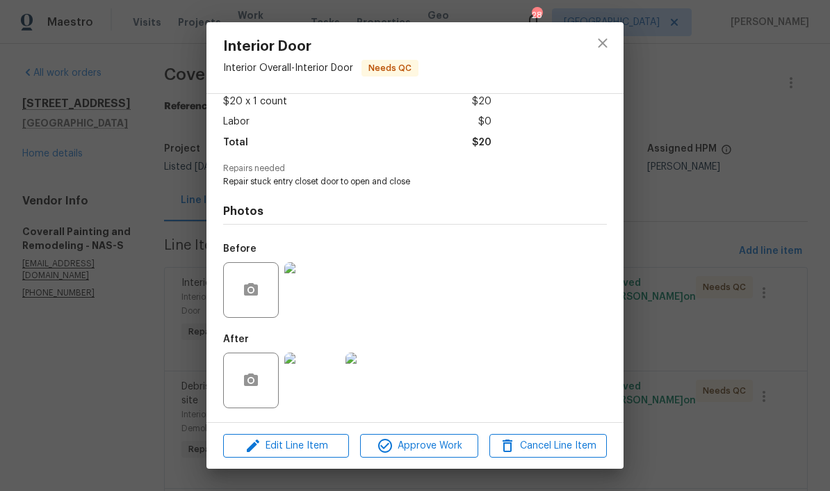
scroll to position [83, 0]
click at [425, 443] on span "Approve Work" at bounding box center [418, 445] width 109 height 17
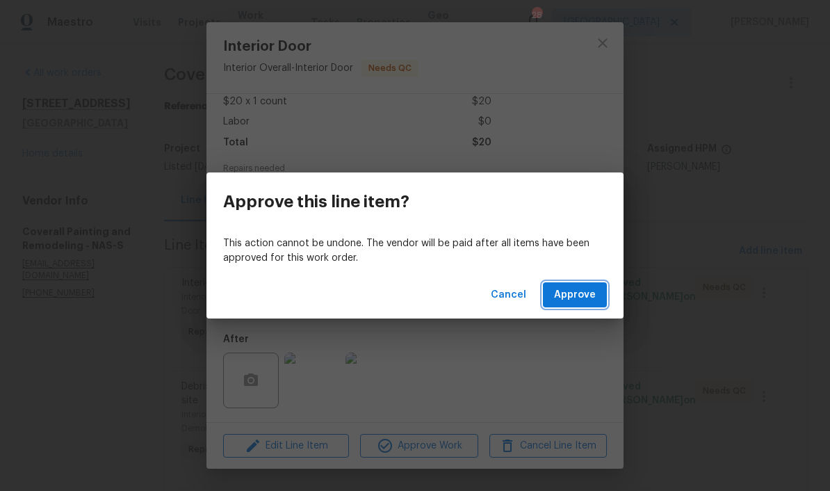
click at [578, 298] on span "Approve" at bounding box center [575, 294] width 42 height 17
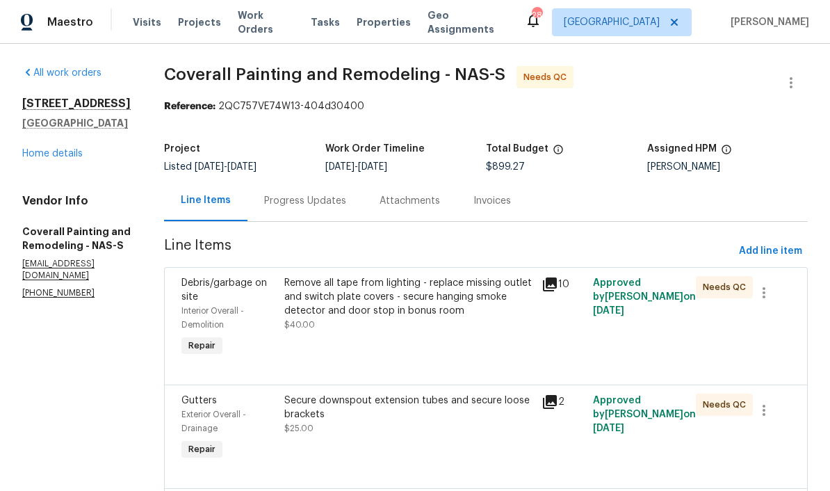
click at [491, 296] on div "Remove all tape from lighting - replace missing outlet and switch plate covers …" at bounding box center [408, 297] width 249 height 42
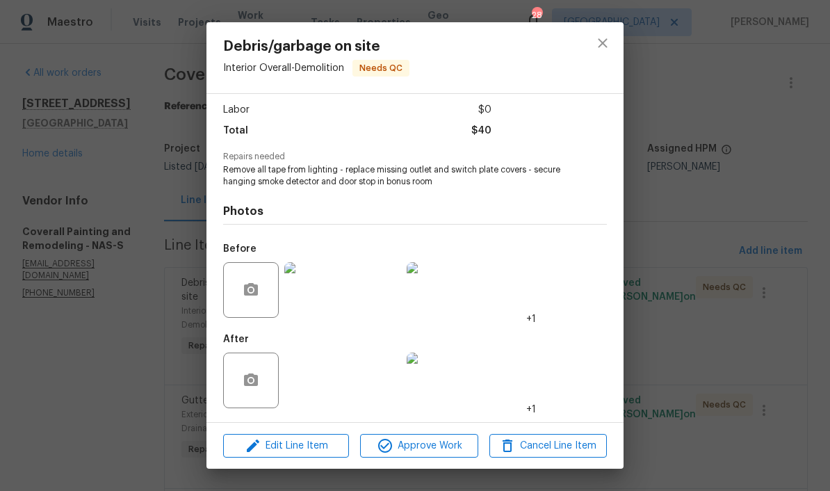
scroll to position [95, 0]
click at [319, 395] on img at bounding box center [312, 380] width 56 height 56
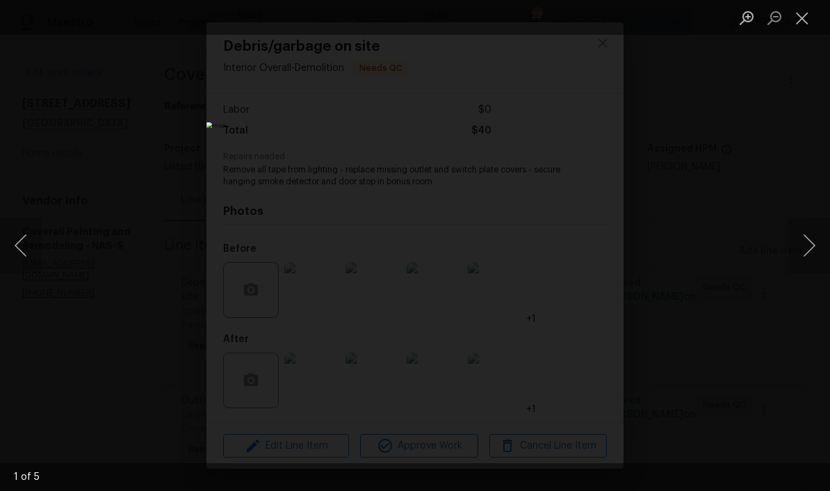
click at [810, 252] on button "Next image" at bounding box center [809, 246] width 42 height 56
click at [803, 253] on button "Next image" at bounding box center [809, 246] width 42 height 56
click at [804, 252] on button "Next image" at bounding box center [809, 246] width 42 height 56
click at [804, 256] on button "Next image" at bounding box center [809, 246] width 42 height 56
click at [808, 267] on button "Next image" at bounding box center [809, 246] width 42 height 56
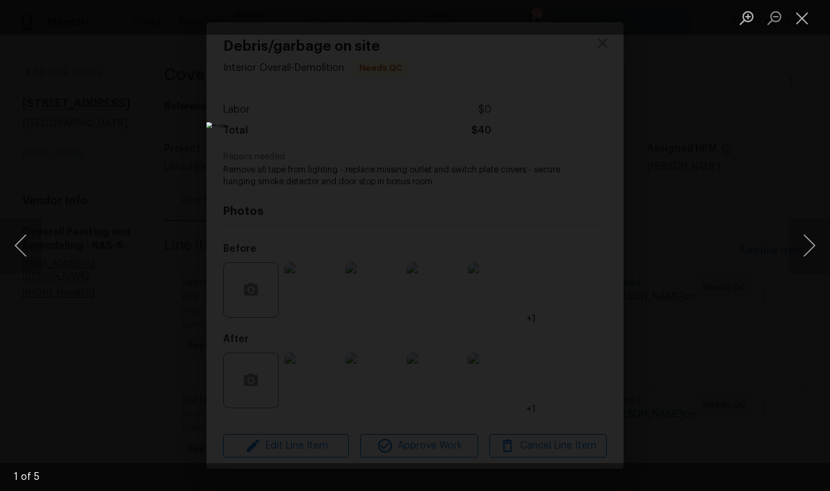
click at [802, 27] on button "Close lightbox" at bounding box center [802, 18] width 28 height 24
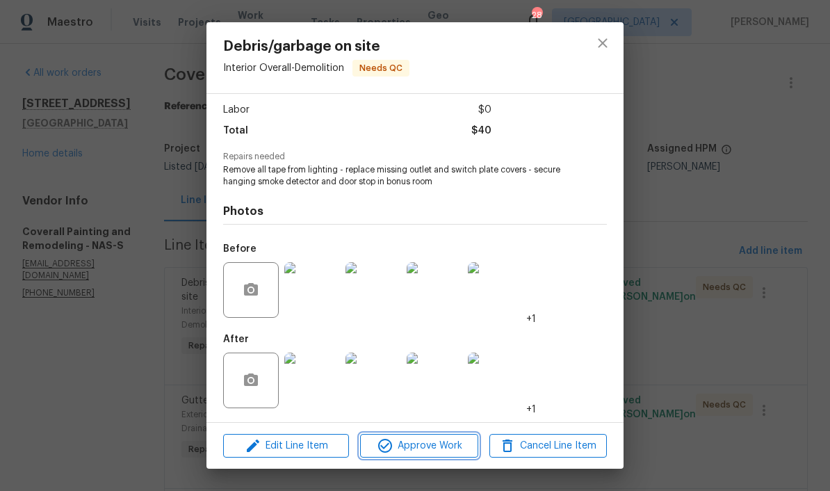
click at [453, 449] on span "Approve Work" at bounding box center [418, 445] width 109 height 17
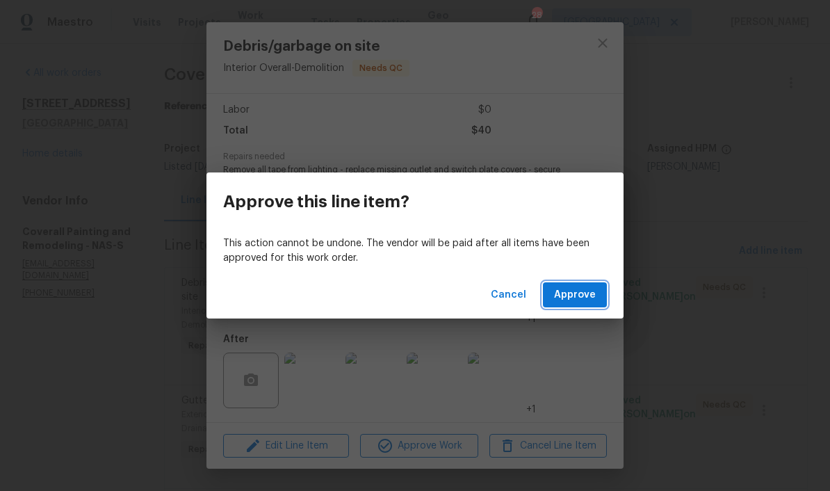
click at [591, 298] on span "Approve" at bounding box center [575, 294] width 42 height 17
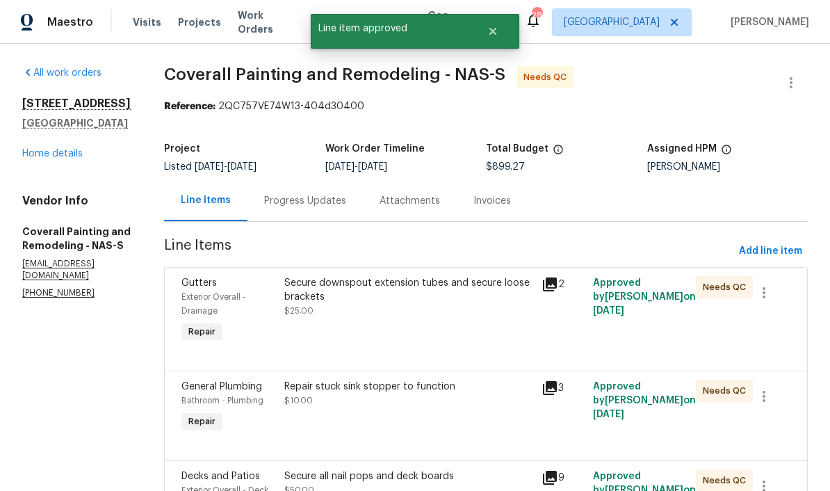
click at [423, 291] on div "Secure downspout extension tubes and secure loose brackets" at bounding box center [408, 290] width 249 height 28
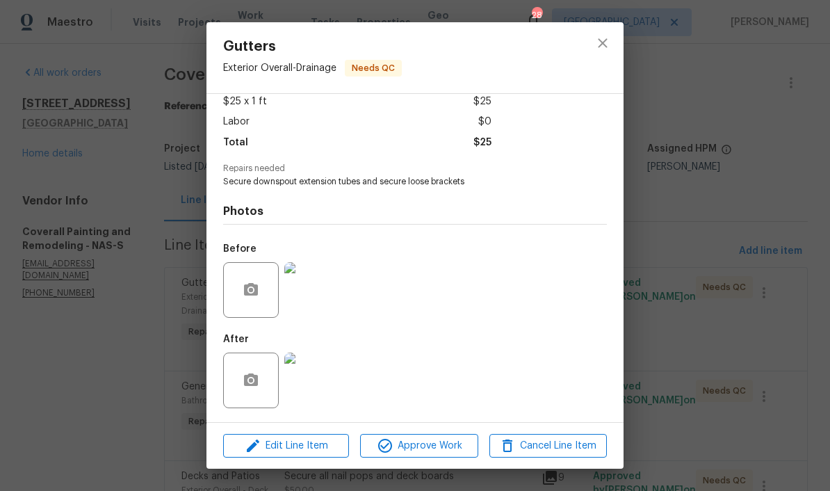
scroll to position [83, 0]
click at [327, 380] on img at bounding box center [312, 380] width 56 height 56
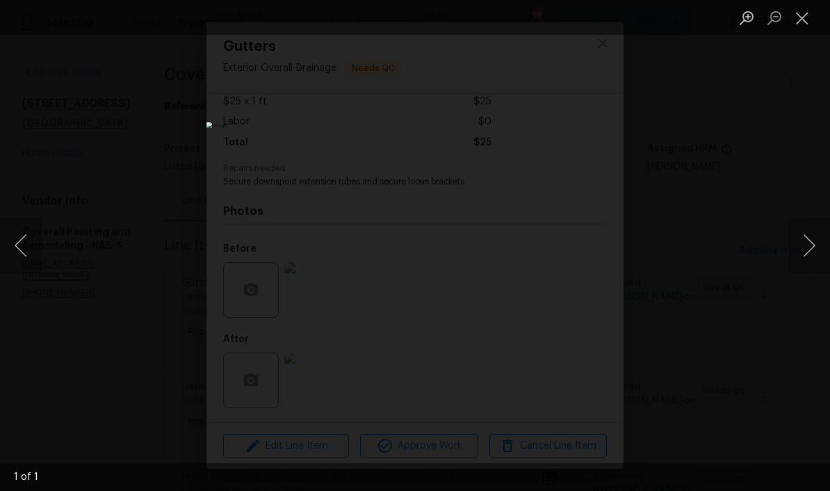
click at [802, 27] on button "Close lightbox" at bounding box center [802, 18] width 28 height 24
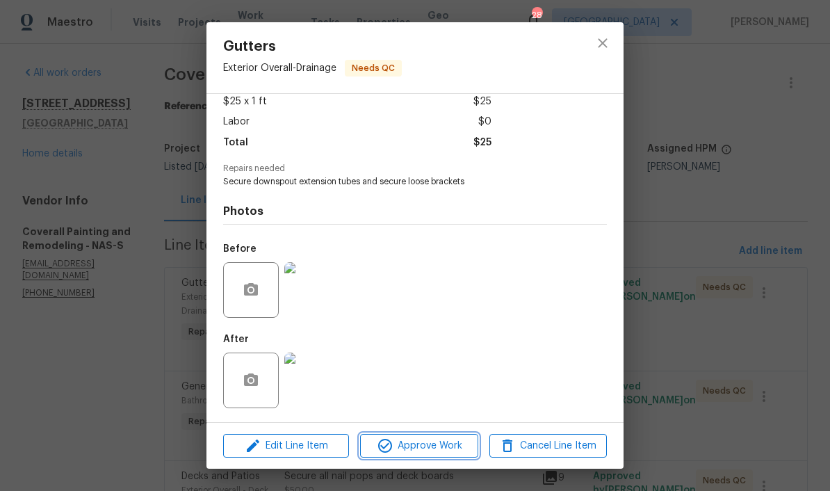
click at [441, 448] on span "Approve Work" at bounding box center [418, 445] width 109 height 17
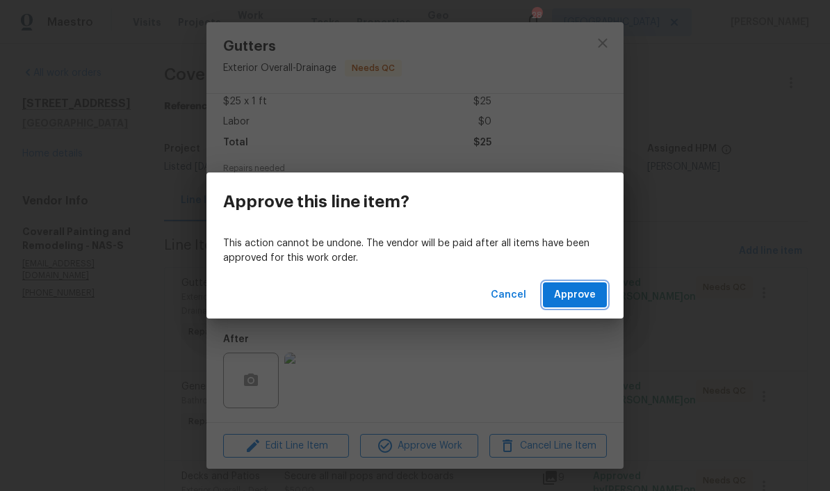
click at [587, 297] on span "Approve" at bounding box center [575, 294] width 42 height 17
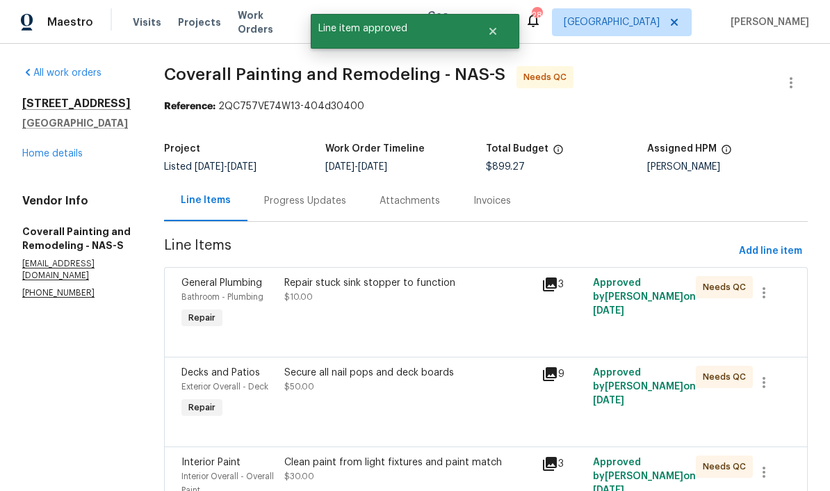
click at [475, 290] on div "Repair stuck sink stopper to function $10.00" at bounding box center [408, 290] width 249 height 28
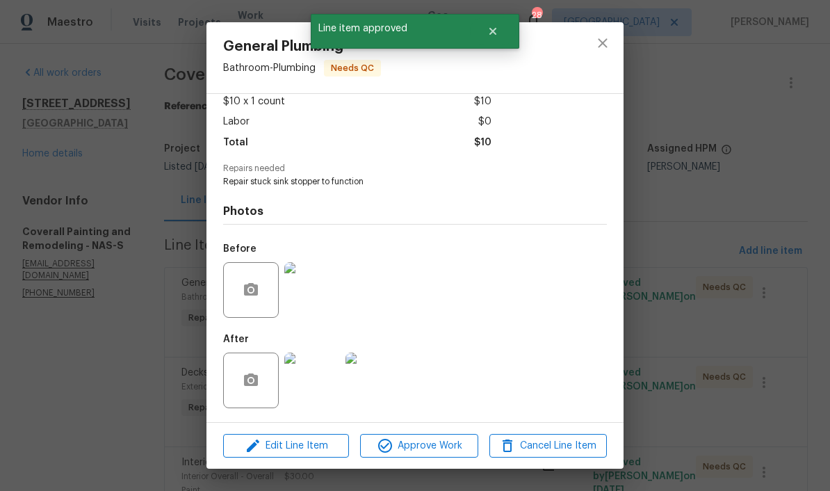
click at [322, 394] on img at bounding box center [312, 380] width 56 height 56
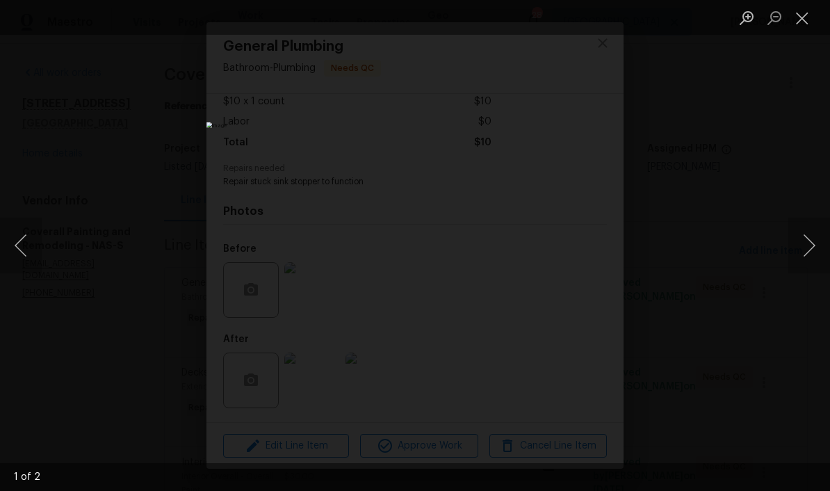
click at [803, 254] on button "Next image" at bounding box center [809, 246] width 42 height 56
click at [799, 28] on button "Close lightbox" at bounding box center [802, 18] width 28 height 24
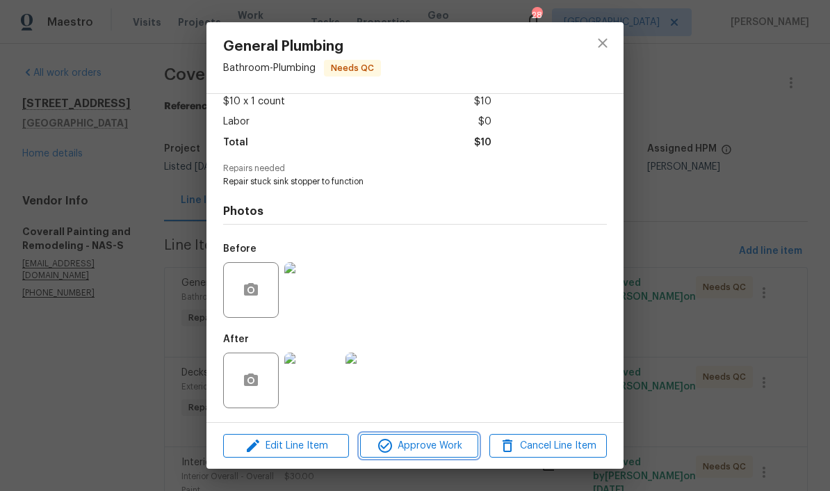
click at [446, 452] on span "Approve Work" at bounding box center [418, 445] width 109 height 17
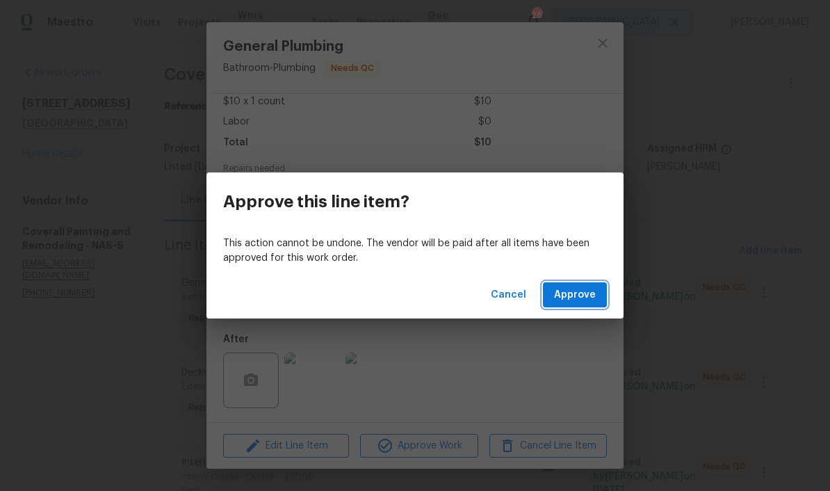
click at [585, 299] on span "Approve" at bounding box center [575, 294] width 42 height 17
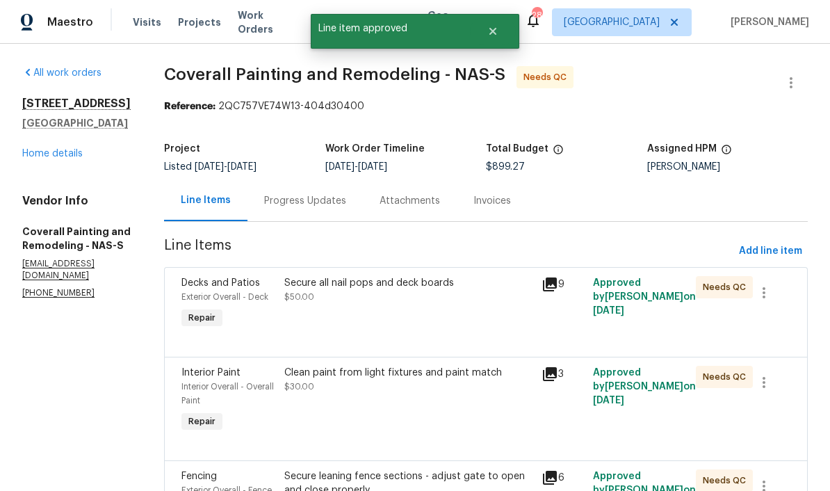
click at [498, 293] on div "Secure all nail pops and deck boards $50.00" at bounding box center [408, 290] width 249 height 28
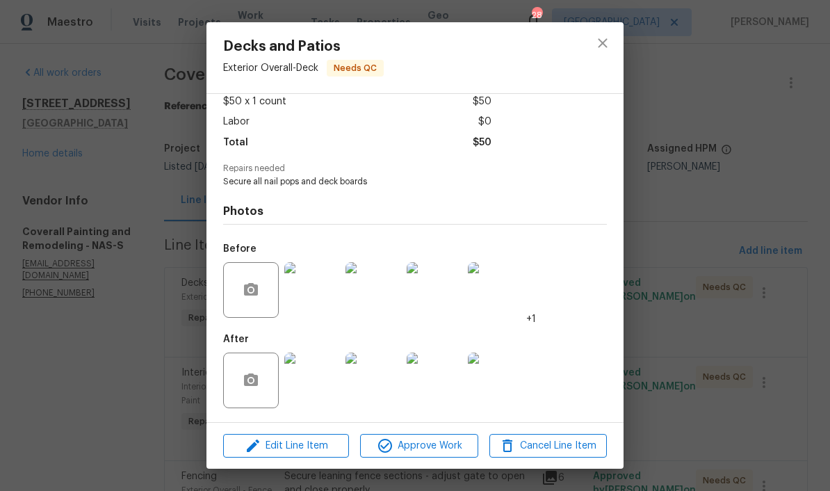
click at [322, 389] on img at bounding box center [312, 380] width 56 height 56
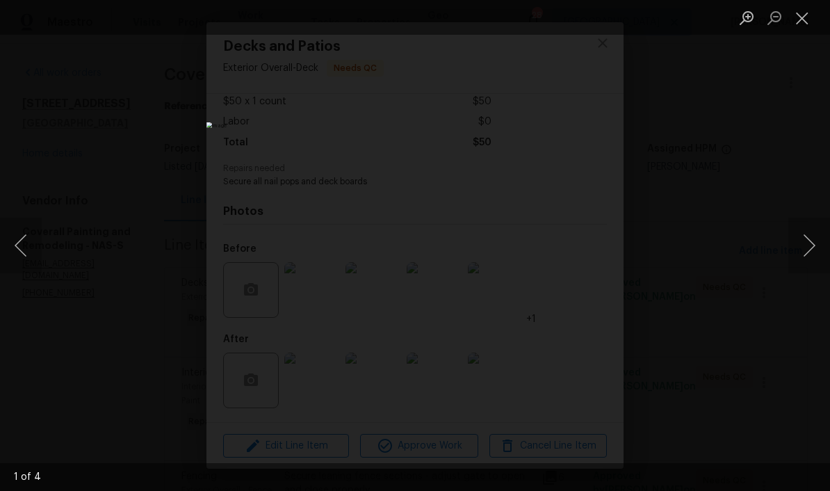
click at [806, 250] on button "Next image" at bounding box center [809, 246] width 42 height 56
click at [811, 251] on button "Next image" at bounding box center [809, 246] width 42 height 56
click at [811, 254] on button "Next image" at bounding box center [809, 246] width 42 height 56
click at [813, 250] on button "Next image" at bounding box center [809, 246] width 42 height 56
click at [804, 24] on button "Close lightbox" at bounding box center [802, 18] width 28 height 24
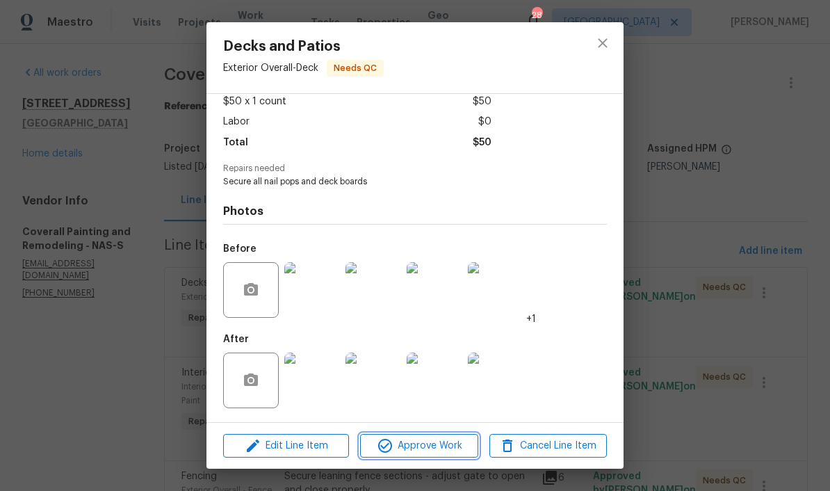
click at [451, 443] on span "Approve Work" at bounding box center [418, 445] width 109 height 17
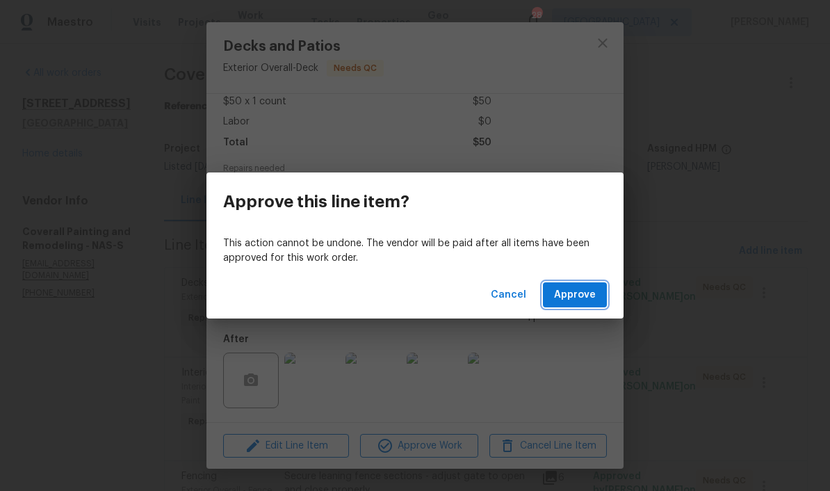
click at [582, 295] on span "Approve" at bounding box center [575, 294] width 42 height 17
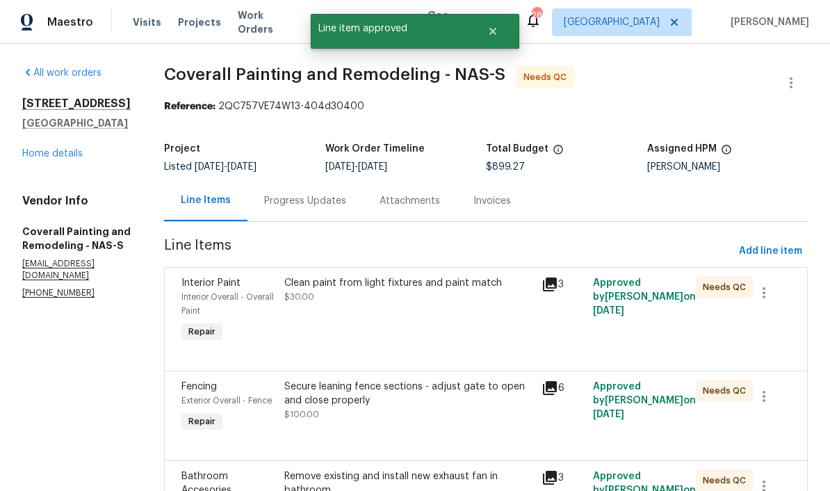
click at [500, 291] on div "Clean paint from light fixtures and paint match $30.00" at bounding box center [408, 290] width 249 height 28
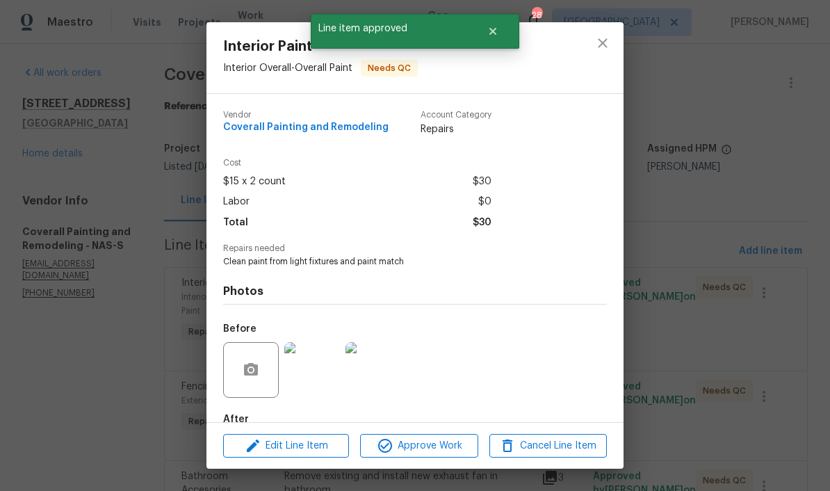
click at [321, 374] on img at bounding box center [312, 370] width 56 height 56
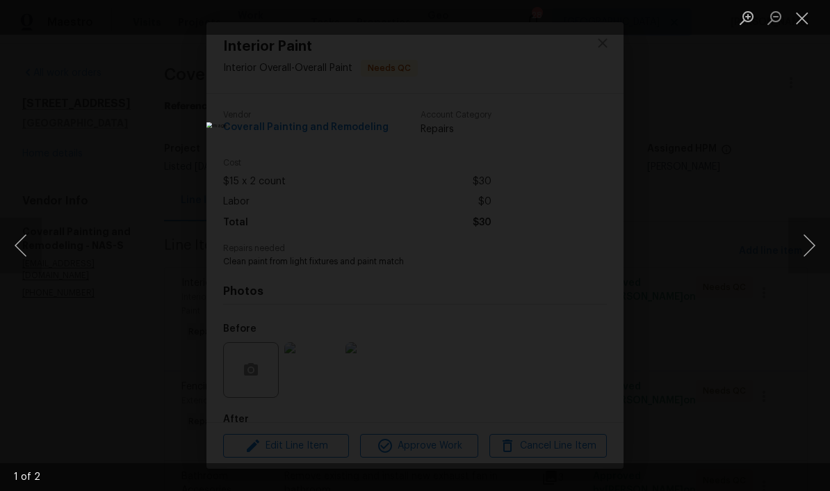
click at [804, 254] on button "Next image" at bounding box center [809, 246] width 42 height 56
click at [803, 37] on div "Lightbox" at bounding box center [415, 245] width 830 height 491
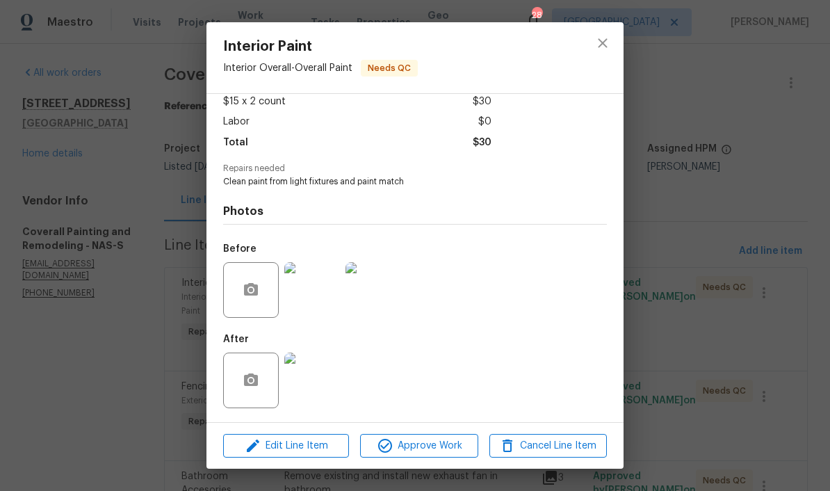
click at [317, 389] on img at bounding box center [312, 380] width 56 height 56
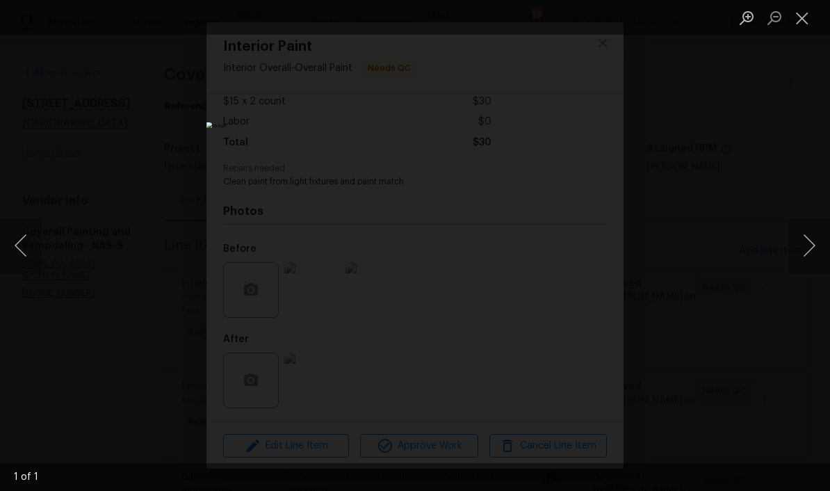
click at [802, 24] on button "Close lightbox" at bounding box center [802, 18] width 28 height 24
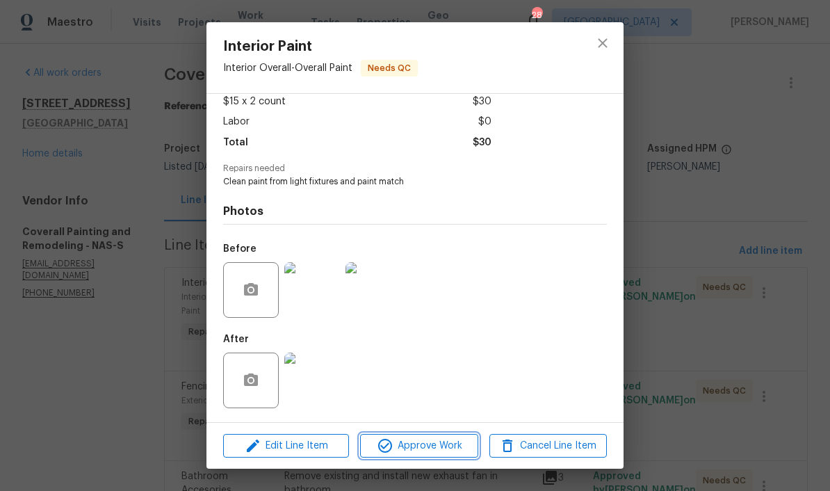
click at [453, 452] on span "Approve Work" at bounding box center [418, 445] width 109 height 17
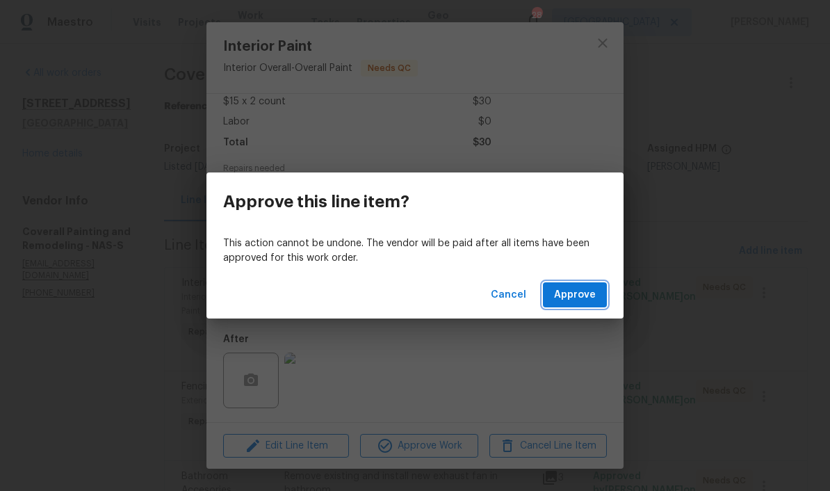
click at [588, 289] on span "Approve" at bounding box center [575, 294] width 42 height 17
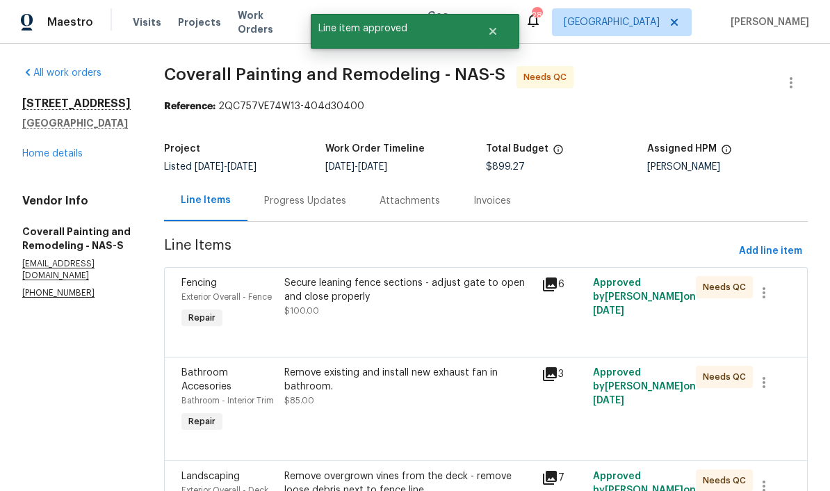
click at [455, 295] on div "Secure leaning fence sections - adjust gate to open and close properly" at bounding box center [408, 290] width 249 height 28
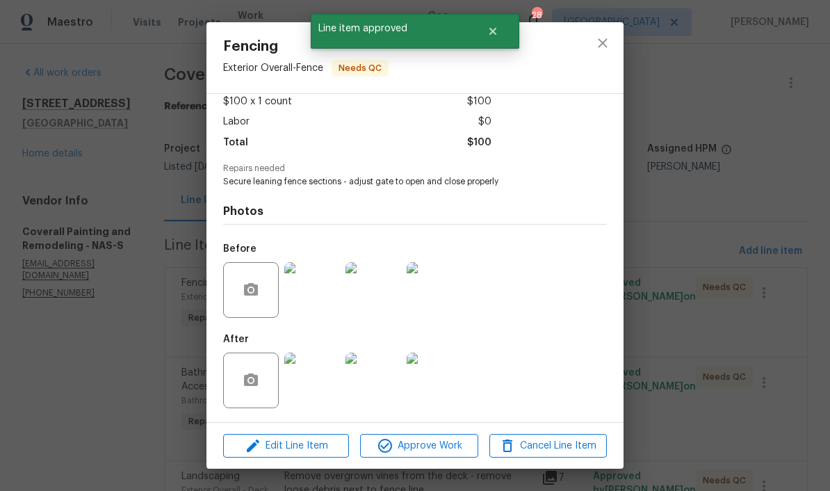
click at [323, 385] on img at bounding box center [312, 380] width 56 height 56
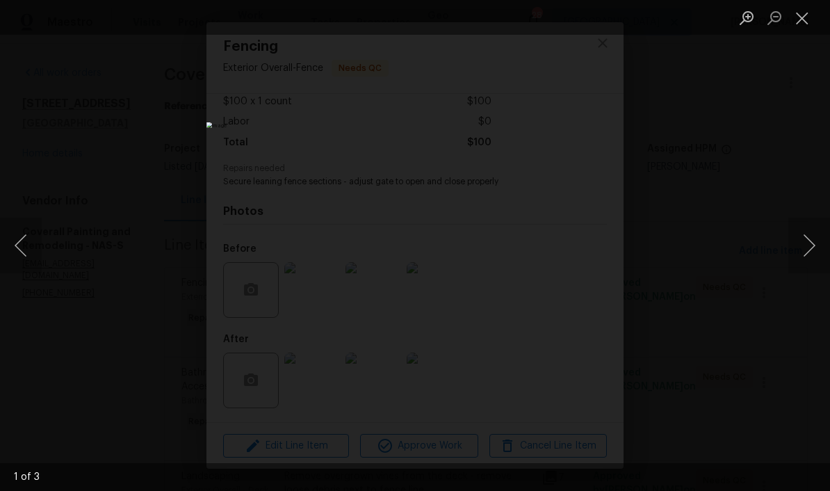
click at [802, 252] on button "Next image" at bounding box center [809, 246] width 42 height 56
click at [801, 247] on button "Next image" at bounding box center [809, 246] width 42 height 56
click at [810, 245] on button "Next image" at bounding box center [809, 246] width 42 height 56
click at [798, 27] on button "Close lightbox" at bounding box center [802, 18] width 28 height 24
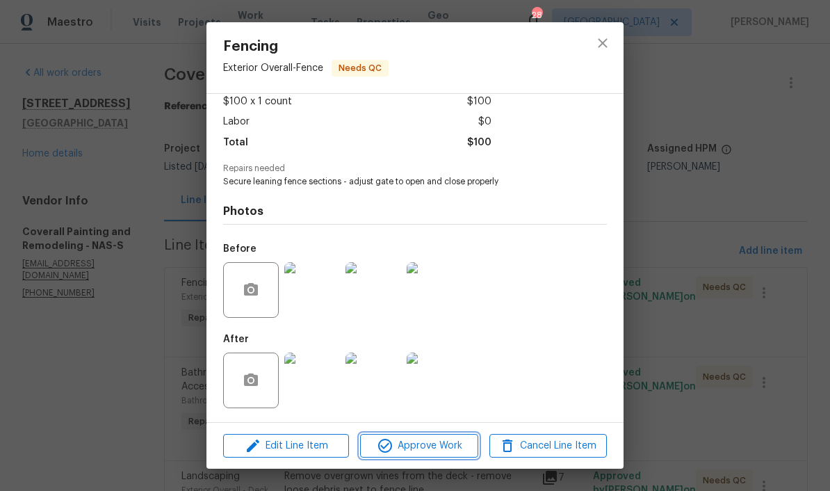
click at [458, 444] on span "Approve Work" at bounding box center [418, 445] width 109 height 17
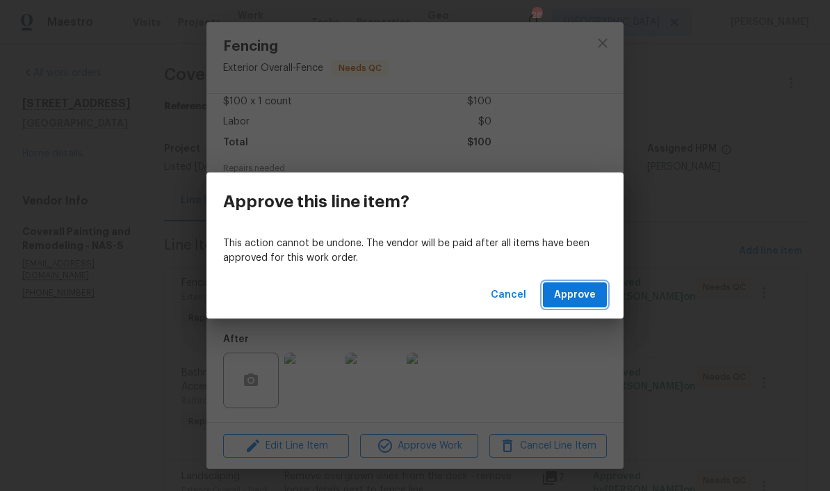
click at [585, 295] on span "Approve" at bounding box center [575, 294] width 42 height 17
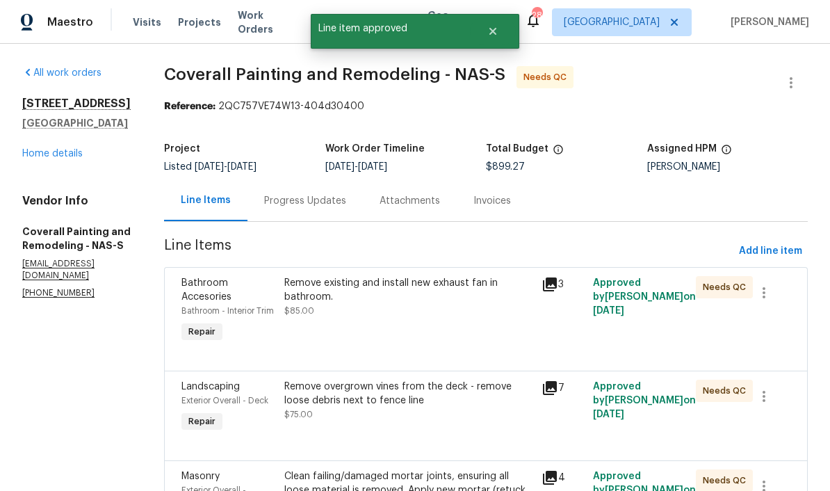
click at [503, 294] on div "Remove existing and install new exhaust fan in bathroom." at bounding box center [408, 290] width 249 height 28
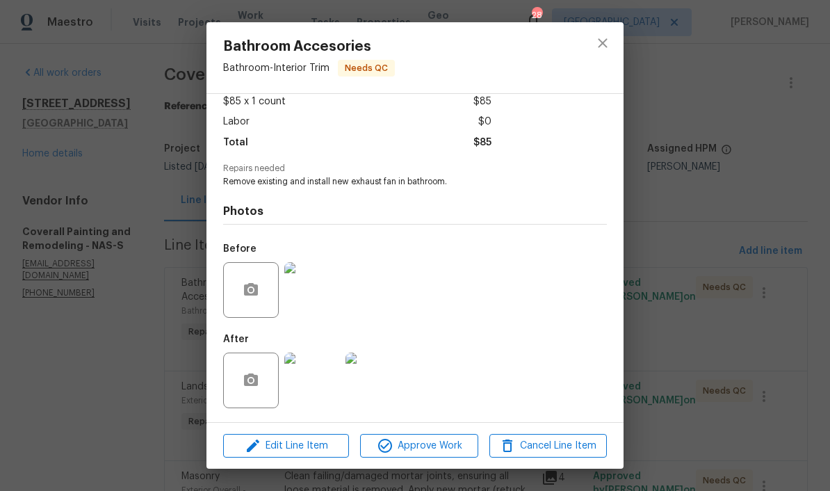
click at [322, 388] on img at bounding box center [312, 380] width 56 height 56
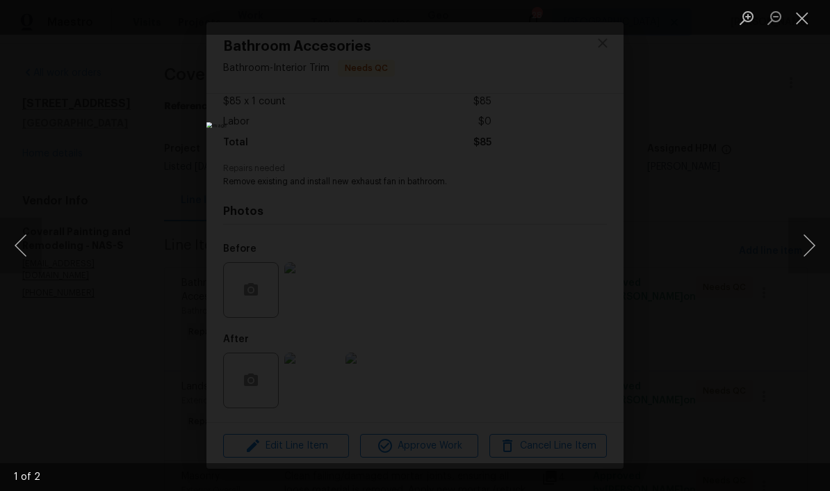
click at [806, 26] on button "Close lightbox" at bounding box center [802, 18] width 28 height 24
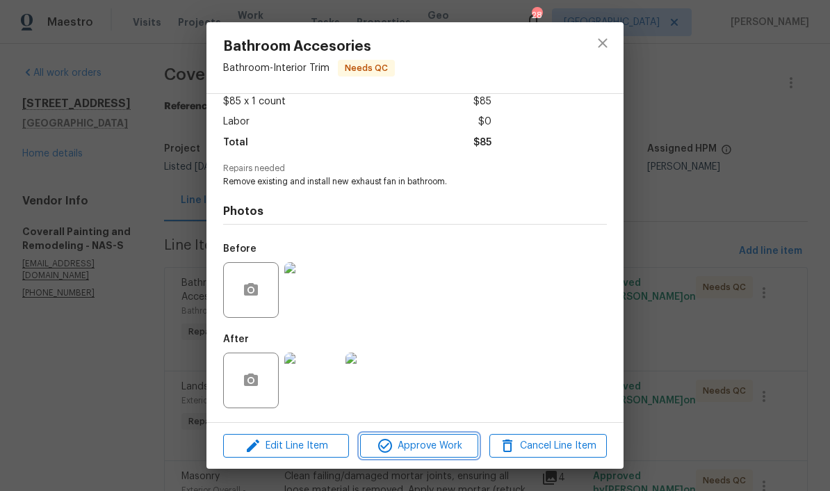
click at [445, 449] on span "Approve Work" at bounding box center [418, 445] width 109 height 17
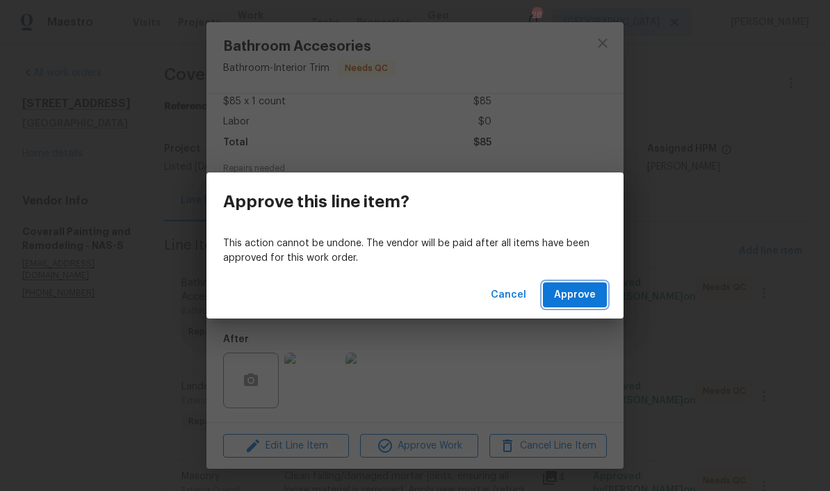
click at [582, 293] on span "Approve" at bounding box center [575, 294] width 42 height 17
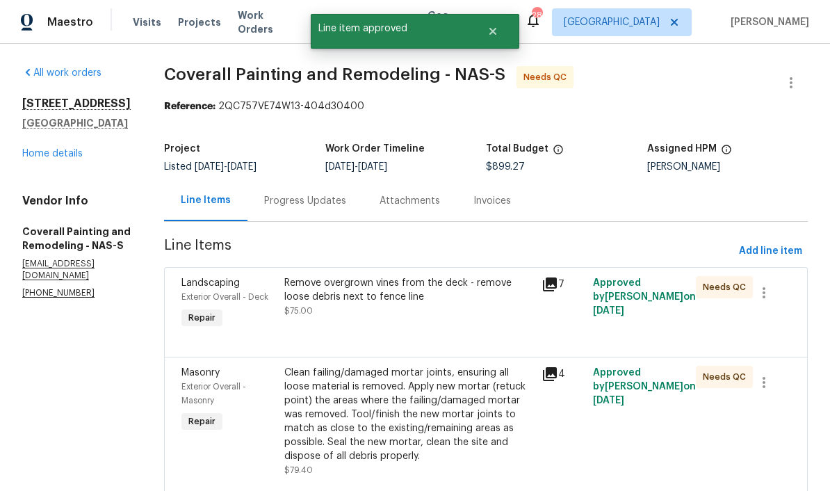
click at [501, 293] on div "Remove overgrown vines from the deck - remove loose debris next to fence line" at bounding box center [408, 290] width 249 height 28
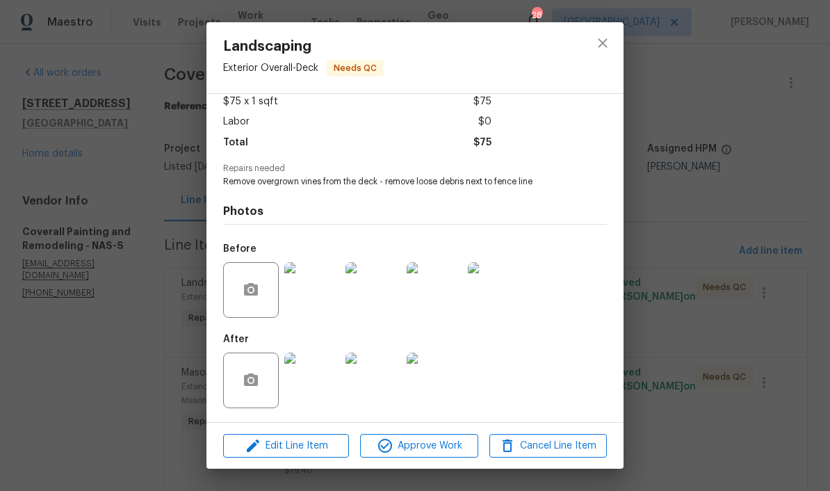
click at [328, 386] on img at bounding box center [312, 380] width 56 height 56
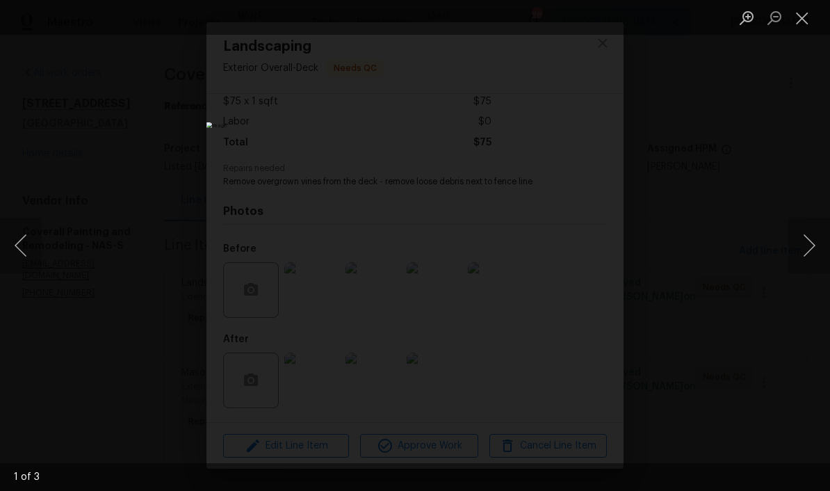
click at [808, 255] on button "Next image" at bounding box center [809, 246] width 42 height 56
click at [811, 259] on button "Next image" at bounding box center [809, 246] width 42 height 56
click at [802, 257] on button "Next image" at bounding box center [809, 246] width 42 height 56
click at [801, 24] on button "Close lightbox" at bounding box center [802, 18] width 28 height 24
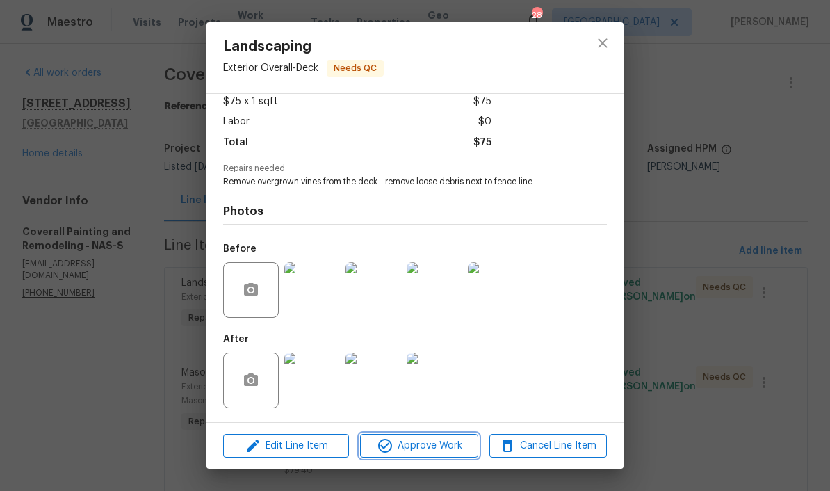
click at [450, 449] on span "Approve Work" at bounding box center [418, 445] width 109 height 17
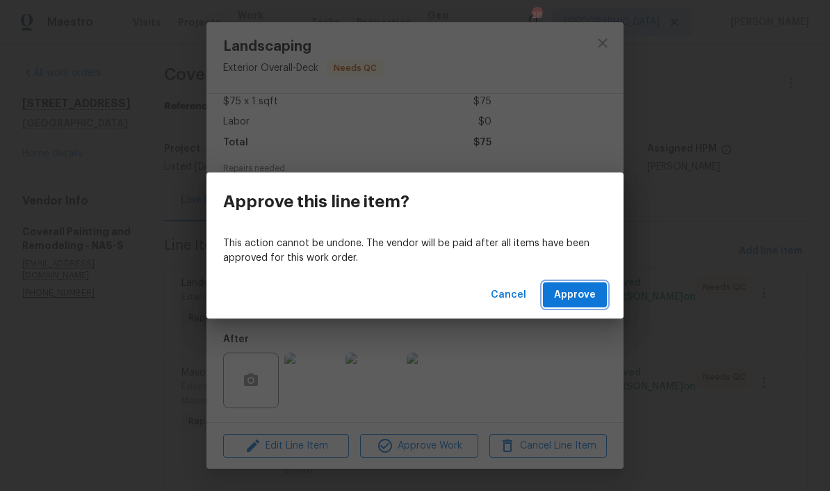
click at [591, 296] on span "Approve" at bounding box center [575, 294] width 42 height 17
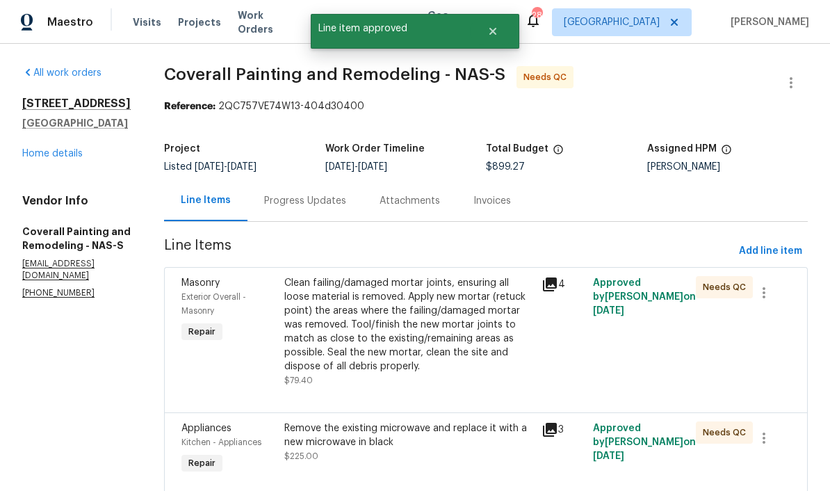
click at [507, 294] on div "Clean failing/damaged mortar joints, ensuring all loose material is removed. Ap…" at bounding box center [408, 324] width 249 height 97
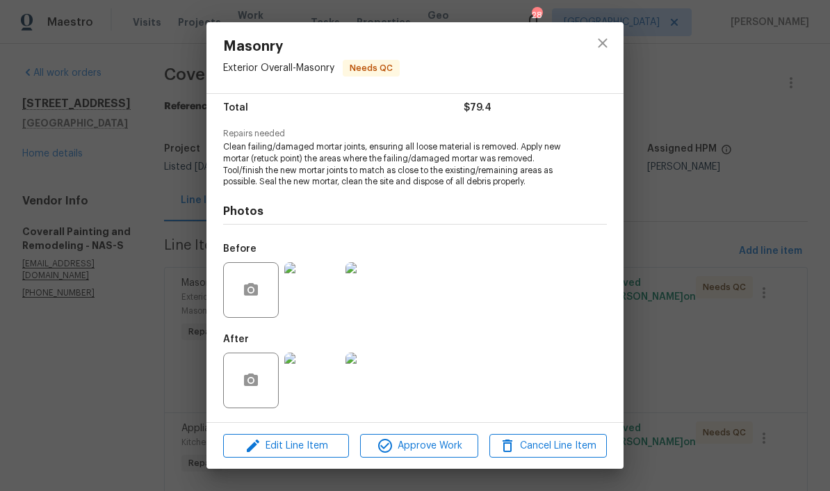
scroll to position [116, 0]
click at [323, 388] on img at bounding box center [312, 380] width 56 height 56
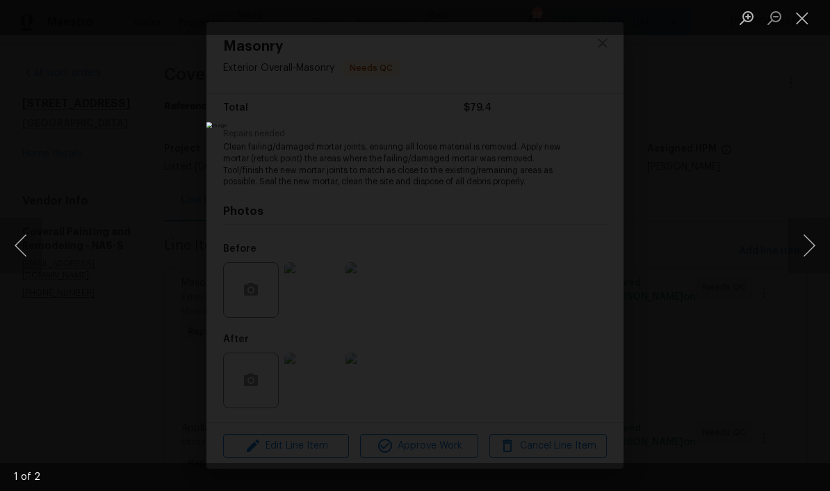
click at [816, 248] on button "Next image" at bounding box center [809, 246] width 42 height 56
click at [803, 27] on button "Close lightbox" at bounding box center [802, 18] width 28 height 24
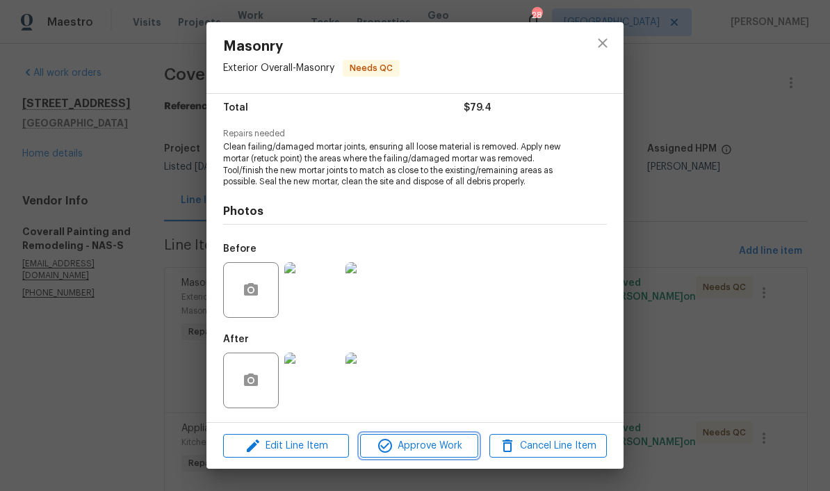
click at [441, 448] on span "Approve Work" at bounding box center [418, 445] width 109 height 17
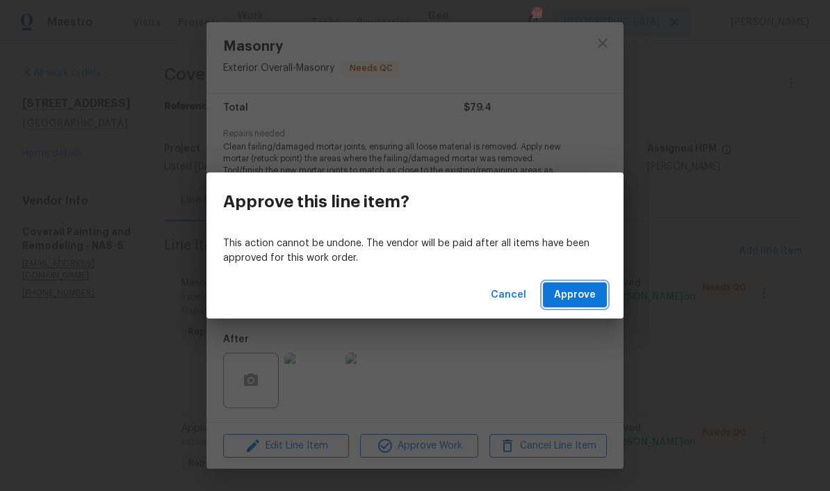
click at [590, 293] on span "Approve" at bounding box center [575, 294] width 42 height 17
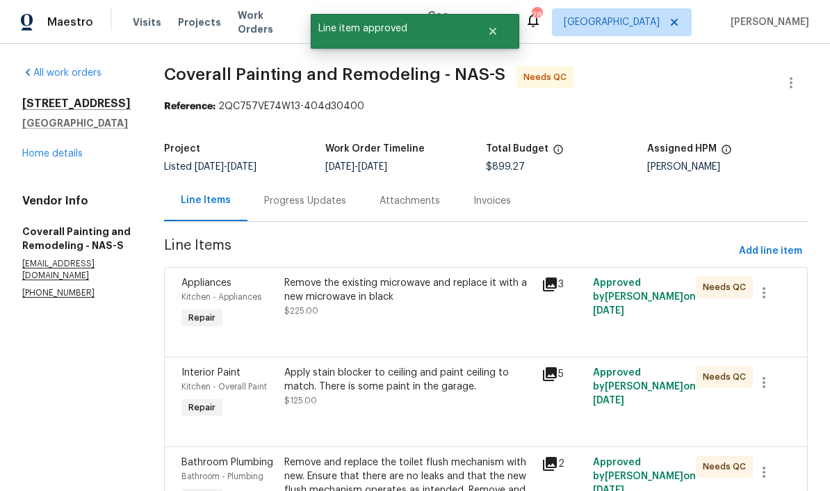
click at [500, 294] on div "Remove the existing microwave and replace it with a new microwave in black" at bounding box center [408, 290] width 249 height 28
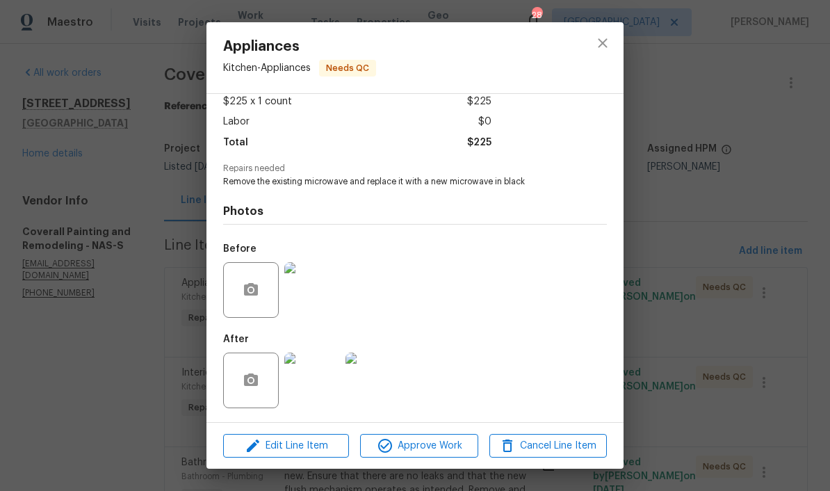
scroll to position [83, 0]
click at [605, 51] on button "close" at bounding box center [602, 42] width 33 height 33
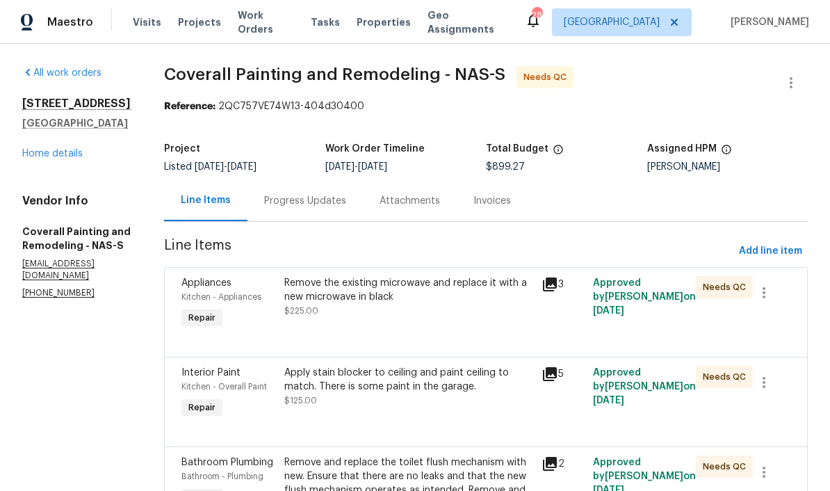
click at [346, 206] on div "Progress Updates" at bounding box center [305, 201] width 82 height 14
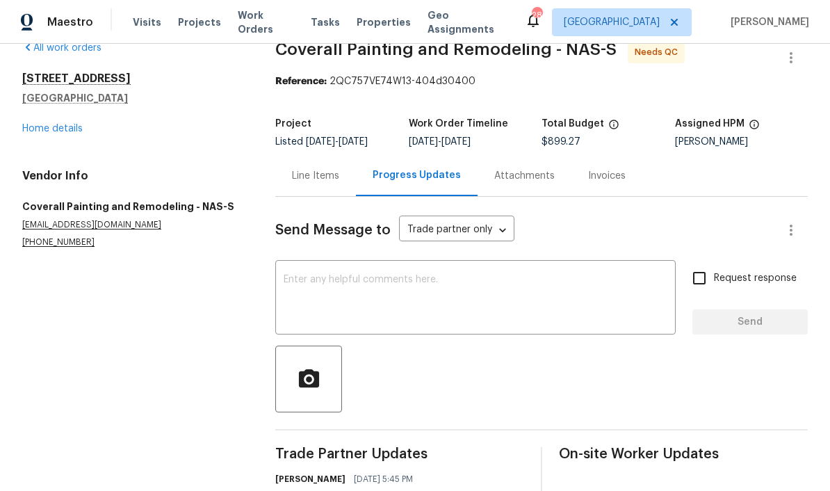
scroll to position [24, 0]
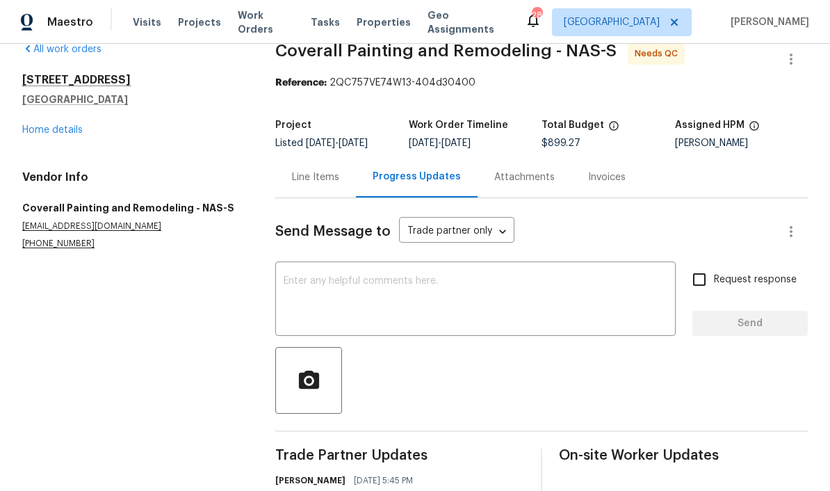
click at [329, 181] on div "Line Items" at bounding box center [315, 177] width 47 height 14
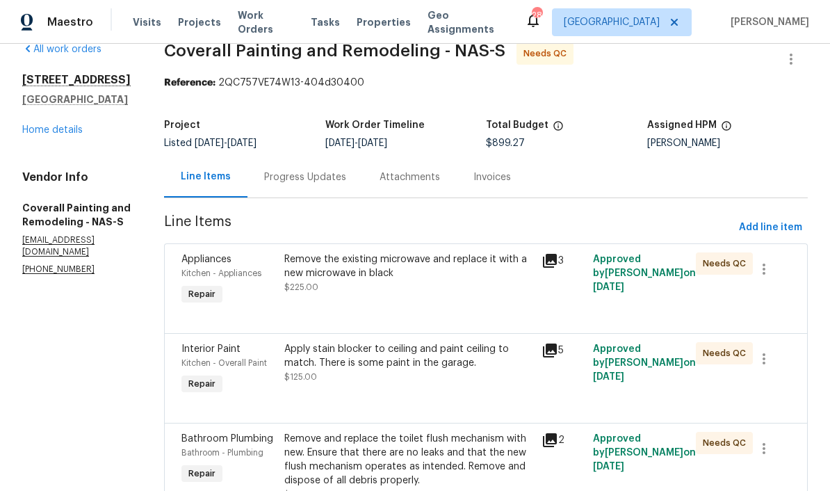
click at [459, 272] on div "Remove the existing microwave and replace it with a new microwave in black" at bounding box center [408, 266] width 249 height 28
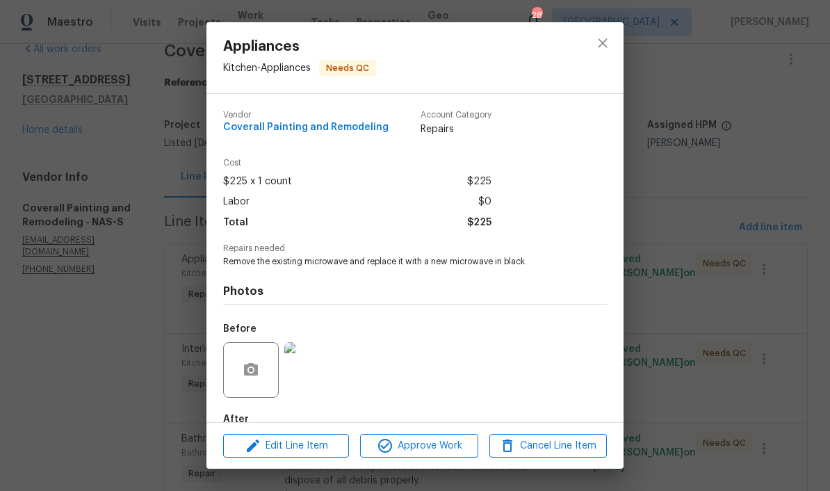
click at [328, 377] on img at bounding box center [312, 370] width 56 height 56
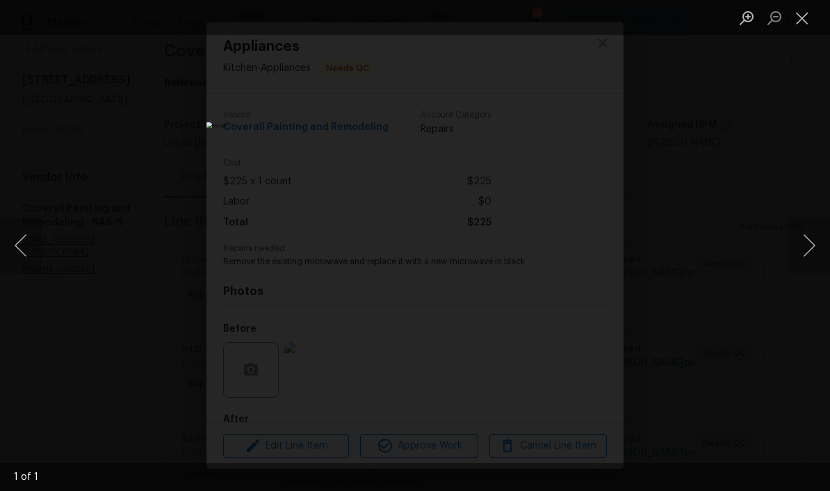
click at [803, 27] on button "Close lightbox" at bounding box center [802, 18] width 28 height 24
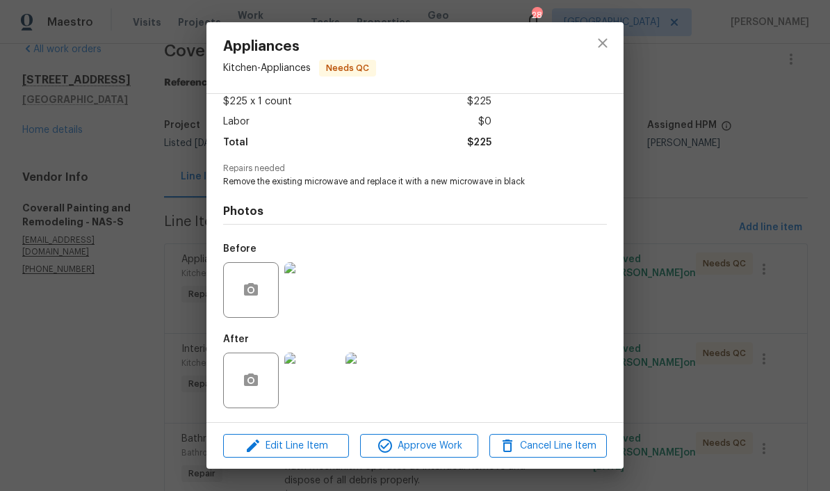
scroll to position [83, 0]
click at [324, 393] on img at bounding box center [312, 380] width 56 height 56
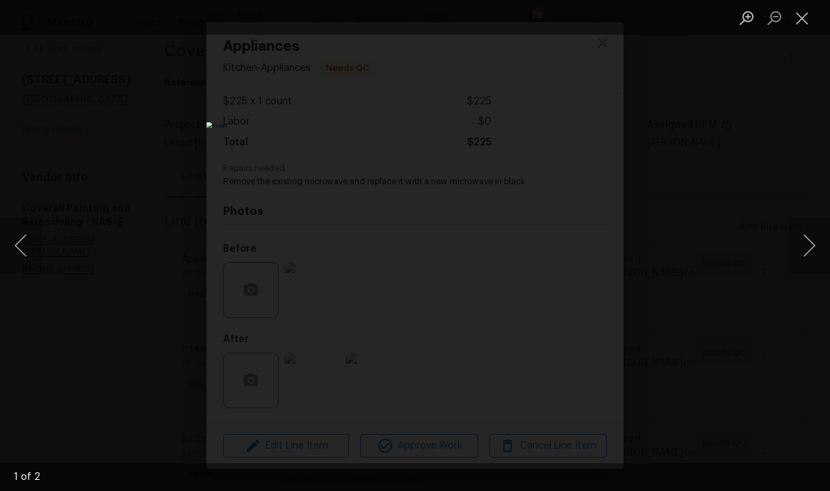
click at [805, 252] on button "Next image" at bounding box center [809, 246] width 42 height 56
click at [799, 20] on button "Close lightbox" at bounding box center [802, 18] width 28 height 24
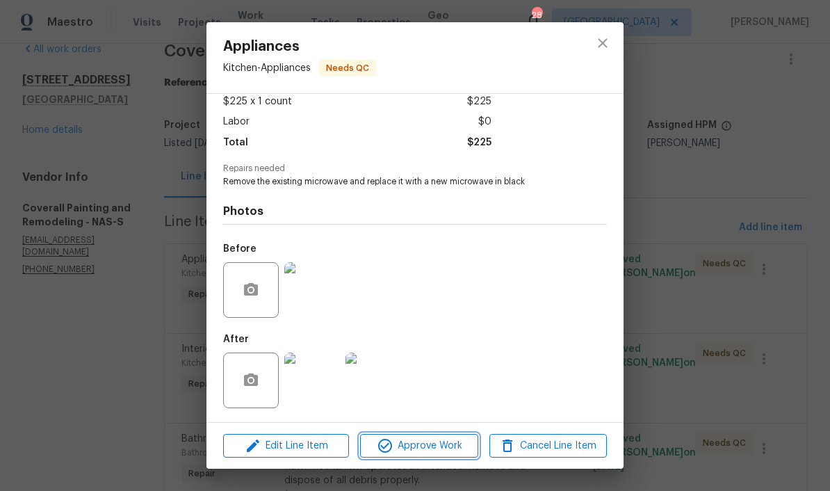
click at [452, 446] on span "Approve Work" at bounding box center [418, 445] width 109 height 17
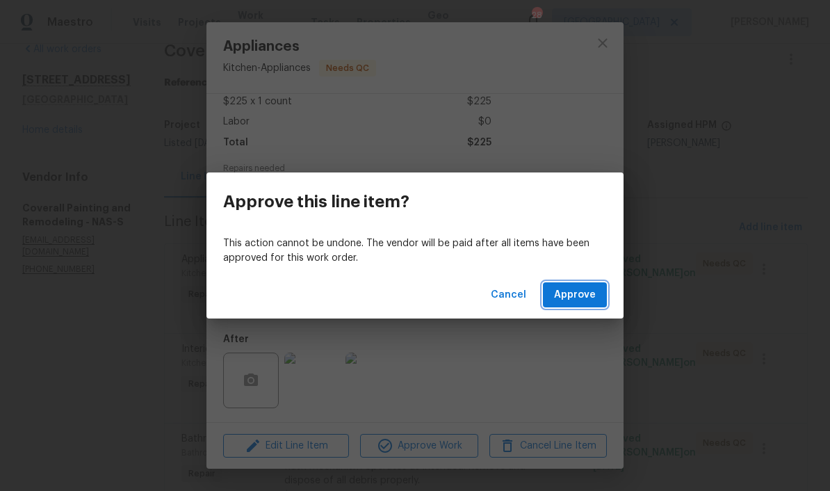
click at [595, 299] on span "Approve" at bounding box center [575, 294] width 42 height 17
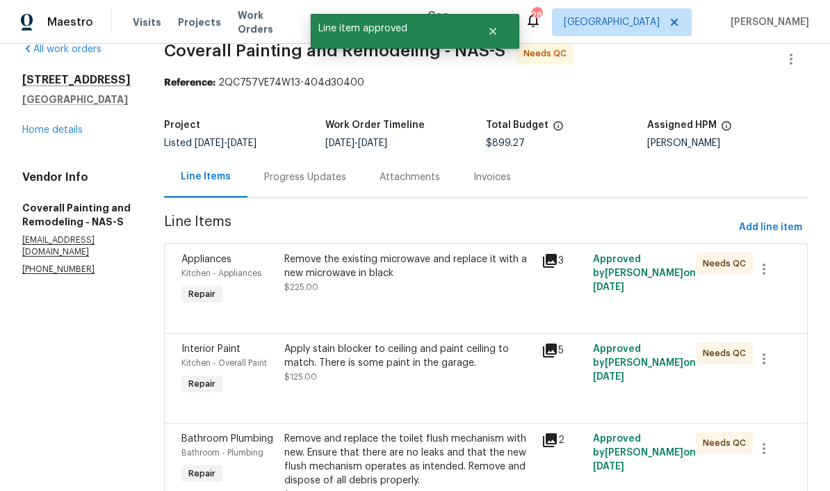
scroll to position [0, 0]
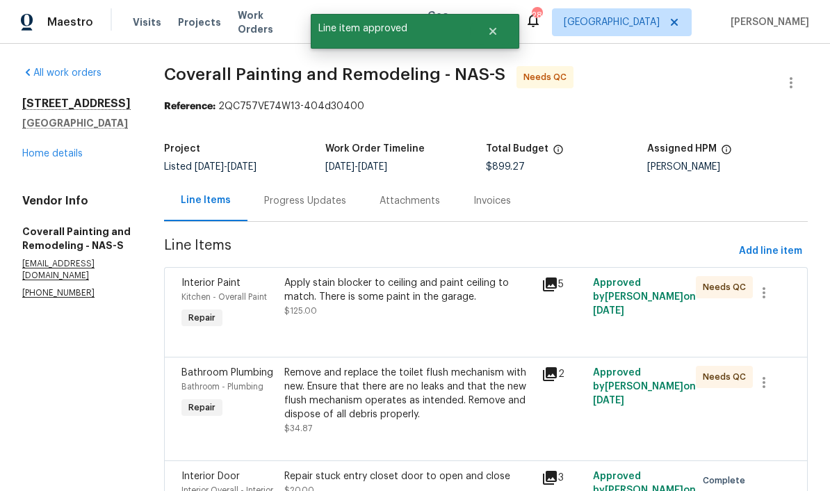
click at [505, 291] on div "Apply stain blocker to ceiling and paint ceiling to match. There is some paint …" at bounding box center [408, 290] width 249 height 28
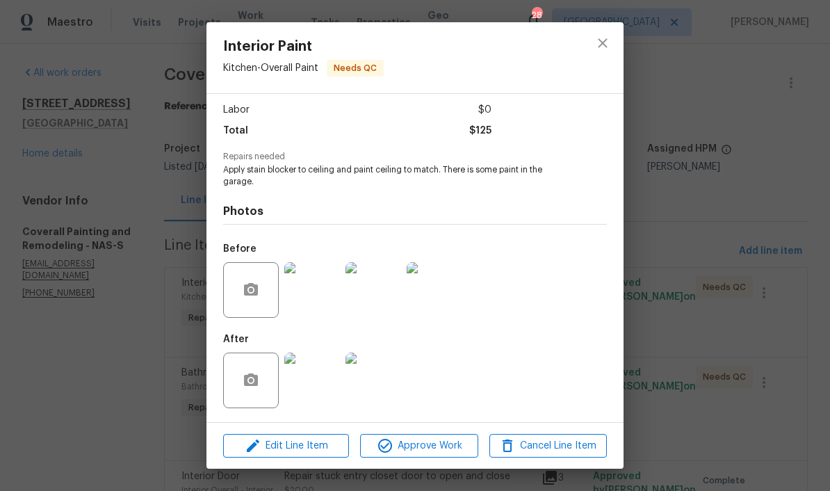
scroll to position [95, 0]
click at [323, 391] on img at bounding box center [312, 380] width 56 height 56
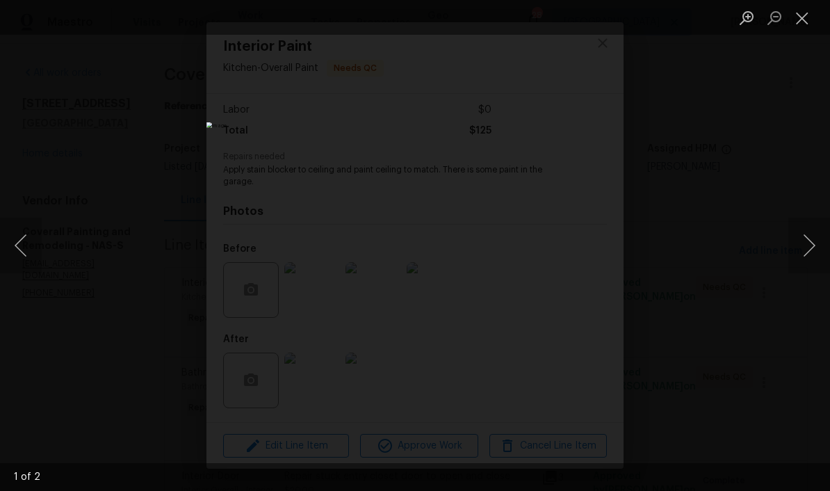
click at [807, 248] on button "Next image" at bounding box center [809, 246] width 42 height 56
click at [806, 247] on button "Next image" at bounding box center [809, 246] width 42 height 56
click at [803, 24] on button "Close lightbox" at bounding box center [802, 18] width 28 height 24
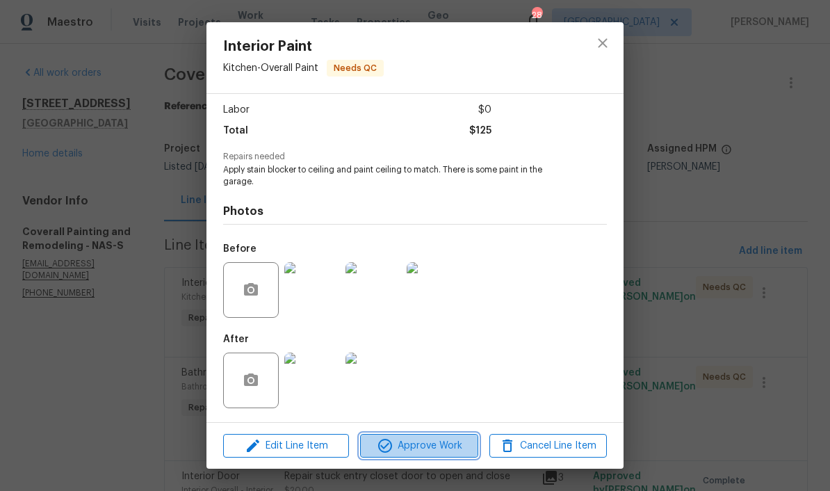
click at [448, 440] on span "Approve Work" at bounding box center [418, 445] width 109 height 17
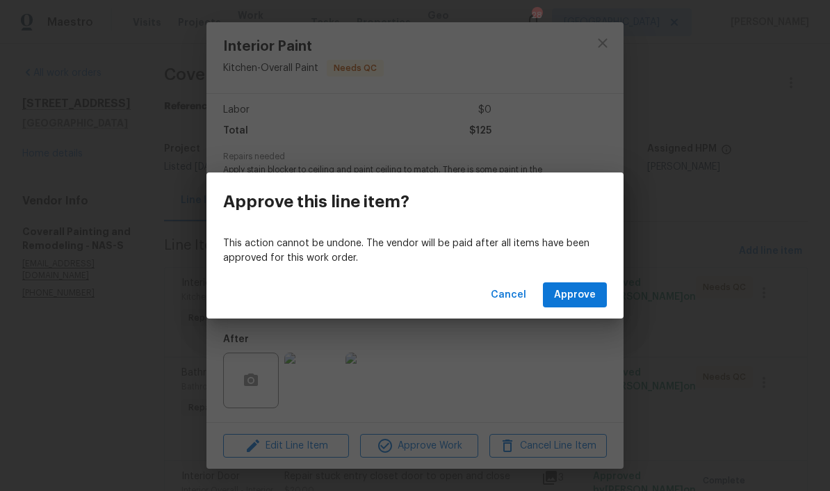
click at [585, 293] on span "Approve" at bounding box center [575, 294] width 42 height 17
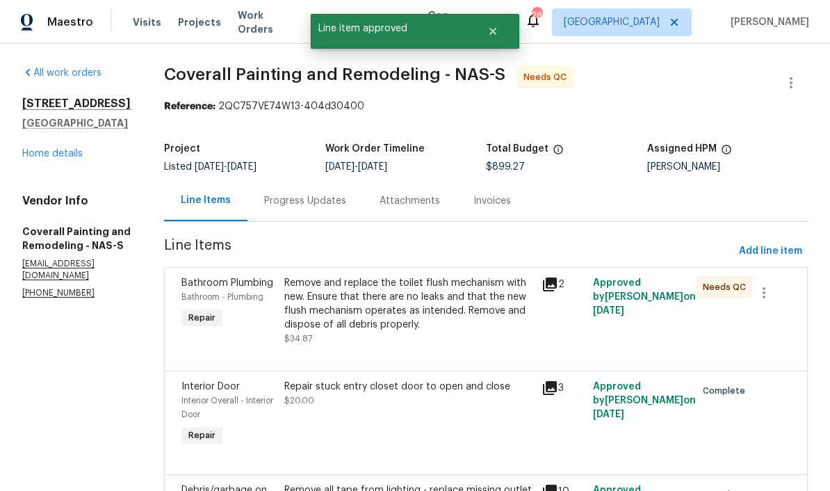
click at [530, 292] on div "Remove and replace the toilet flush mechanism with new. Ensure that there are n…" at bounding box center [408, 304] width 249 height 56
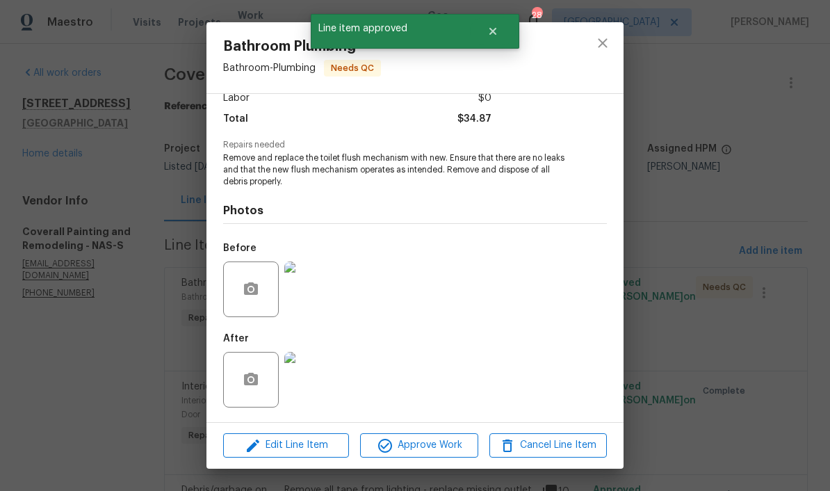
scroll to position [105, 0]
click at [318, 394] on img at bounding box center [312, 380] width 56 height 56
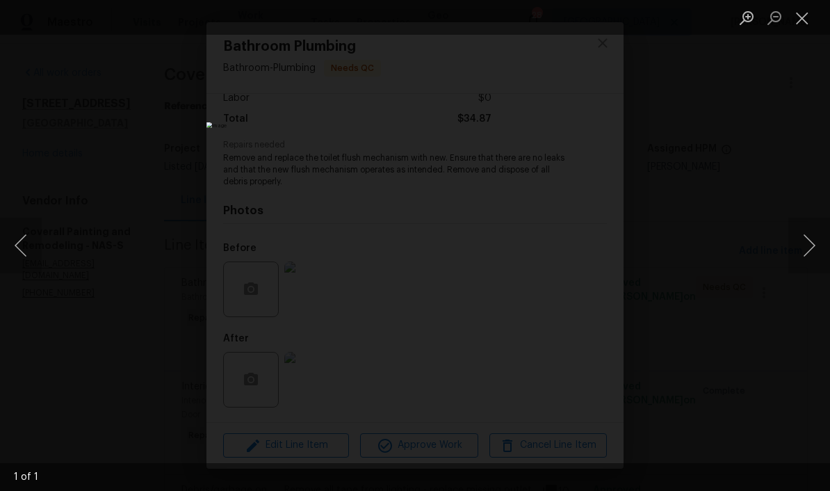
click at [803, 28] on button "Close lightbox" at bounding box center [802, 18] width 28 height 24
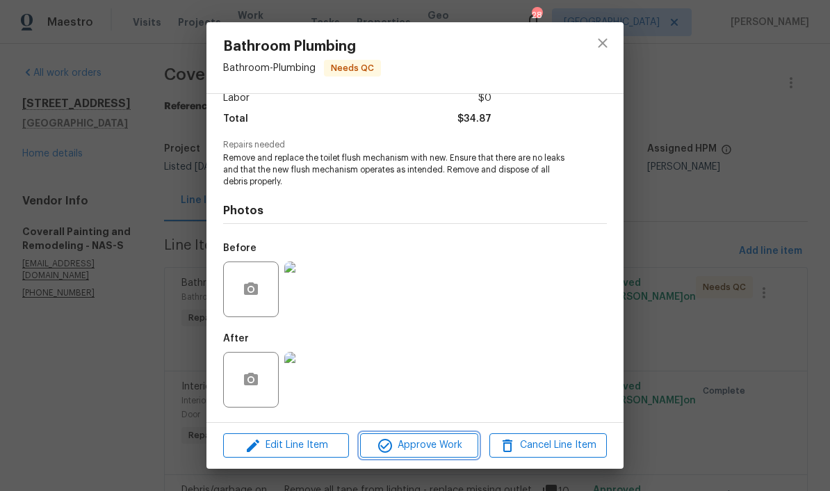
click at [452, 450] on span "Approve Work" at bounding box center [418, 444] width 109 height 17
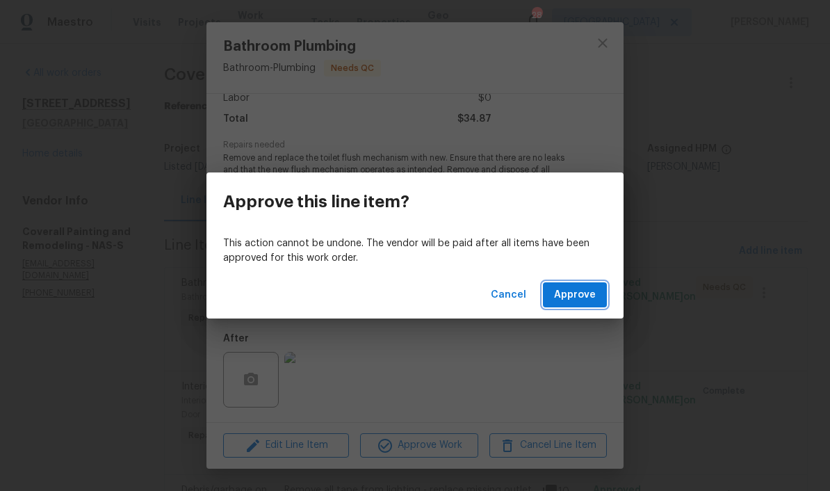
click at [589, 297] on span "Approve" at bounding box center [575, 294] width 42 height 17
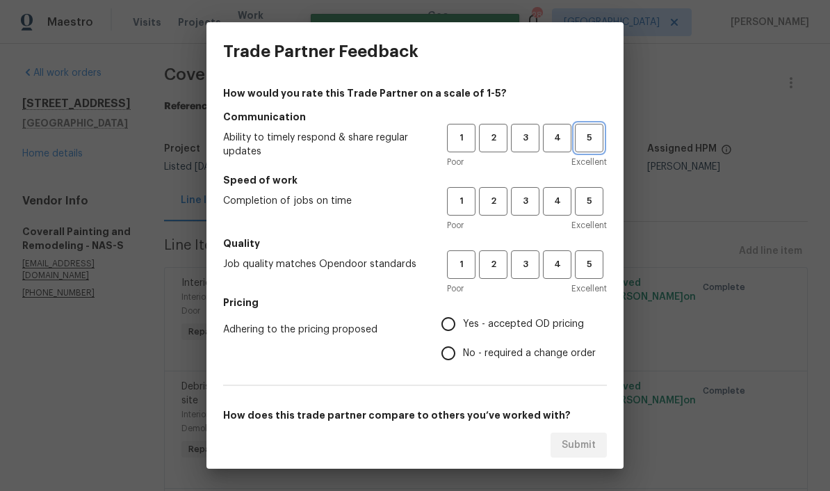
click at [594, 142] on span "5" at bounding box center [589, 138] width 26 height 16
click at [594, 202] on span "5" at bounding box center [589, 201] width 26 height 16
click at [555, 273] on button "4" at bounding box center [557, 264] width 28 height 28
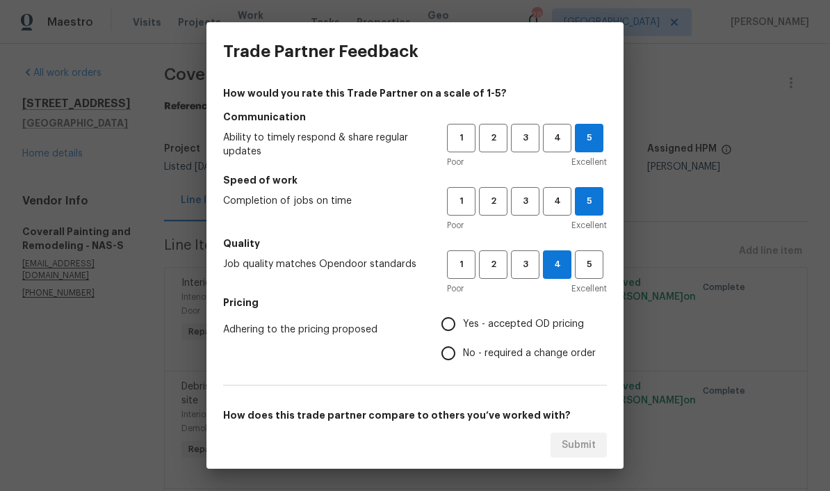
click at [453, 327] on input "Yes - accepted OD pricing" at bounding box center [448, 323] width 29 height 29
radio input "true"
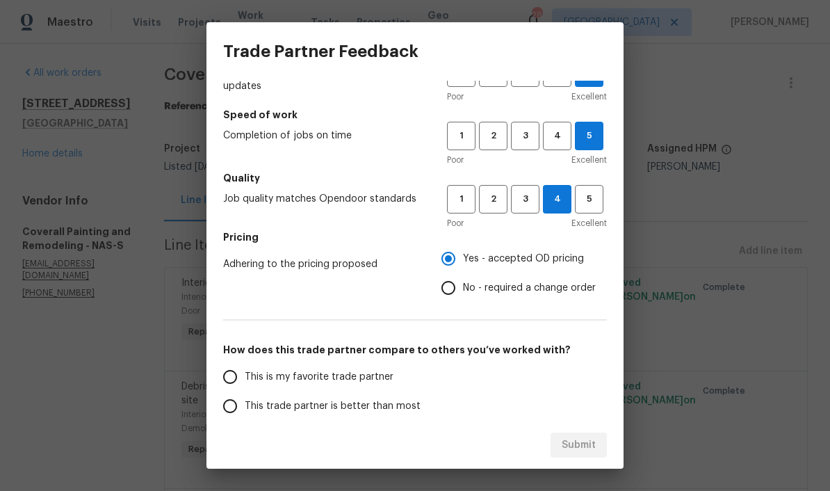
scroll to position [142, 0]
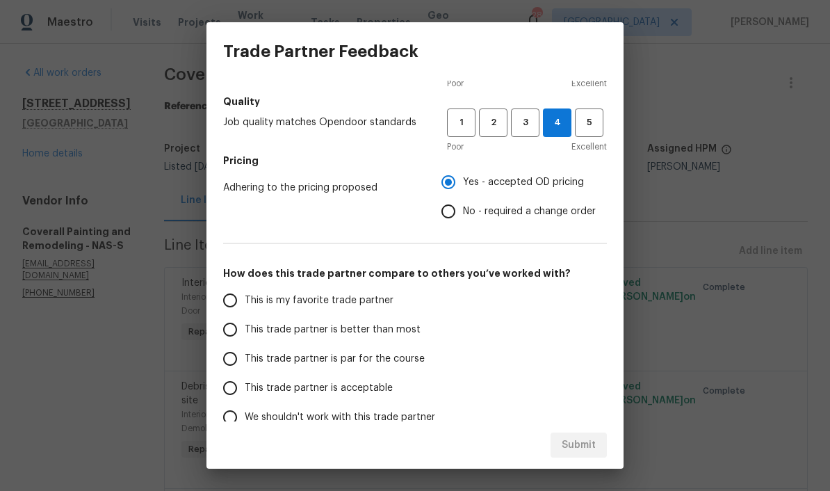
click at [238, 307] on input "This is my favorite trade partner" at bounding box center [229, 300] width 29 height 29
click at [586, 450] on span "Submit" at bounding box center [579, 444] width 34 height 17
radio input "true"
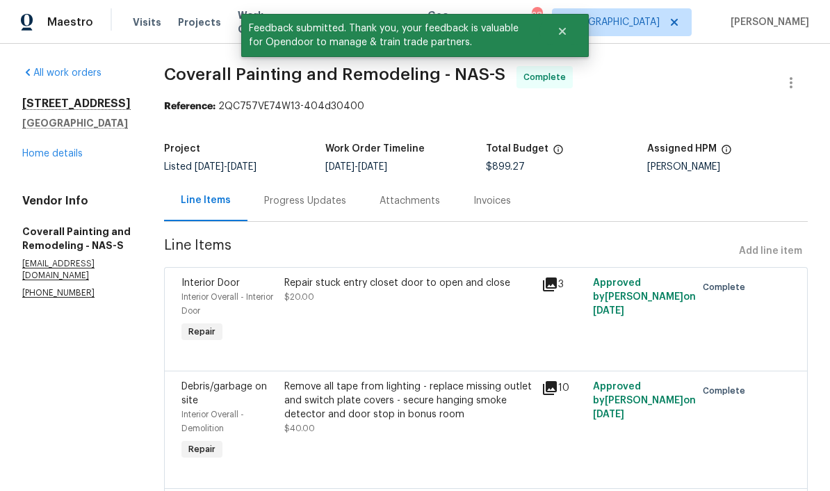
click at [44, 156] on link "Home details" at bounding box center [52, 154] width 60 height 10
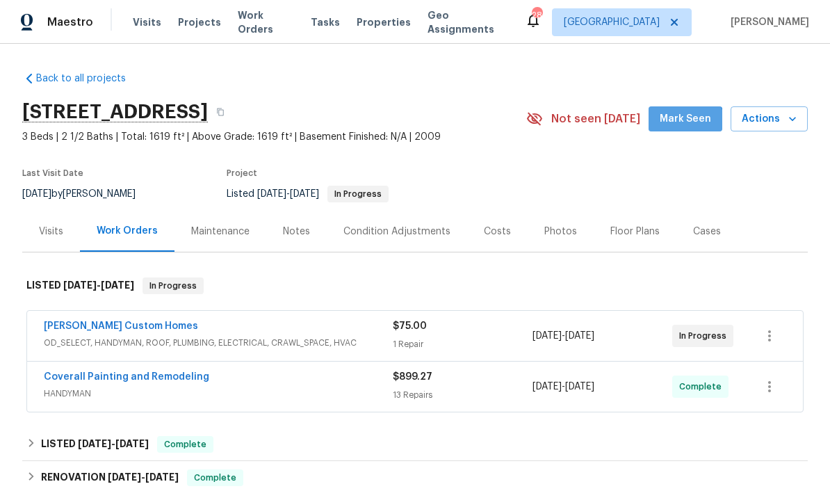
click at [689, 127] on button "Mark Seen" at bounding box center [685, 119] width 74 height 26
click at [130, 329] on link "[PERSON_NAME] Custom Homes" at bounding box center [121, 326] width 154 height 10
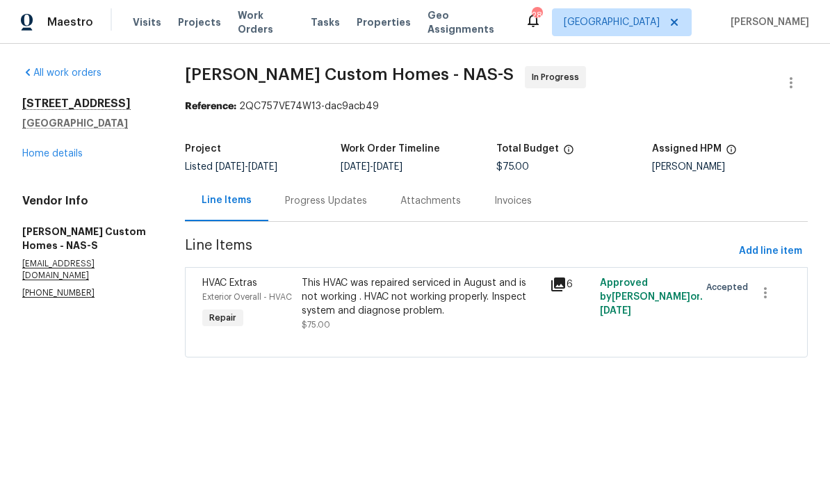
click at [358, 206] on div "Progress Updates" at bounding box center [326, 201] width 82 height 14
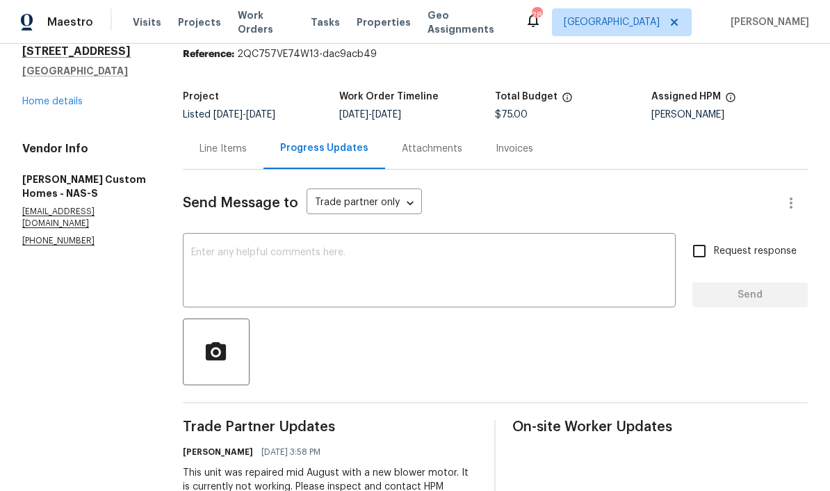
scroll to position [51, 0]
click at [285, 260] on textarea at bounding box center [429, 272] width 476 height 49
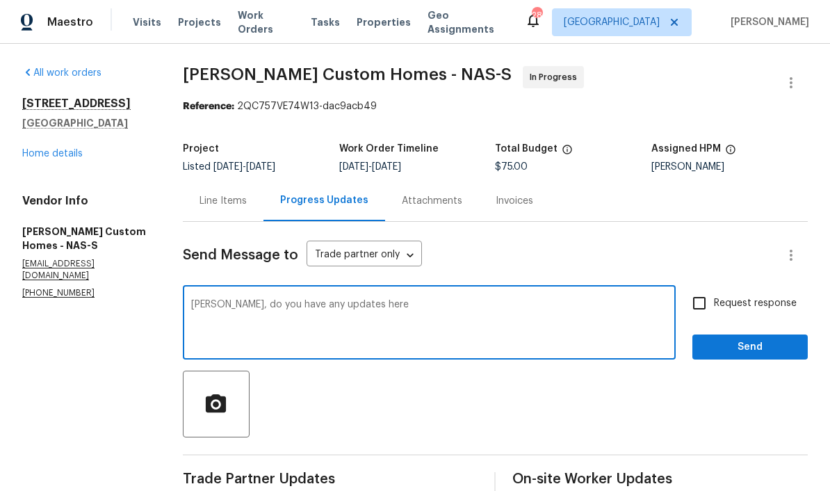
scroll to position [0, 0]
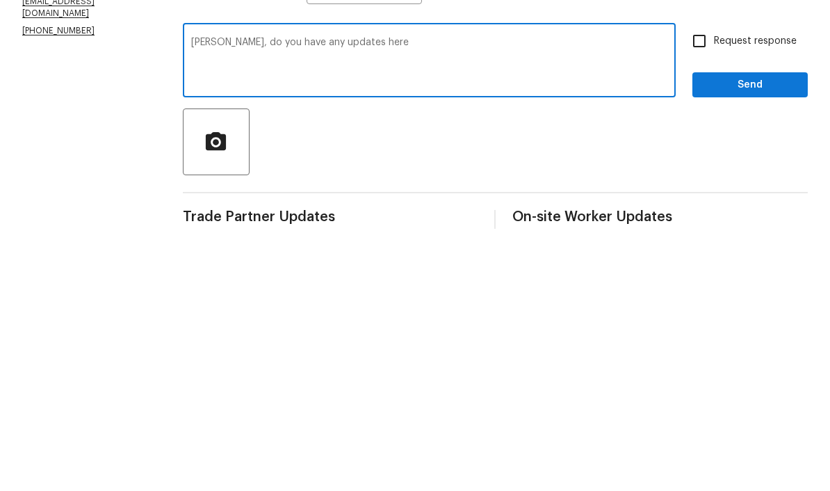
type textarea "[PERSON_NAME], do you have any updates here"
click at [734, 338] on span "Send" at bounding box center [749, 346] width 93 height 17
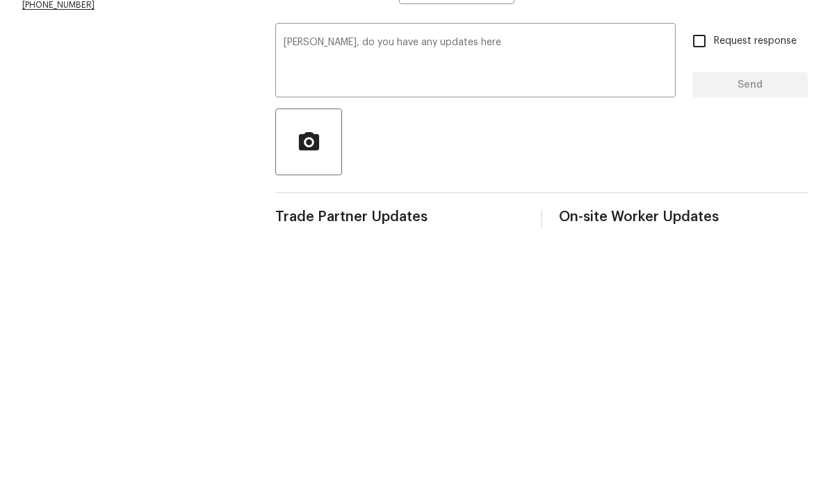
scroll to position [29, 0]
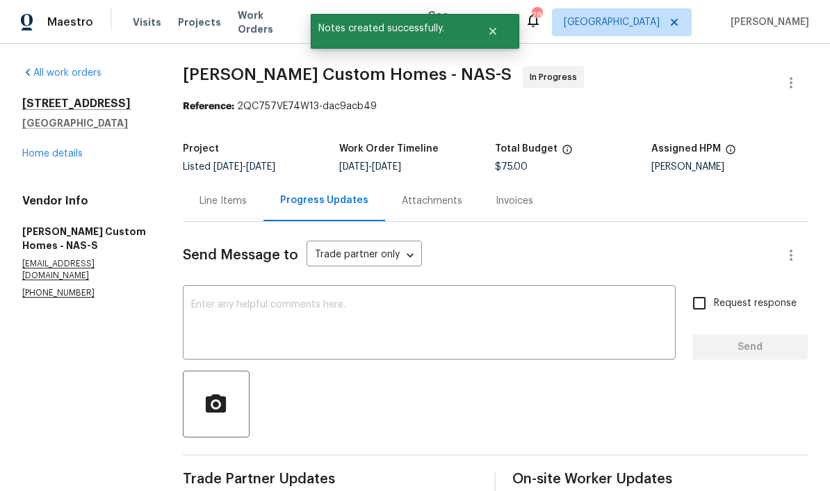
click at [79, 149] on link "Home details" at bounding box center [52, 154] width 60 height 10
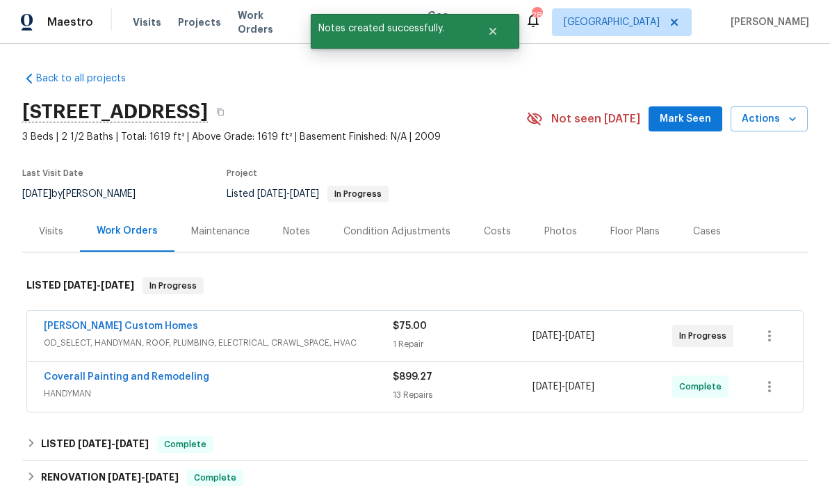
click at [686, 120] on span "Mark Seen" at bounding box center [685, 119] width 51 height 17
click at [302, 234] on div "Notes" at bounding box center [296, 231] width 27 height 14
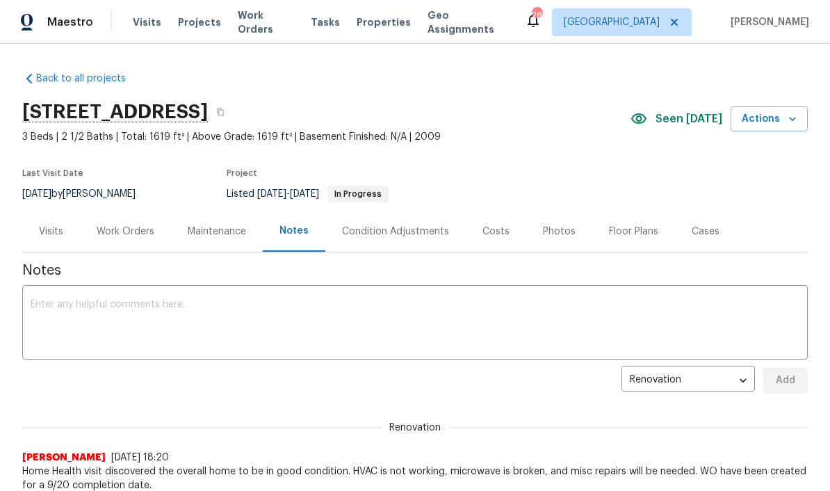
click at [180, 309] on textarea at bounding box center [415, 324] width 769 height 49
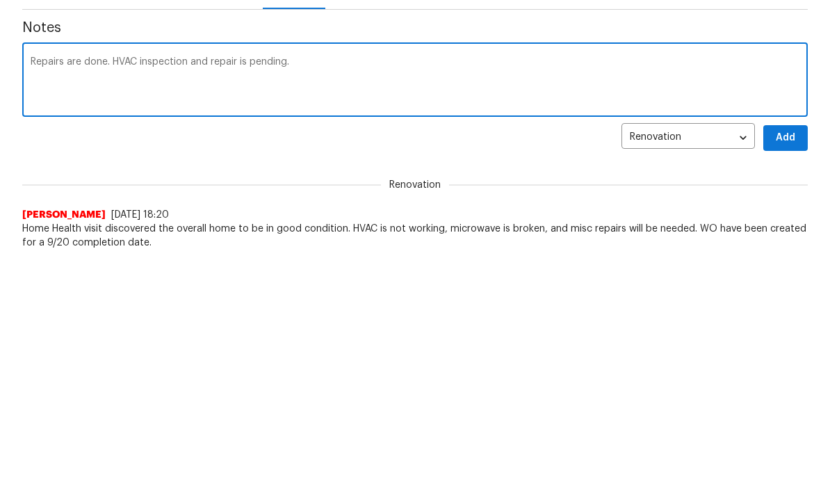
type textarea "Repairs are done. HVAC inspection and repair is pending."
click at [780, 372] on span "Add" at bounding box center [785, 380] width 22 height 17
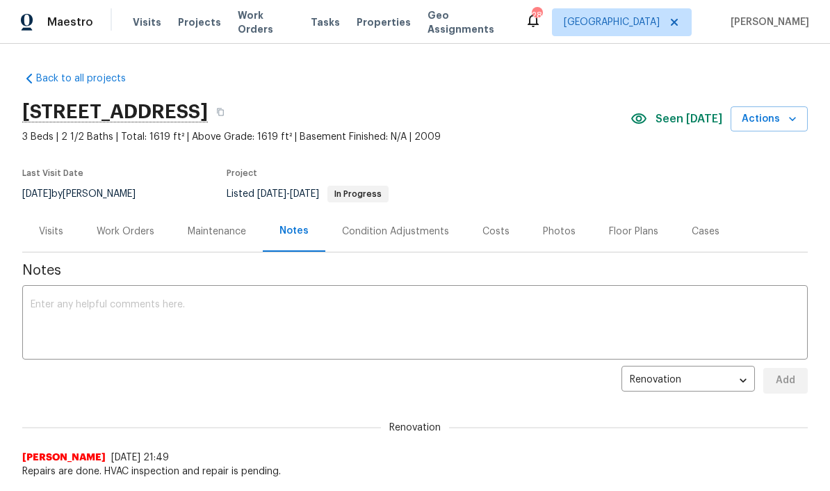
click at [270, 22] on span "Work Orders" at bounding box center [266, 22] width 56 height 28
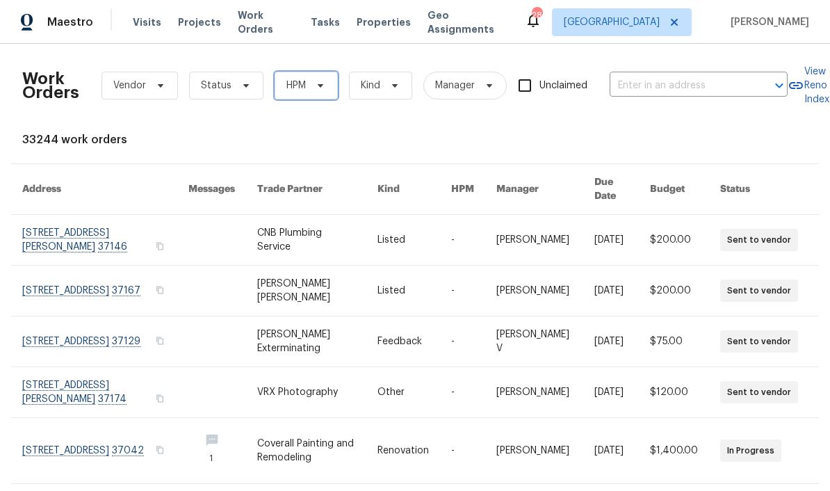
click at [322, 85] on icon at bounding box center [320, 85] width 11 height 11
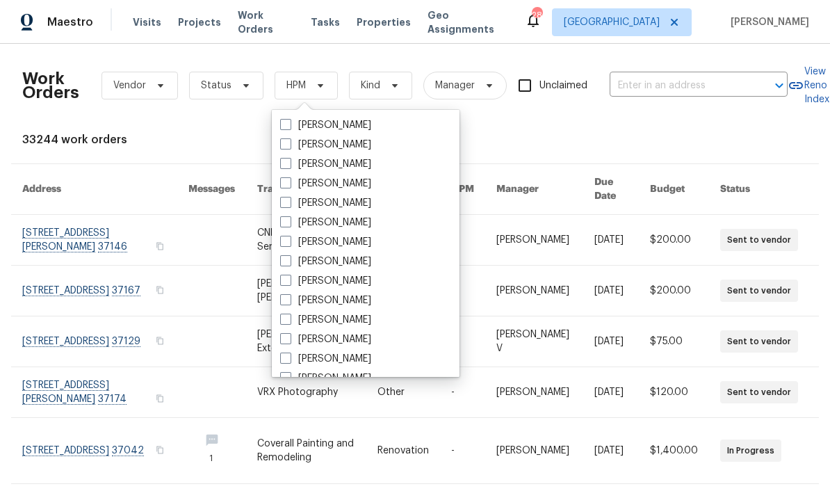
click at [352, 281] on label "[PERSON_NAME]" at bounding box center [325, 281] width 91 height 14
click at [289, 281] on input "[PERSON_NAME]" at bounding box center [284, 278] width 9 height 9
checkbox input "true"
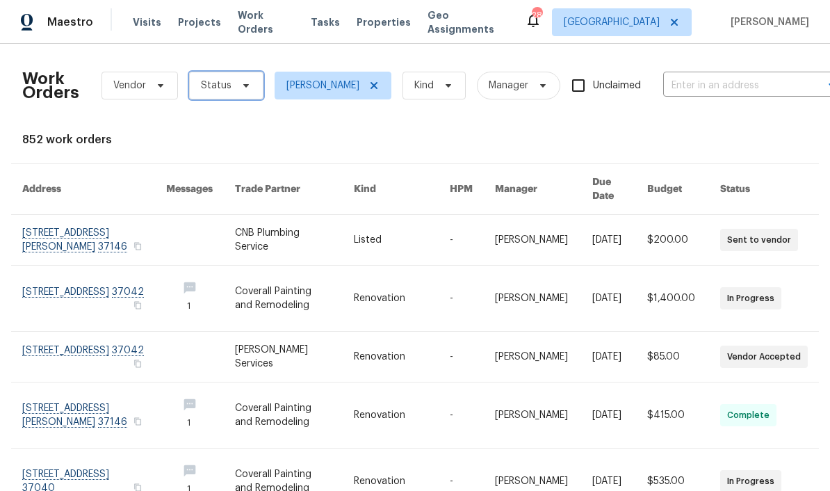
click at [245, 91] on span "Status" at bounding box center [226, 86] width 74 height 28
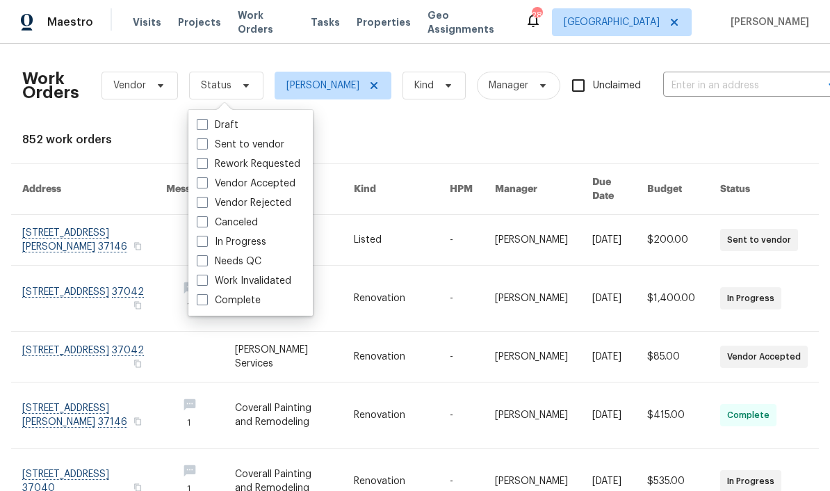
click at [259, 259] on label "Needs QC" at bounding box center [229, 261] width 65 height 14
click at [206, 259] on input "Needs QC" at bounding box center [201, 258] width 9 height 9
checkbox input "true"
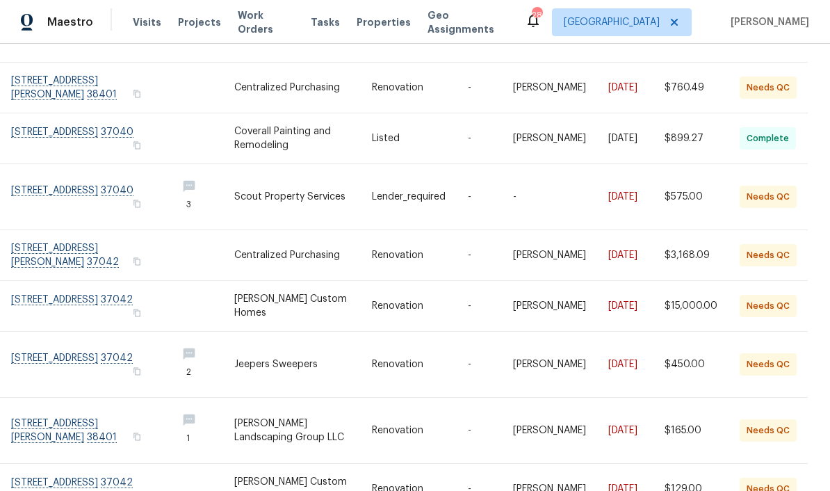
scroll to position [57, 0]
click at [101, 464] on link at bounding box center [88, 489] width 154 height 50
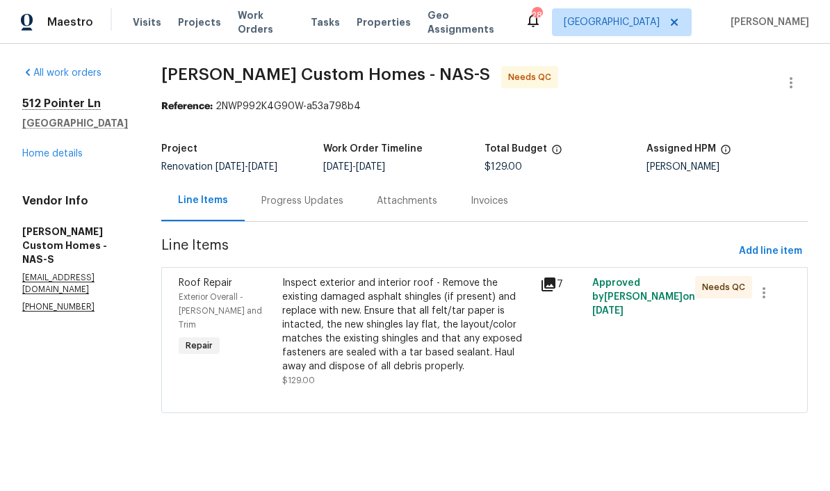
click at [343, 202] on div "Progress Updates" at bounding box center [302, 201] width 82 height 14
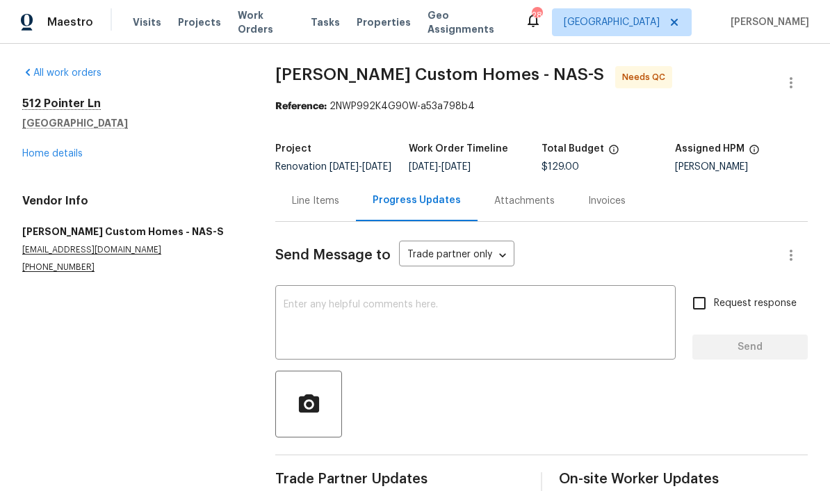
scroll to position [36, 0]
click at [325, 183] on div "Line Items" at bounding box center [315, 200] width 81 height 41
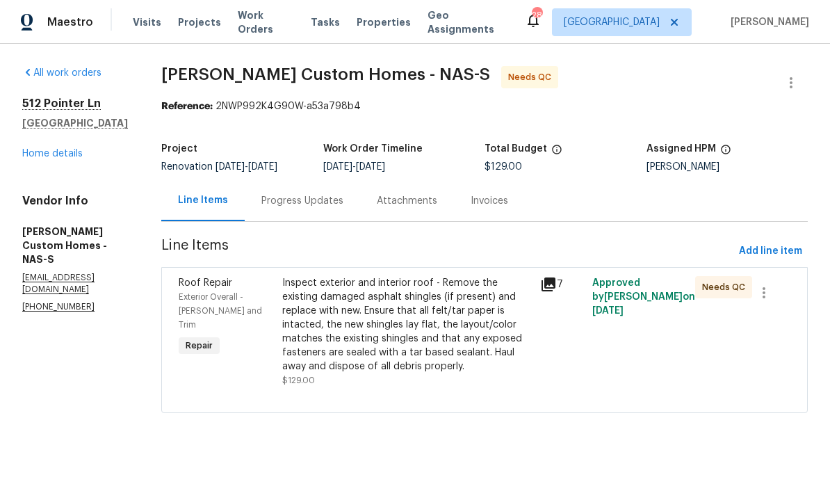
click at [363, 288] on div "Inspect exterior and interior roof - Remove the existing damaged asphalt shingl…" at bounding box center [407, 324] width 250 height 97
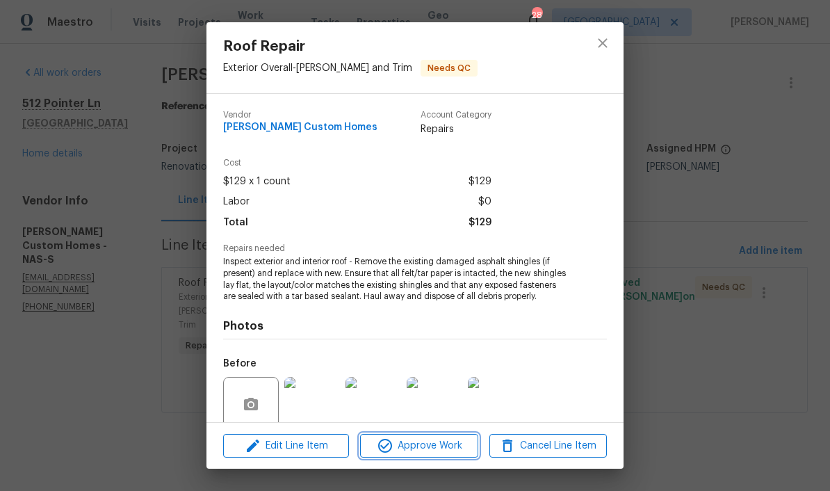
click at [436, 449] on span "Approve Work" at bounding box center [418, 445] width 109 height 17
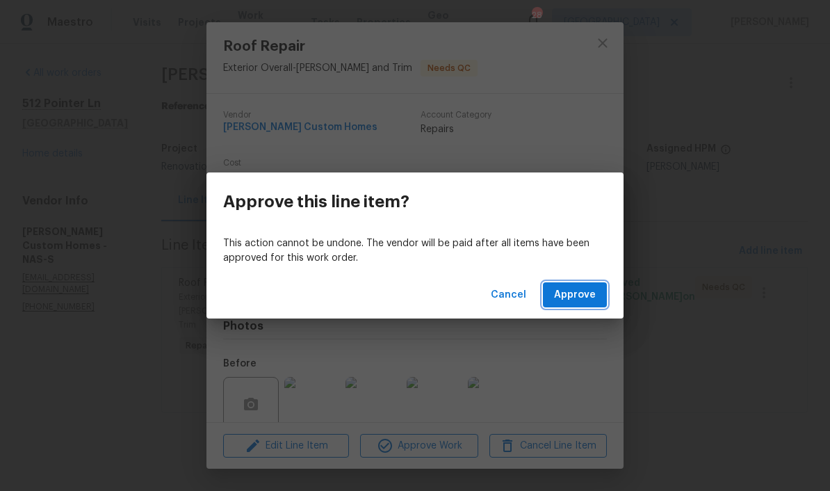
click at [583, 300] on span "Approve" at bounding box center [575, 294] width 42 height 17
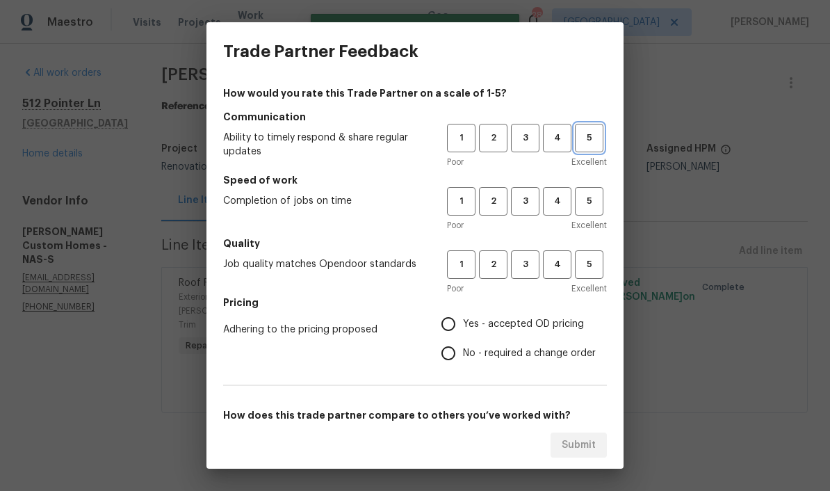
click at [592, 140] on span "5" at bounding box center [589, 138] width 26 height 16
click at [527, 201] on span "3" at bounding box center [525, 201] width 26 height 16
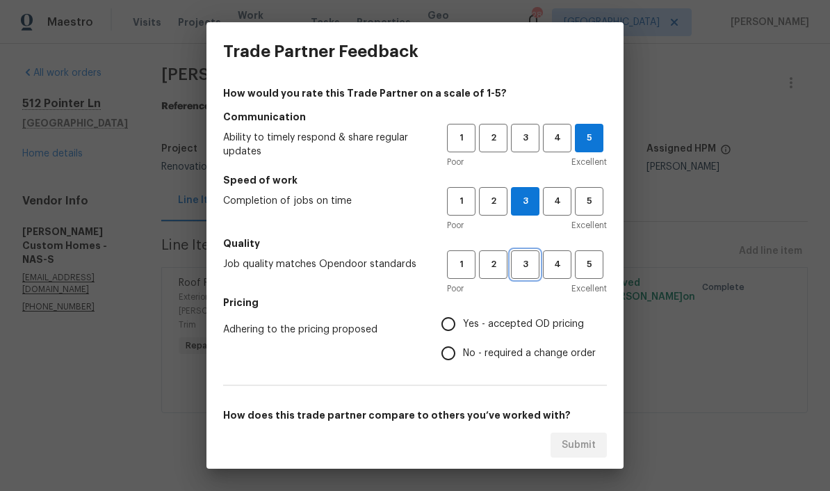
click at [528, 265] on span "3" at bounding box center [525, 264] width 26 height 16
click at [451, 325] on input "Yes - accepted OD pricing" at bounding box center [448, 323] width 29 height 29
radio input "true"
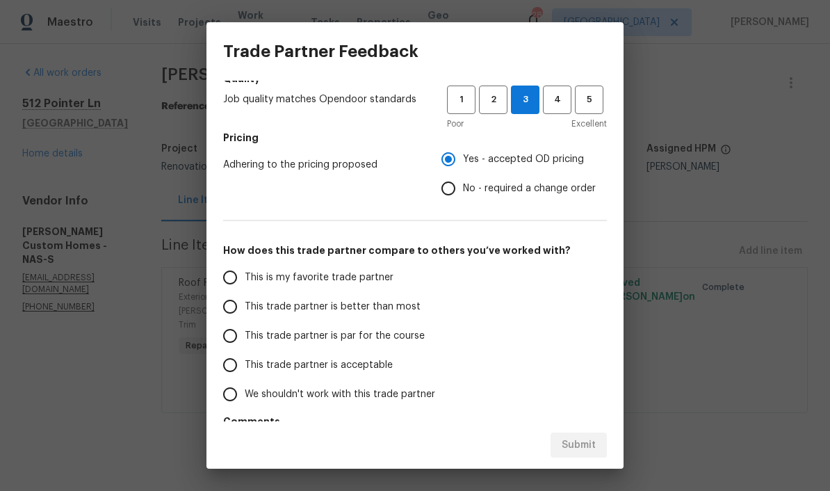
scroll to position [166, 0]
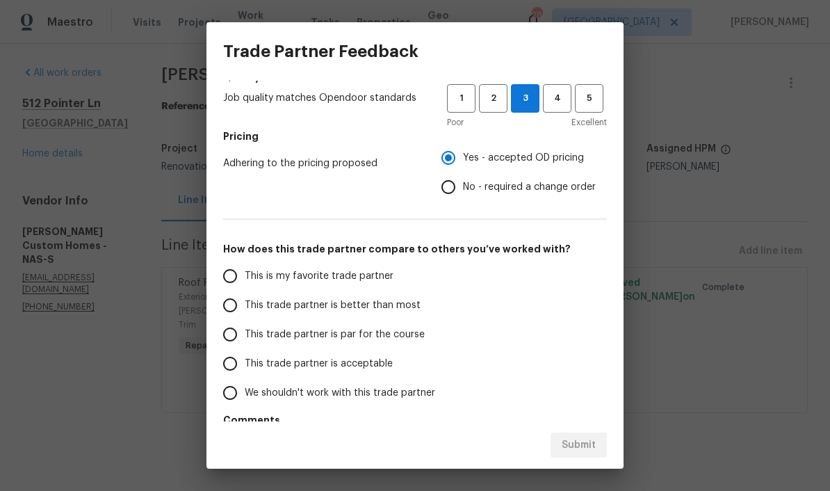
click at [238, 341] on input "This trade partner is par for the course" at bounding box center [229, 334] width 29 height 29
click at [586, 446] on span "Submit" at bounding box center [579, 444] width 34 height 17
radio input "true"
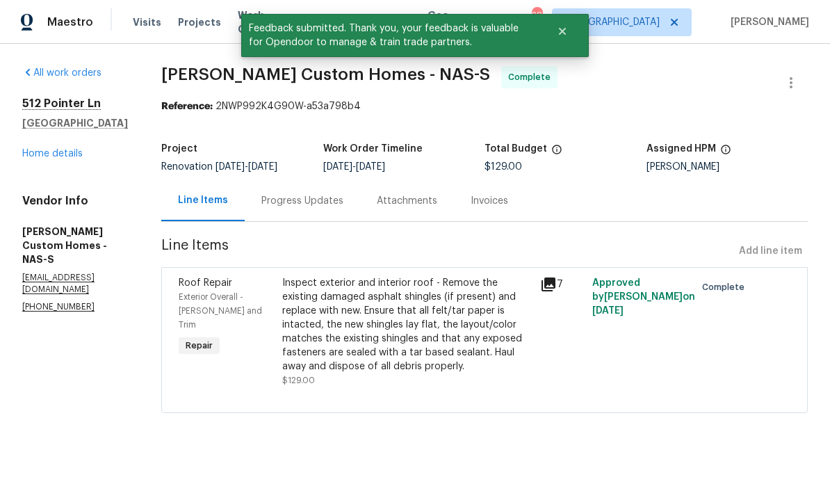
click at [50, 154] on link "Home details" at bounding box center [52, 154] width 60 height 10
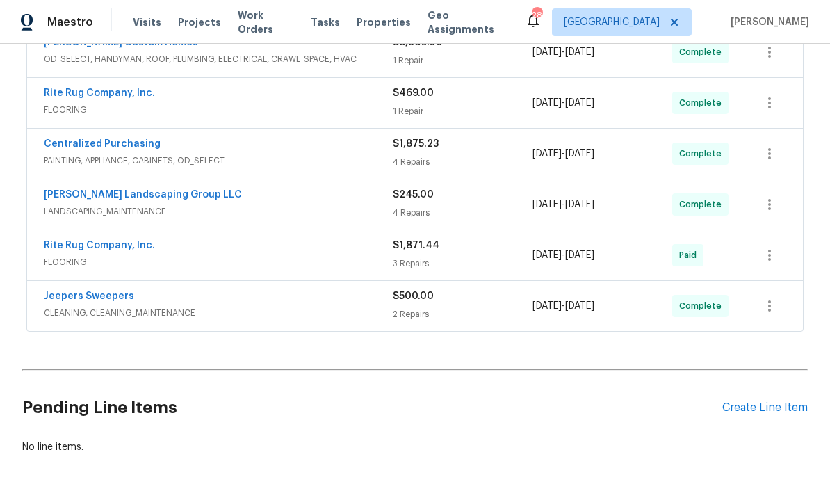
scroll to position [197, 0]
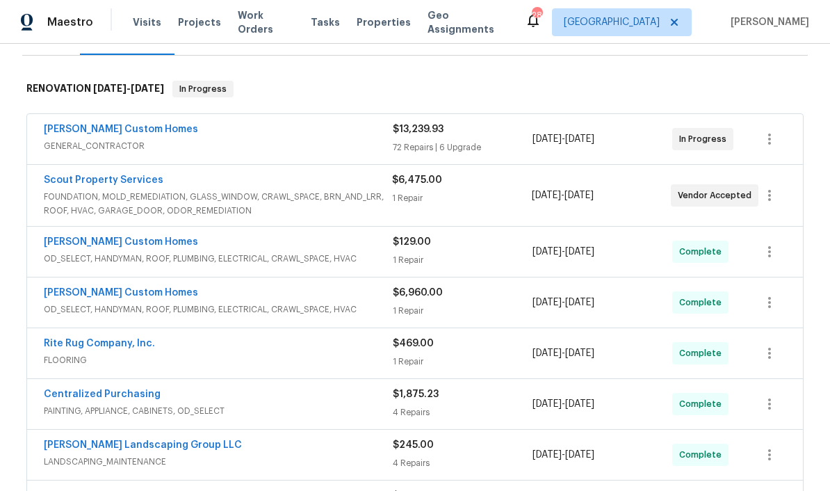
click at [277, 22] on span "Work Orders" at bounding box center [266, 22] width 56 height 28
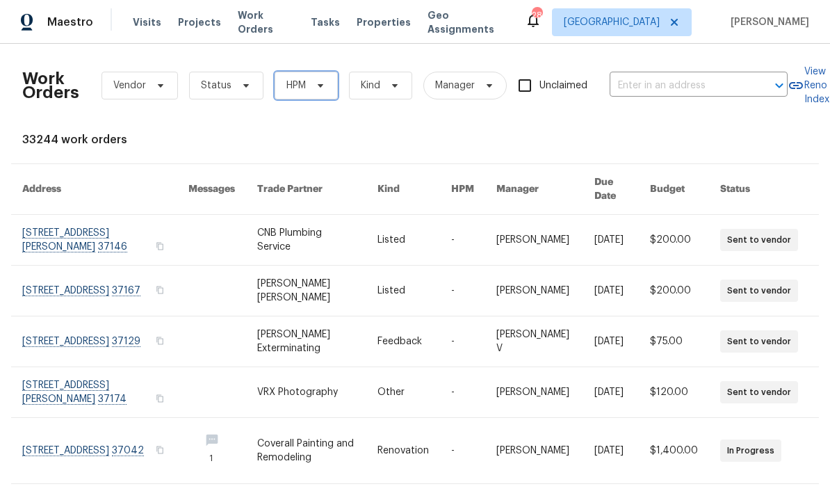
click at [318, 87] on icon at bounding box center [320, 85] width 11 height 11
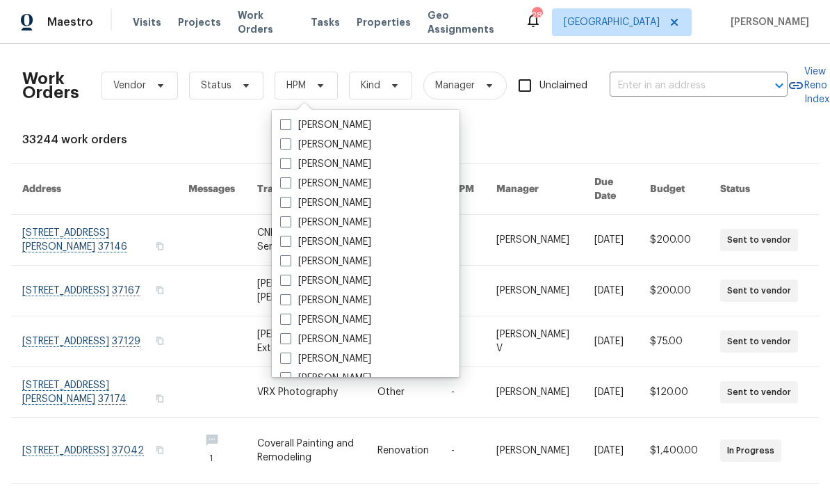
click at [361, 279] on label "[PERSON_NAME]" at bounding box center [325, 281] width 91 height 14
click at [289, 279] on input "[PERSON_NAME]" at bounding box center [284, 278] width 9 height 9
checkbox input "true"
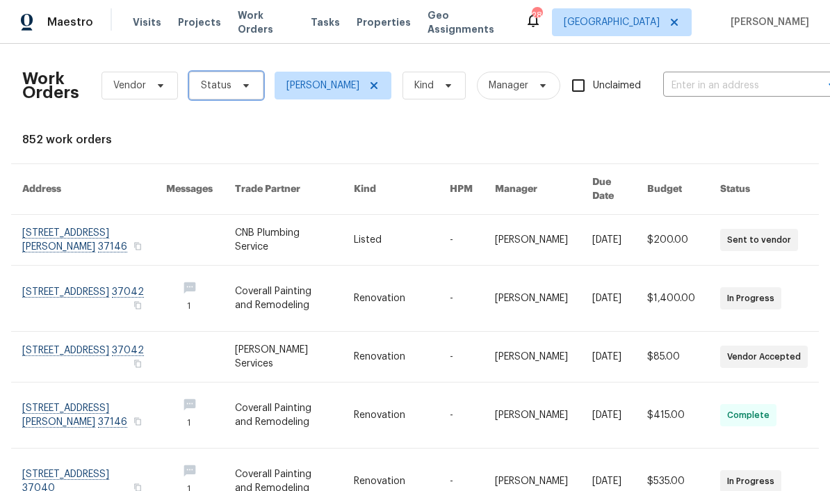
click at [247, 86] on icon at bounding box center [245, 85] width 11 height 11
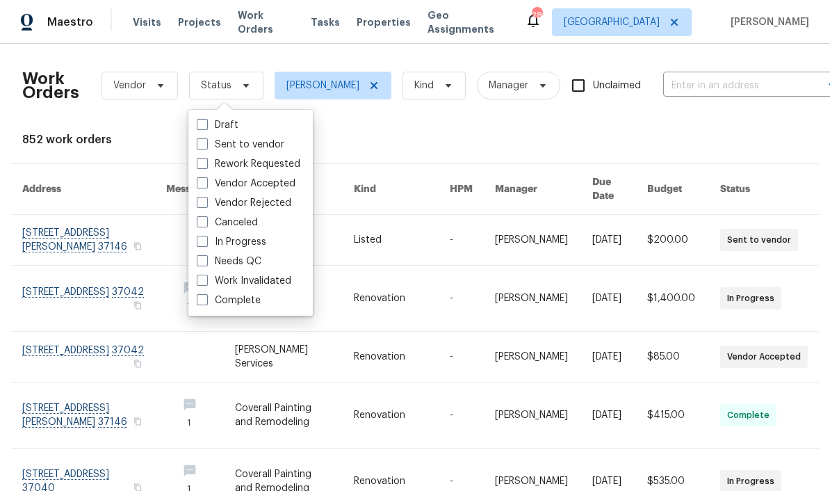
click at [261, 264] on label "Needs QC" at bounding box center [229, 261] width 65 height 14
click at [206, 263] on input "Needs QC" at bounding box center [201, 258] width 9 height 9
checkbox input "true"
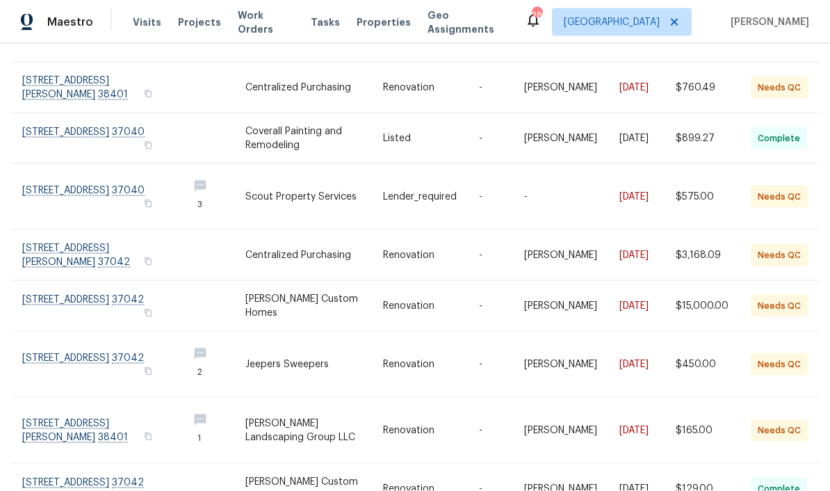
scroll to position [57, 0]
click at [55, 332] on link at bounding box center [99, 364] width 154 height 65
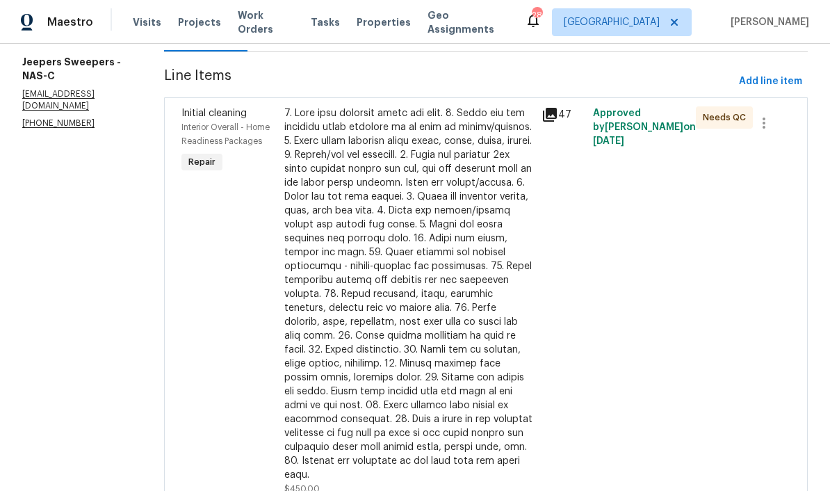
scroll to position [169, 0]
click at [453, 120] on div at bounding box center [408, 294] width 249 height 375
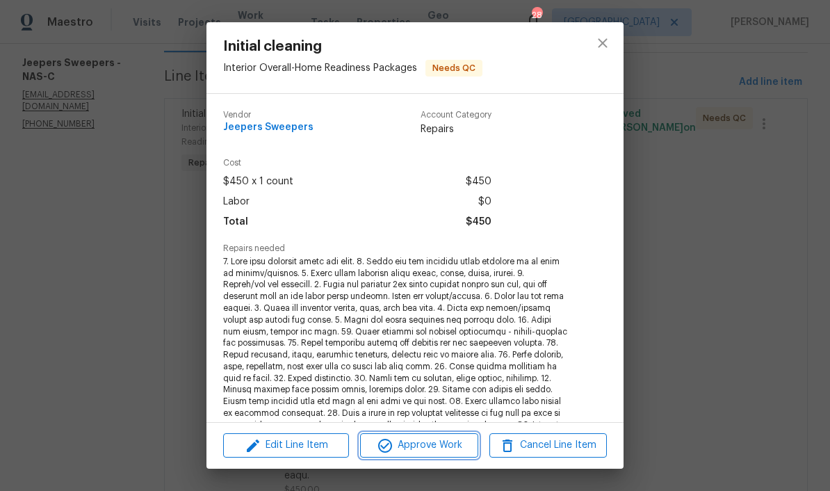
click at [446, 452] on span "Approve Work" at bounding box center [418, 444] width 109 height 17
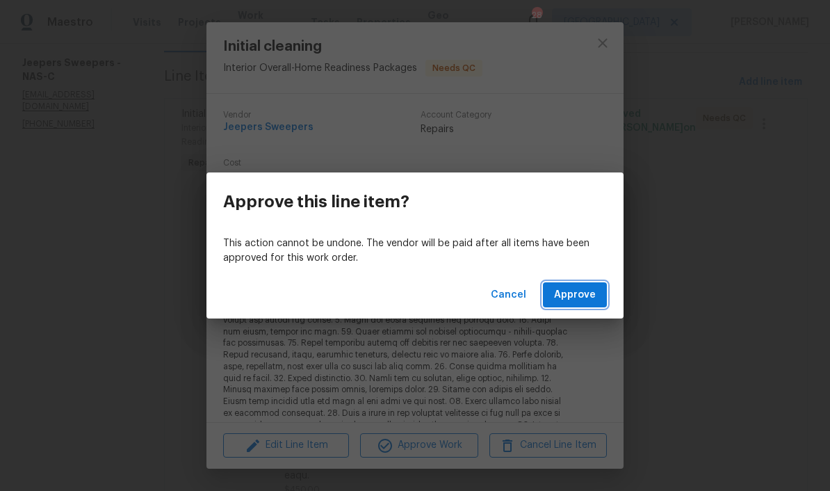
click at [584, 302] on span "Approve" at bounding box center [575, 294] width 42 height 17
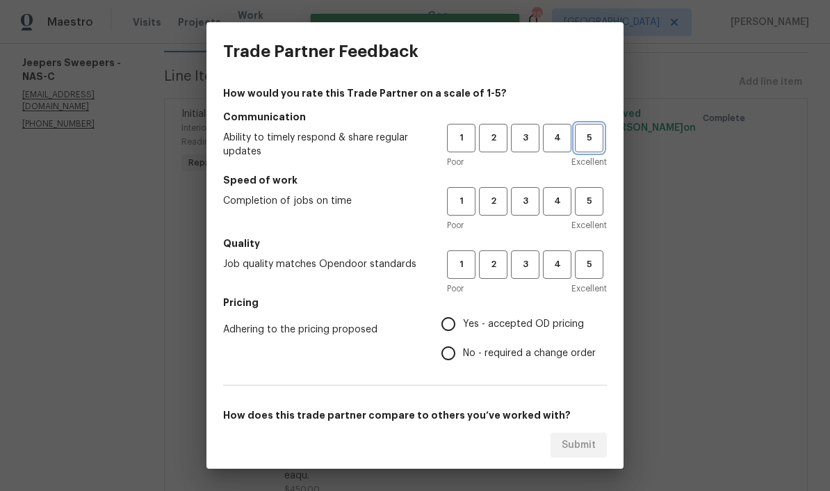
click at [586, 143] on span "5" at bounding box center [589, 138] width 26 height 16
click at [593, 205] on span "5" at bounding box center [589, 201] width 26 height 16
click at [528, 268] on span "3" at bounding box center [525, 264] width 26 height 16
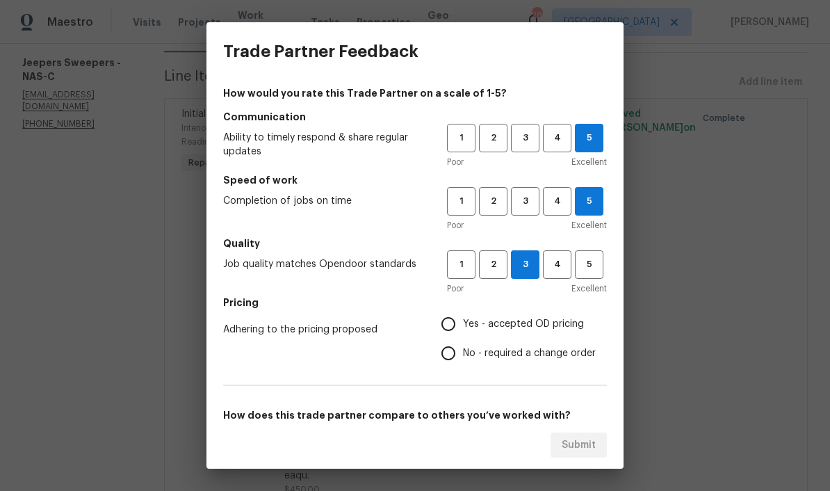
click at [449, 326] on input "Yes - accepted OD pricing" at bounding box center [448, 323] width 29 height 29
radio input "true"
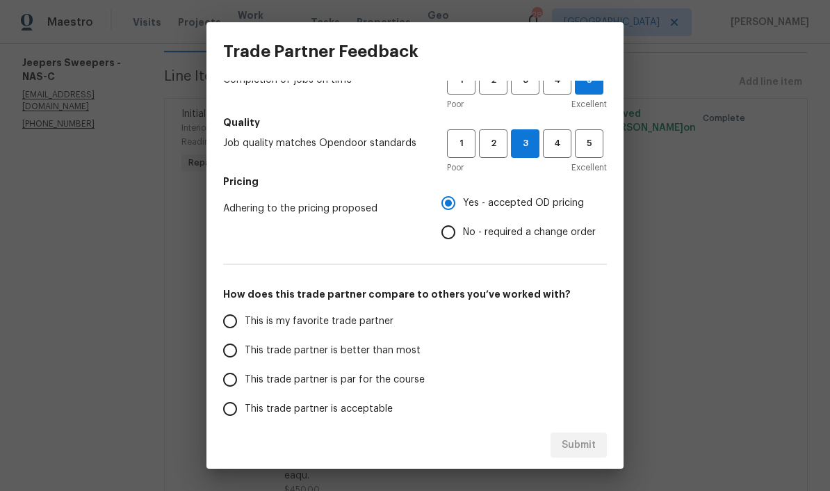
scroll to position [133, 0]
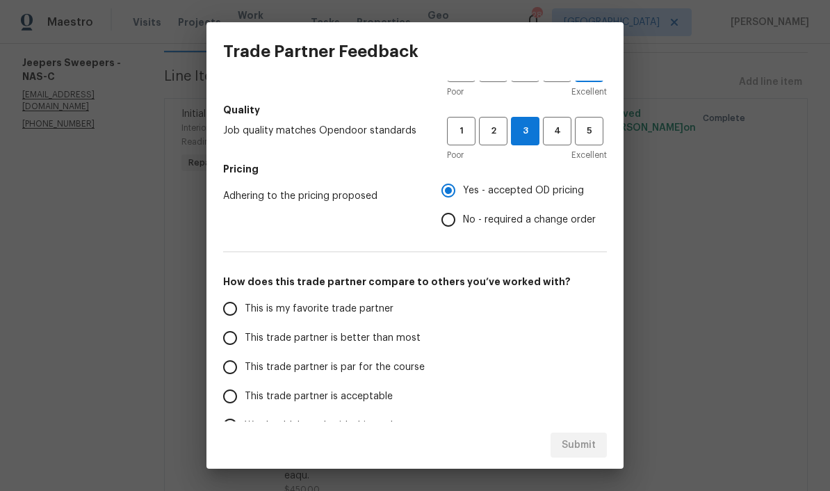
click at [237, 345] on input "This trade partner is better than most" at bounding box center [229, 337] width 29 height 29
radio input "false"
click at [238, 368] on input "This trade partner is par for the course" at bounding box center [229, 366] width 29 height 29
click at [587, 446] on span "Submit" at bounding box center [579, 444] width 34 height 17
radio input "true"
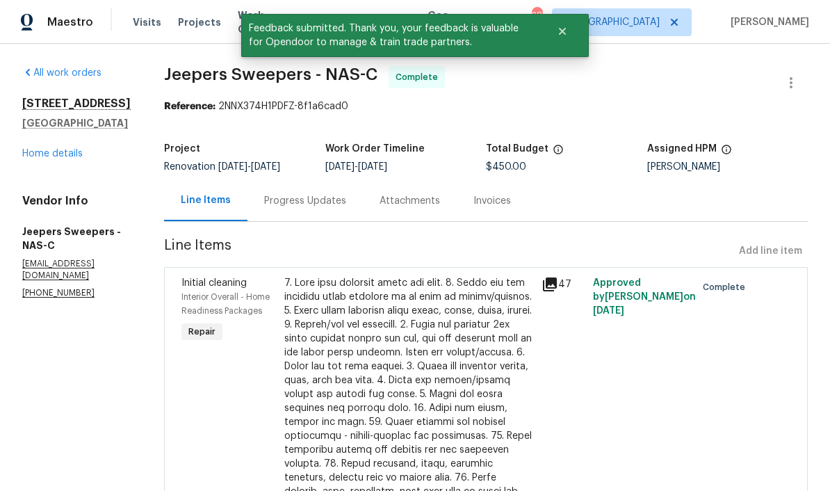
scroll to position [0, 0]
click at [62, 156] on link "Home details" at bounding box center [52, 154] width 60 height 10
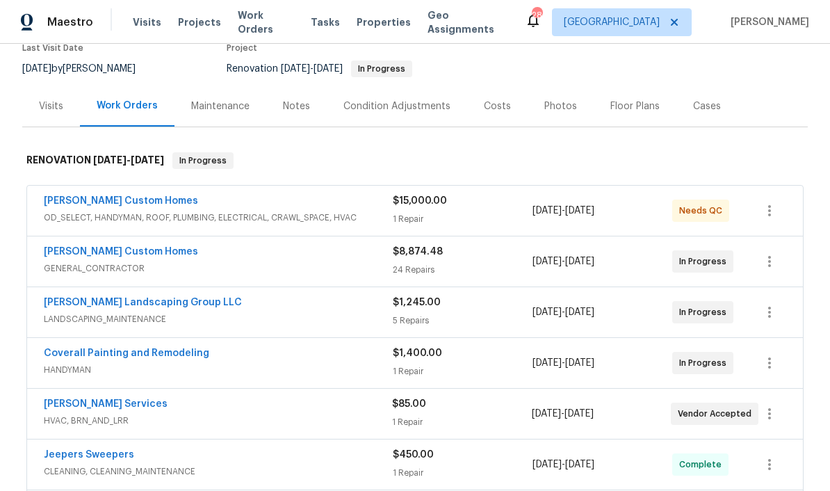
scroll to position [131, 0]
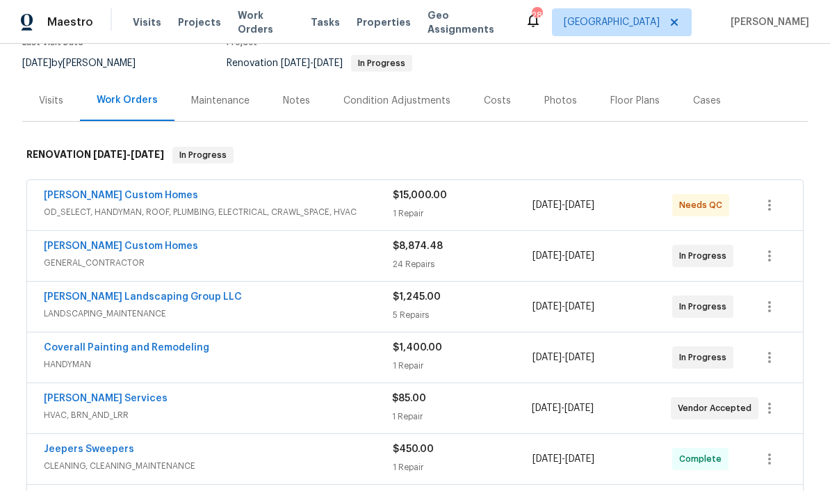
click at [115, 451] on link "Jeepers Sweepers" at bounding box center [89, 449] width 90 height 10
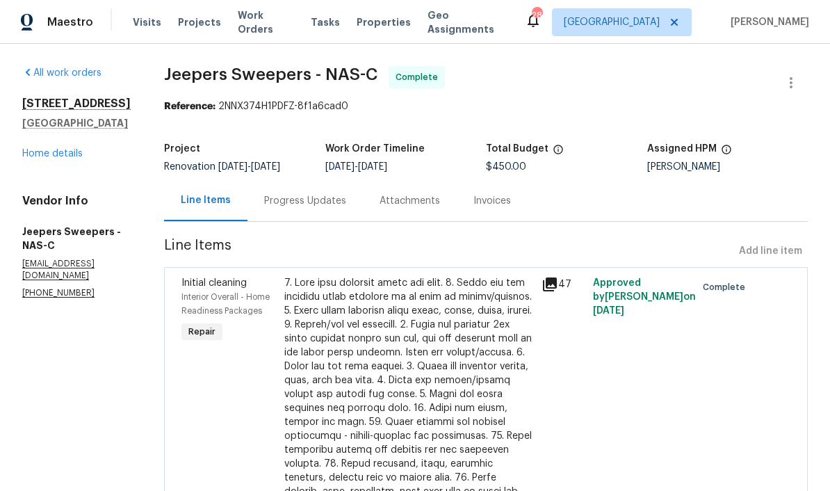
click at [346, 199] on div "Progress Updates" at bounding box center [305, 201] width 82 height 14
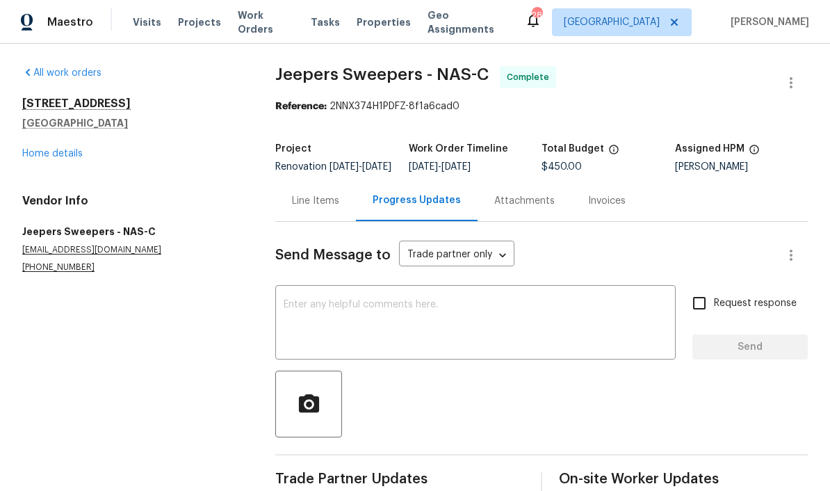
click at [417, 314] on textarea at bounding box center [476, 324] width 384 height 49
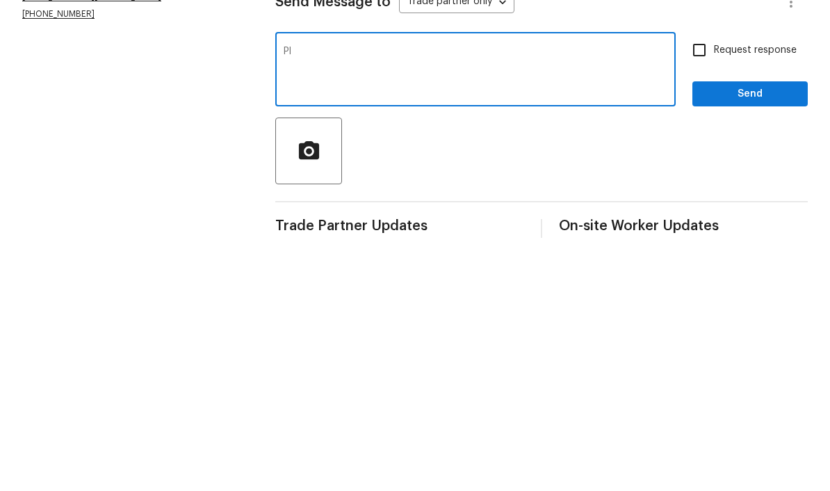
type textarea "P"
